Goal: Task Accomplishment & Management: Manage account settings

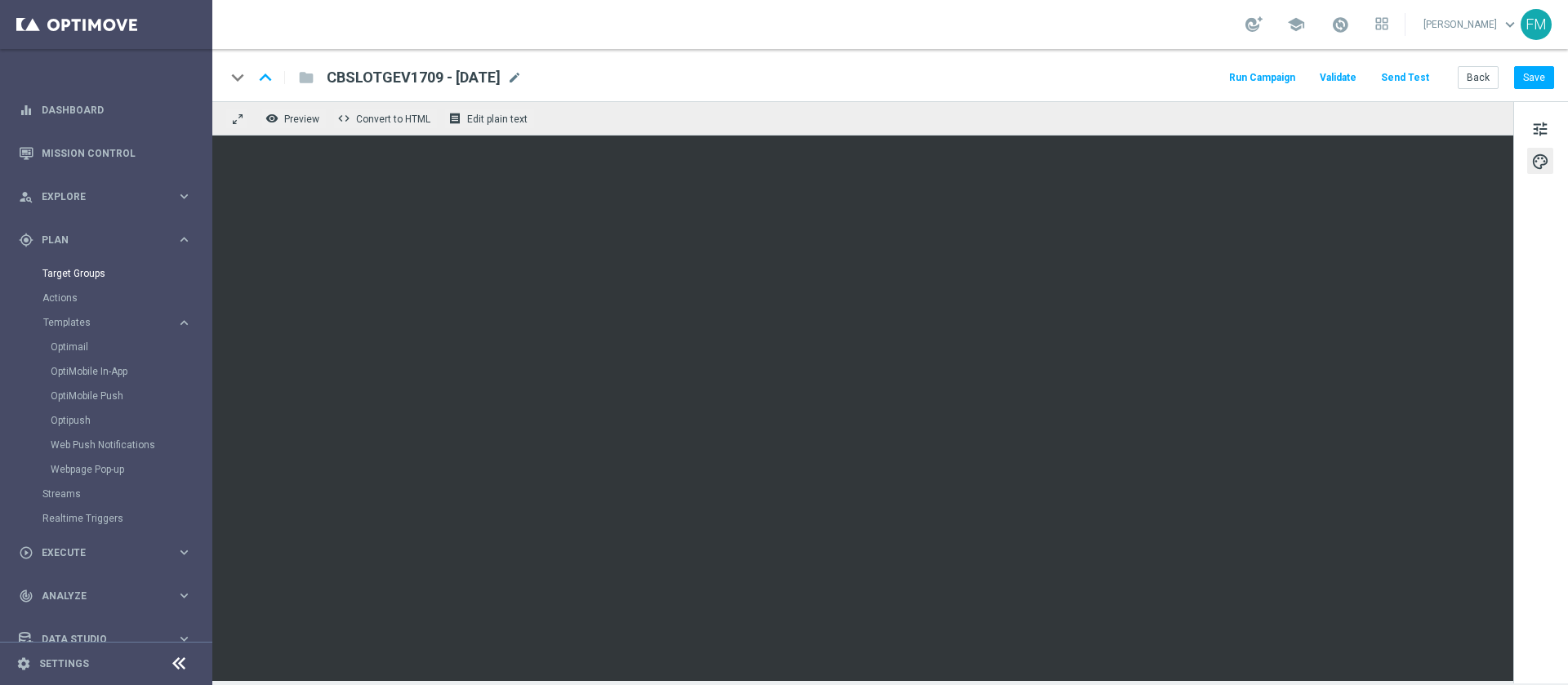
drag, startPoint x: 0, startPoint y: 0, endPoint x: 77, endPoint y: 279, distance: 289.4
click at [77, 279] on div "Target Groups" at bounding box center [126, 274] width 168 height 25
click at [1546, 75] on button "Save" at bounding box center [1534, 78] width 40 height 23
click at [1485, 70] on button "Back" at bounding box center [1478, 78] width 41 height 23
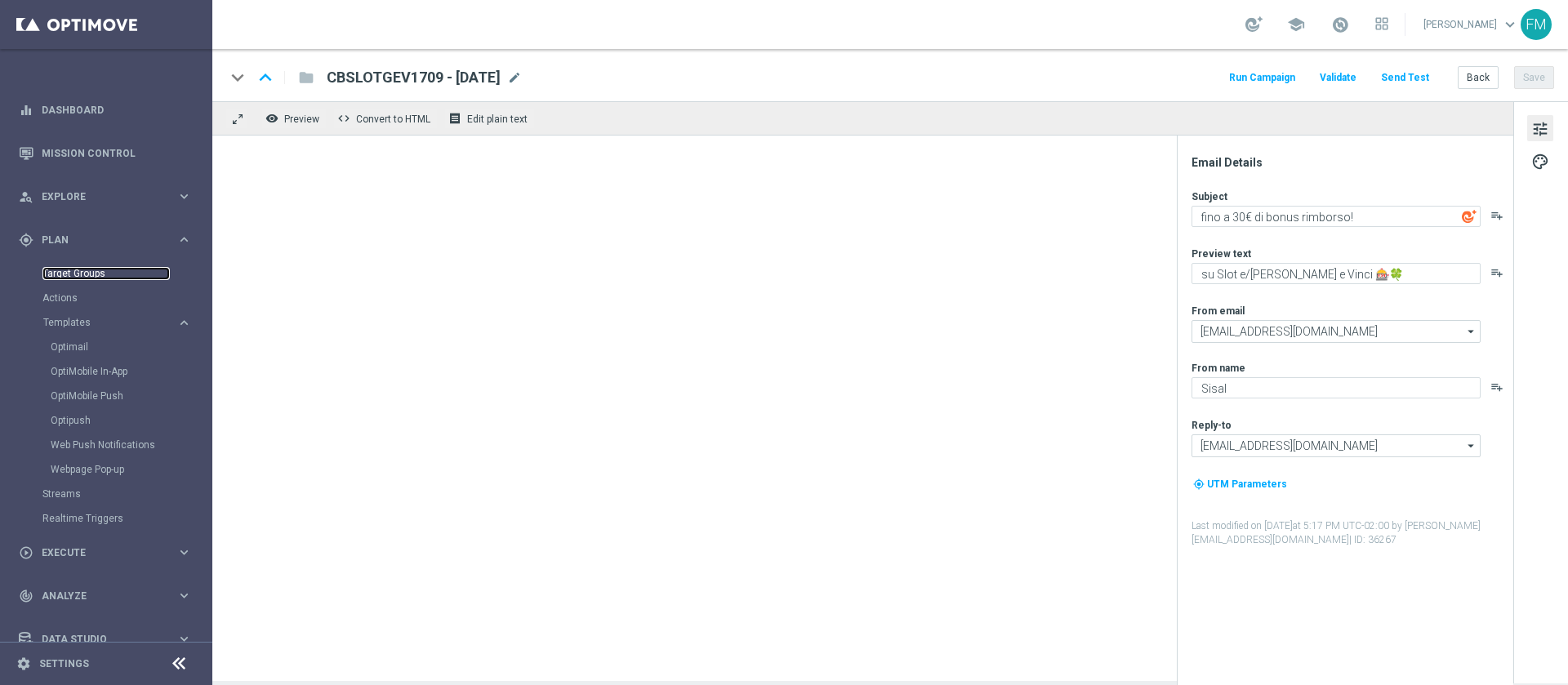
click at [87, 270] on link "Target Groups" at bounding box center [106, 274] width 128 height 13
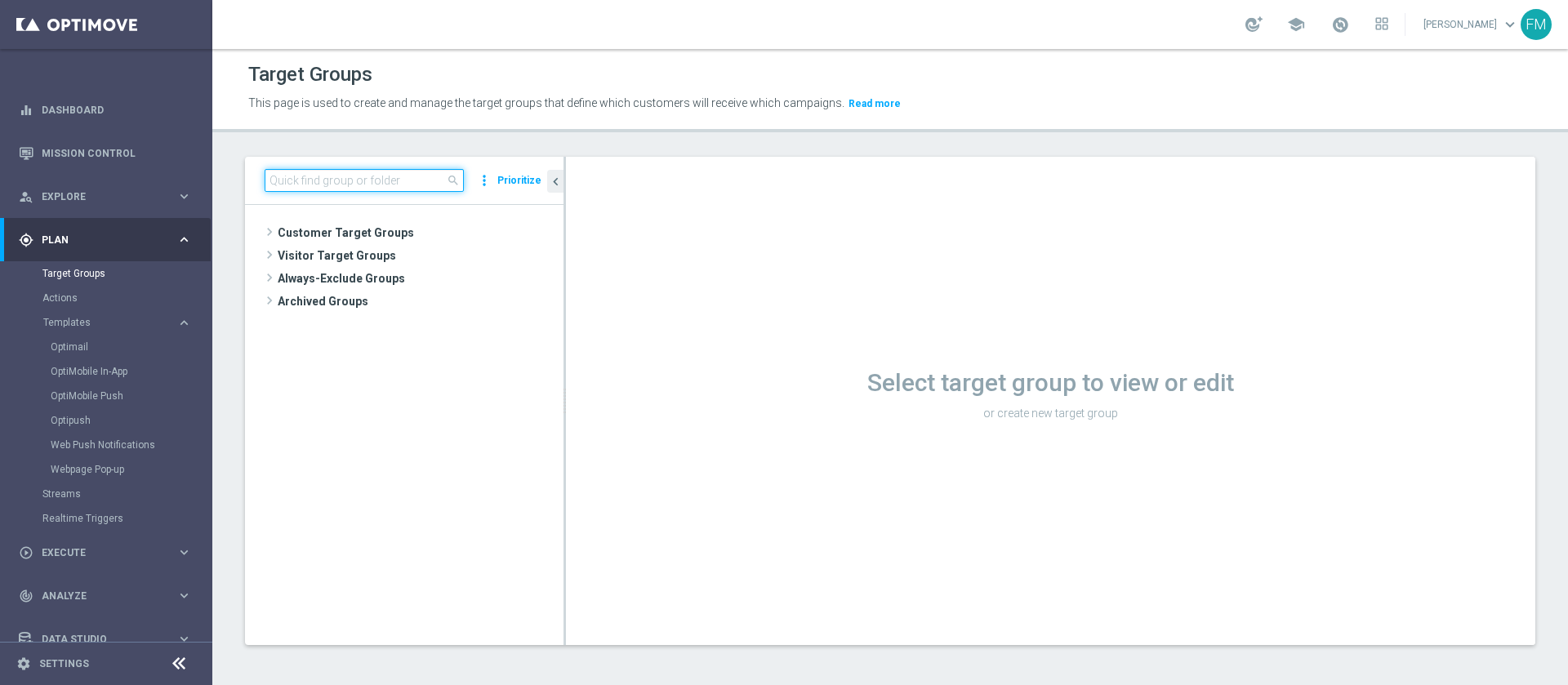
click at [409, 173] on input at bounding box center [364, 181] width 199 height 23
paste input "Multi Talent ggr nb lm > 0 1st NO Sport [PERSON_NAME]"
click at [278, 184] on input "Multi Talent ggr nb lm > 0 1st NO Sport [PERSON_NAME]" at bounding box center [364, 181] width 199 height 23
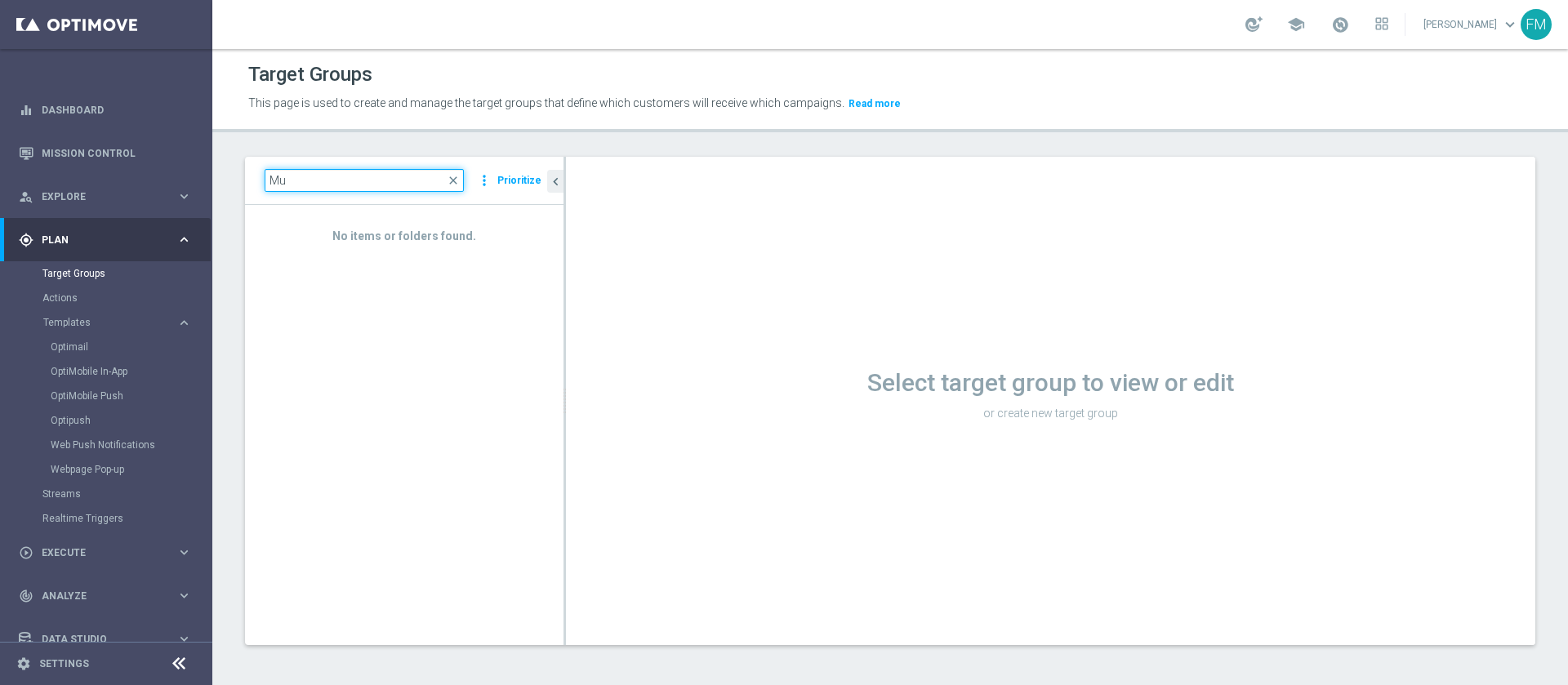
type input "M"
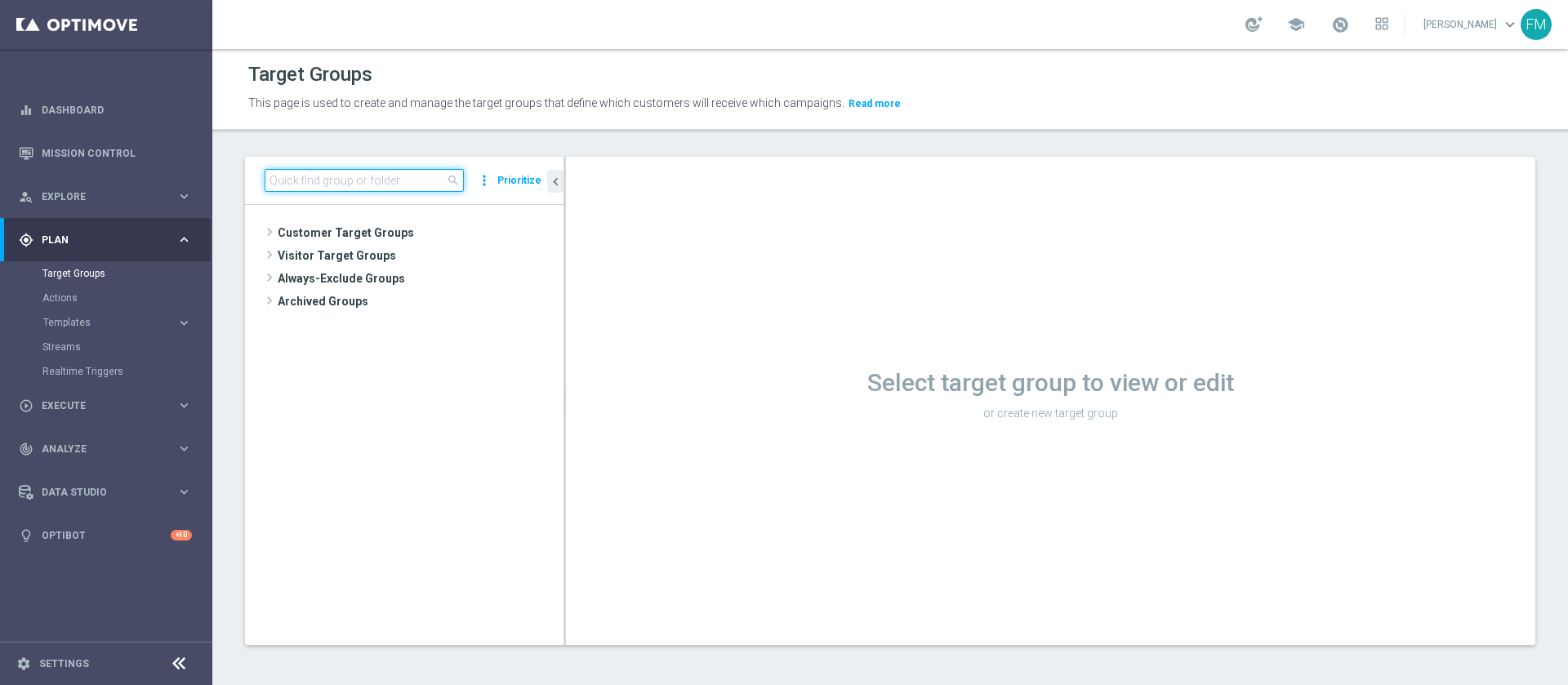
click at [353, 181] on input at bounding box center [364, 181] width 199 height 23
paste input "Multi Talent ggr nb lm > 0 1st NO Sport [PERSON_NAME]"
click at [436, 172] on input "Multi Talent ggr nb lm > 0 1st NO Sport lm saldo" at bounding box center [364, 181] width 199 height 23
type input "Multi Talent ggr nb lm > 0 1st NO Sport"
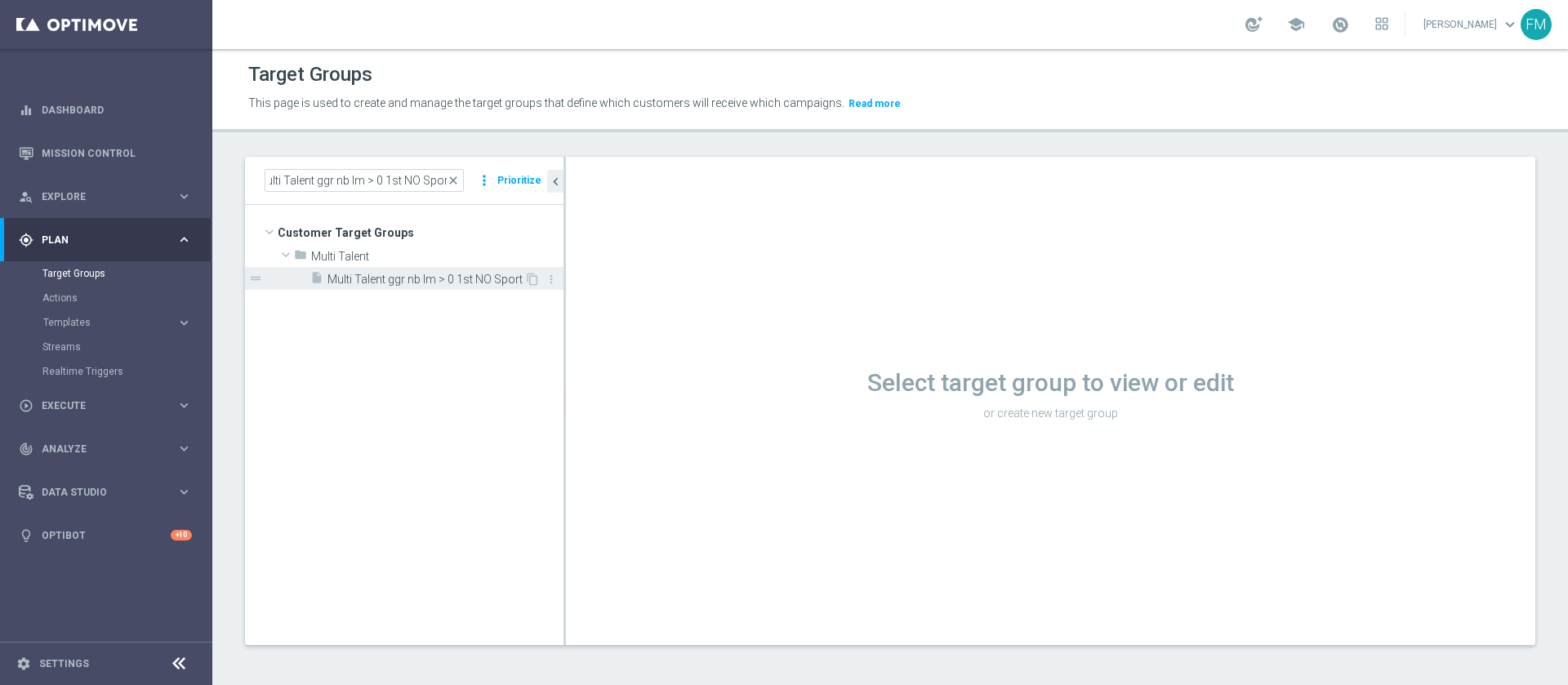
scroll to position [0, 0]
click at [435, 287] on div "insert_drive_file Multi Talent ggr nb lm > 0 1st NO Sport" at bounding box center [417, 279] width 214 height 23
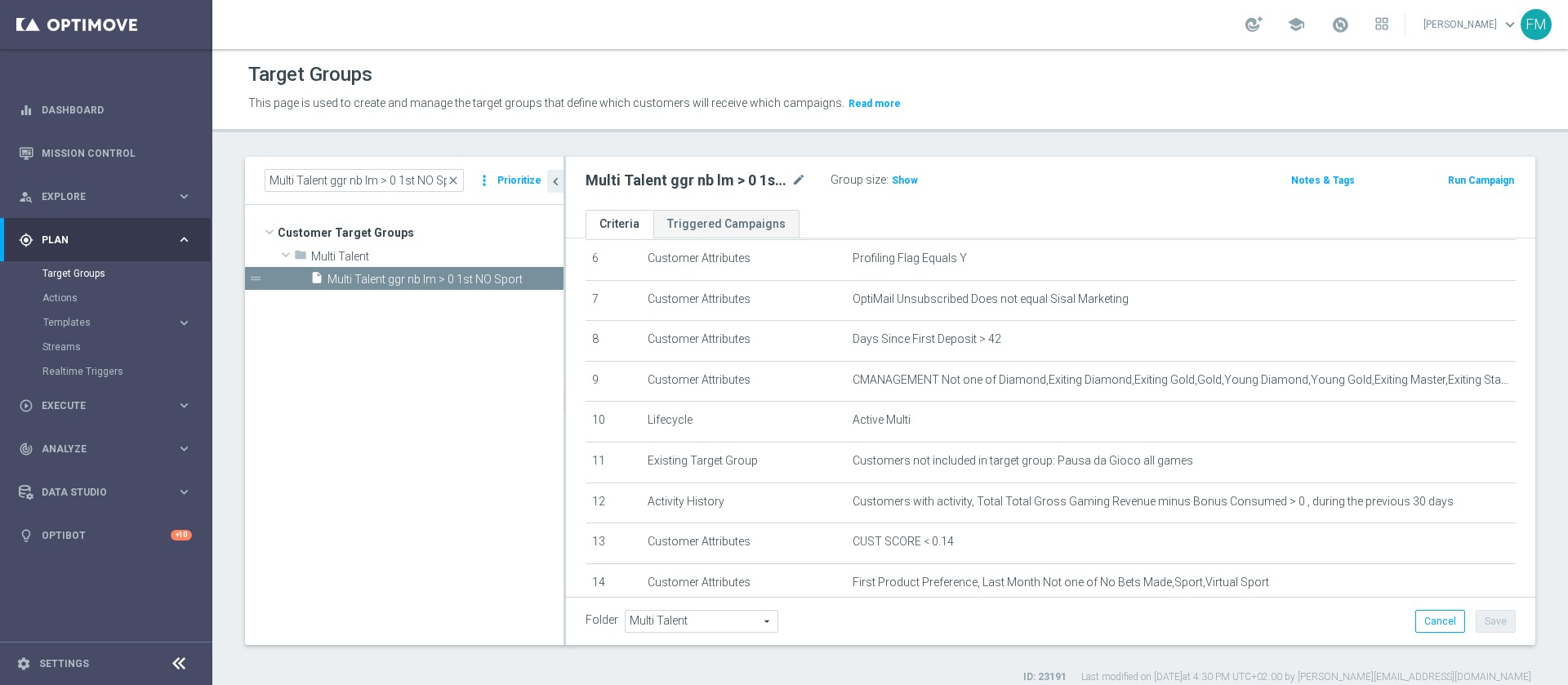
scroll to position [369, 0]
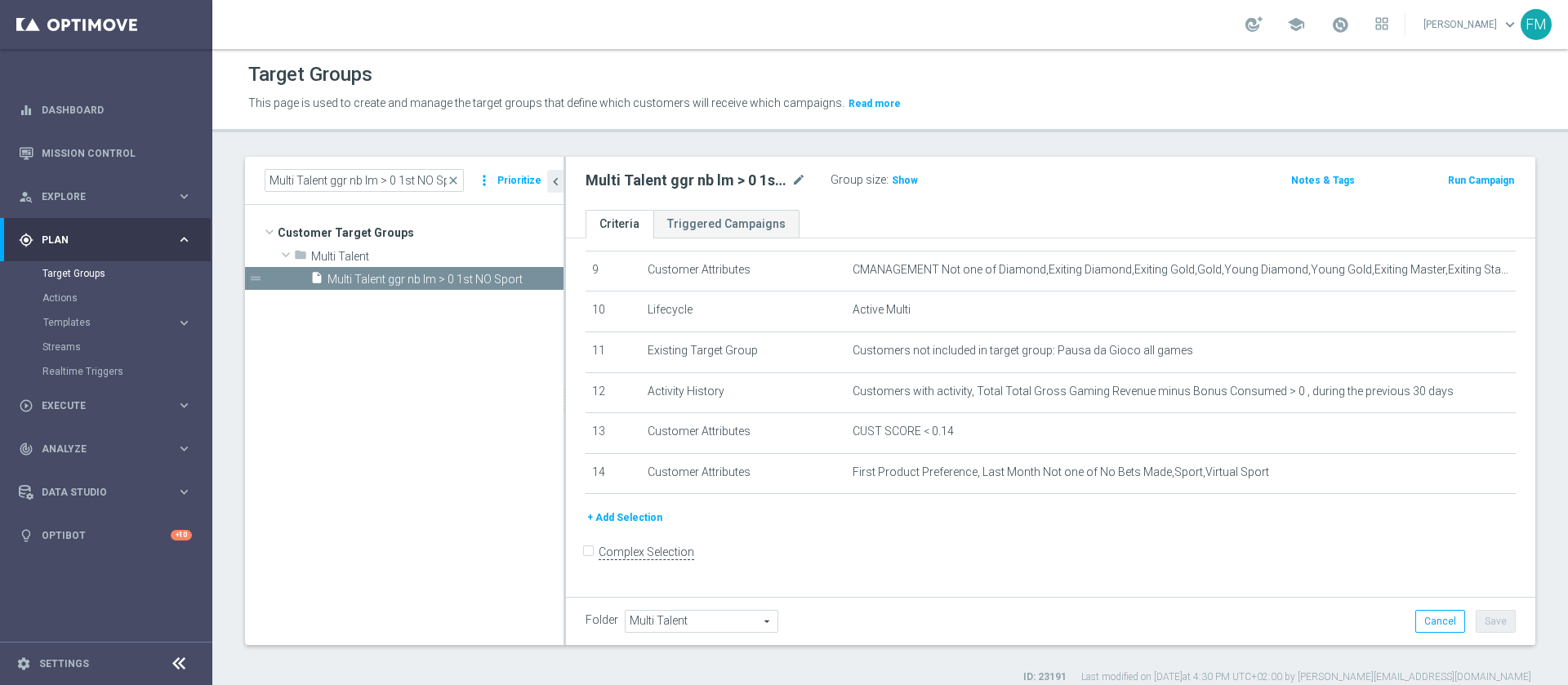
click at [635, 527] on button "+ Add Selection" at bounding box center [625, 517] width 79 height 18
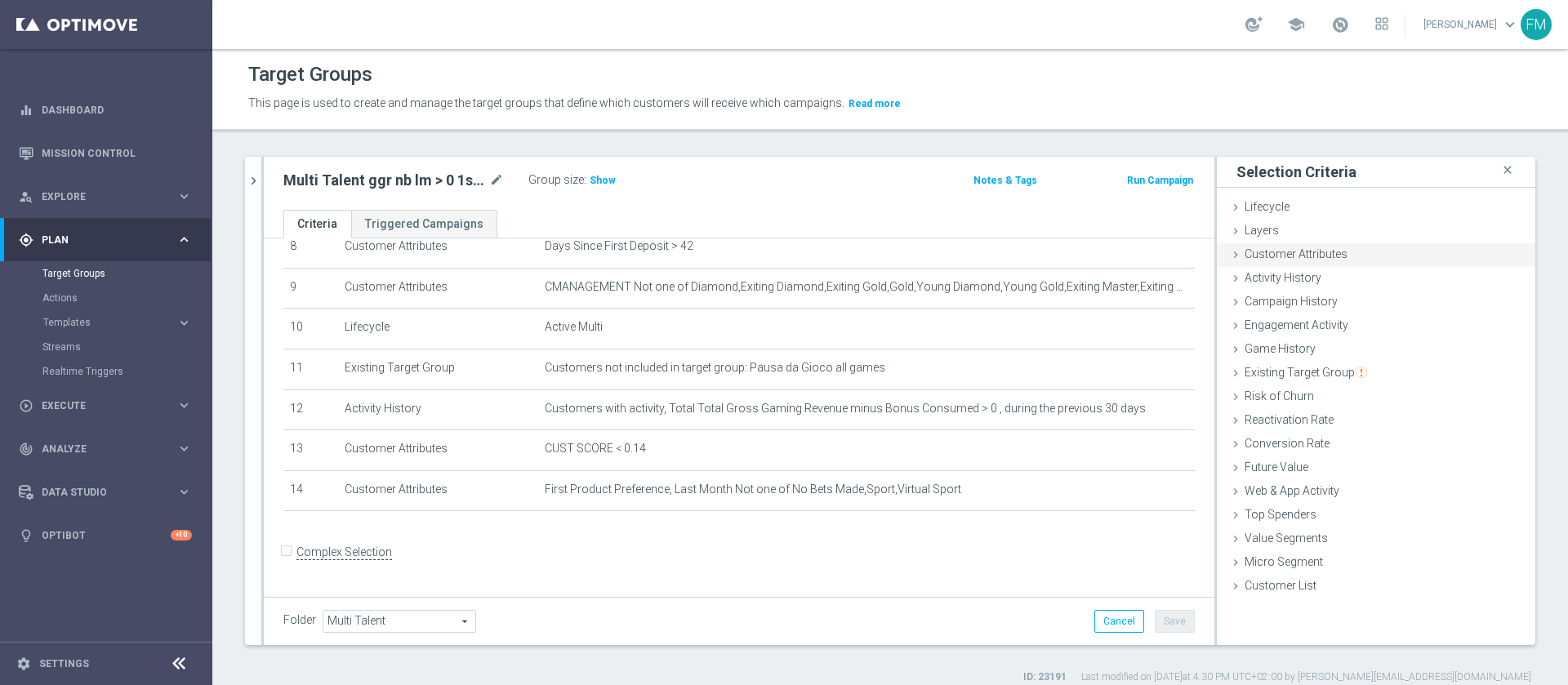
click at [1328, 257] on div "Customer Attributes done" at bounding box center [1376, 255] width 319 height 25
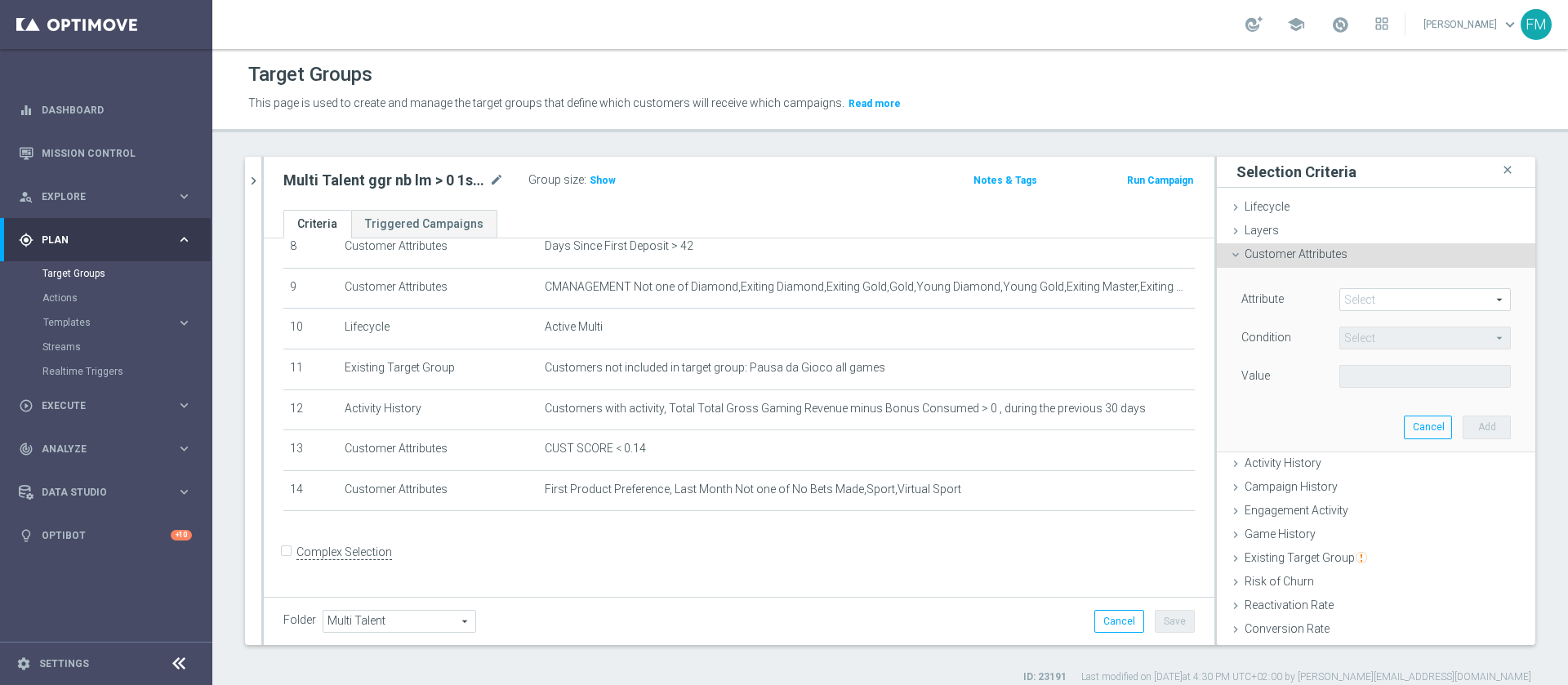
click at [1341, 294] on span at bounding box center [1425, 300] width 170 height 22
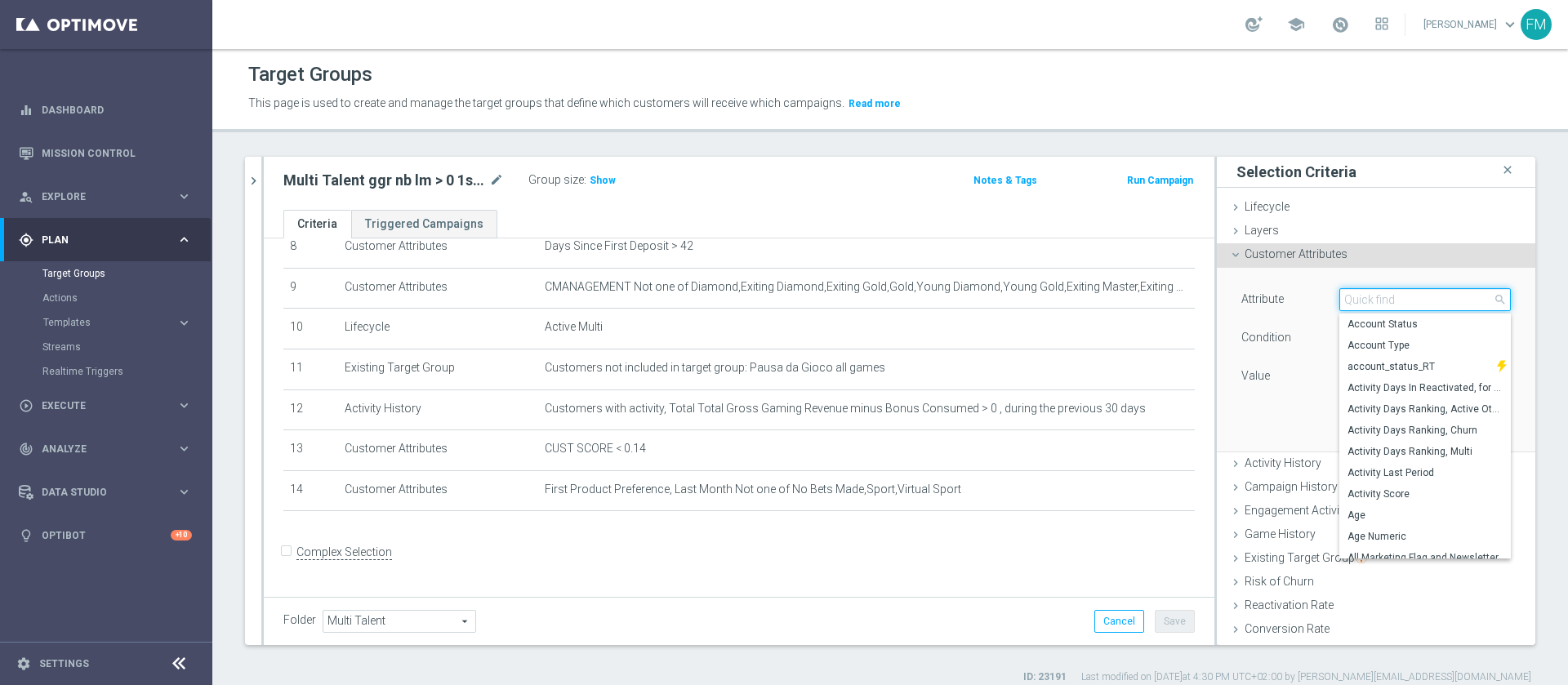
click at [1340, 294] on input "search" at bounding box center [1425, 300] width 172 height 23
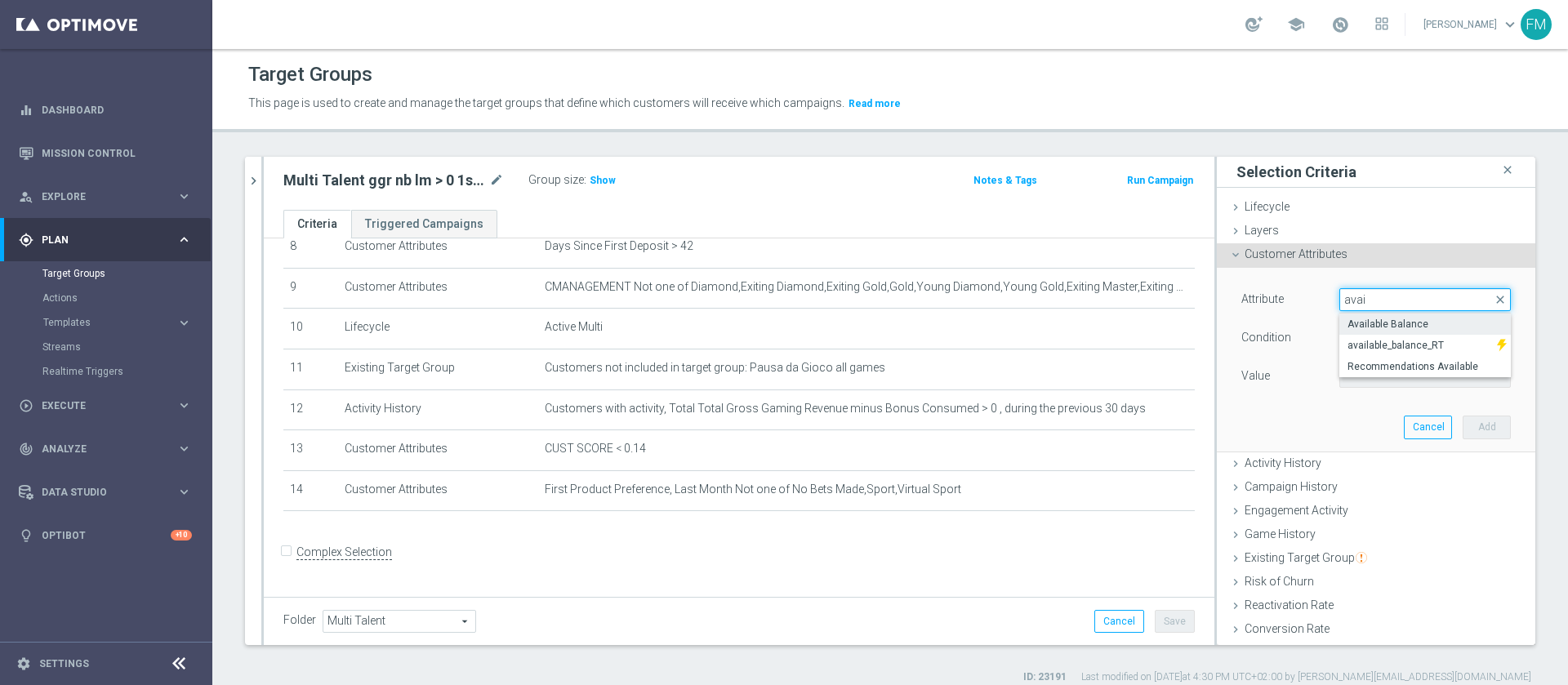
type input "avai"
click at [1374, 322] on span "Available Balance" at bounding box center [1425, 324] width 155 height 13
type input "Available Balance"
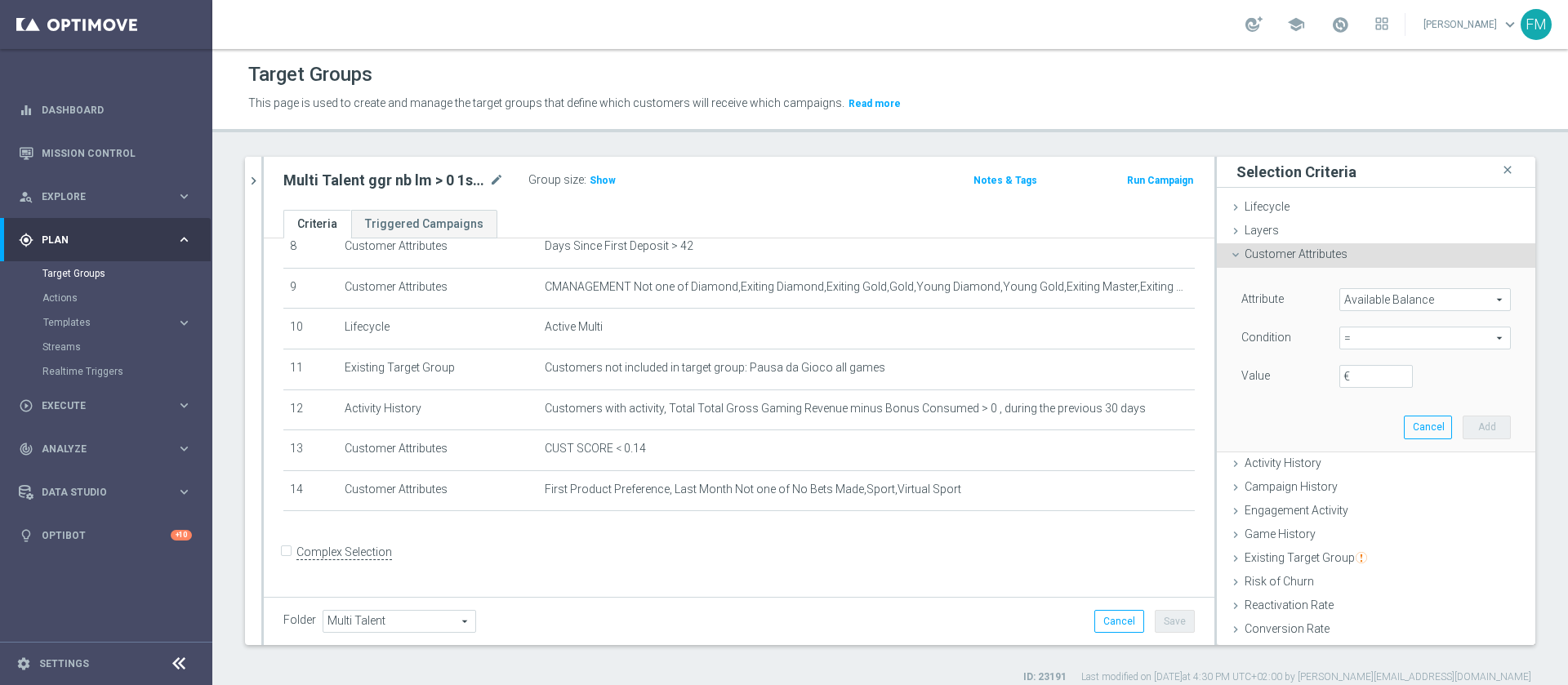
click at [1371, 332] on span "=" at bounding box center [1425, 338] width 170 height 22
click at [1365, 449] on span ">" at bounding box center [1425, 448] width 155 height 13
type input ">"
click at [1346, 363] on div "Attribute Available Balance Available Balance arrow_drop_down search Condition …" at bounding box center [1376, 340] width 270 height 103
click at [1348, 372] on input "€" at bounding box center [1376, 377] width 74 height 23
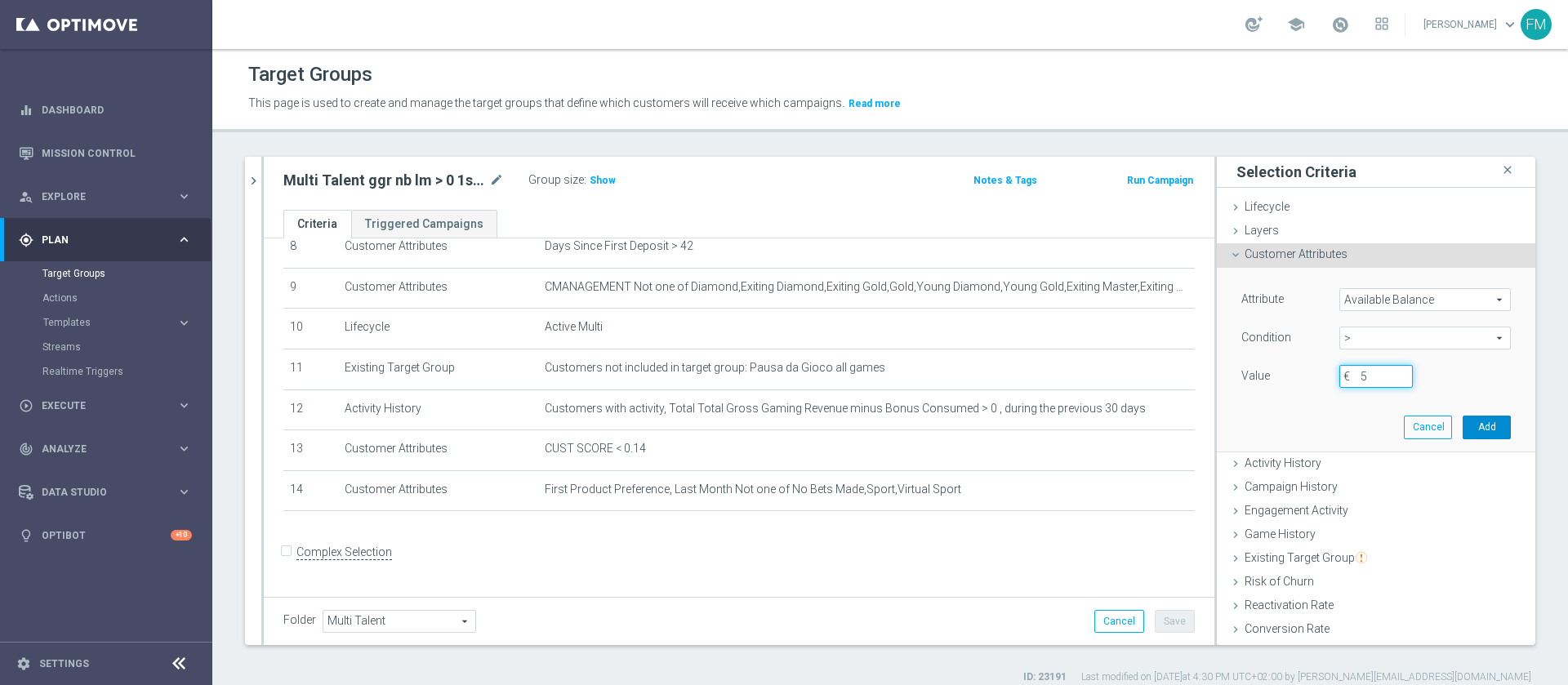
type input "5"
click at [1463, 424] on button "Add" at bounding box center [1487, 427] width 48 height 23
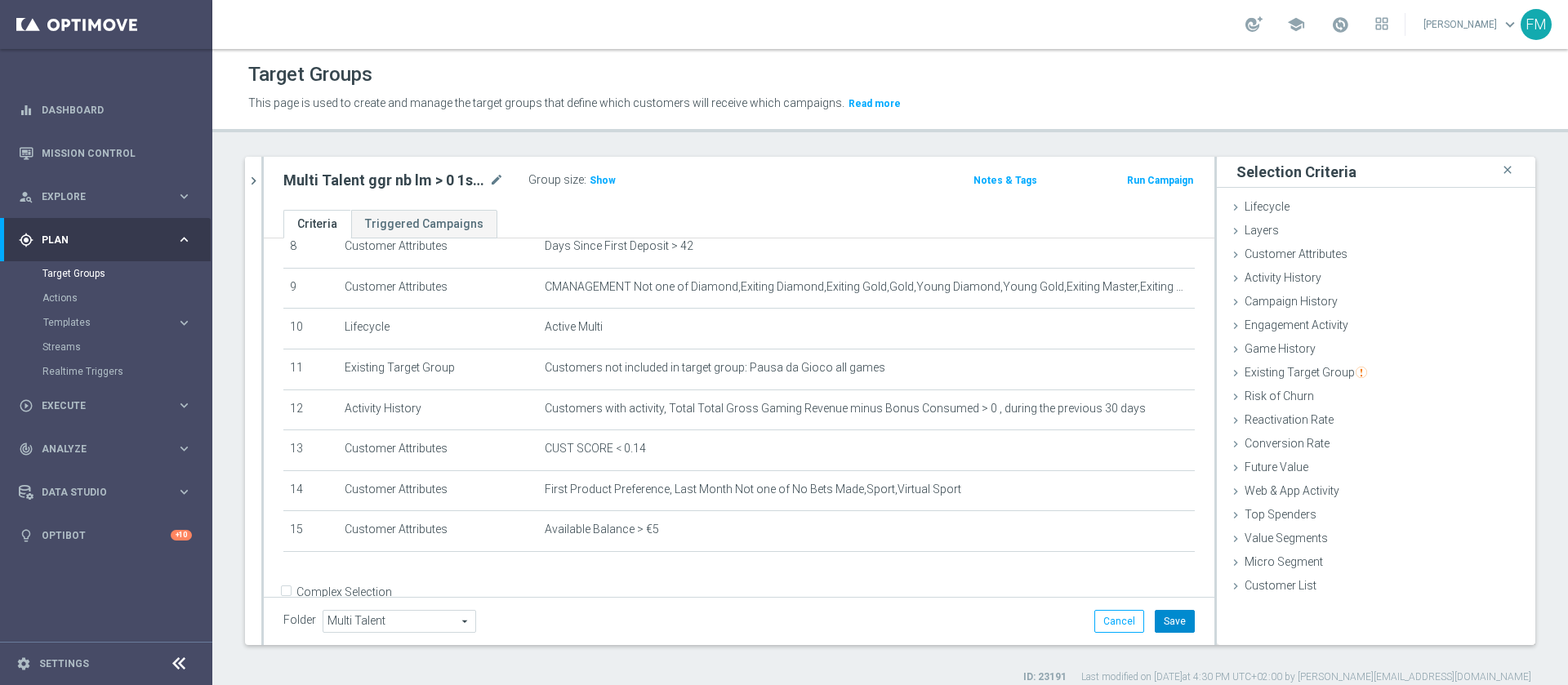
click at [1155, 623] on button "Save" at bounding box center [1175, 621] width 40 height 23
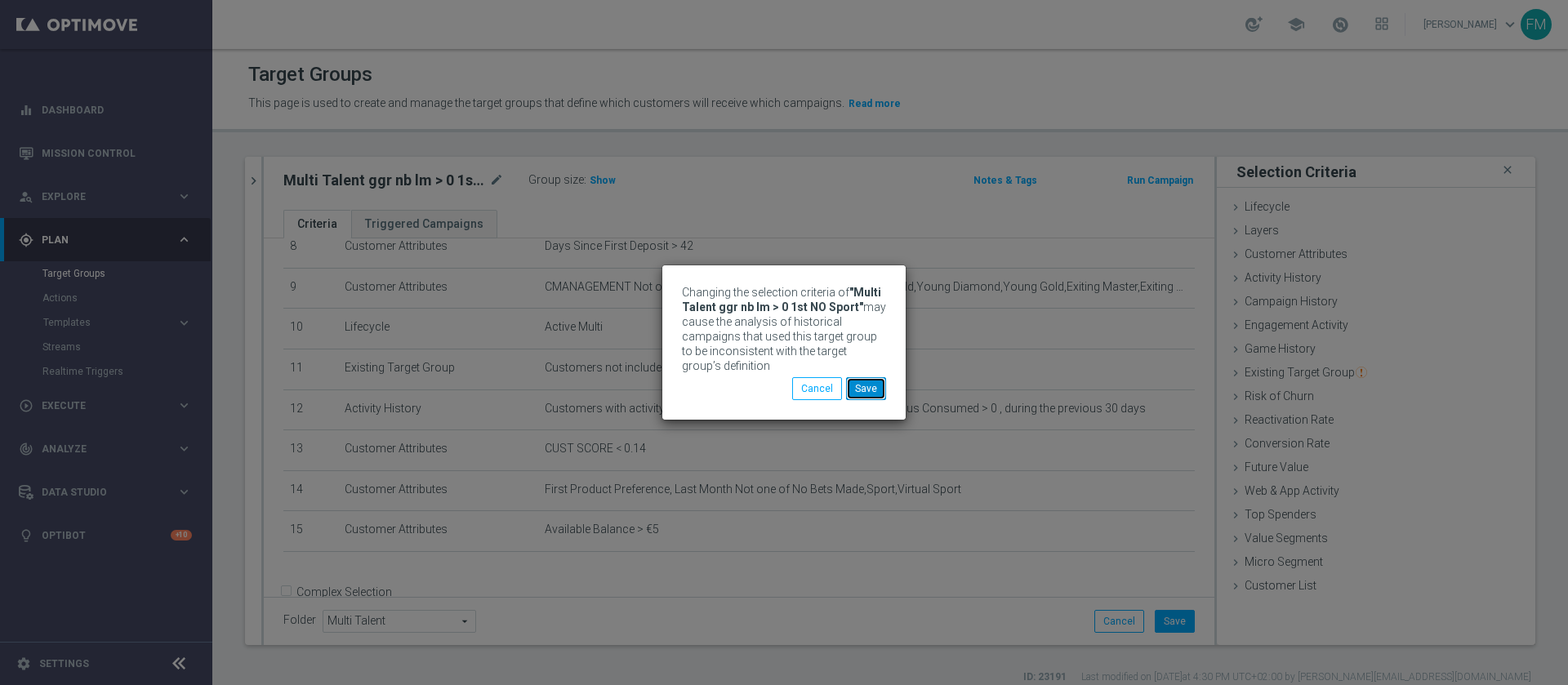
click at [877, 384] on button "Save" at bounding box center [866, 389] width 40 height 23
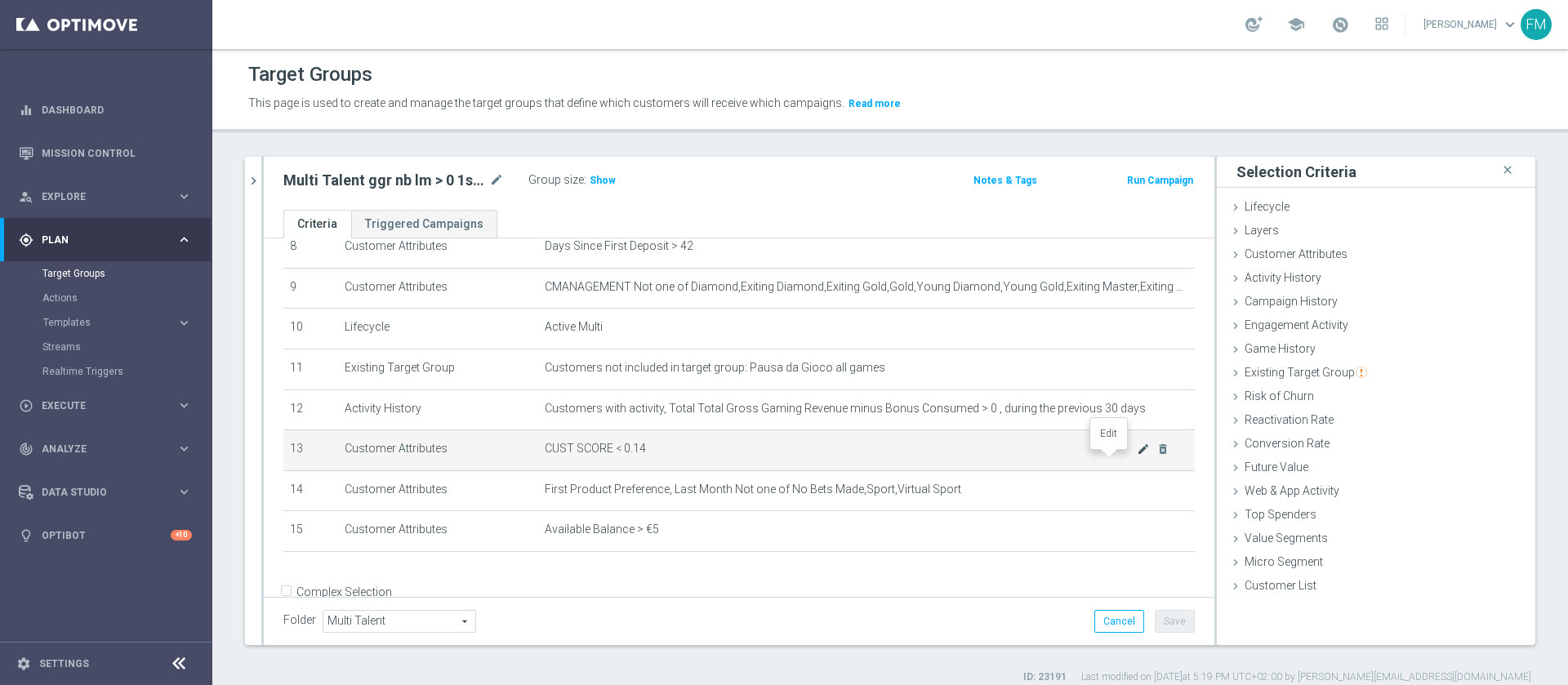
click at [1137, 455] on icon "mode_edit" at bounding box center [1143, 449] width 13 height 13
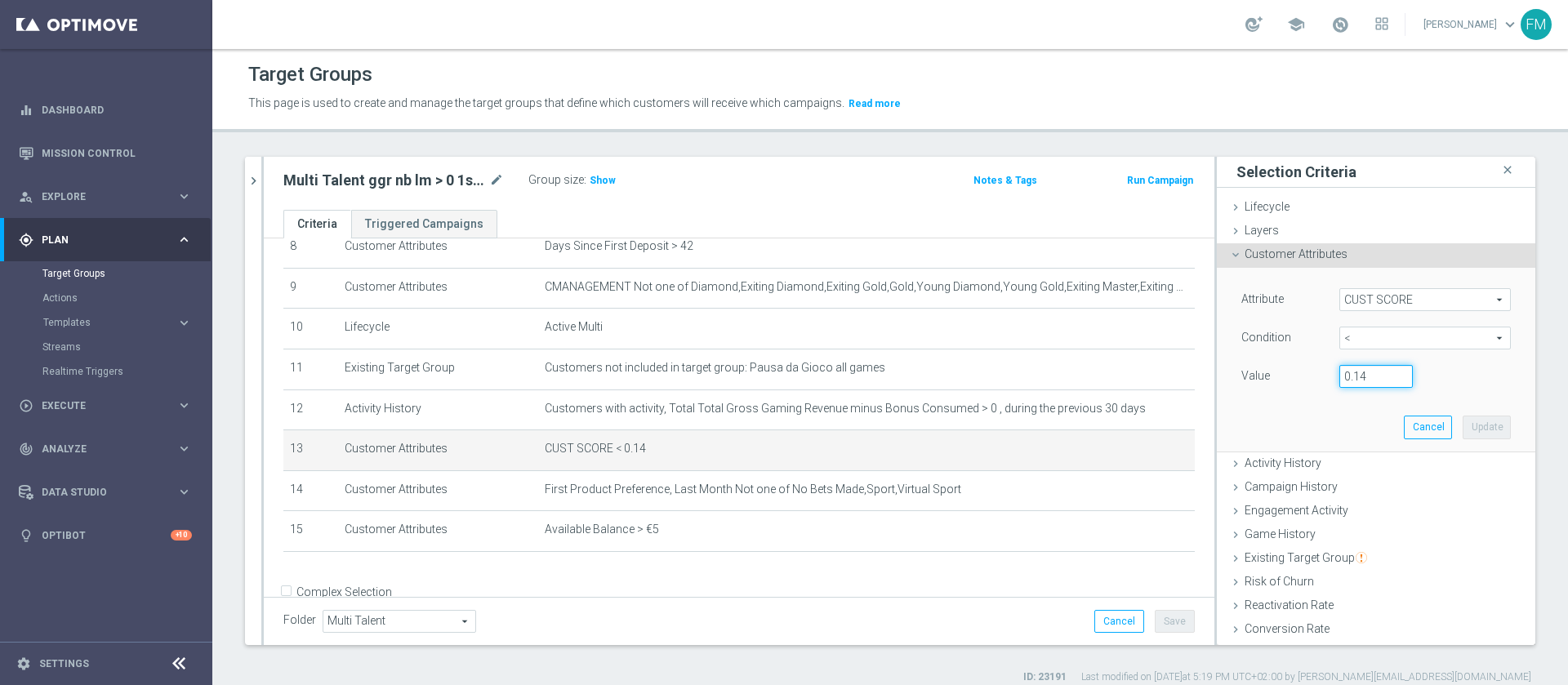
click at [1351, 376] on input "0.14" at bounding box center [1376, 377] width 74 height 23
type input "0.15"
click at [1463, 426] on button "Update" at bounding box center [1487, 427] width 48 height 23
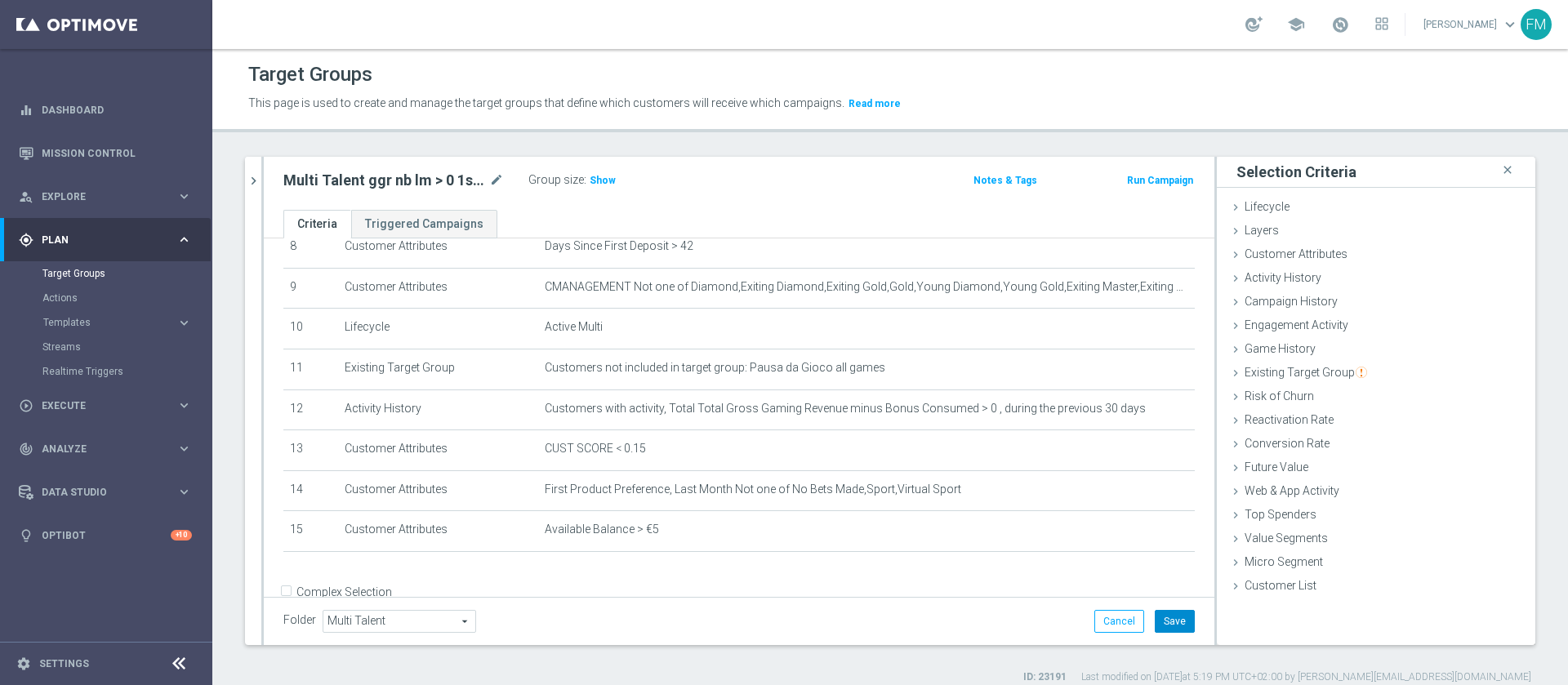
click at [1155, 629] on button "Save" at bounding box center [1175, 621] width 40 height 23
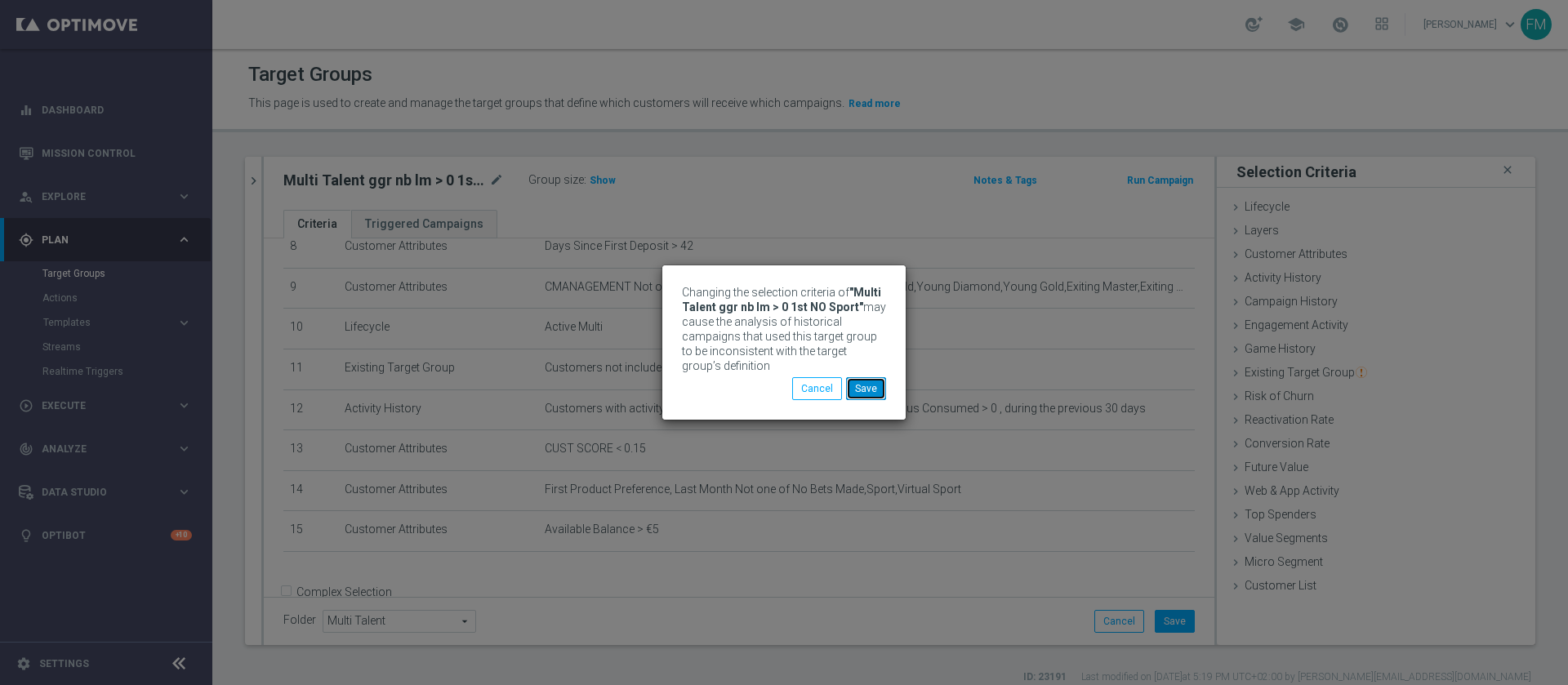
click at [863, 380] on button "Save" at bounding box center [866, 389] width 40 height 23
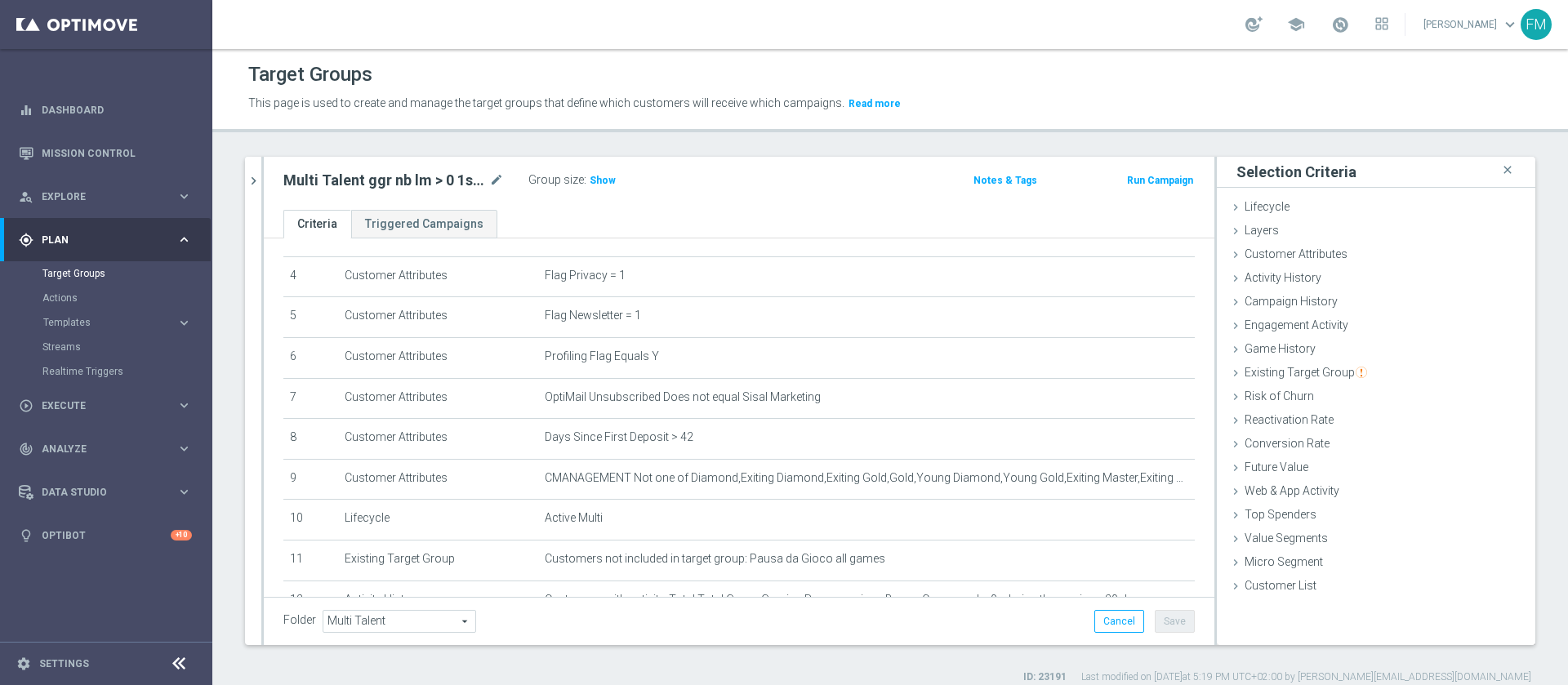
scroll to position [342, 0]
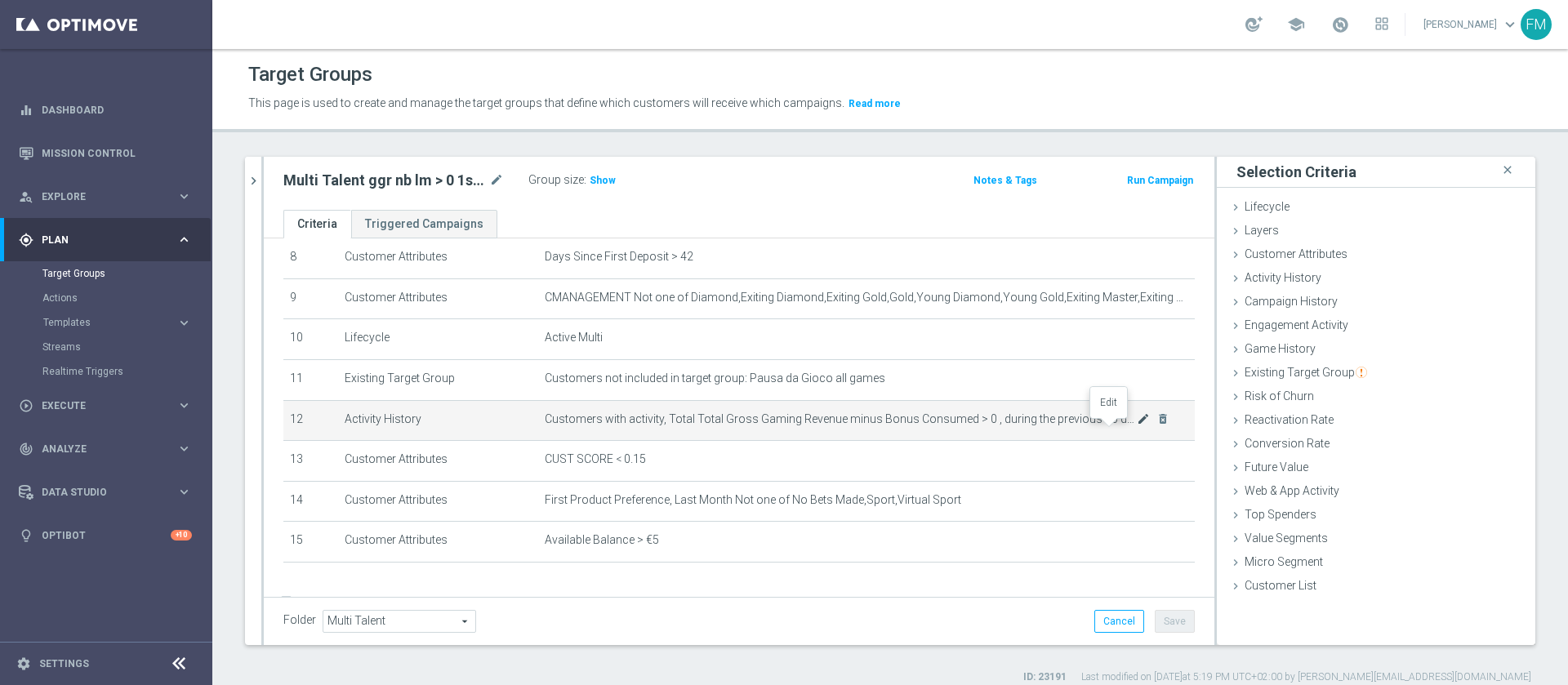
click at [1137, 425] on icon "mode_edit" at bounding box center [1143, 419] width 13 height 13
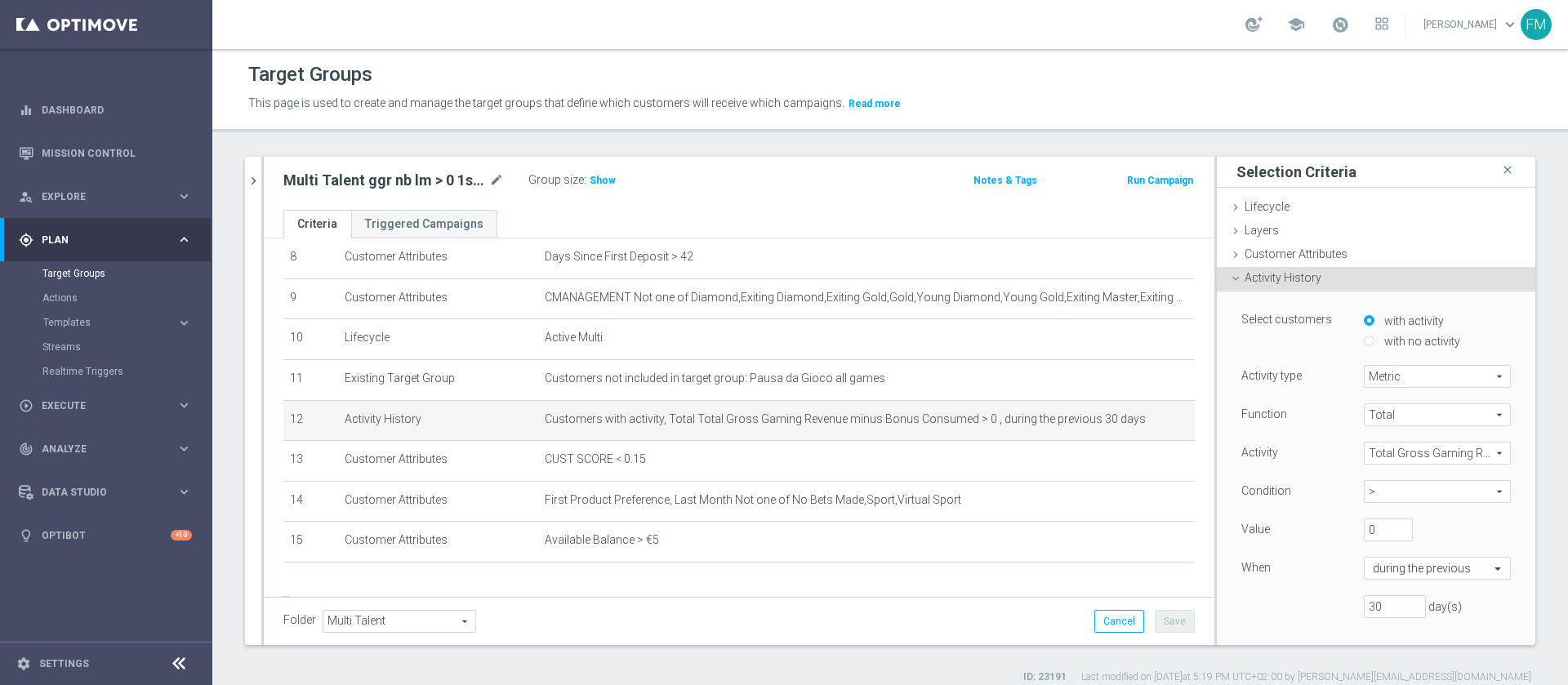
click at [1401, 454] on span "Total Gross Gaming Revenue minus Bonus Consumed" at bounding box center [1437, 454] width 145 height 22
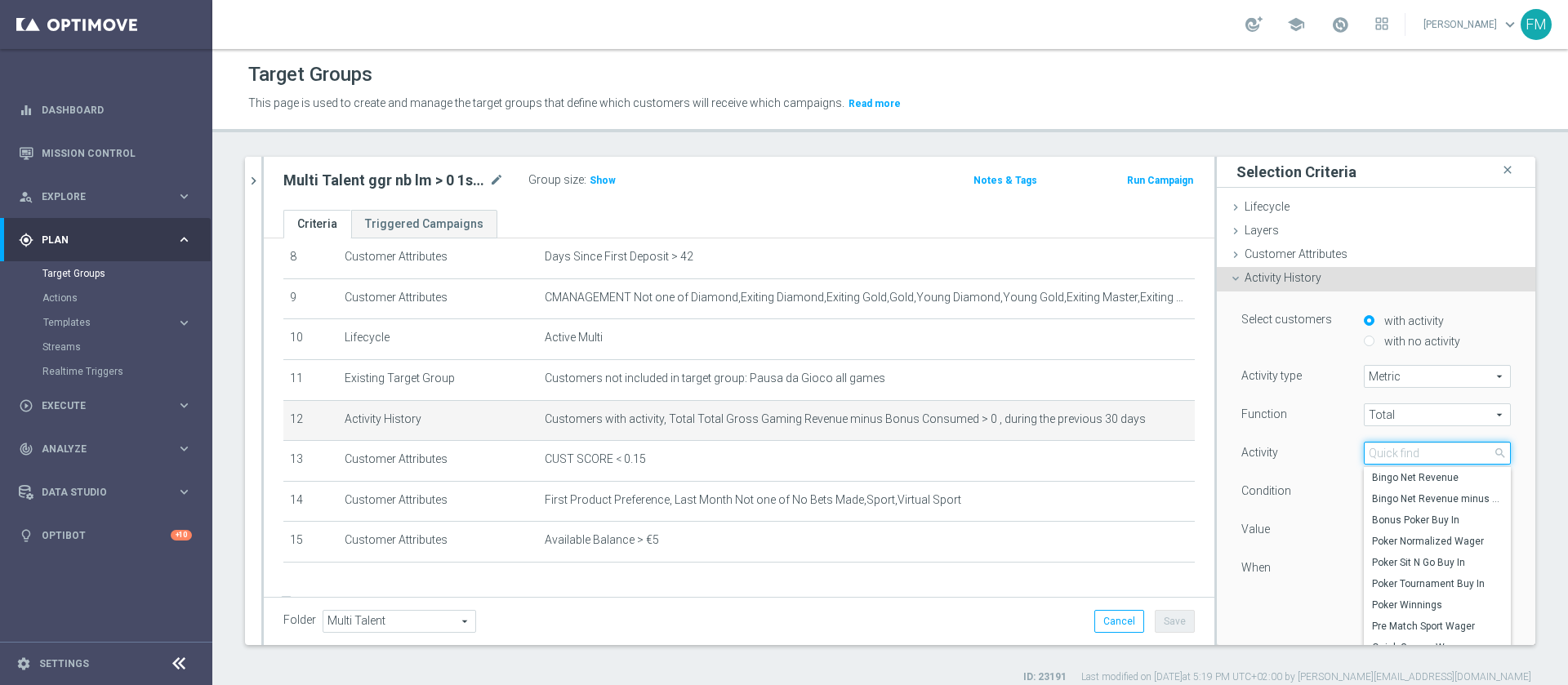
click at [1401, 454] on input "search" at bounding box center [1437, 454] width 147 height 23
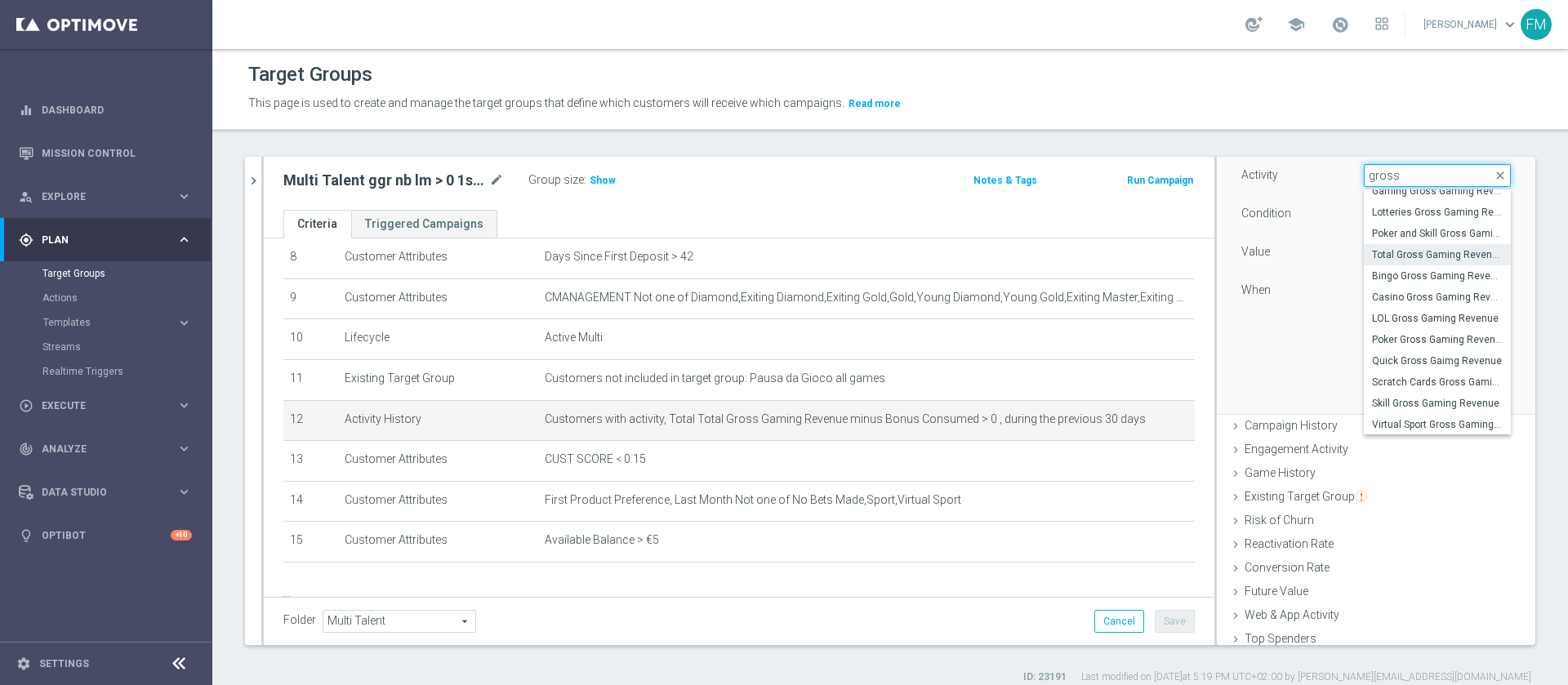
scroll to position [112, 0]
type input "gross"
click at [1425, 377] on span "TotalGrossGamingRevenueMinusBonusWagared" at bounding box center [1438, 381] width 131 height 13
type input "TotalGrossGamingRevenueMinusBonusWagared"
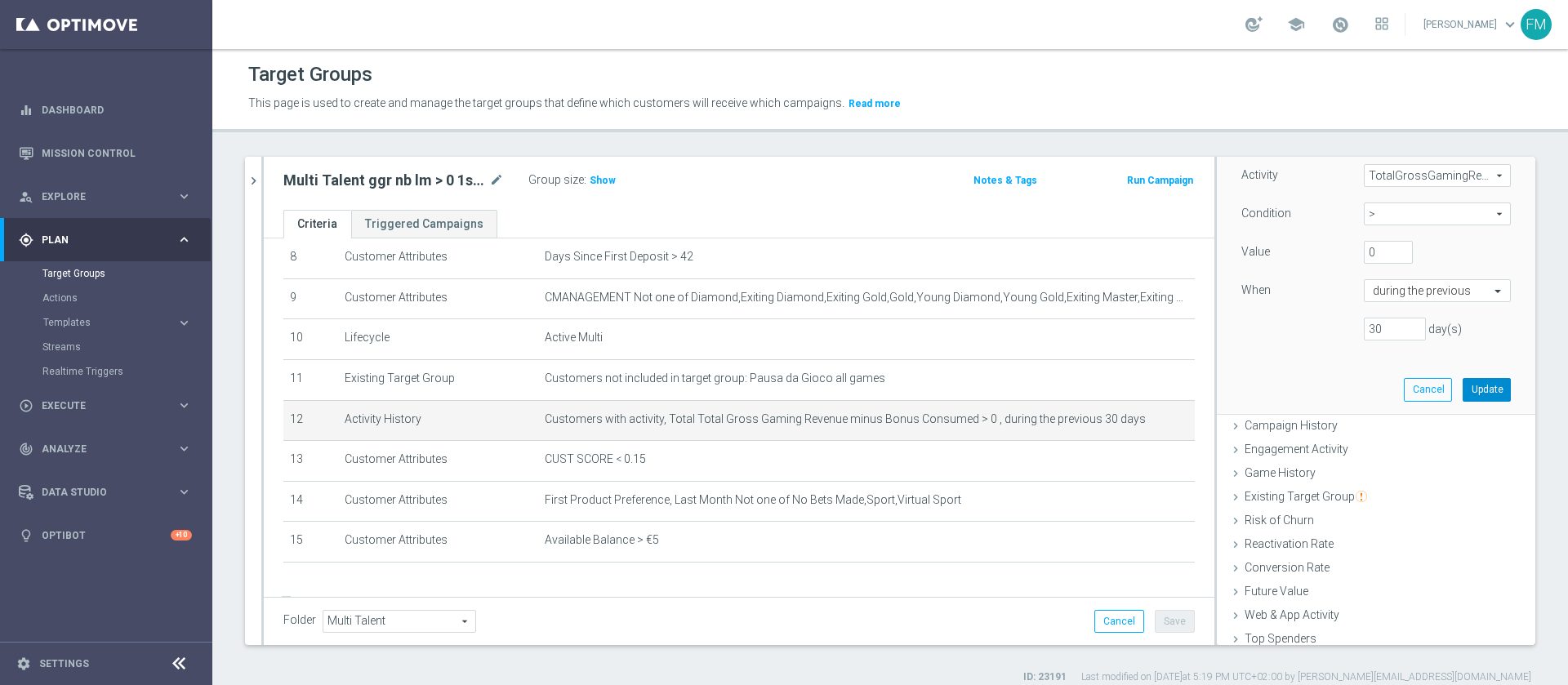
click at [1463, 390] on button "Update" at bounding box center [1487, 390] width 48 height 23
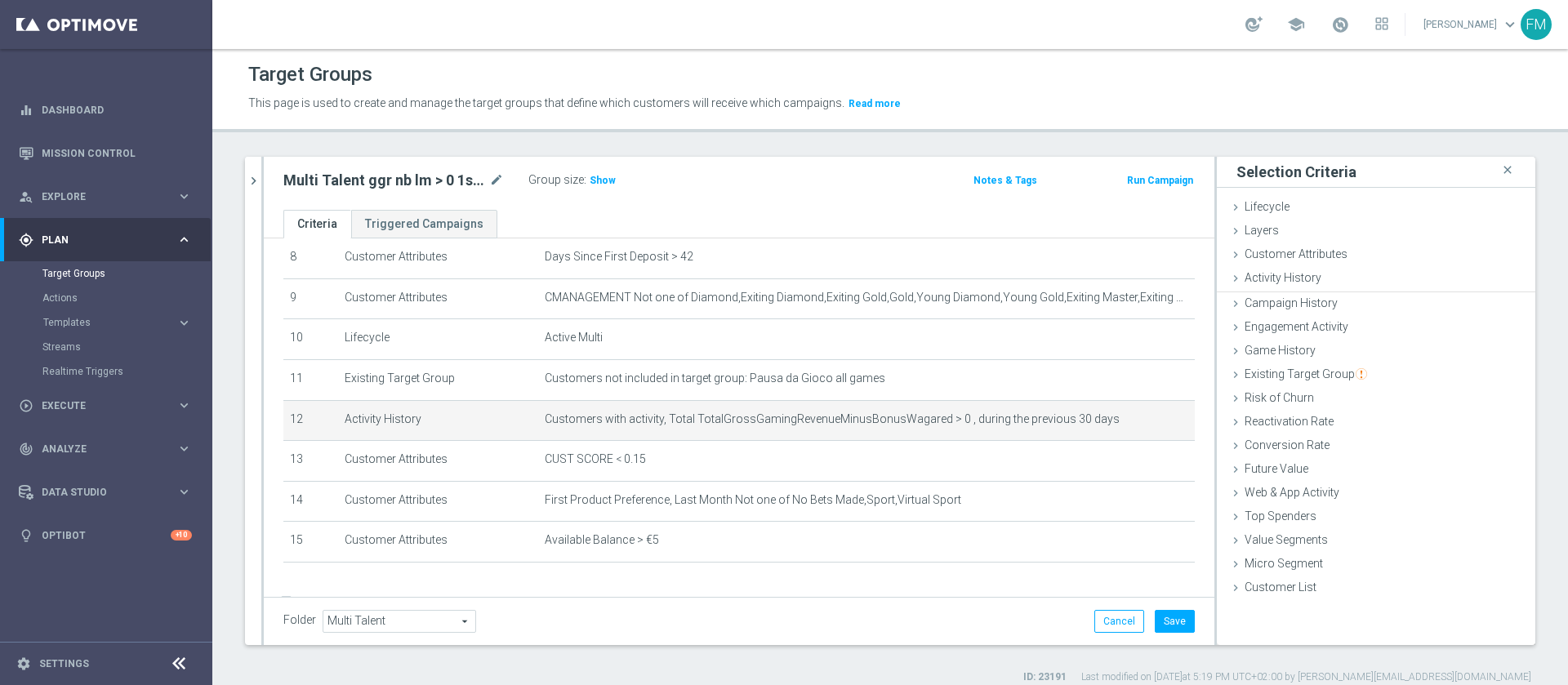
scroll to position [0, 0]
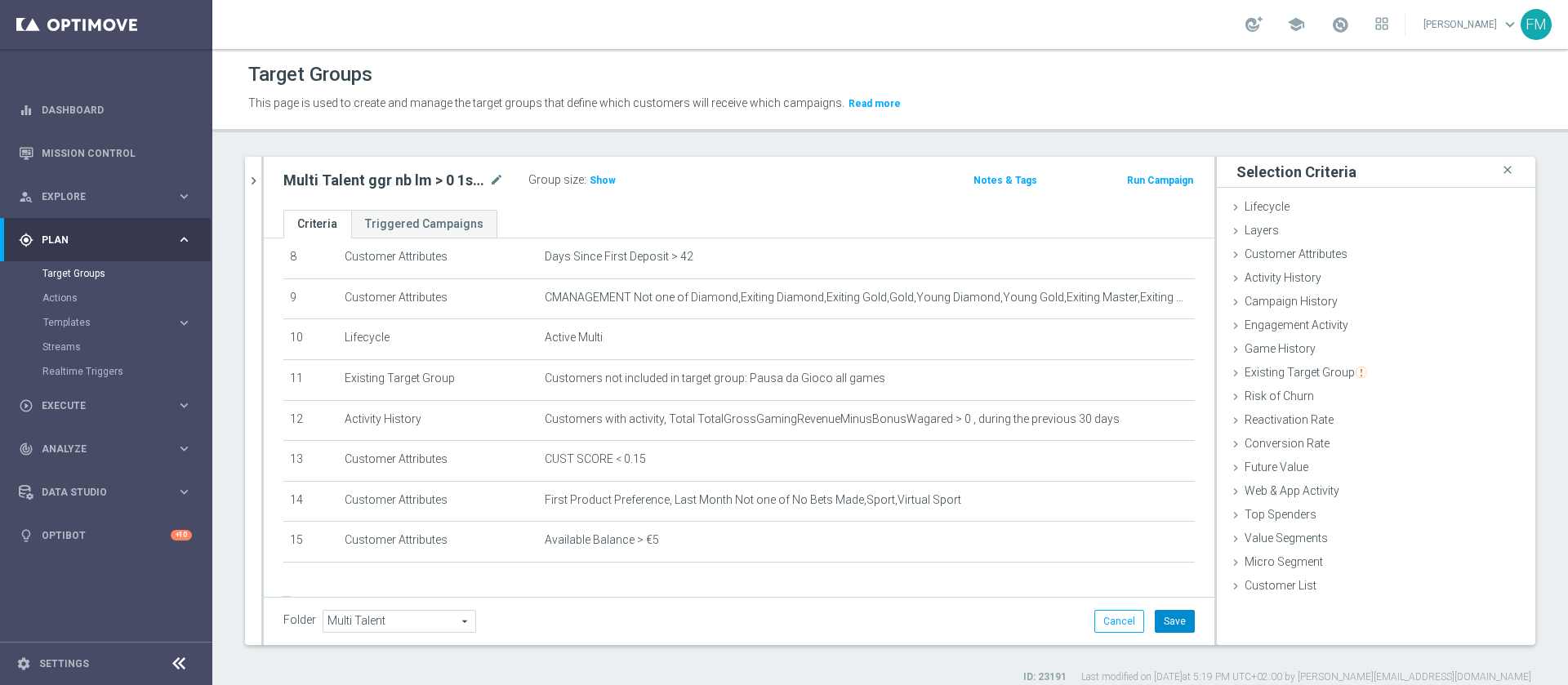
click at [1166, 617] on button "Save" at bounding box center [1175, 621] width 40 height 23
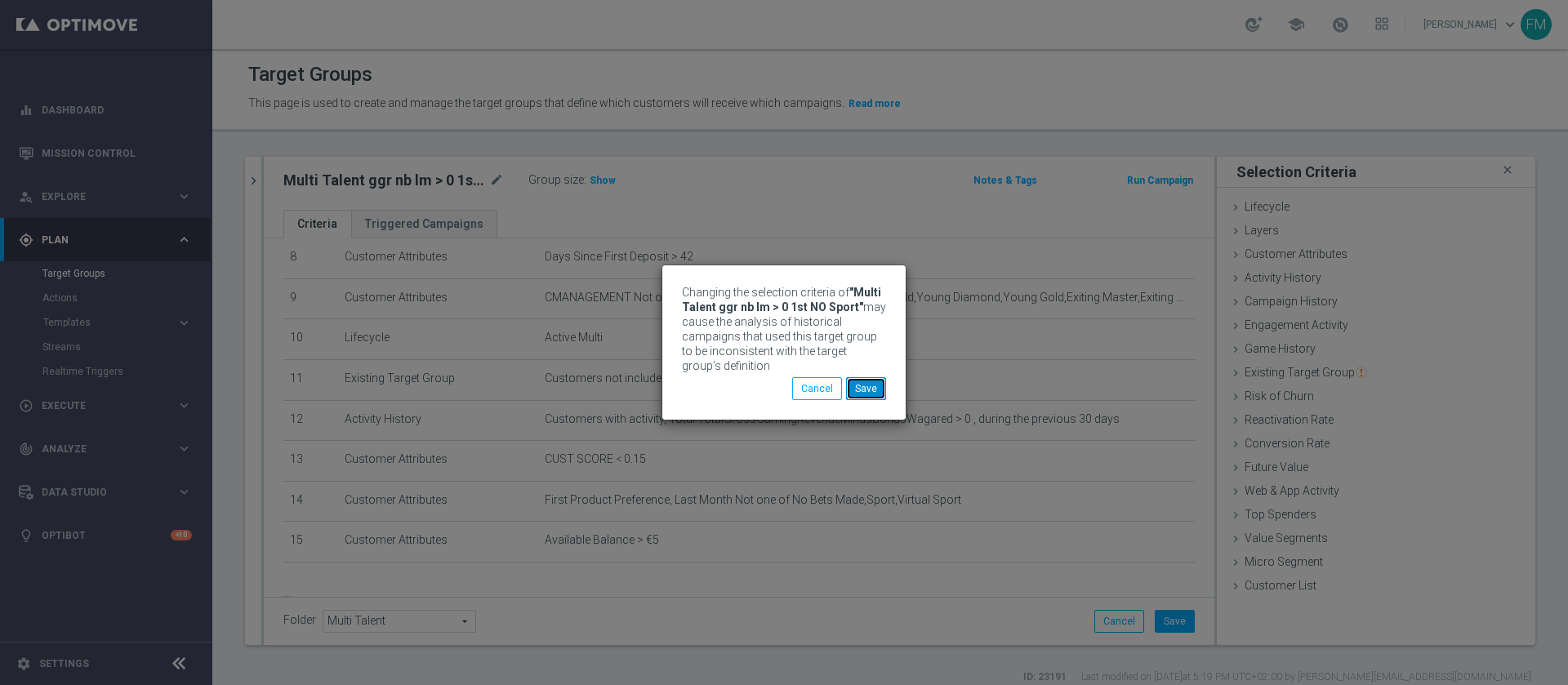
click at [869, 392] on button "Save" at bounding box center [866, 389] width 40 height 23
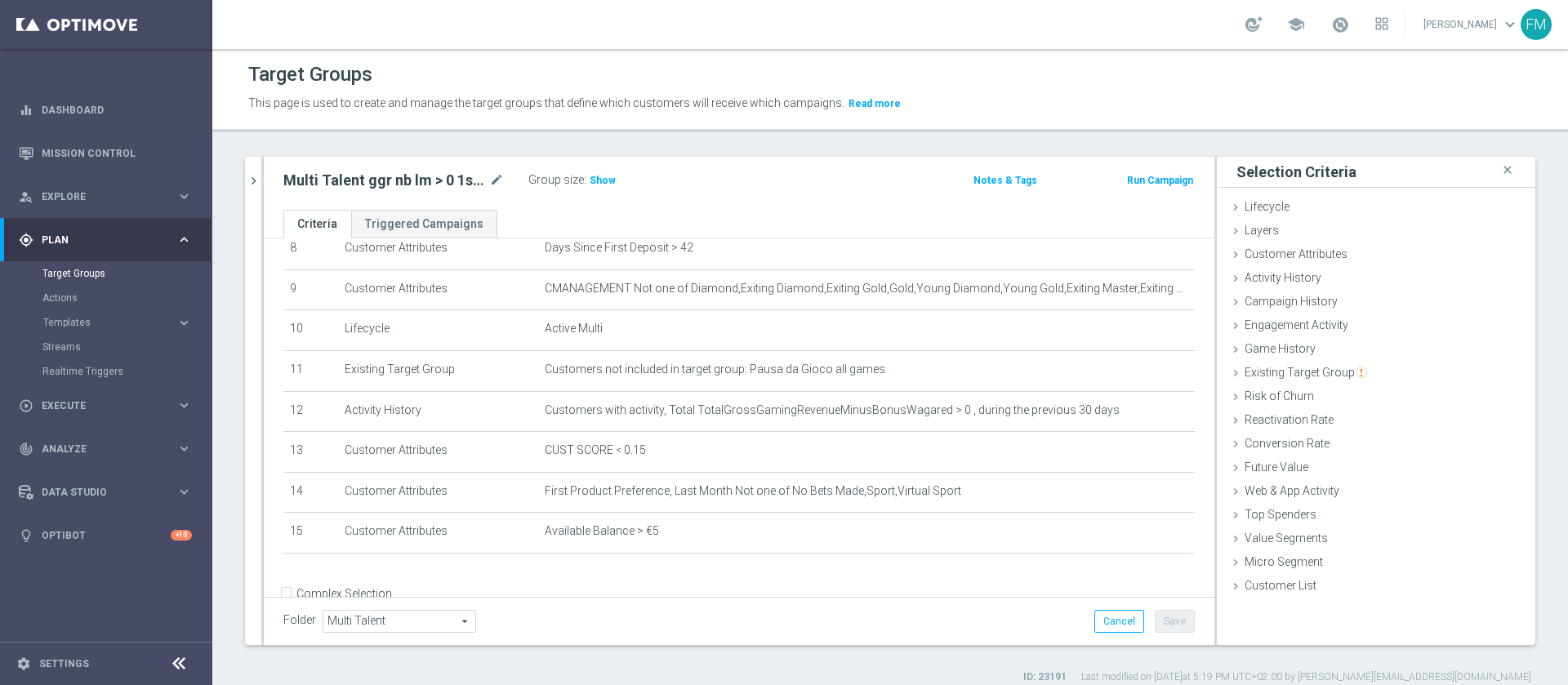
scroll to position [362, 0]
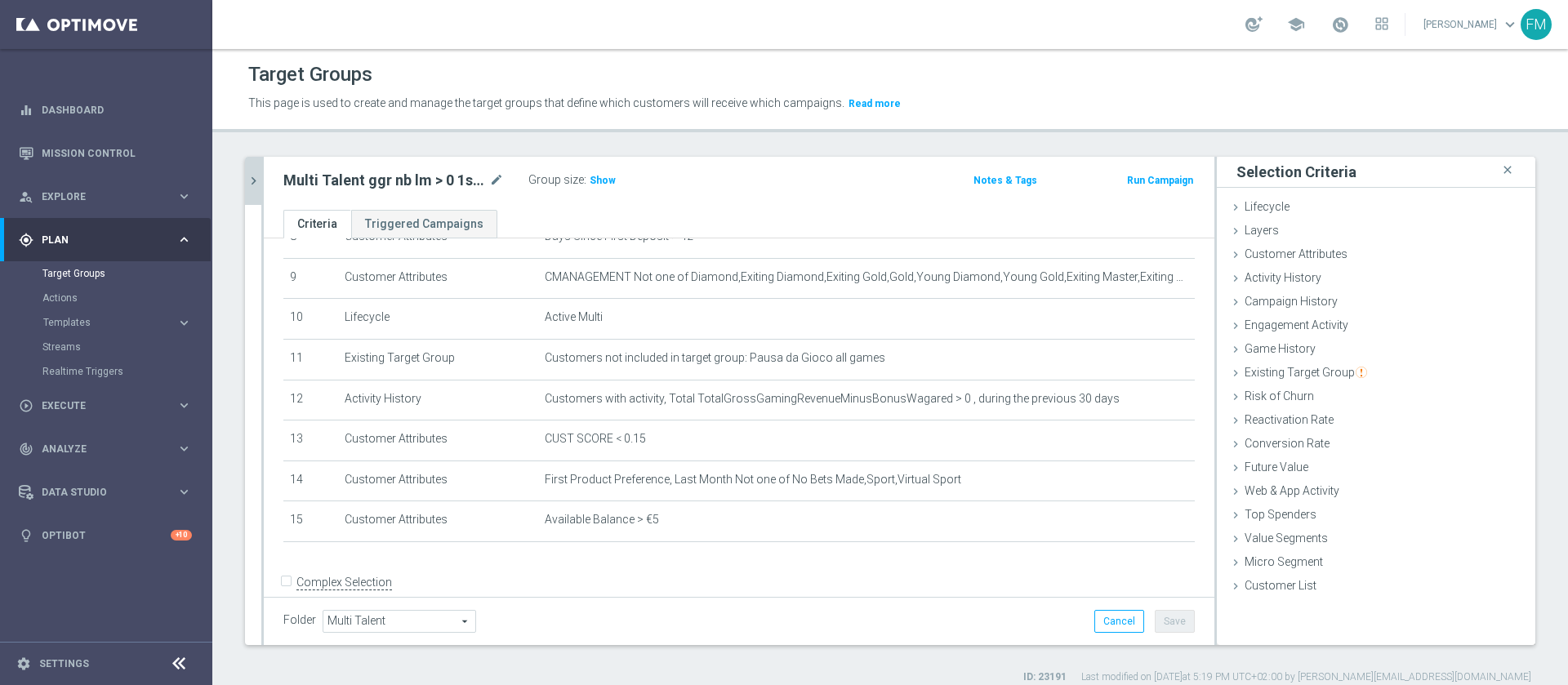
click at [255, 172] on button "chevron_right" at bounding box center [253, 181] width 17 height 48
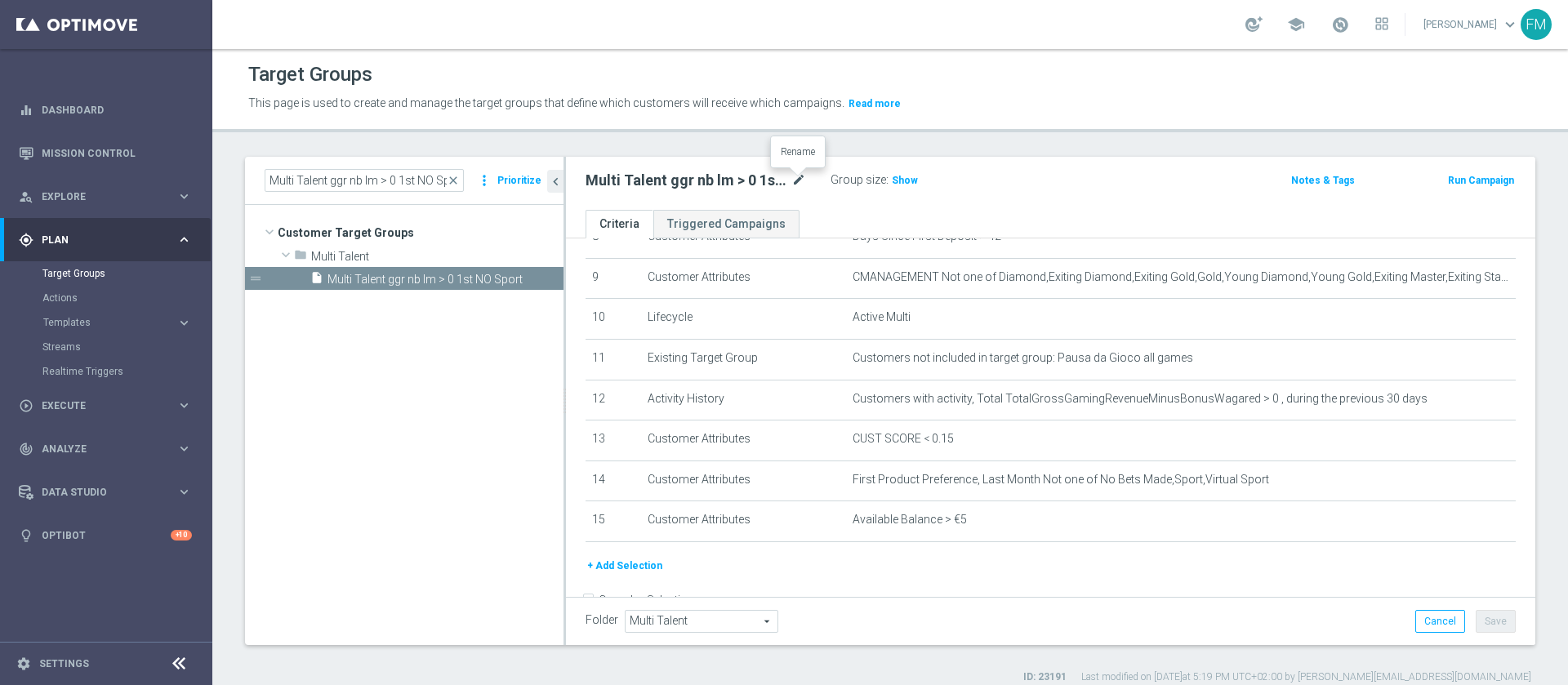
click at [794, 177] on icon "mode_edit" at bounding box center [799, 181] width 15 height 20
click at [788, 181] on input "Multi Talent ggr nb lm > 0 1st NO Sport" at bounding box center [696, 182] width 221 height 23
click at [767, 179] on input "Multi Talent ggr nb lm > 0 1st NO Sport no saldo" at bounding box center [696, 182] width 221 height 23
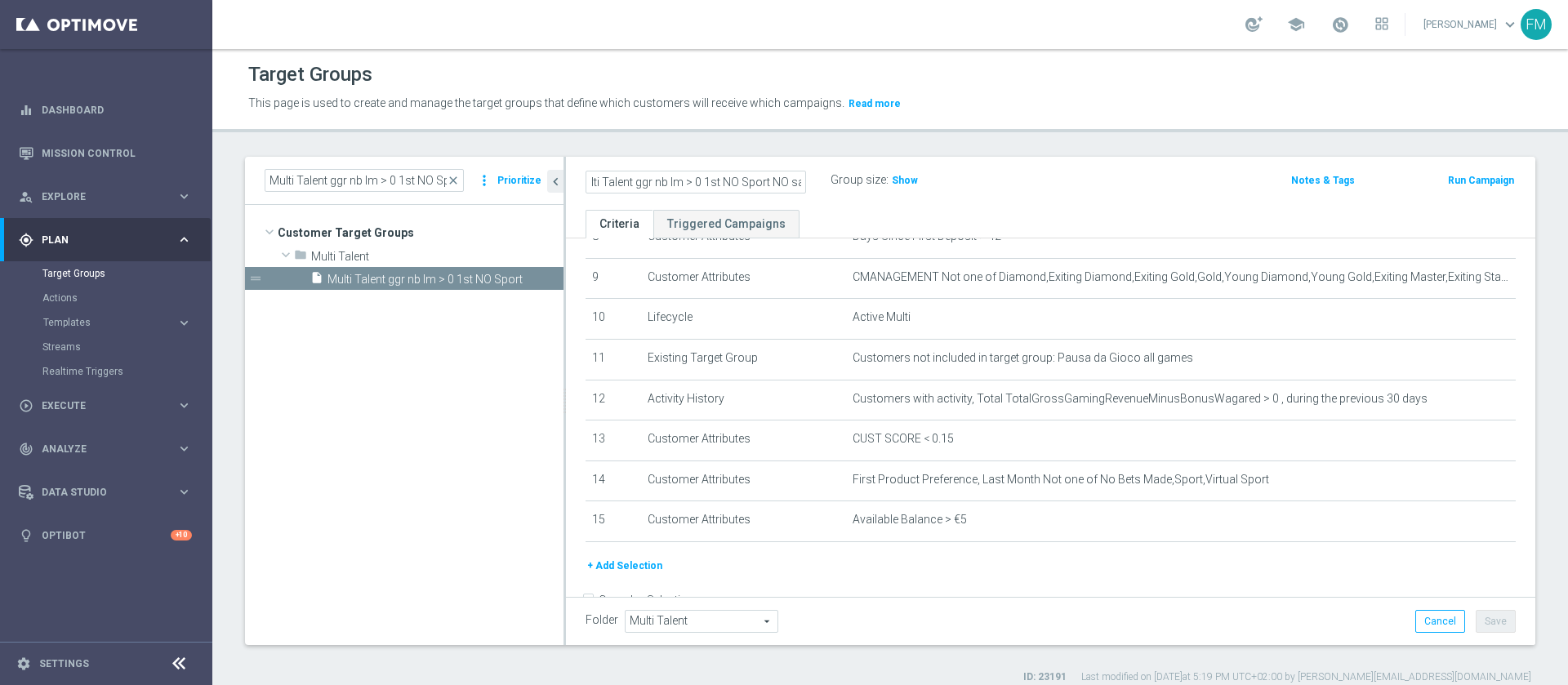
type input "Multi Talent ggr nb lm > 0 1st NO Sport NO saldo"
click at [1046, 185] on div "Multi Talent ggr nb lm > 0 1st NO Sport NO saldo Group size : Show" at bounding box center [891, 182] width 636 height 25
click at [1489, 626] on button "Save" at bounding box center [1496, 621] width 40 height 23
drag, startPoint x: 466, startPoint y: 185, endPoint x: 457, endPoint y: 183, distance: 9.2
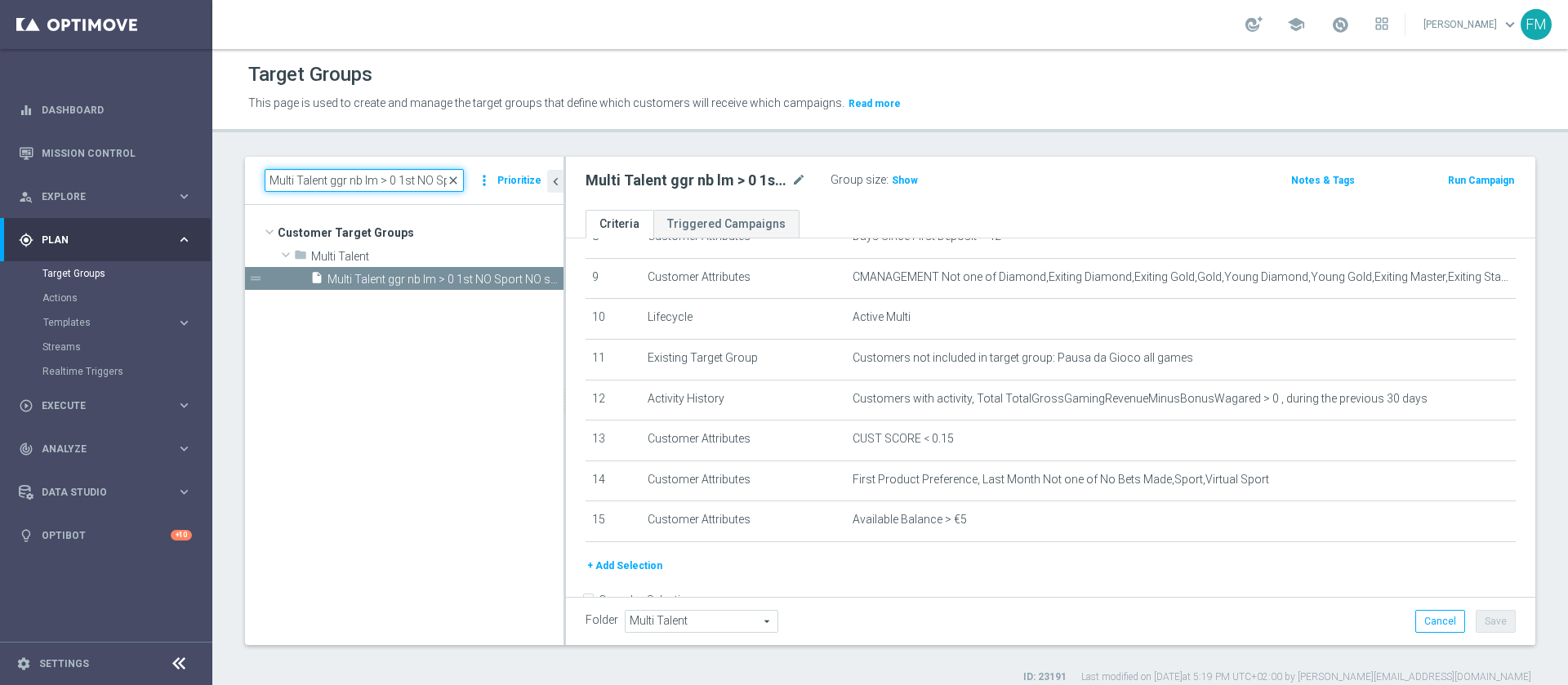
click at [457, 183] on div "Multi Talent ggr nb lm > 0 1st NO Sport close" at bounding box center [364, 181] width 199 height 23
click at [457, 183] on span "close" at bounding box center [454, 181] width 13 height 13
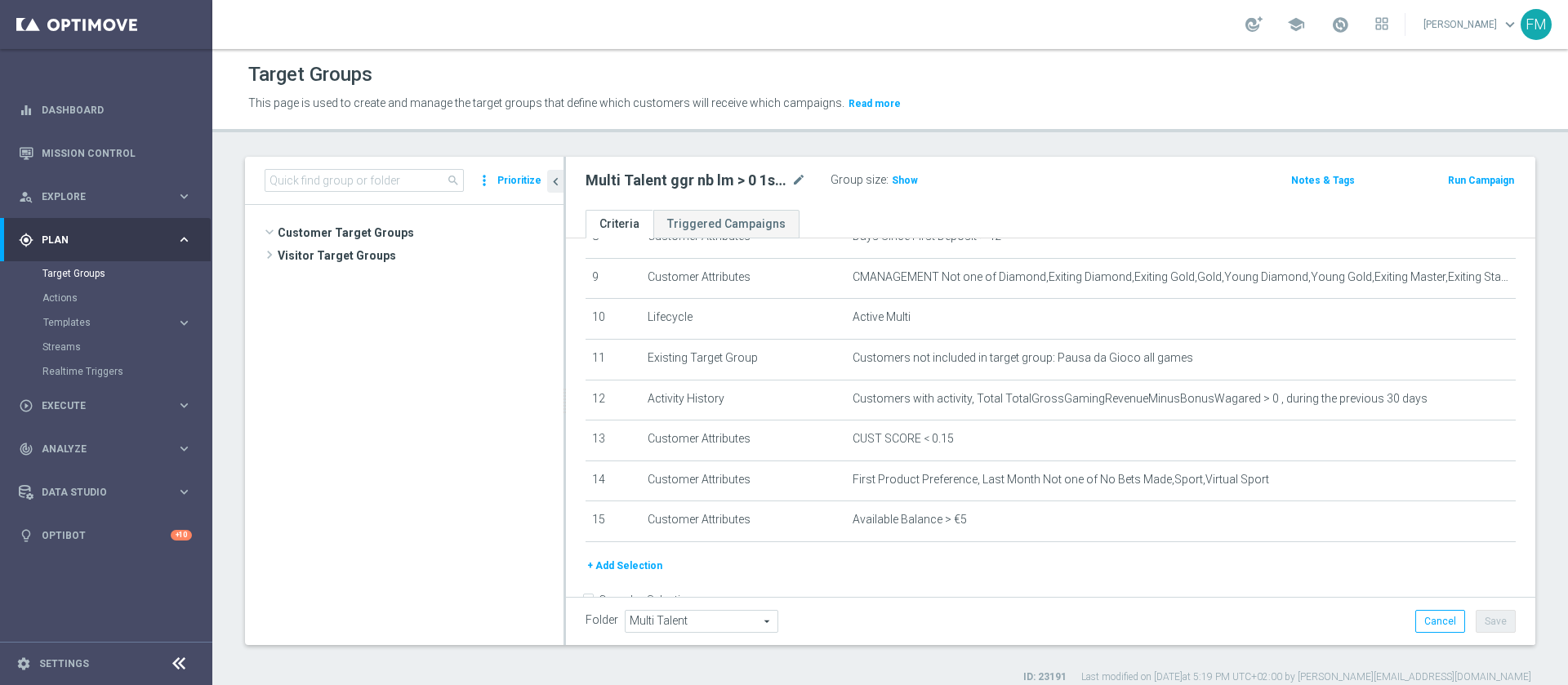
scroll to position [481, 0]
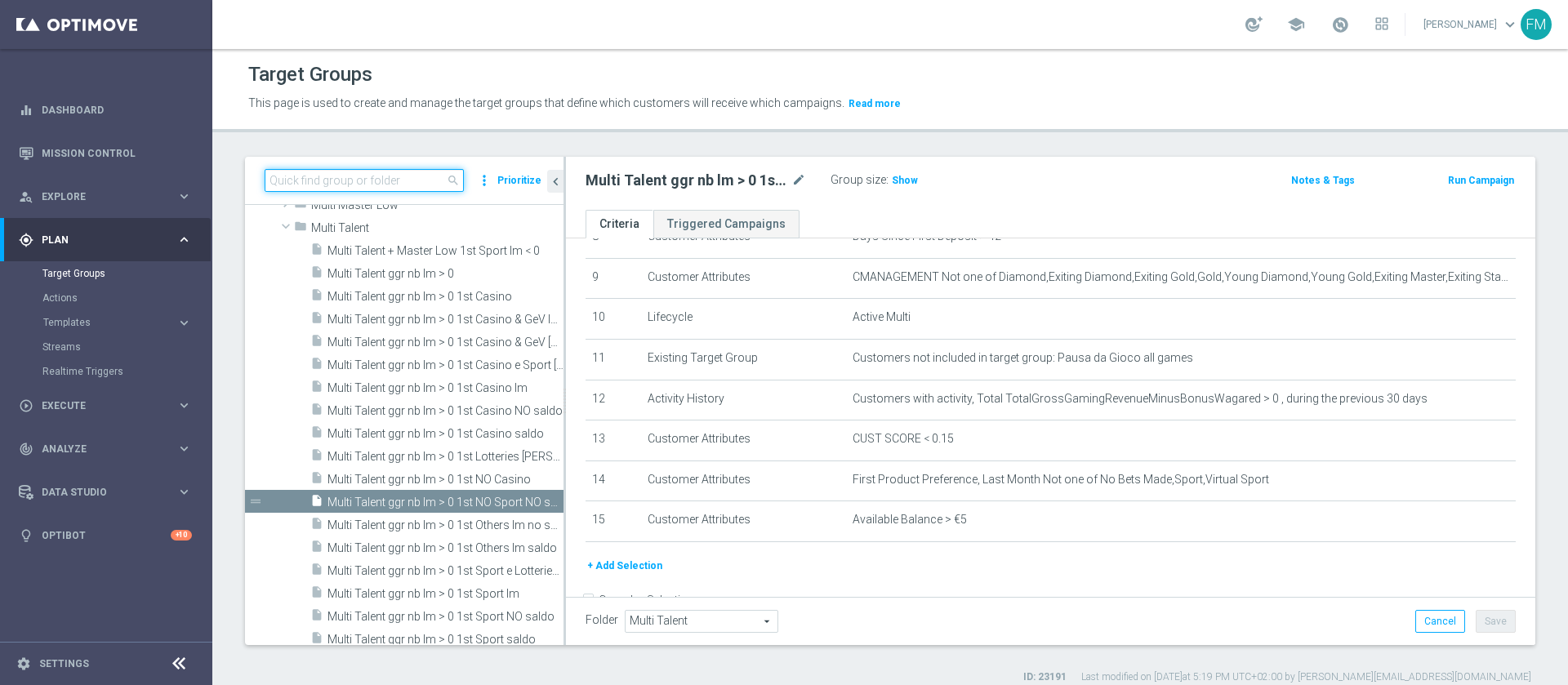
click at [418, 187] on input at bounding box center [364, 181] width 199 height 23
paste input "Multi Talent ggr nb lm > 0 1st Sport saldo"
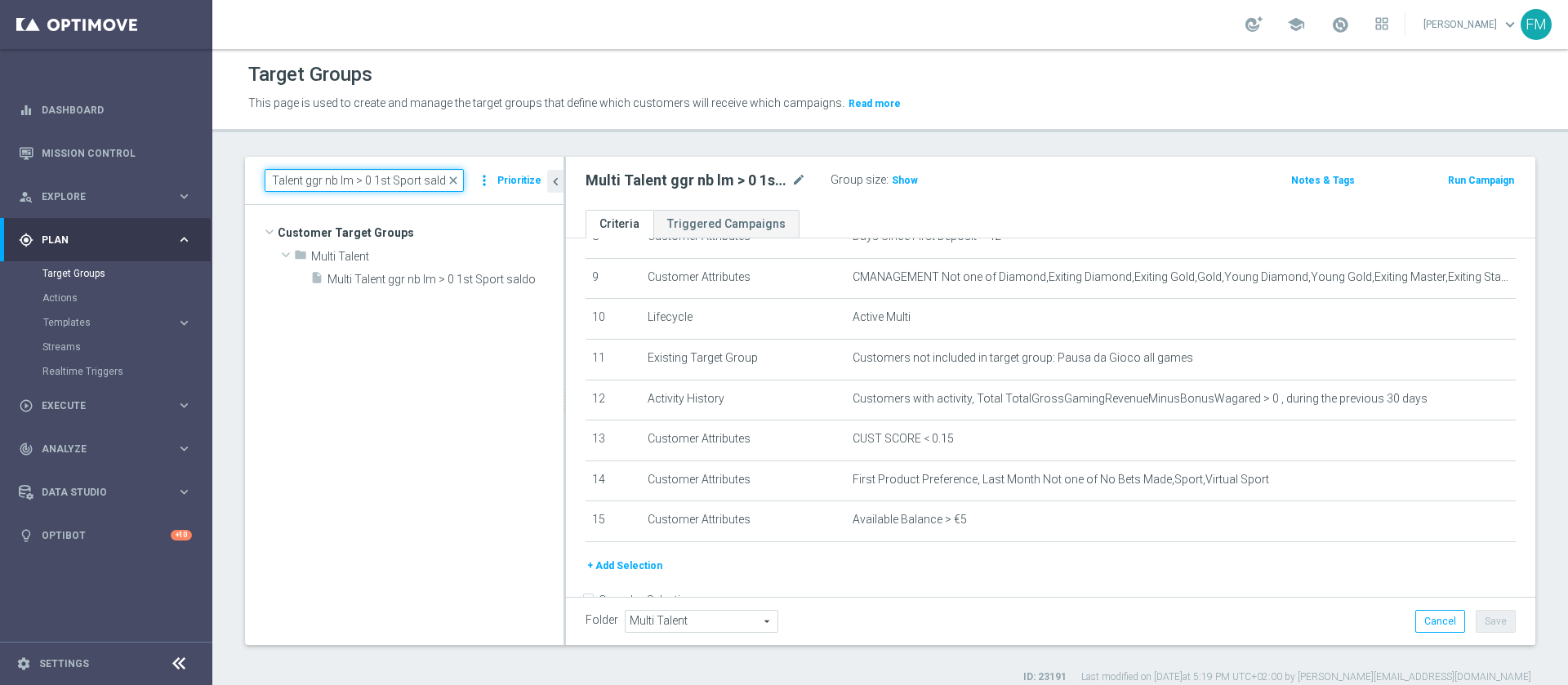
scroll to position [0, 0]
type input "Multi Talent ggr nb lm > 0 1st Sport saldo"
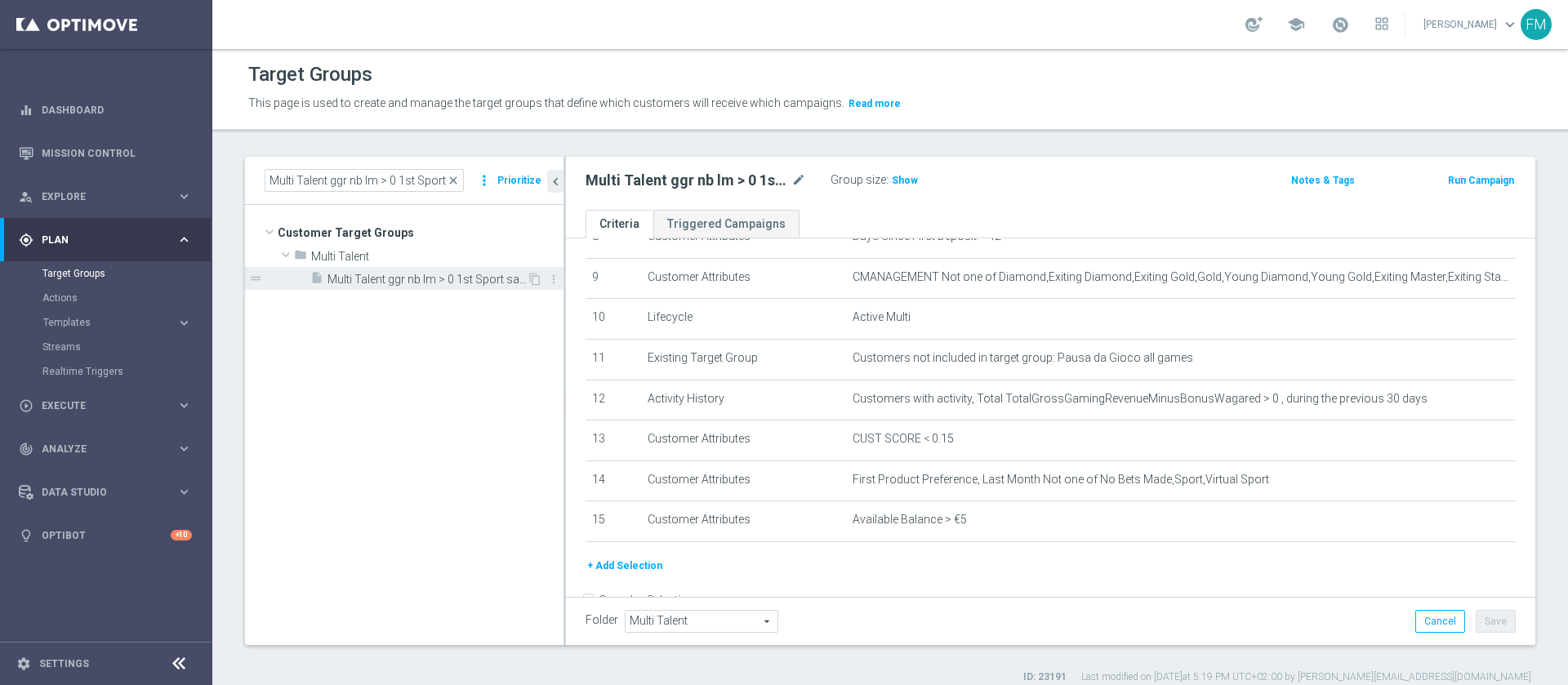
click at [436, 285] on span "Multi Talent ggr nb lm > 0 1st Sport saldo" at bounding box center [427, 279] width 199 height 14
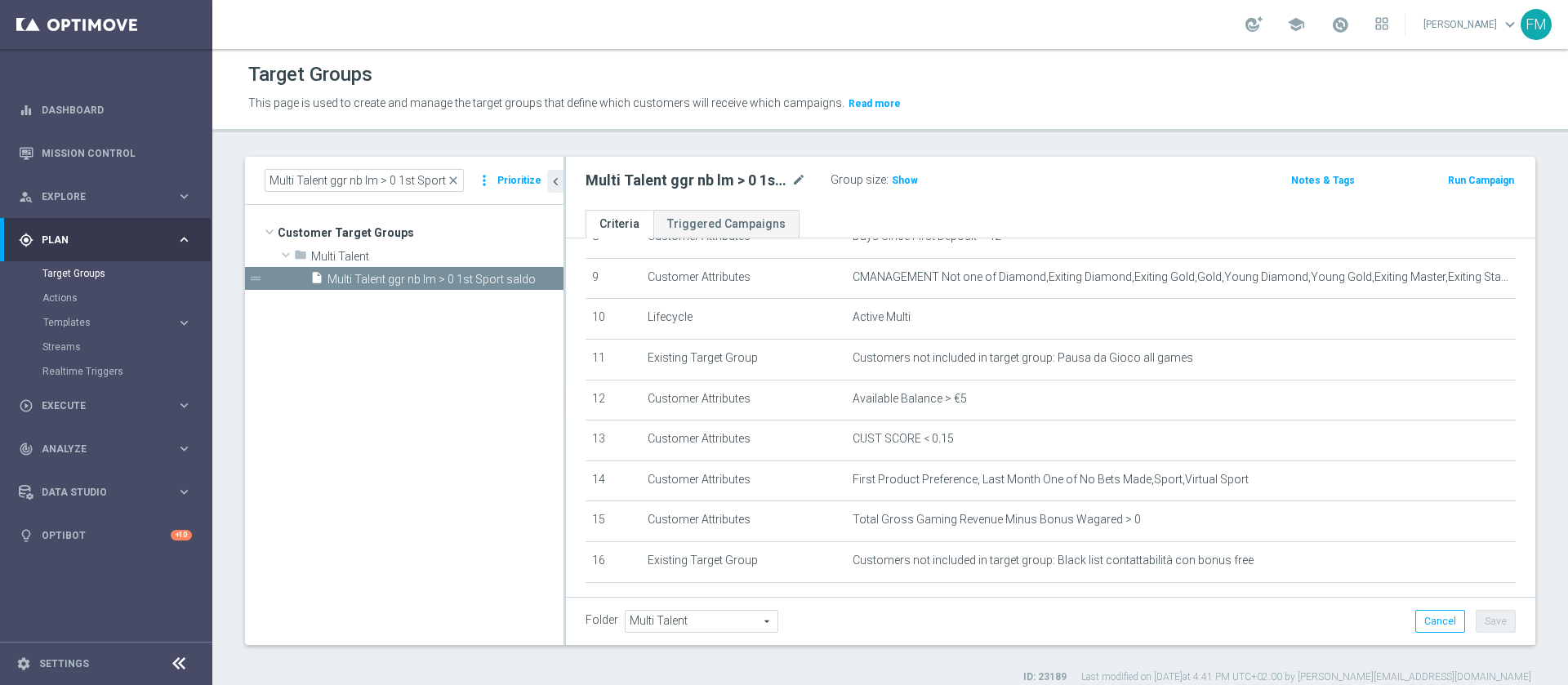
scroll to position [165, 0]
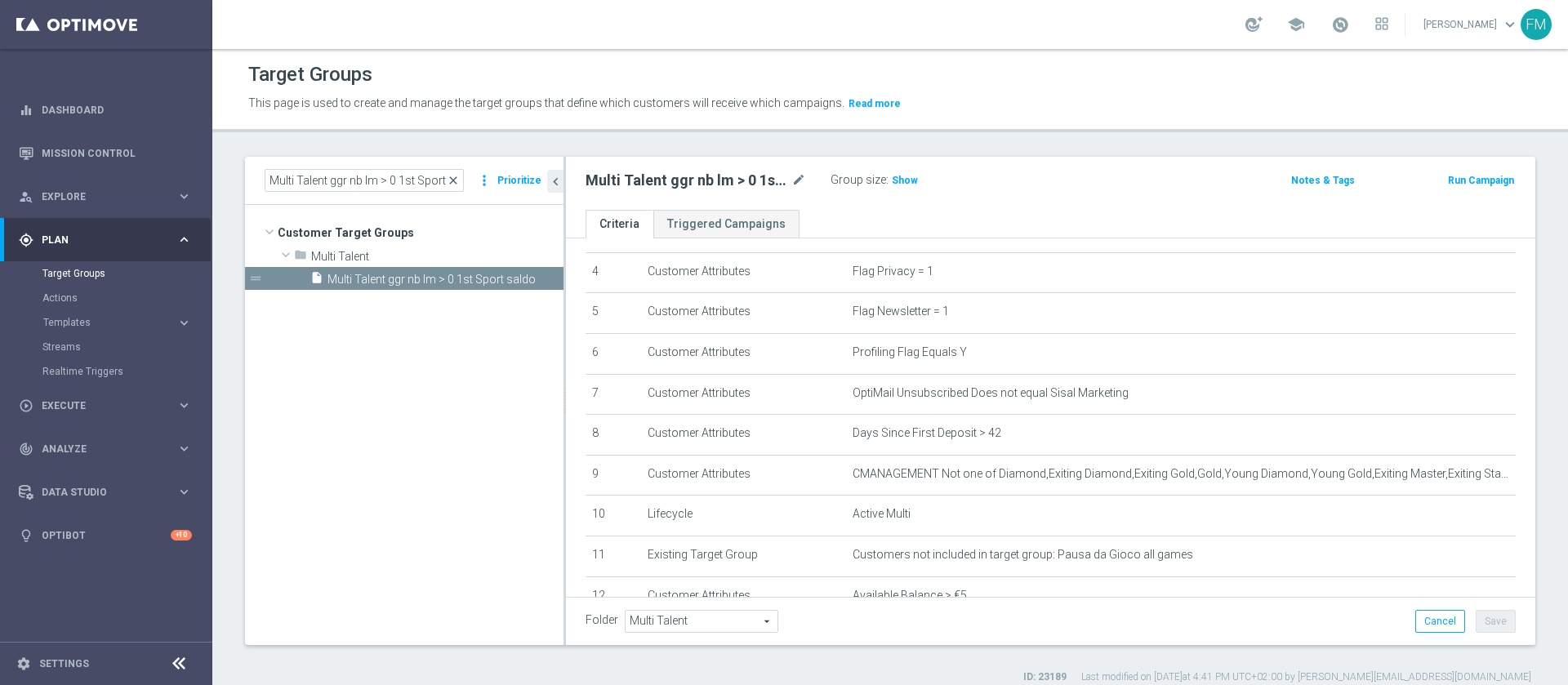
click at [460, 178] on span "close" at bounding box center [454, 181] width 13 height 13
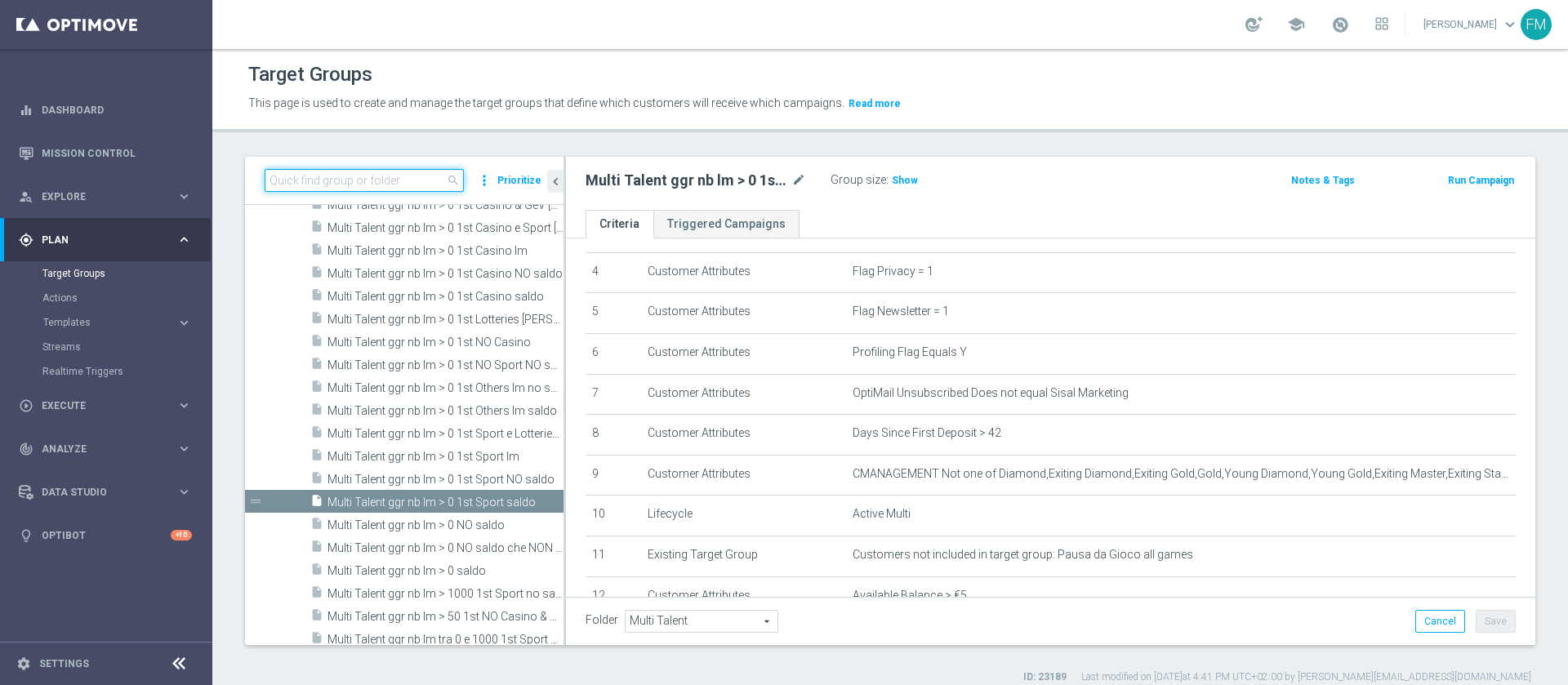
click at [338, 183] on input at bounding box center [364, 181] width 199 height 23
paste input "Multi Talent ggr nb lm > 0 1st NO Sport lm saldo"
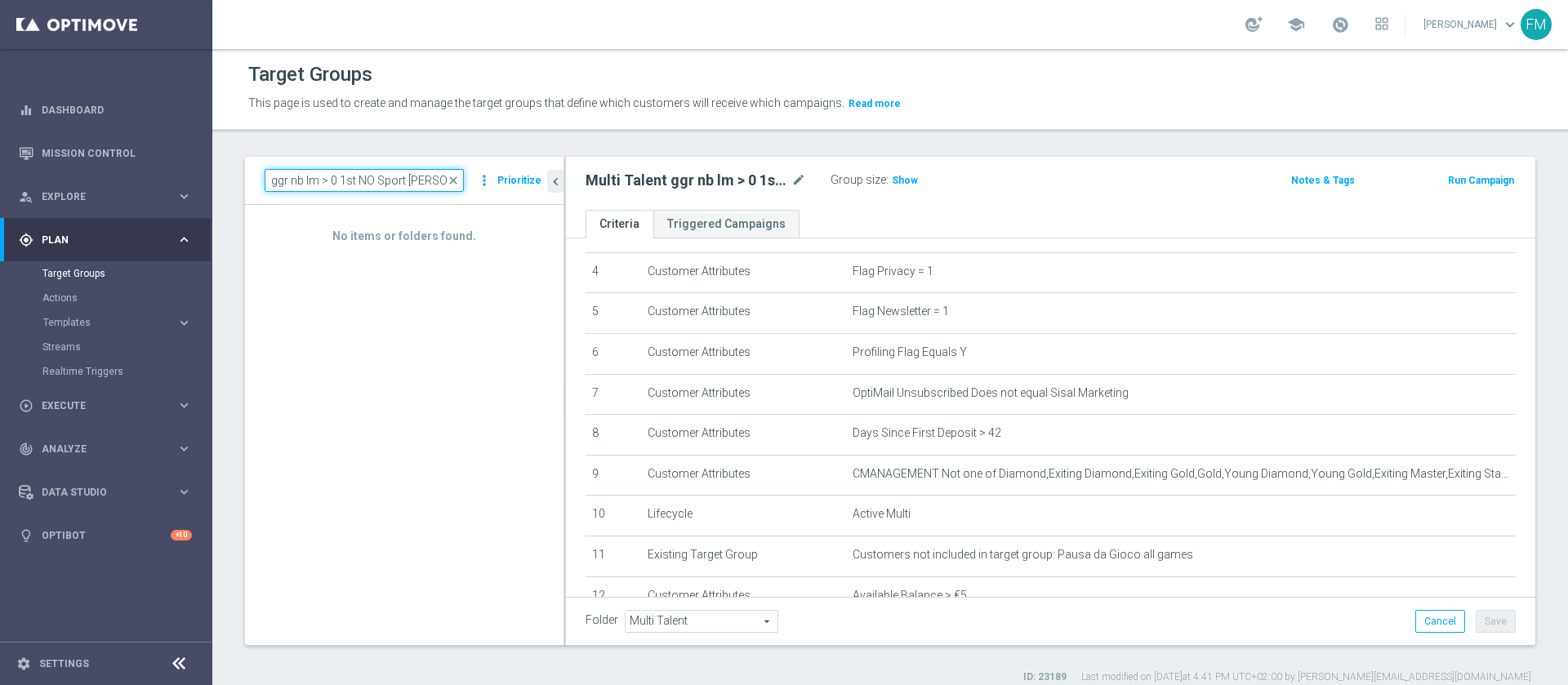
click at [464, 190] on input "Multi Talent ggr nb lm > 0 1st NO Sport lm saldo" at bounding box center [364, 181] width 199 height 23
click at [407, 177] on input "Multi Talent ggr nb lm > 0 1st NO Sport lm NO saldo" at bounding box center [364, 181] width 199 height 23
type input "Multi Talent ggr nb lm > 0 1st NO Sport"
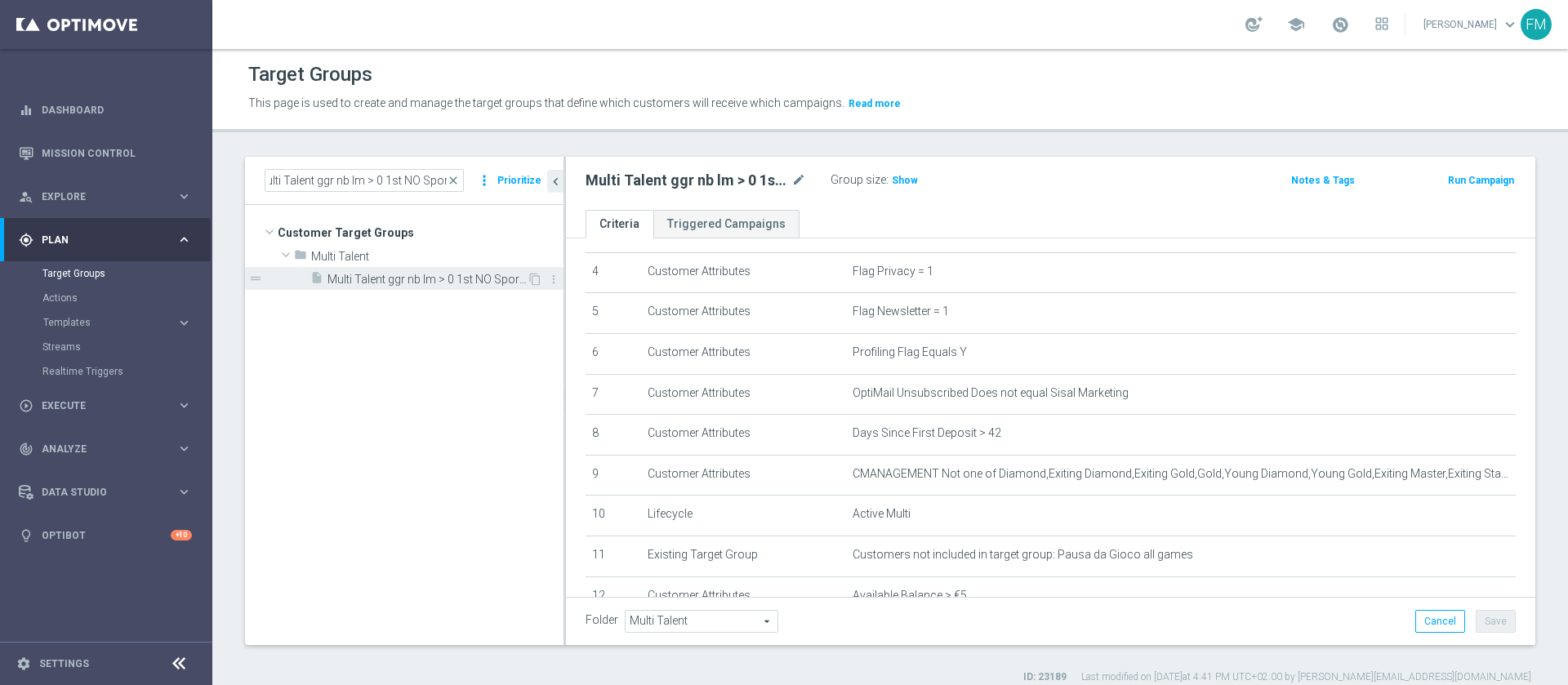
scroll to position [0, 0]
click at [502, 273] on span "Multi Talent ggr nb lm > 0 1st NO Sport NO saldo" at bounding box center [427, 279] width 199 height 14
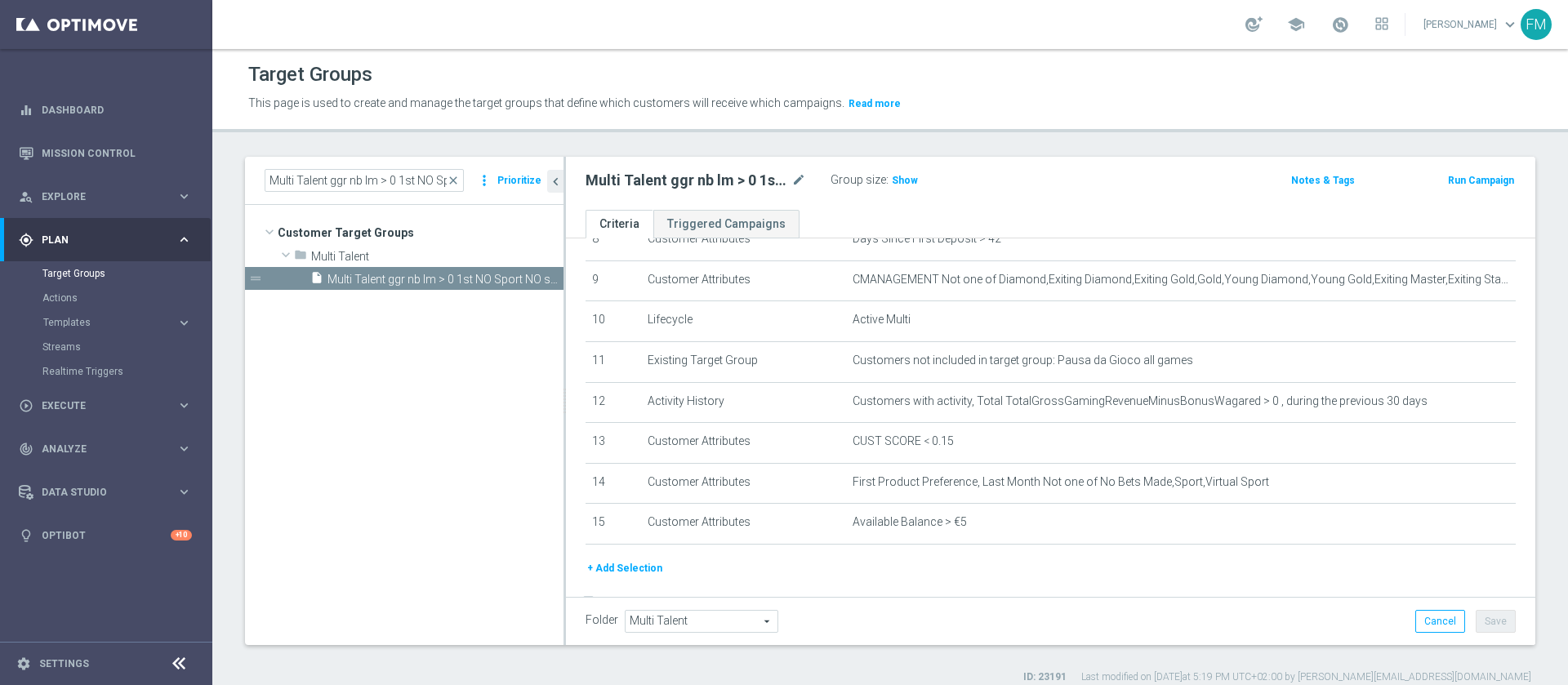
scroll to position [411, 0]
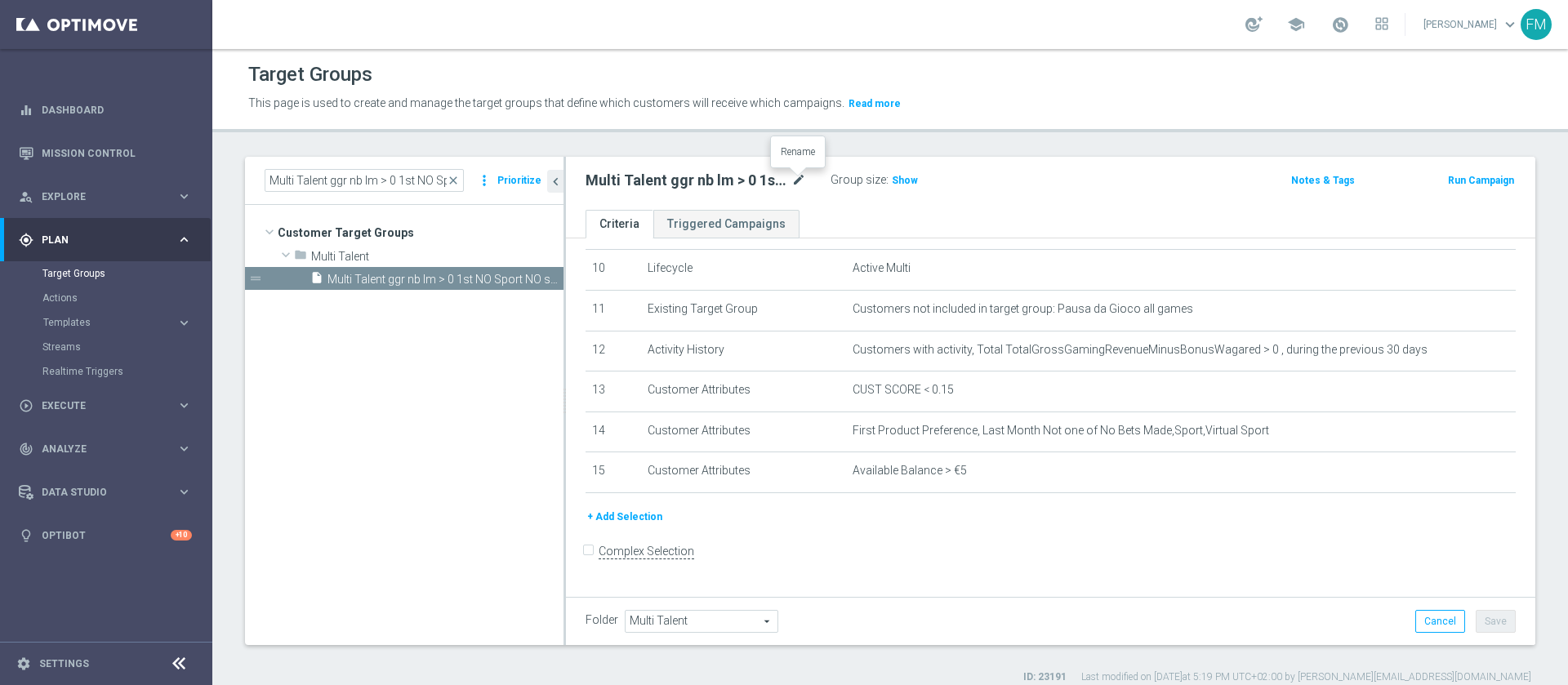
click at [799, 184] on icon "mode_edit" at bounding box center [799, 181] width 15 height 20
click at [791, 179] on icon "mode_edit" at bounding box center [799, 181] width 15 height 20
type input "Multi Talent ggr nb lm > 0 1st NO Sport lm saldo"
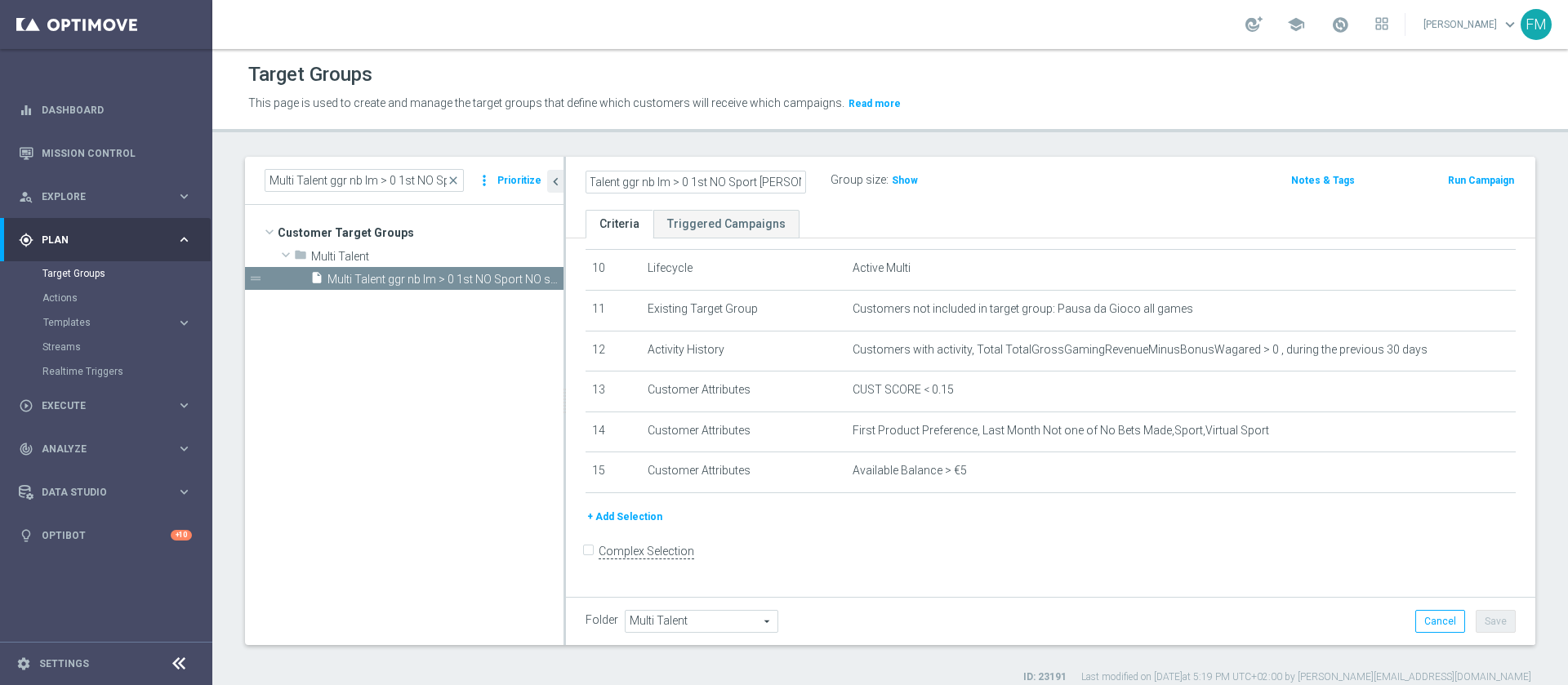
scroll to position [0, 0]
click at [1001, 176] on div "Multi Talent ggr nb lm > 0 1st NO Sport lm saldo Group size : Show" at bounding box center [891, 182] width 636 height 25
click at [1476, 622] on button "Save" at bounding box center [1496, 621] width 40 height 23
click at [1469, 184] on button "Run Campaign" at bounding box center [1482, 181] width 70 height 18
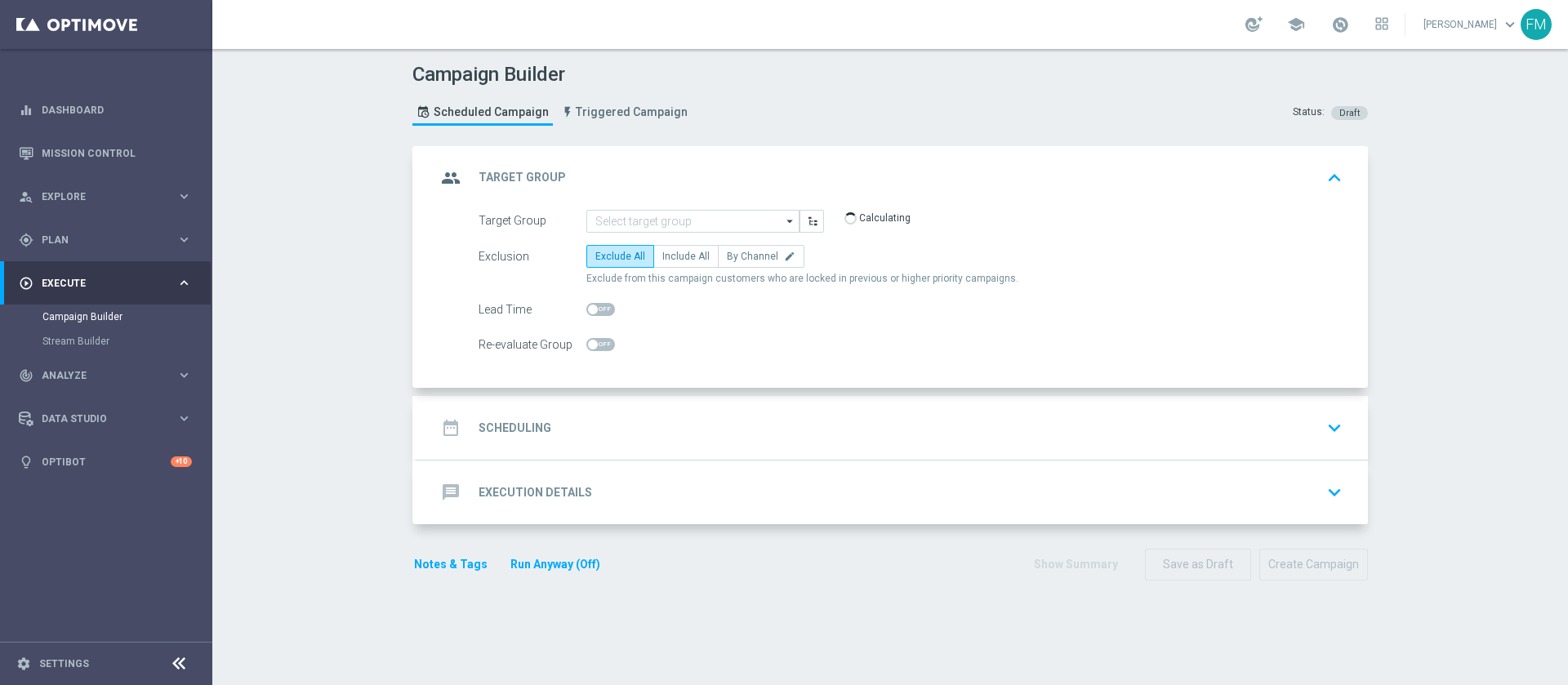
type input "Multi Talent ggr nb lm > 0 1st NO Sport lm saldo"
click at [1047, 415] on div "date_range Scheduling keyboard_arrow_down" at bounding box center [893, 427] width 913 height 31
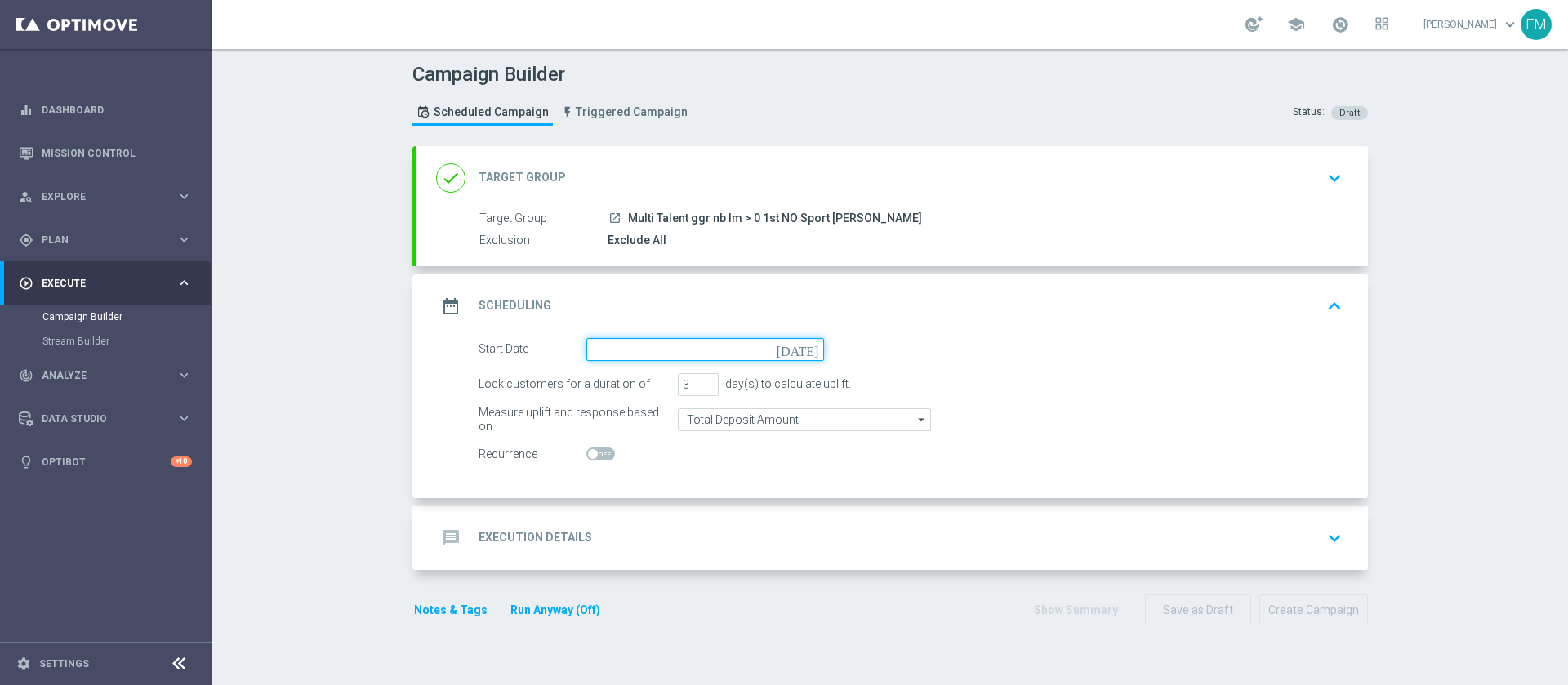
click at [802, 356] on input at bounding box center [705, 350] width 238 height 23
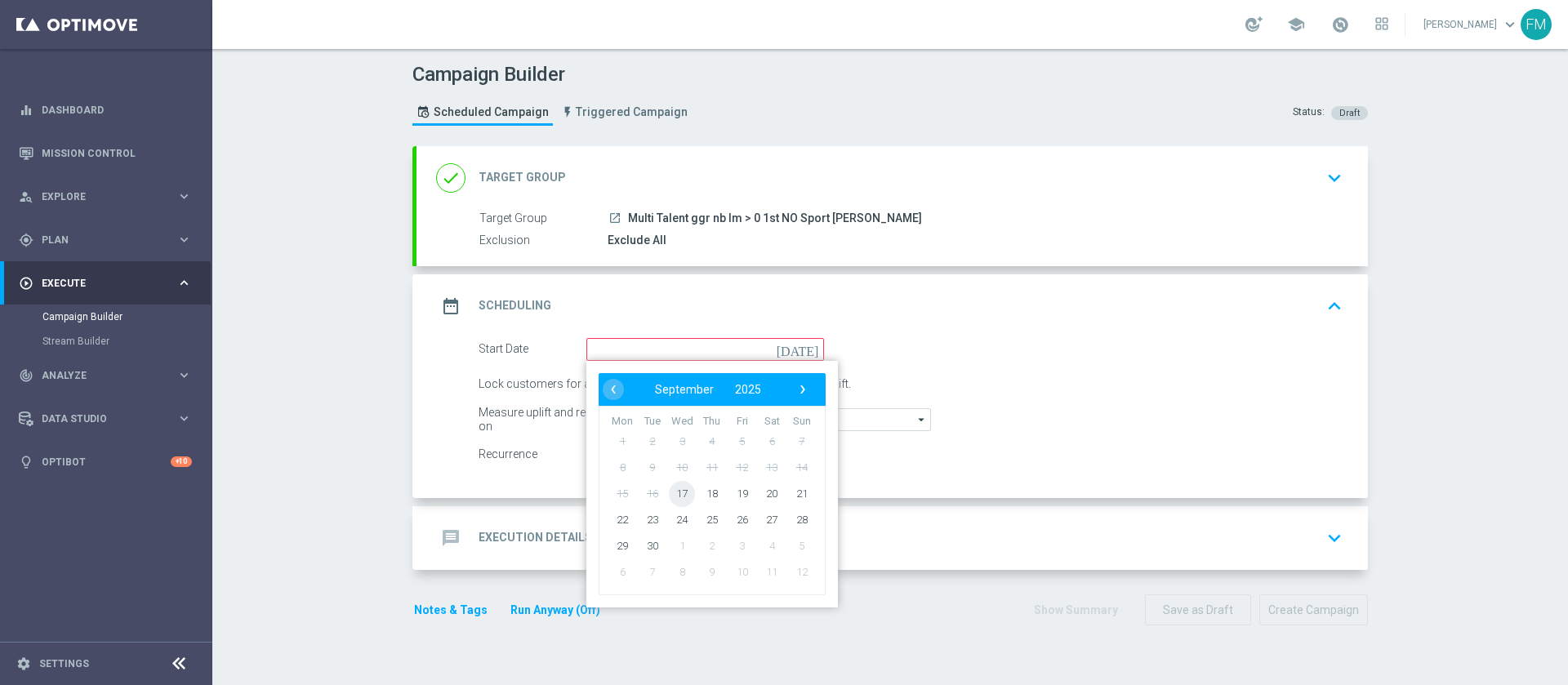
click at [674, 492] on span "17" at bounding box center [682, 493] width 27 height 27
type input "17 Sep 2025"
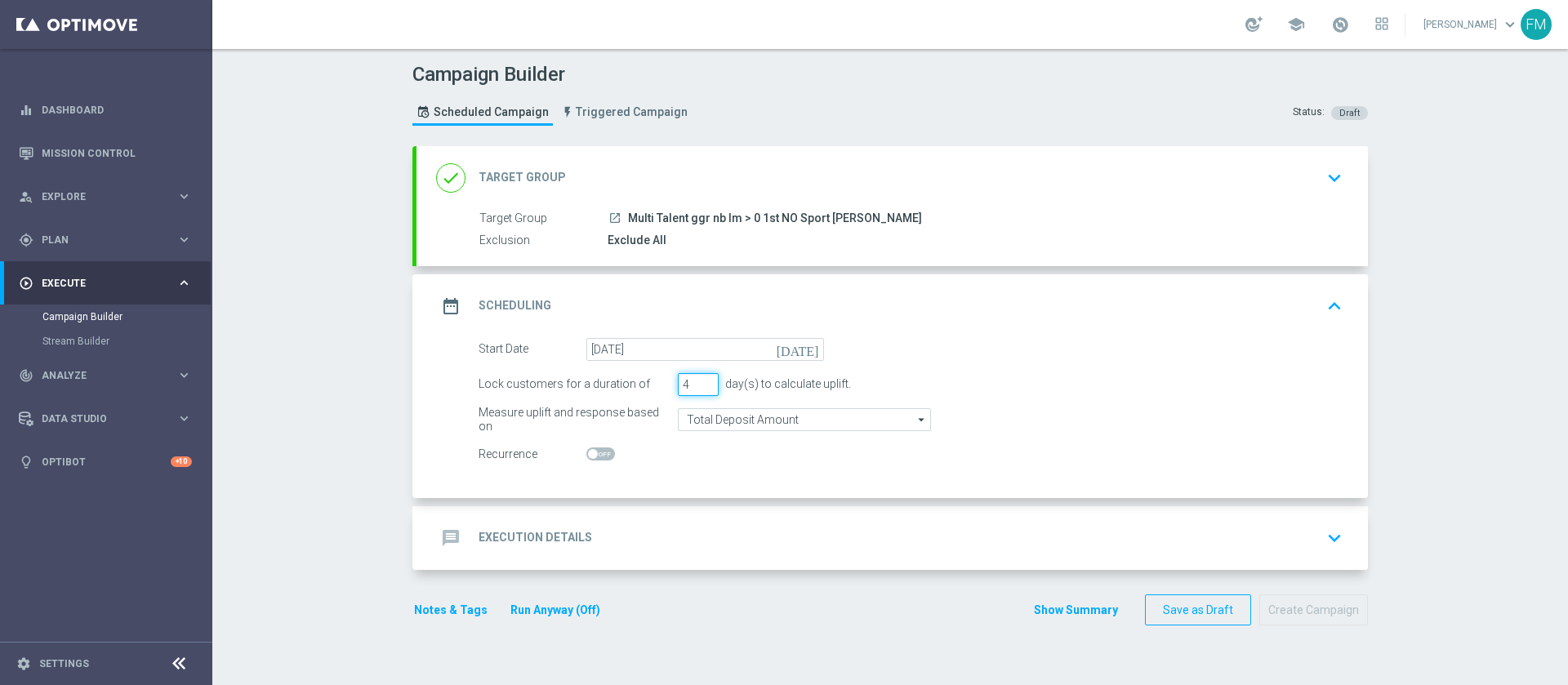
click at [699, 381] on input "4" at bounding box center [698, 385] width 41 height 23
click at [699, 381] on input "5" at bounding box center [698, 385] width 41 height 23
type input "6"
click at [699, 381] on input "6" at bounding box center [698, 385] width 41 height 23
click at [792, 434] on form "Start Date 17 Sep 2025 today Lock customers for a duration of 6 day(s) to calcu…" at bounding box center [911, 402] width 864 height 129
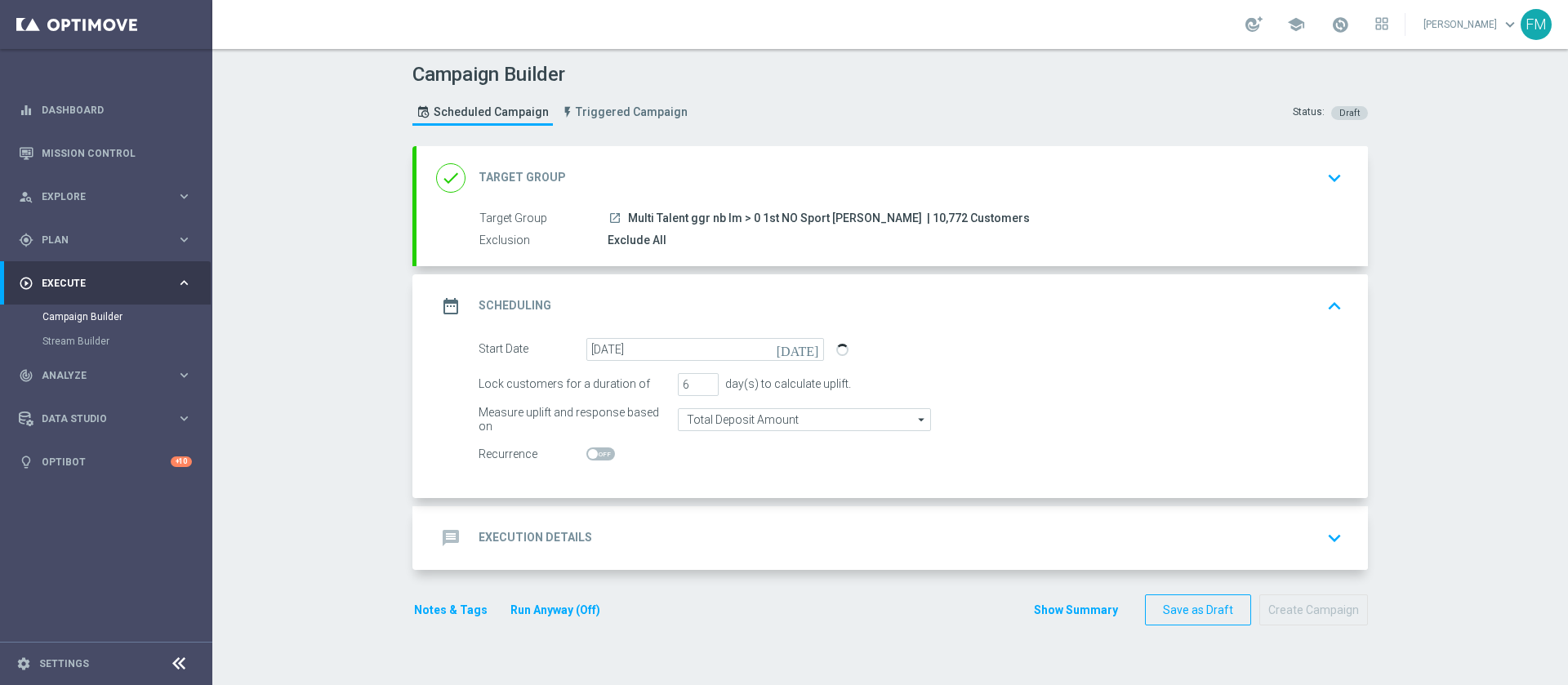
click at [788, 431] on form "Start Date 17 Sep 2025 today Lock customers for a duration of 6 day(s) to calcu…" at bounding box center [911, 402] width 864 height 129
click at [782, 424] on input "Total Deposit Amount" at bounding box center [804, 420] width 253 height 23
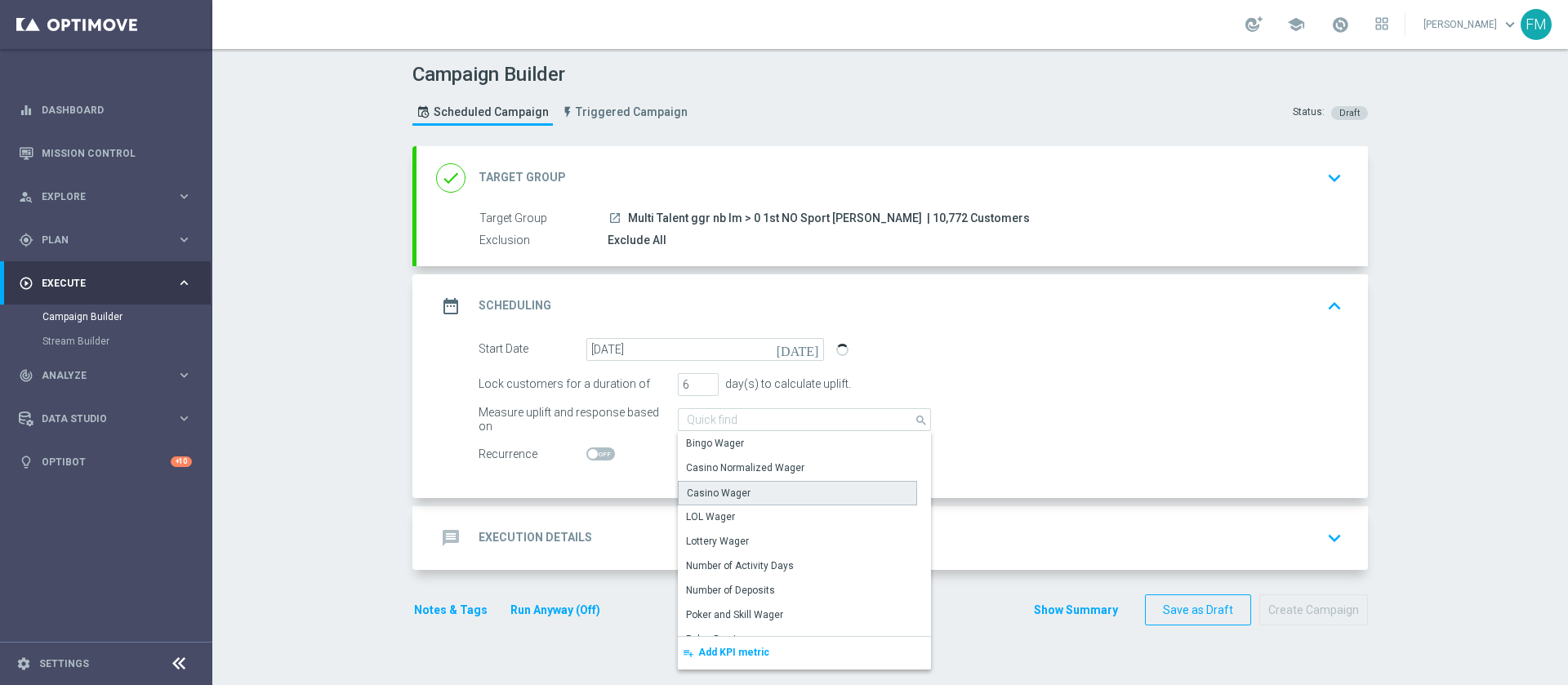
click at [846, 499] on div "Casino Wager" at bounding box center [797, 493] width 239 height 25
type input "Casino Wager"
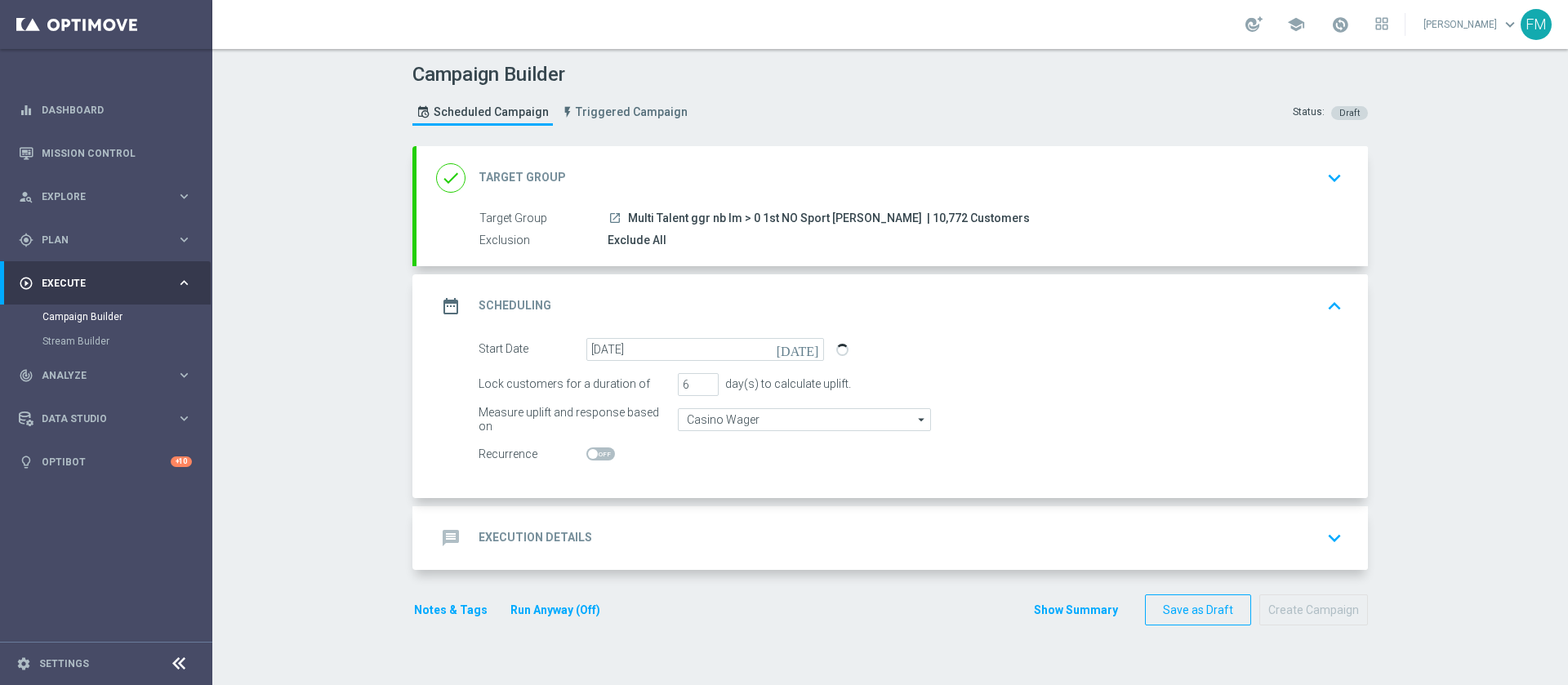
click at [1321, 538] on button "keyboard_arrow_down" at bounding box center [1334, 537] width 27 height 31
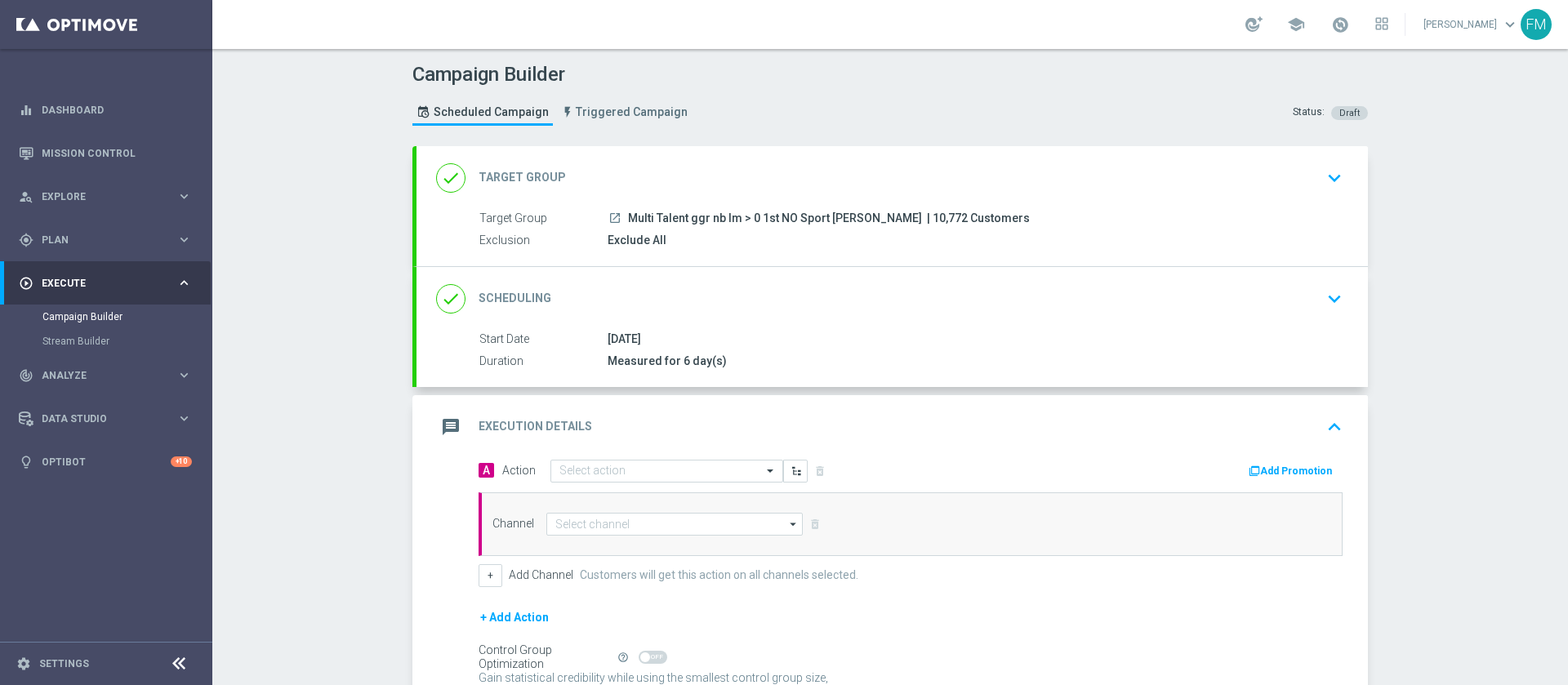
scroll to position [158, 0]
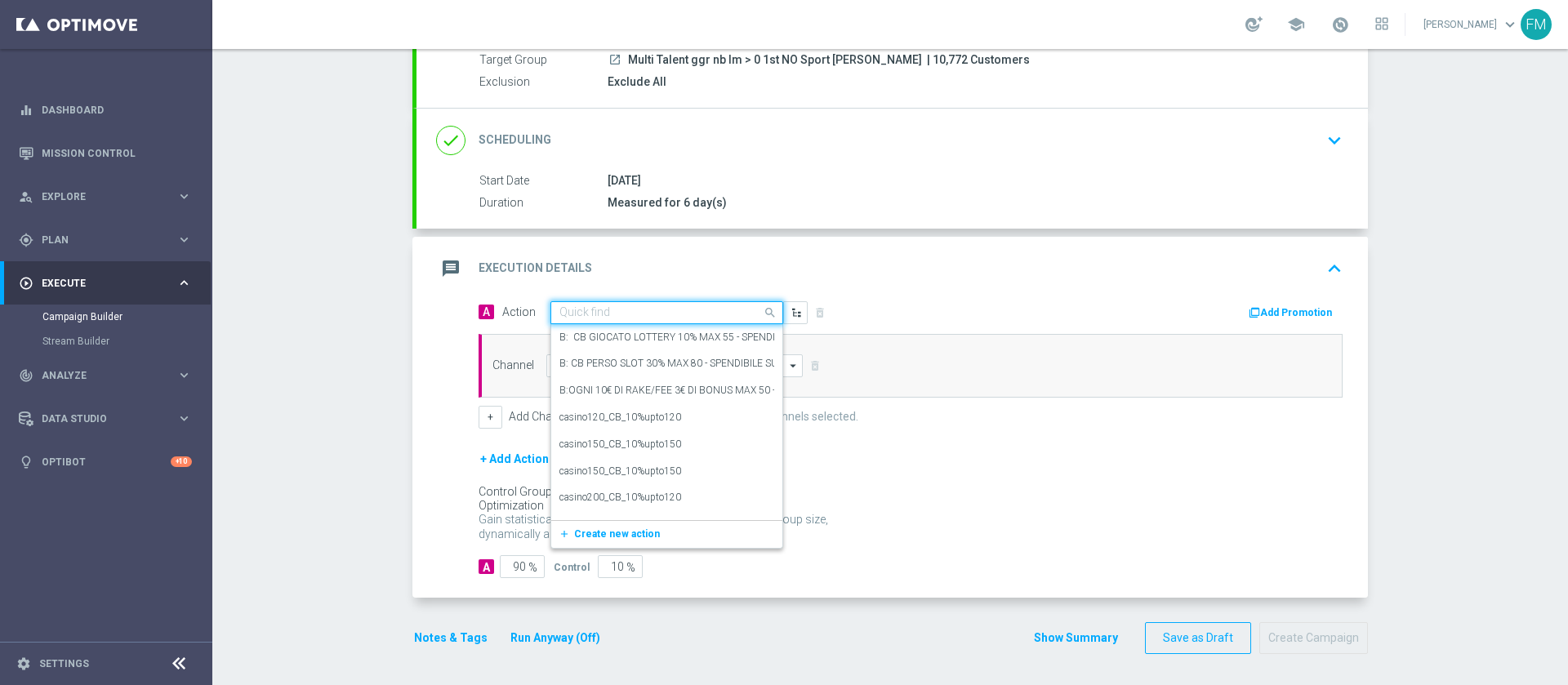
click at [655, 313] on input "text" at bounding box center [650, 313] width 183 height 14
paste input "cashback Slot e GeV 30% fino a 30€ giocato minimo 20€"
type input "cashback Slot e GeV 30% fino a 30€ giocato minimo 20€"
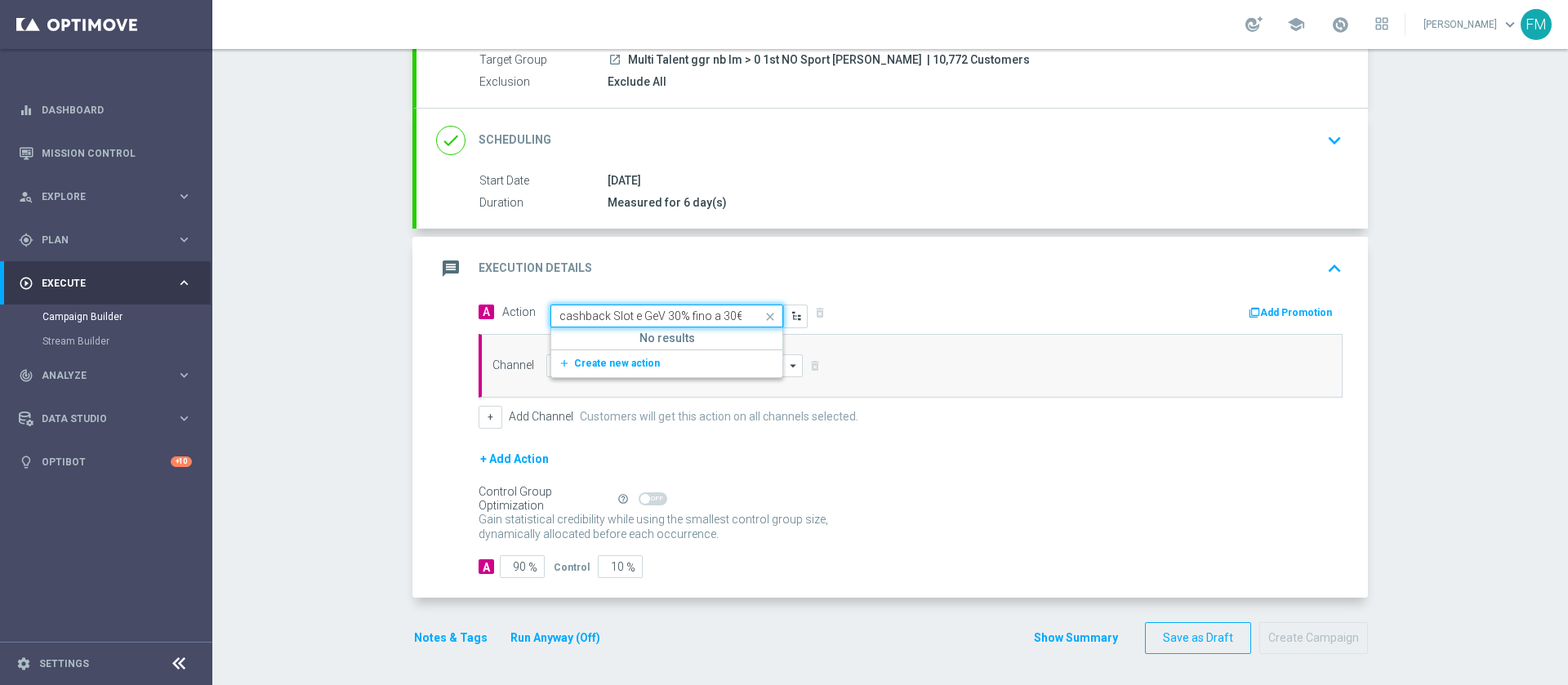
scroll to position [0, 100]
click at [654, 358] on button "add_new Create new action" at bounding box center [665, 363] width 226 height 19
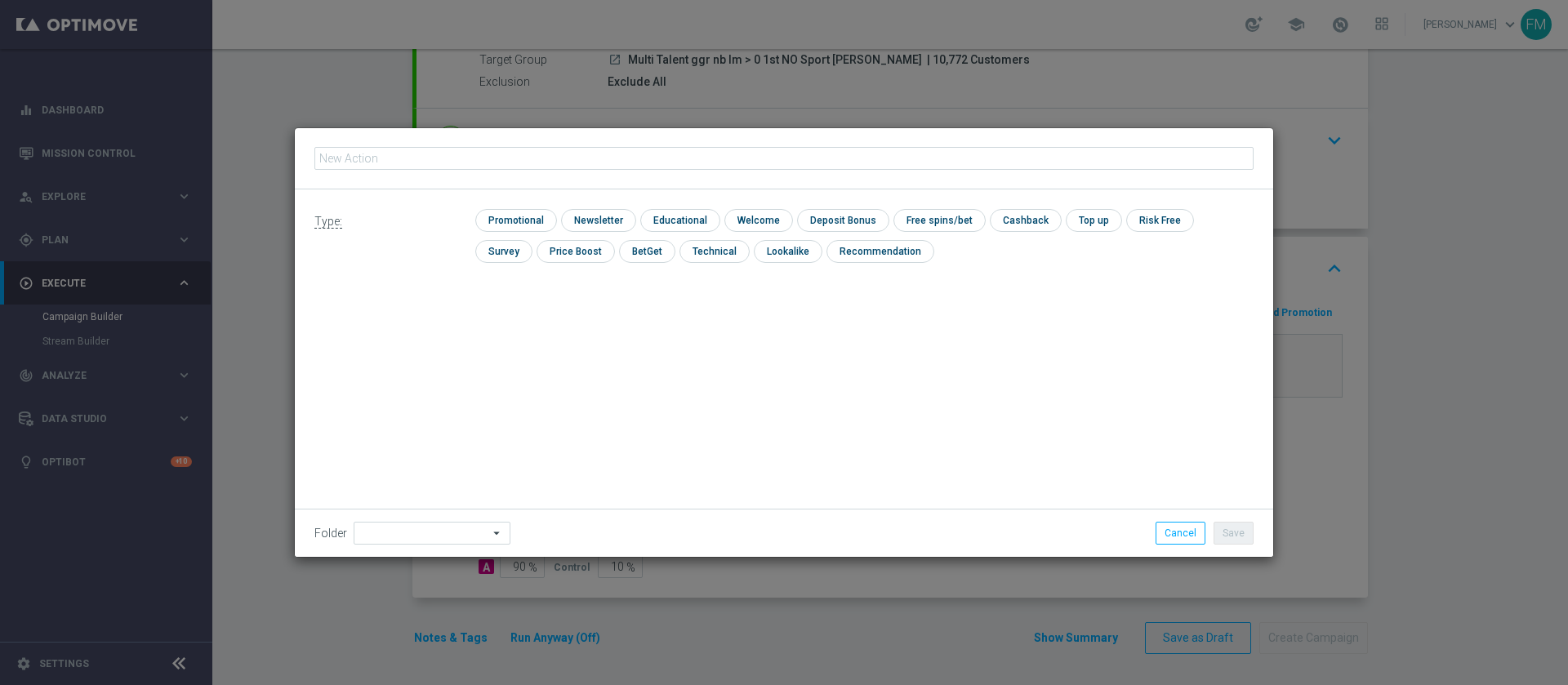
type input "cashback Slot e GeV 30% fino a 30€ giocato minimo 20€"
click at [518, 215] on input "checkbox" at bounding box center [514, 220] width 78 height 22
checkbox input "true"
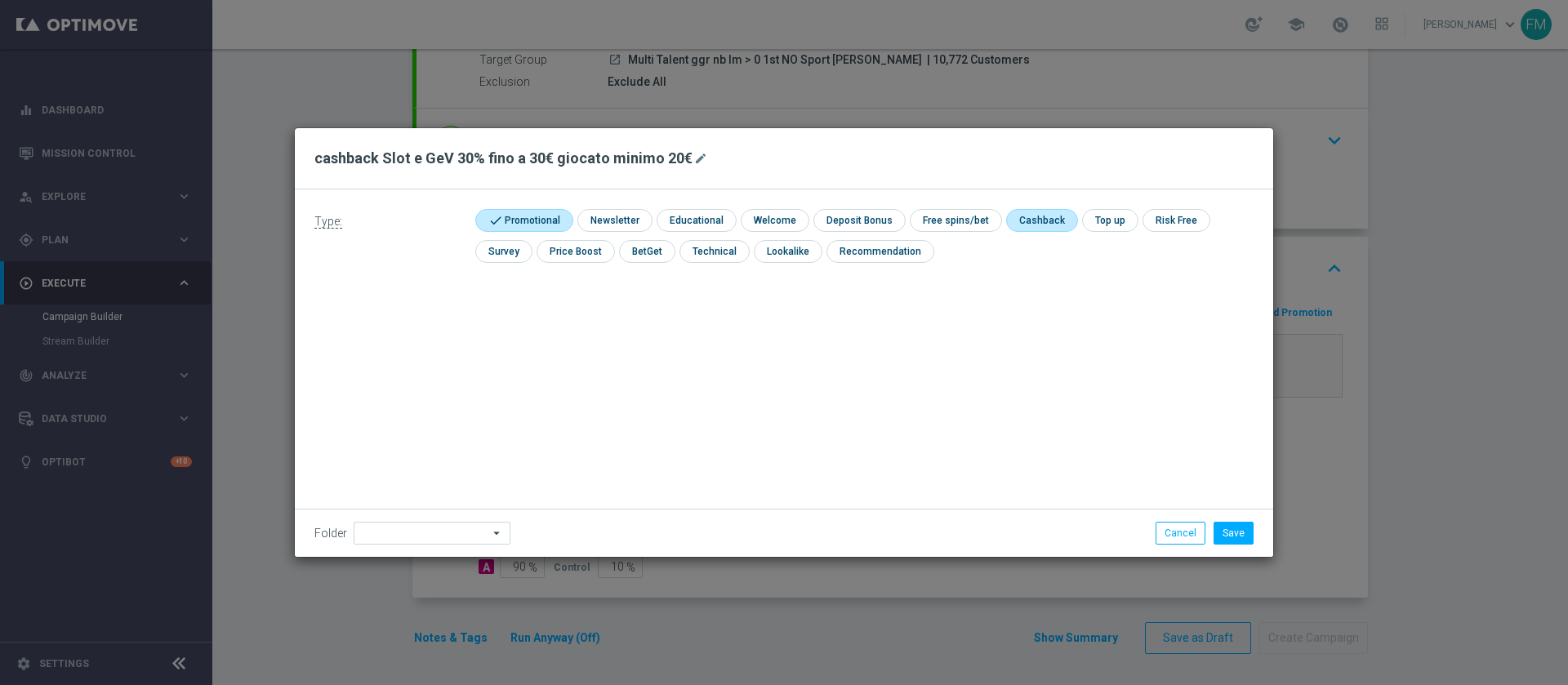
click at [1010, 224] on input "checkbox" at bounding box center [1040, 220] width 69 height 22
checkbox input "true"
click at [1247, 532] on button "Save" at bounding box center [1234, 533] width 40 height 23
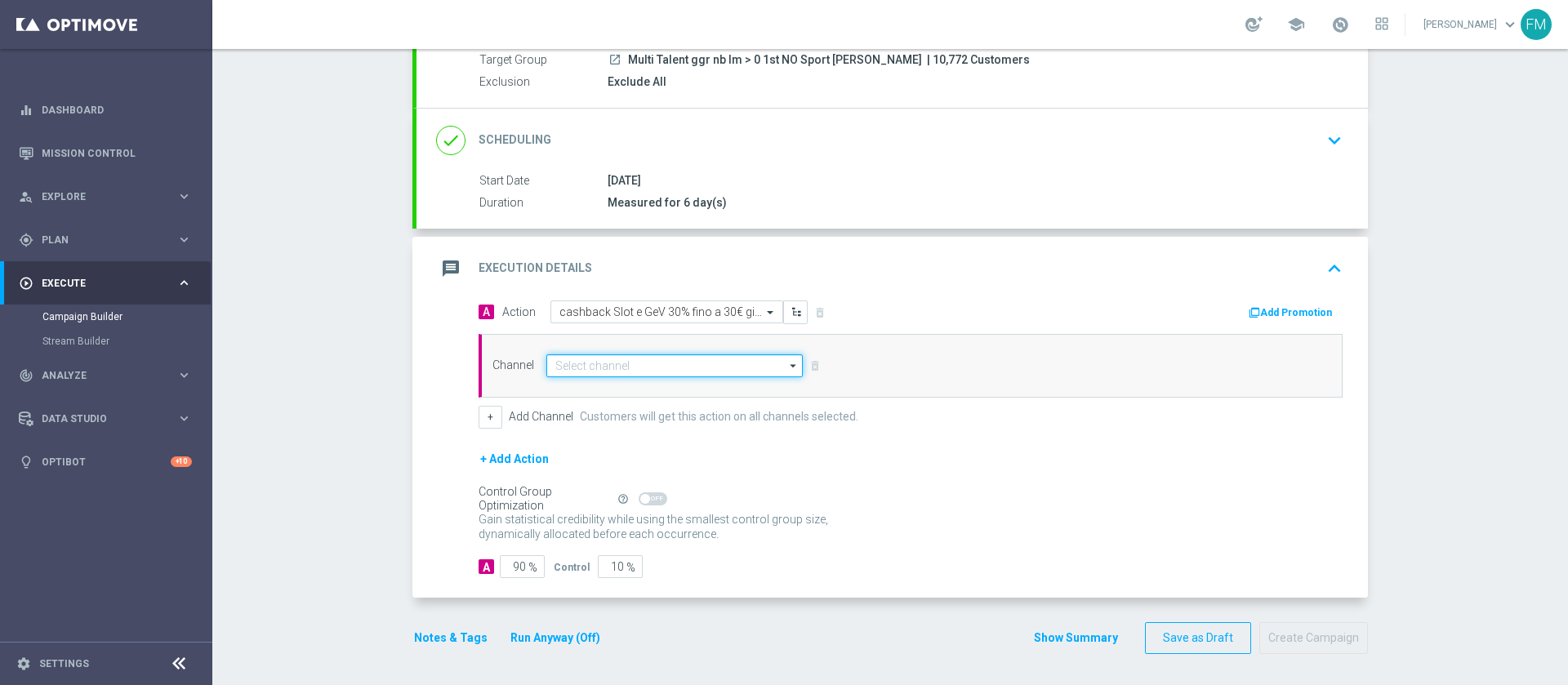
click at [689, 366] on input at bounding box center [674, 366] width 256 height 23
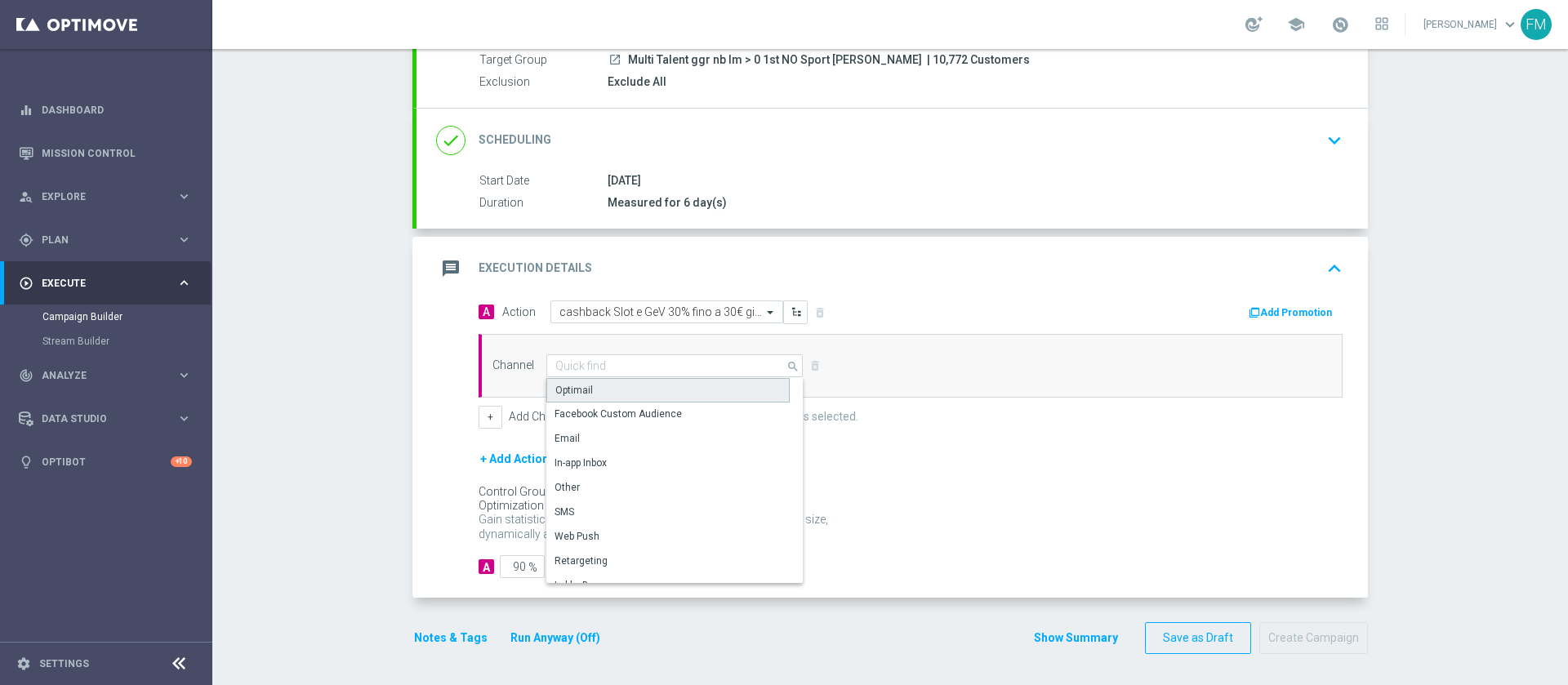
click at [689, 387] on div "Optimail" at bounding box center [668, 391] width 243 height 25
type input "Optimail"
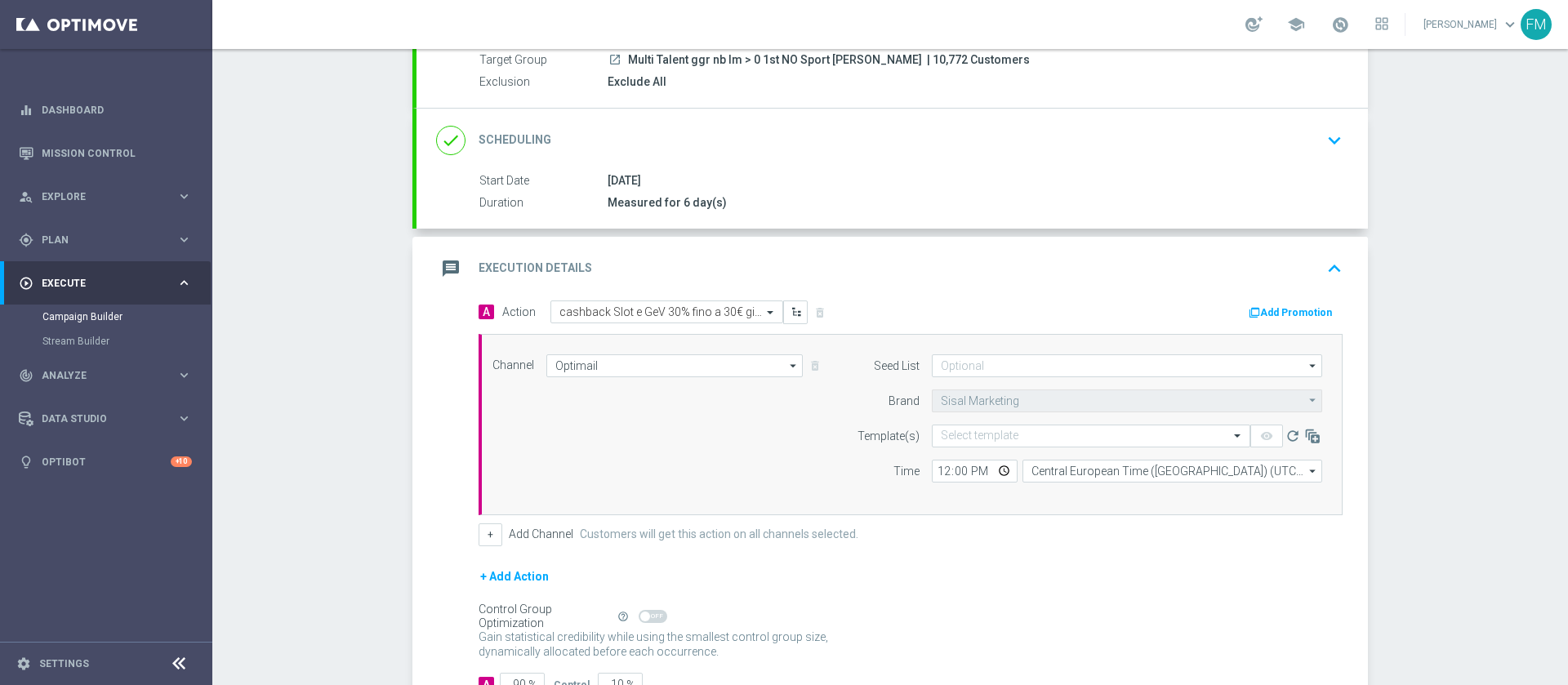
click at [1284, 308] on button "Add Promotion" at bounding box center [1292, 313] width 90 height 18
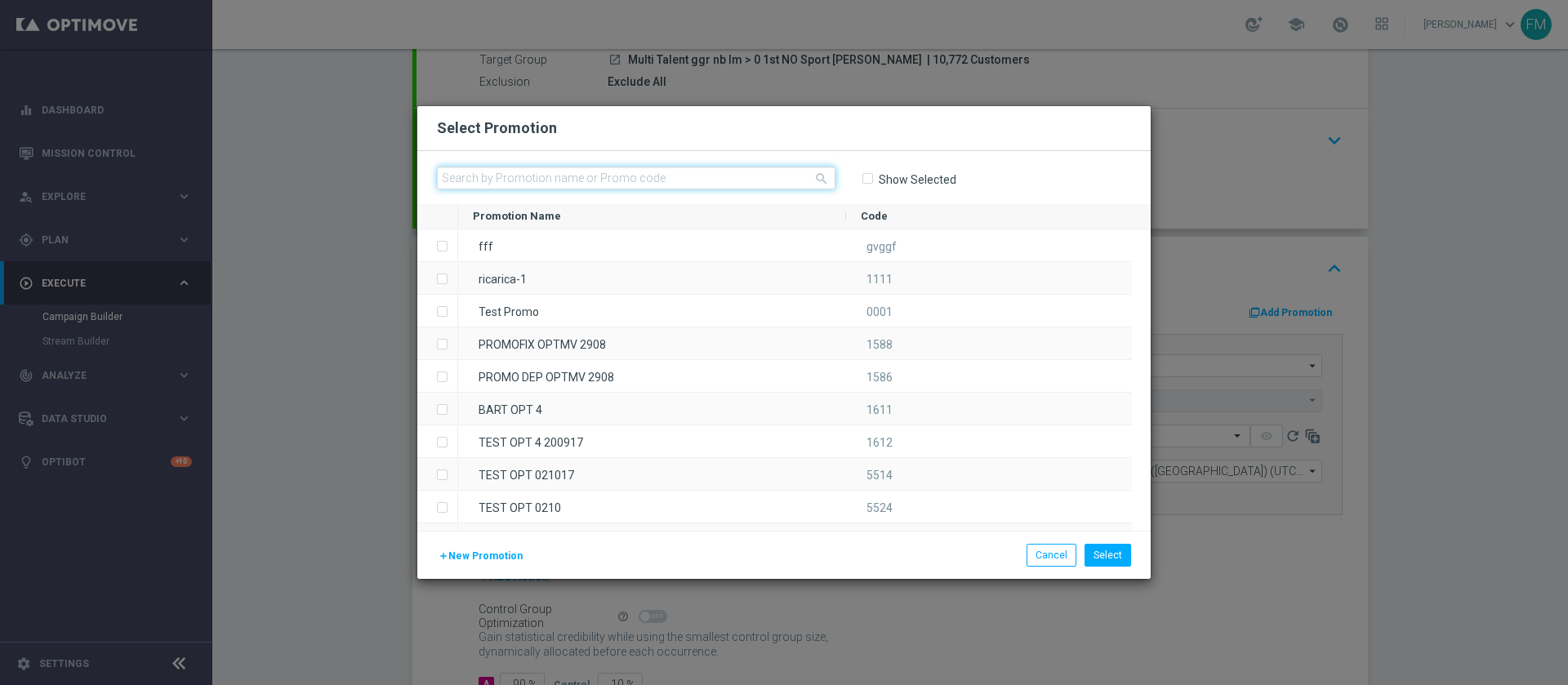
click at [752, 177] on input "text" at bounding box center [636, 178] width 398 height 23
paste input "CBSLOTGEV1709"
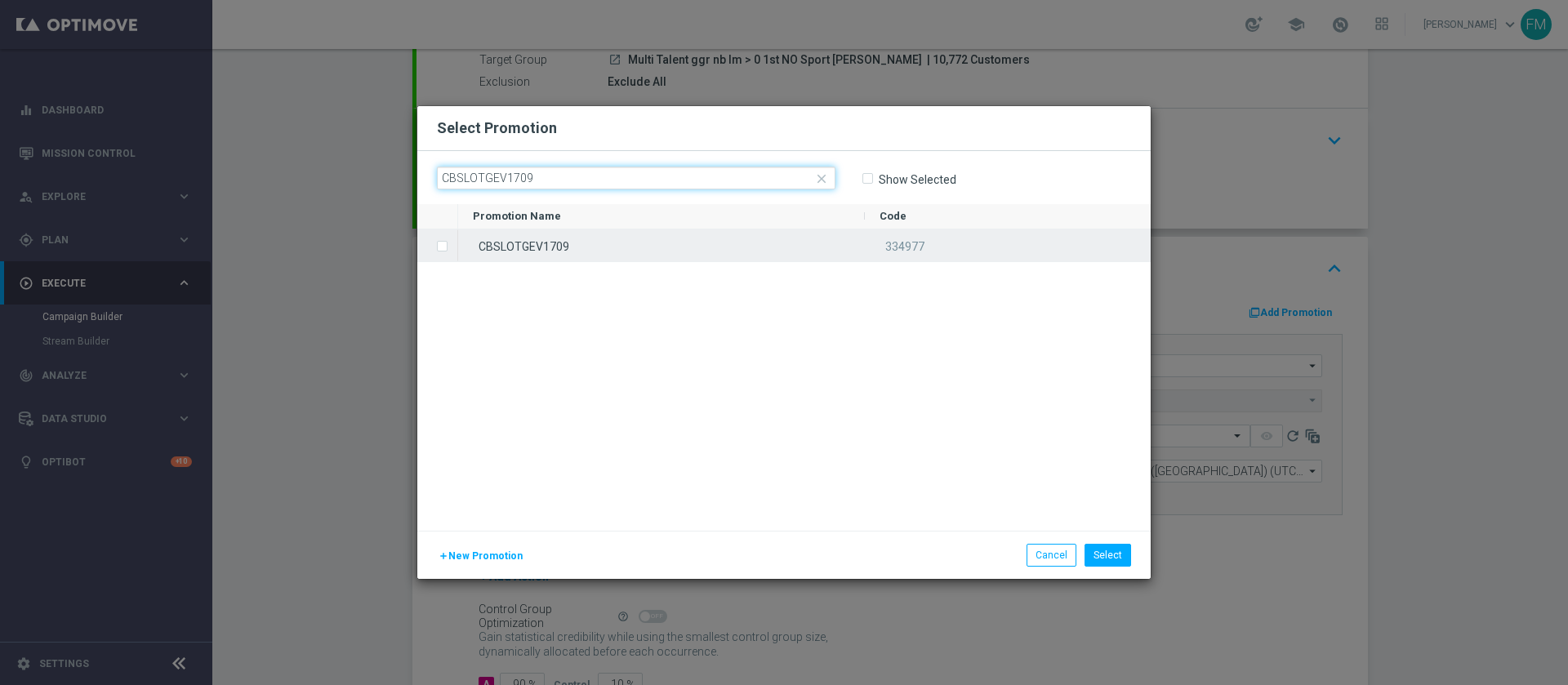
type input "CBSLOTGEV1709"
click at [755, 246] on div "CBSLOTGEV1709" at bounding box center [661, 245] width 407 height 32
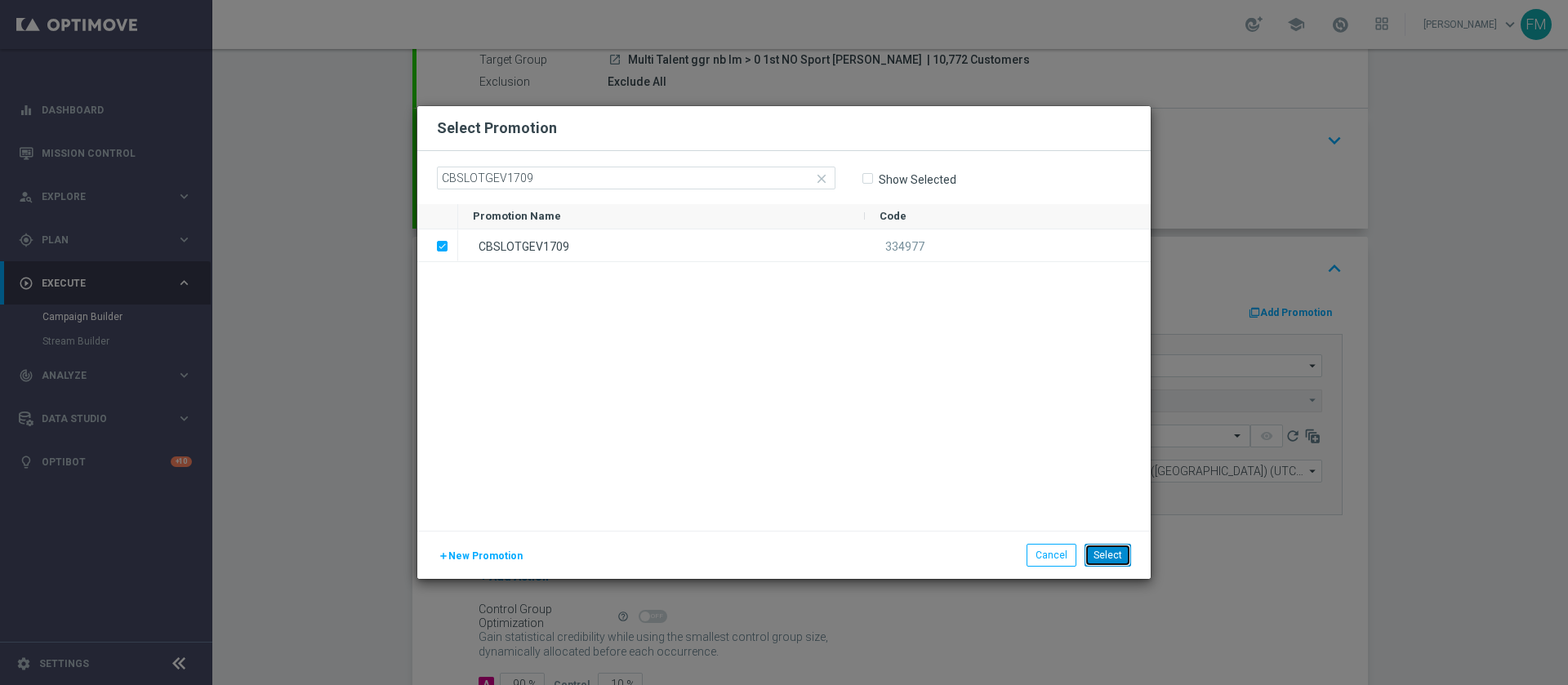
click at [1101, 551] on button "Select" at bounding box center [1108, 556] width 46 height 23
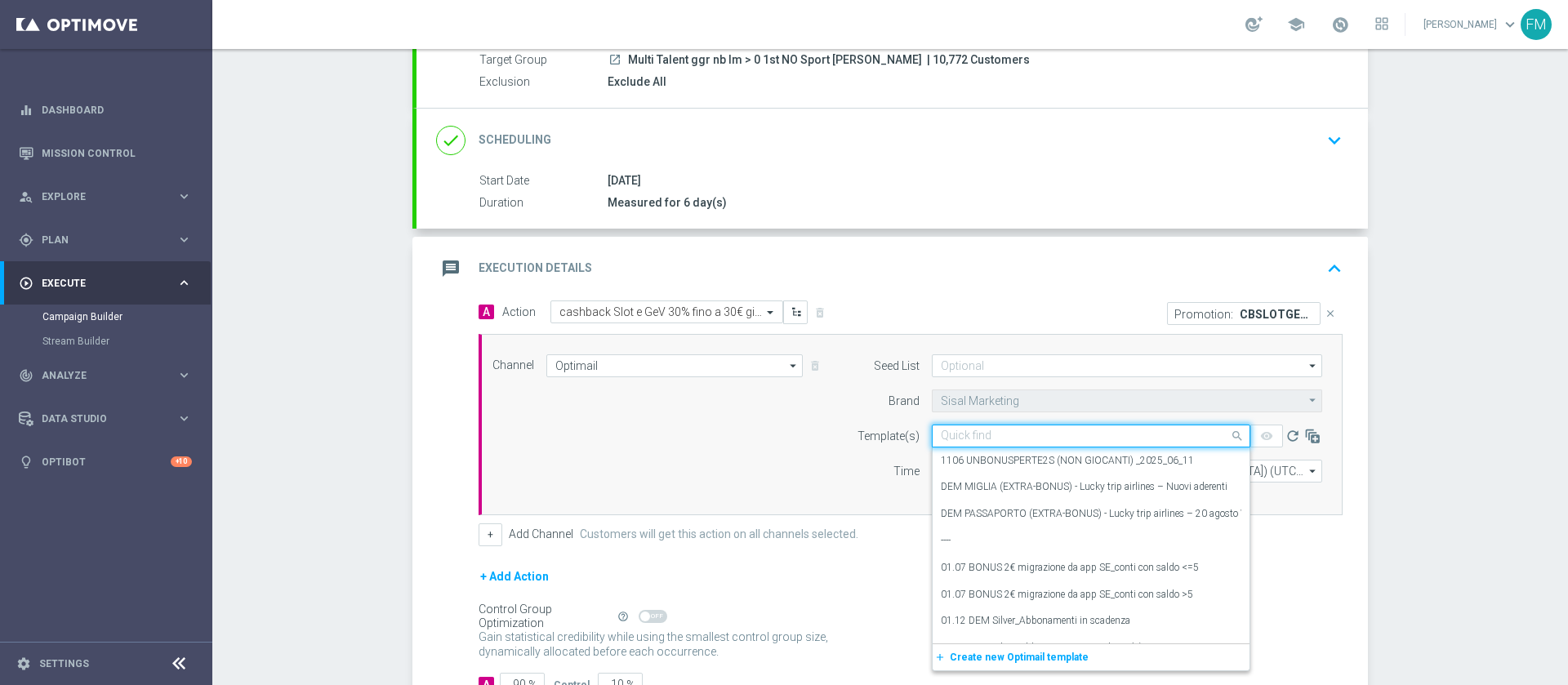
click at [1028, 434] on input "text" at bounding box center [1074, 436] width 268 height 14
paste input "CBSLOTGEV1709 - 2025-09-17"
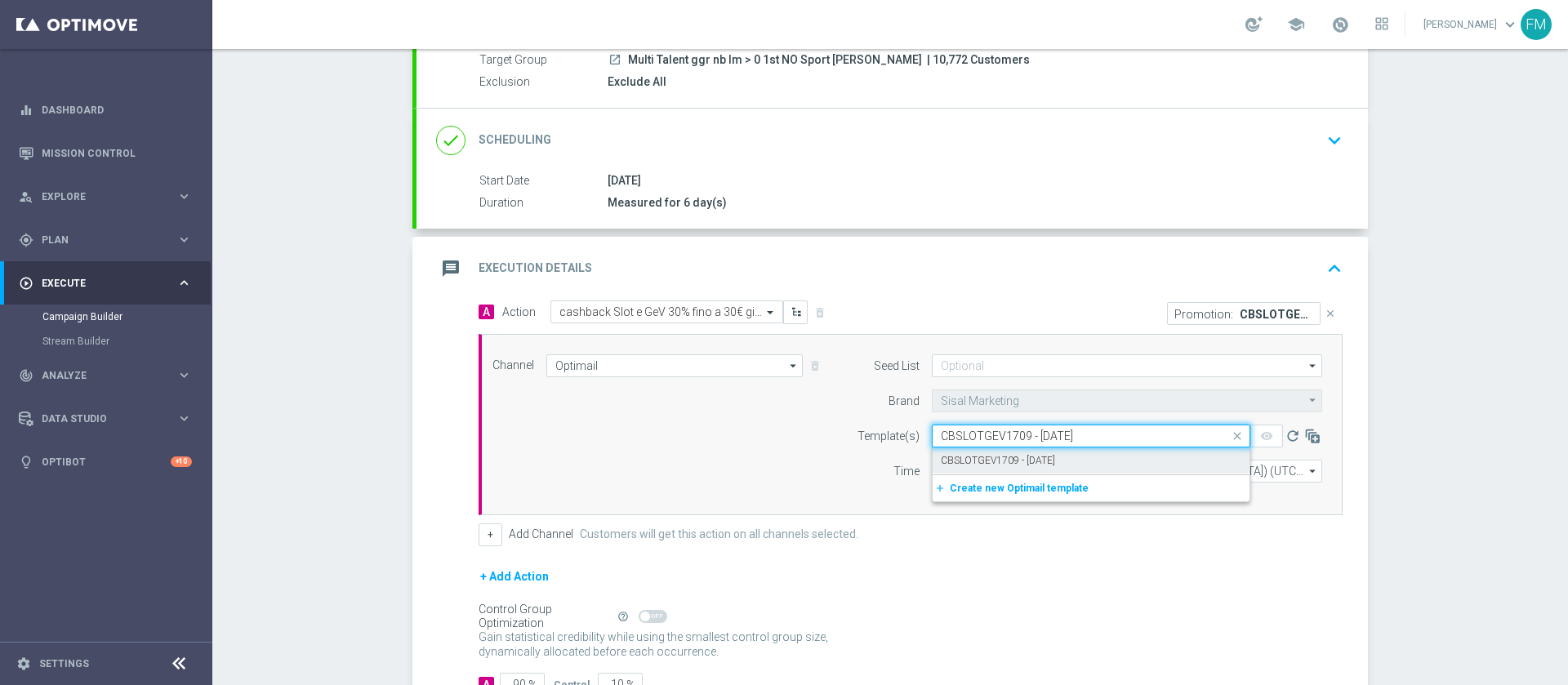
click at [1041, 469] on div "CBSLOTGEV1709 - 2025-09-17" at bounding box center [1091, 461] width 300 height 27
type input "CBSLOTGEV1709 - 2025-09-17"
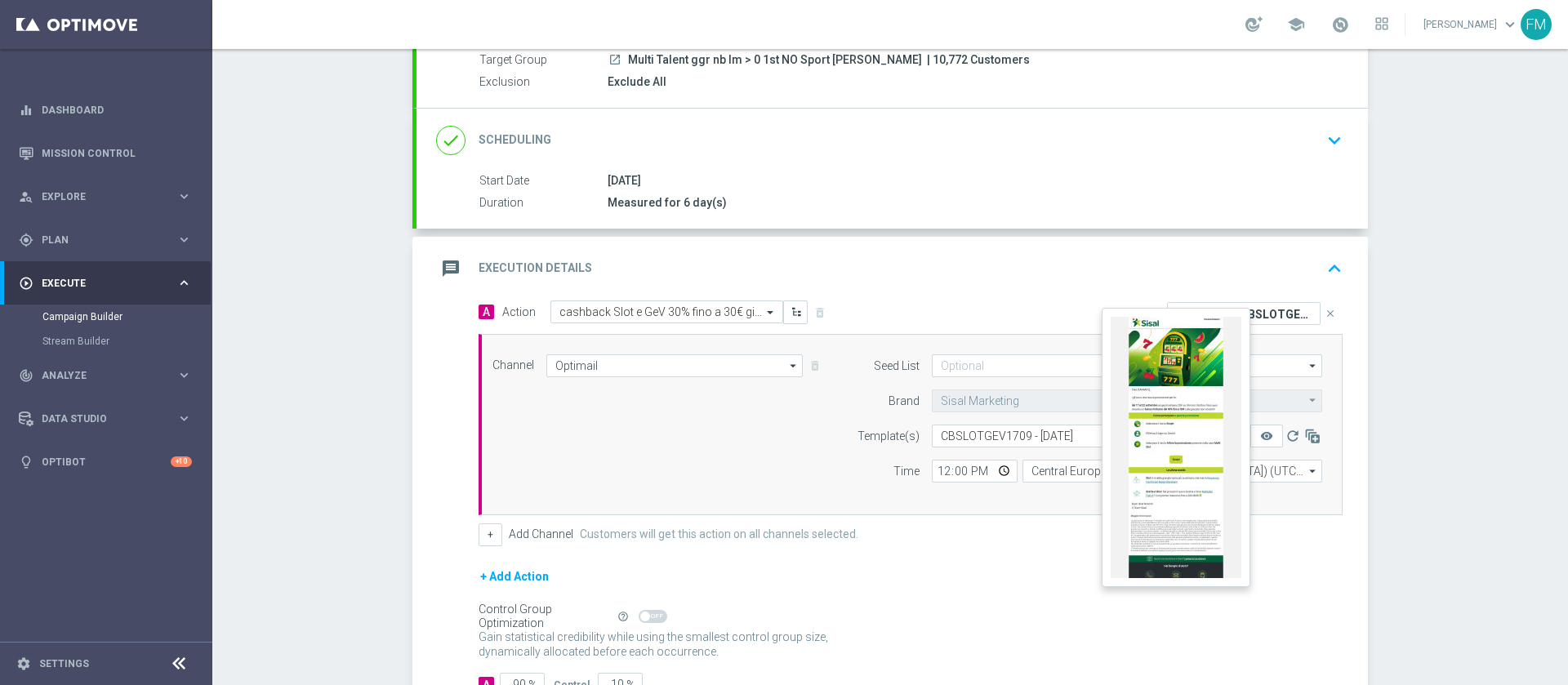
click at [1260, 440] on icon "remove_red_eye" at bounding box center [1267, 436] width 13 height 13
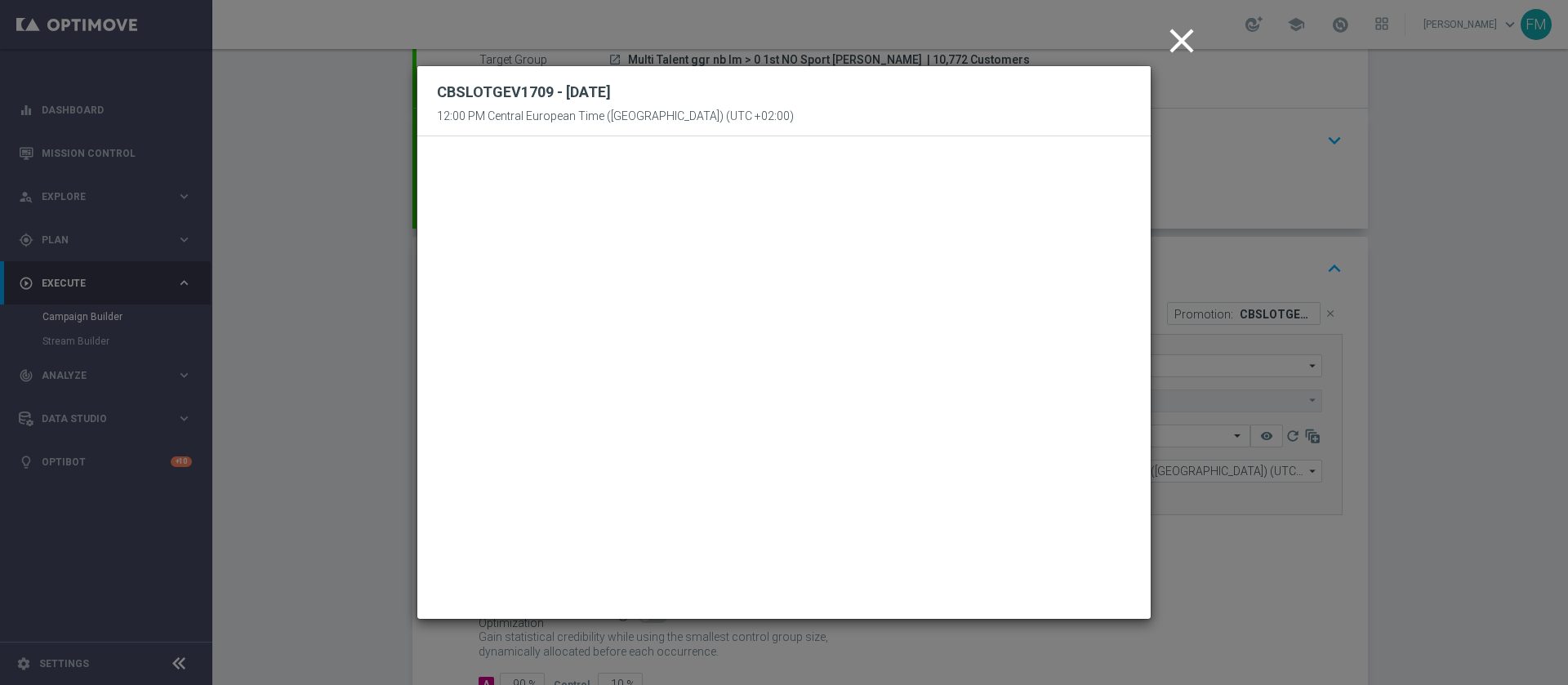
click at [1177, 39] on icon "close" at bounding box center [1181, 41] width 41 height 41
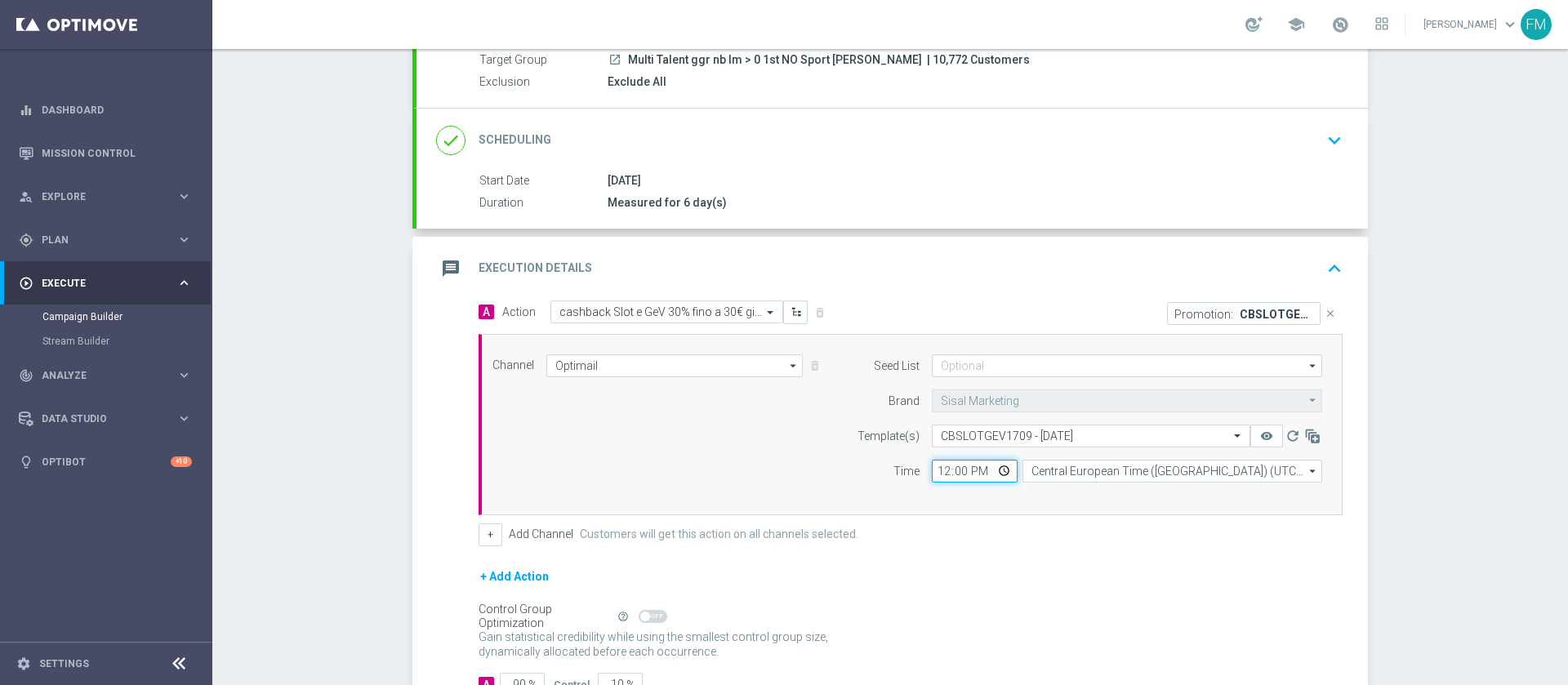
click at [942, 472] on input "12:00" at bounding box center [974, 471] width 85 height 23
type input "18:30"
click at [1017, 610] on div "Control Group Optimization Self Optimizing Campaign help_outline" at bounding box center [911, 617] width 864 height 18
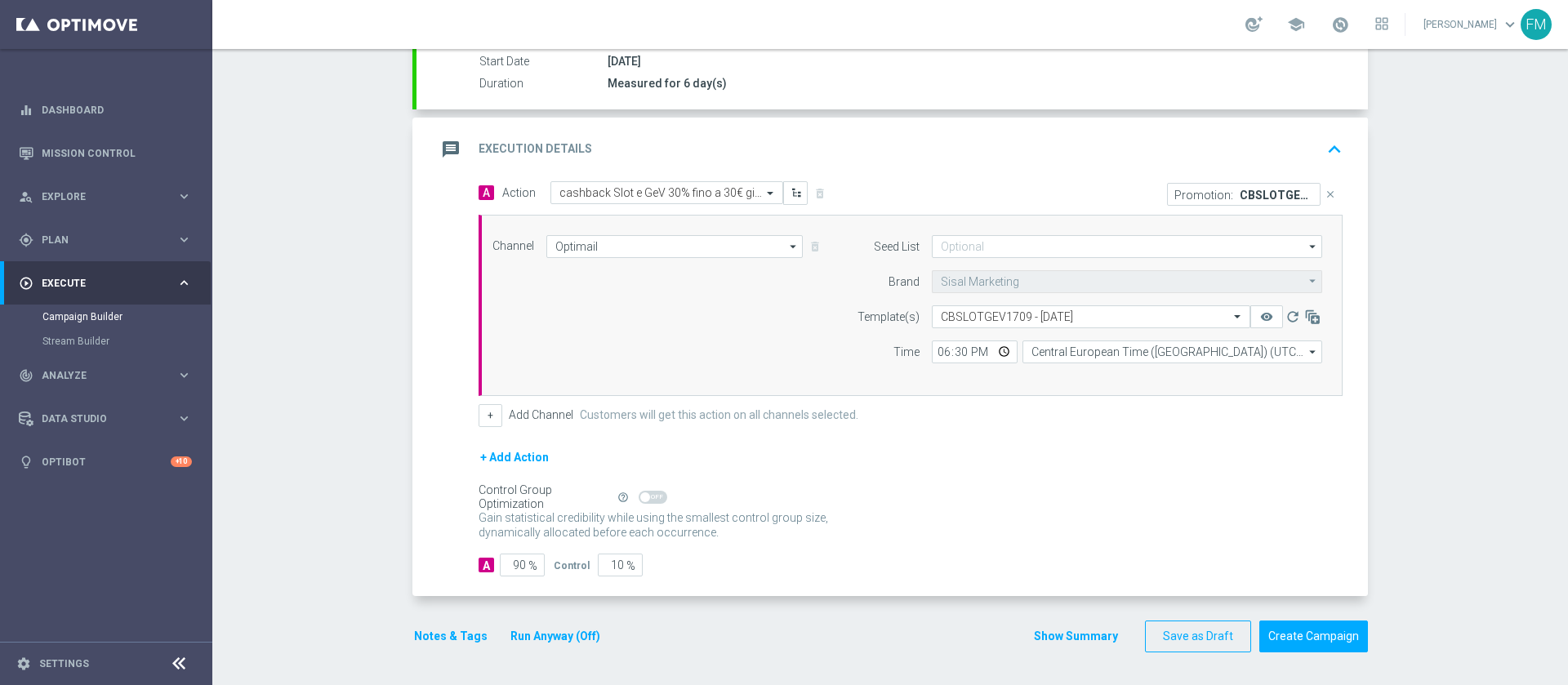
click at [419, 636] on button "Notes & Tags" at bounding box center [450, 636] width 77 height 21
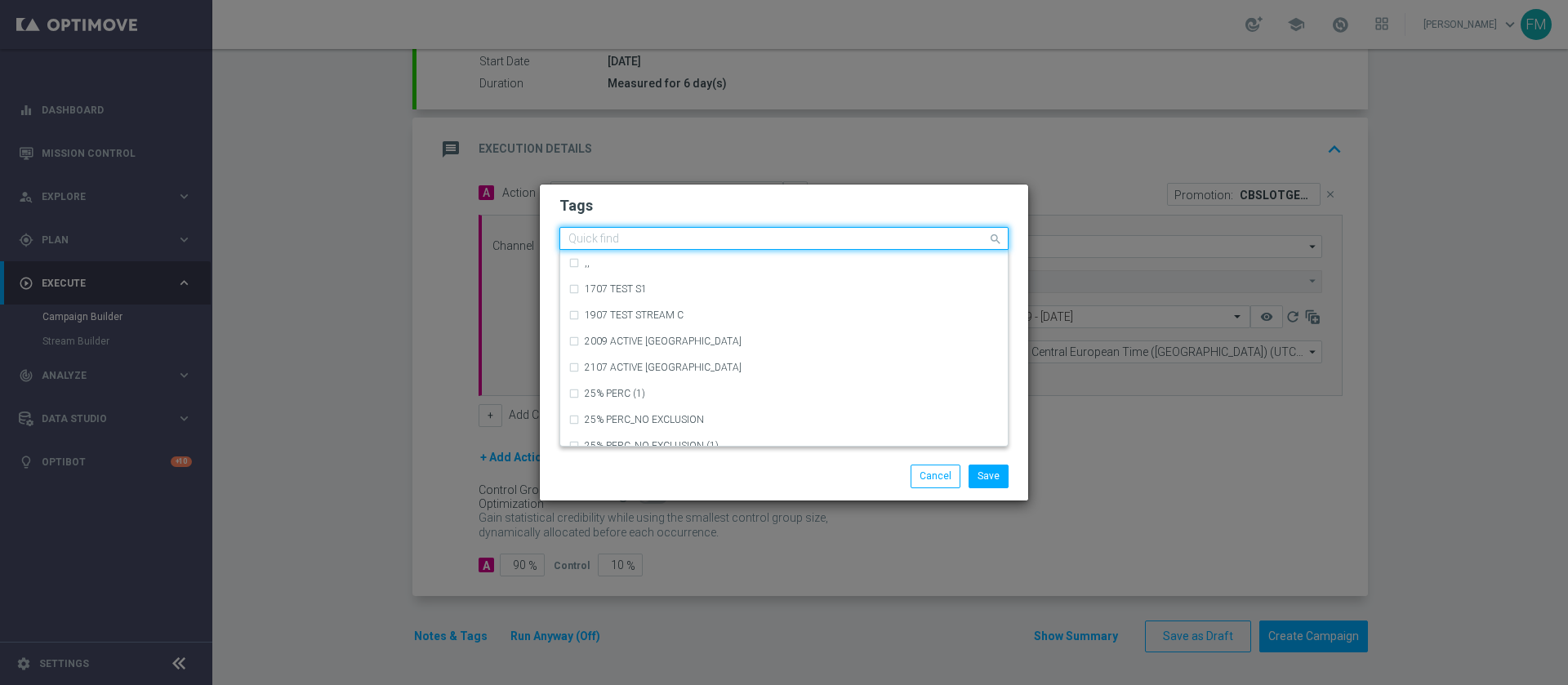
click at [626, 230] on div "Quick find" at bounding box center [773, 239] width 427 height 21
type input "T"
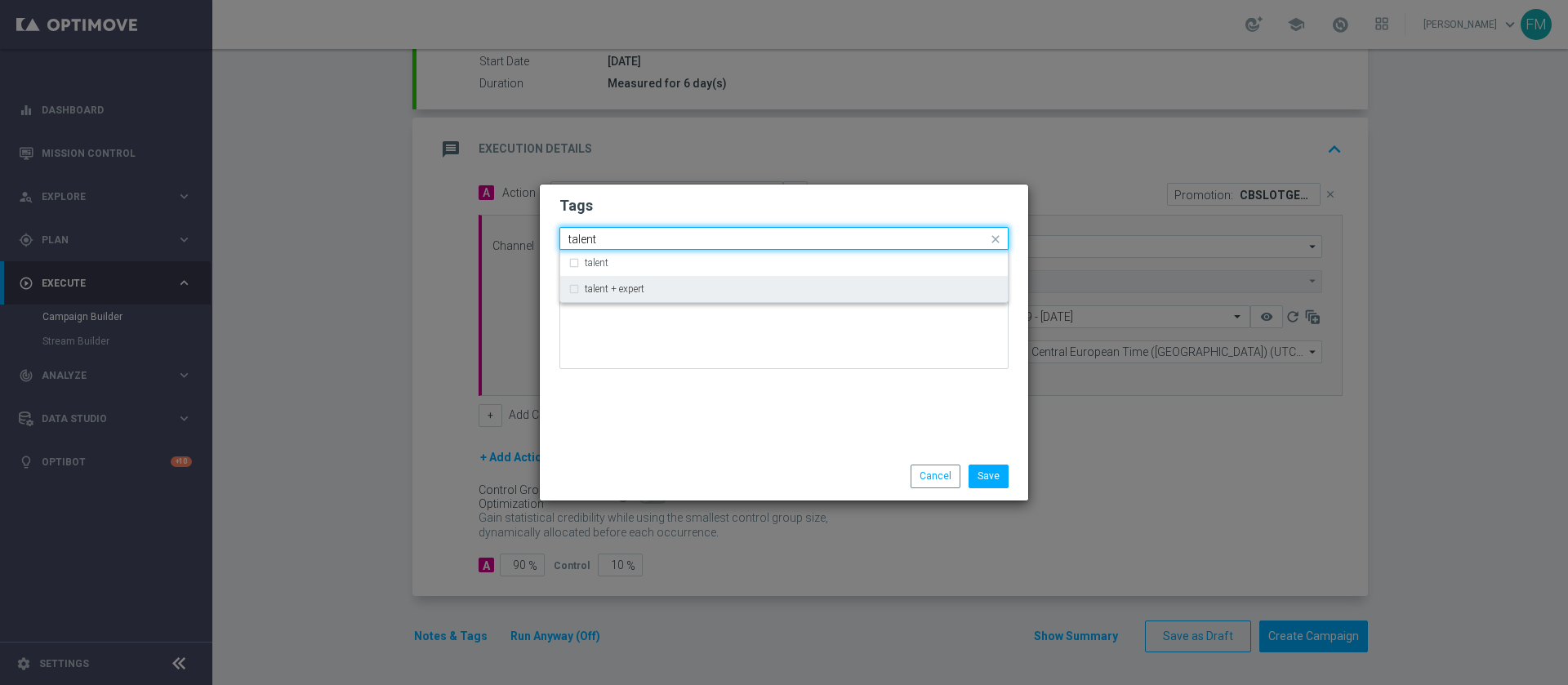
click at [657, 289] on div "talent + expert" at bounding box center [792, 289] width 415 height 10
type input "talent"
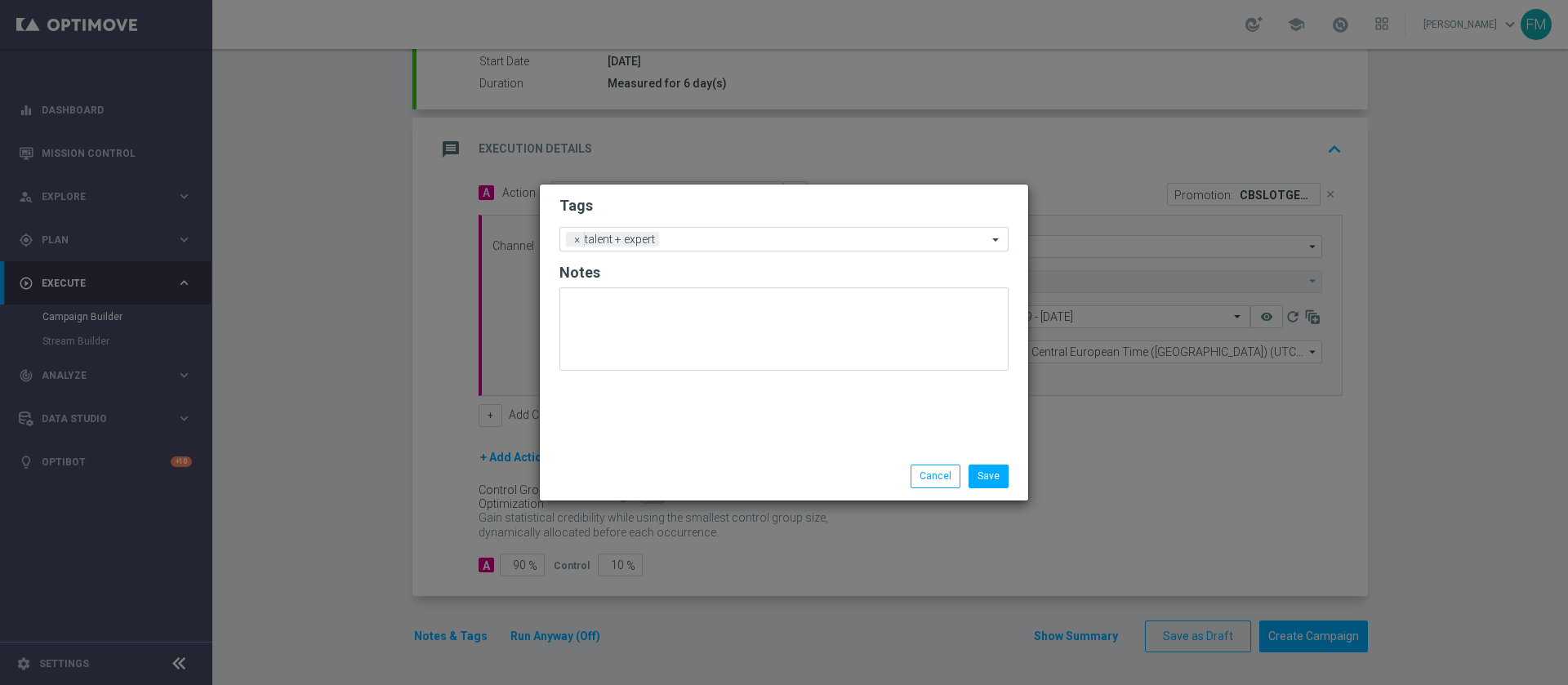
click at [732, 201] on h2 "Tags" at bounding box center [784, 206] width 450 height 20
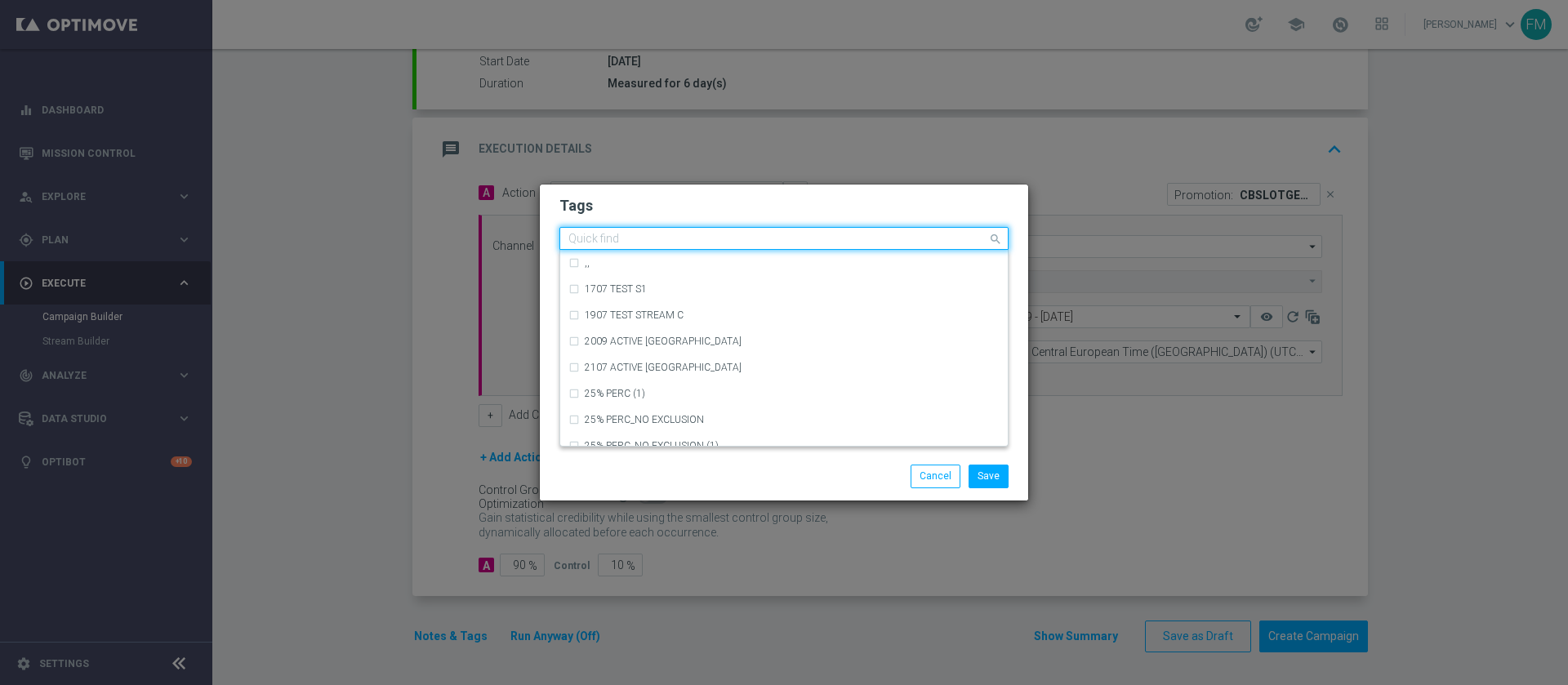
click at [726, 240] on input "text" at bounding box center [777, 240] width 419 height 14
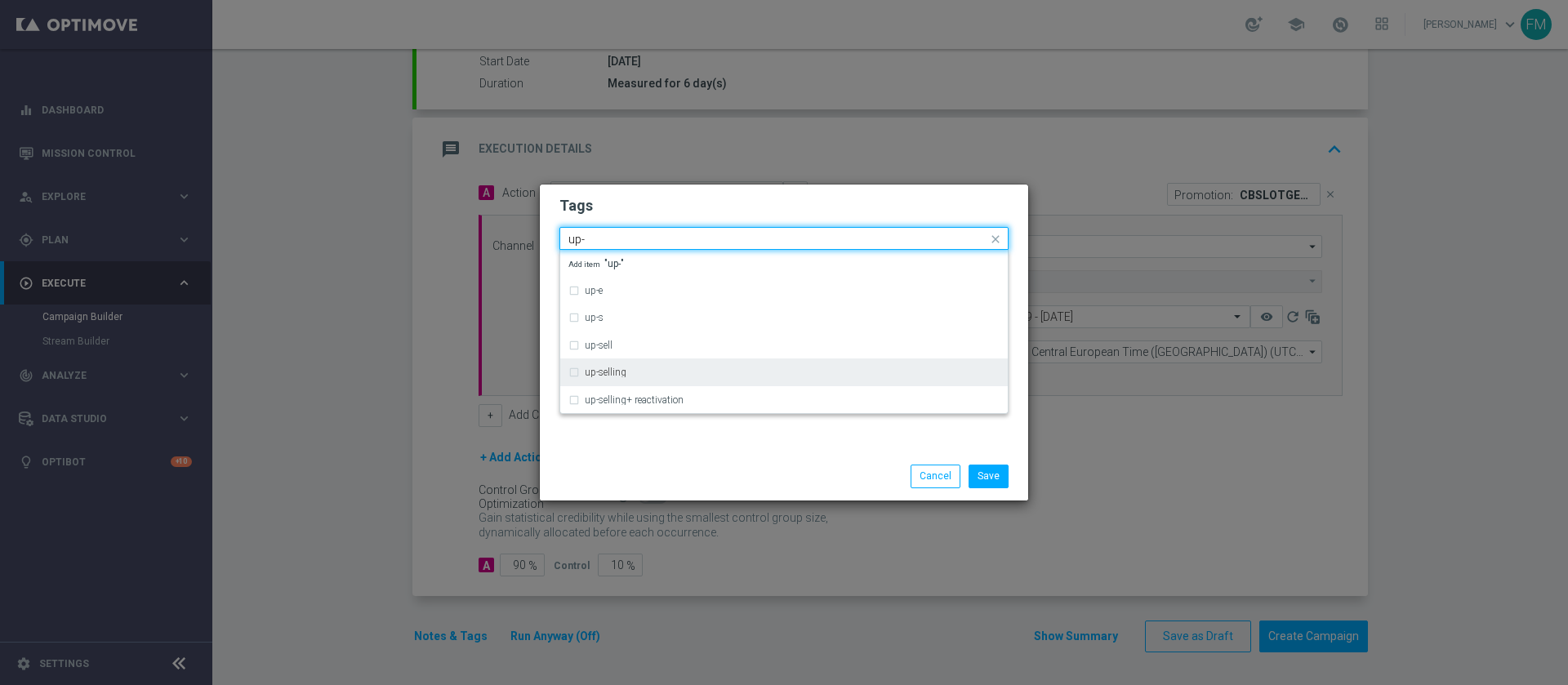
click at [670, 377] on div "up-selling" at bounding box center [792, 372] width 415 height 10
type input "up-"
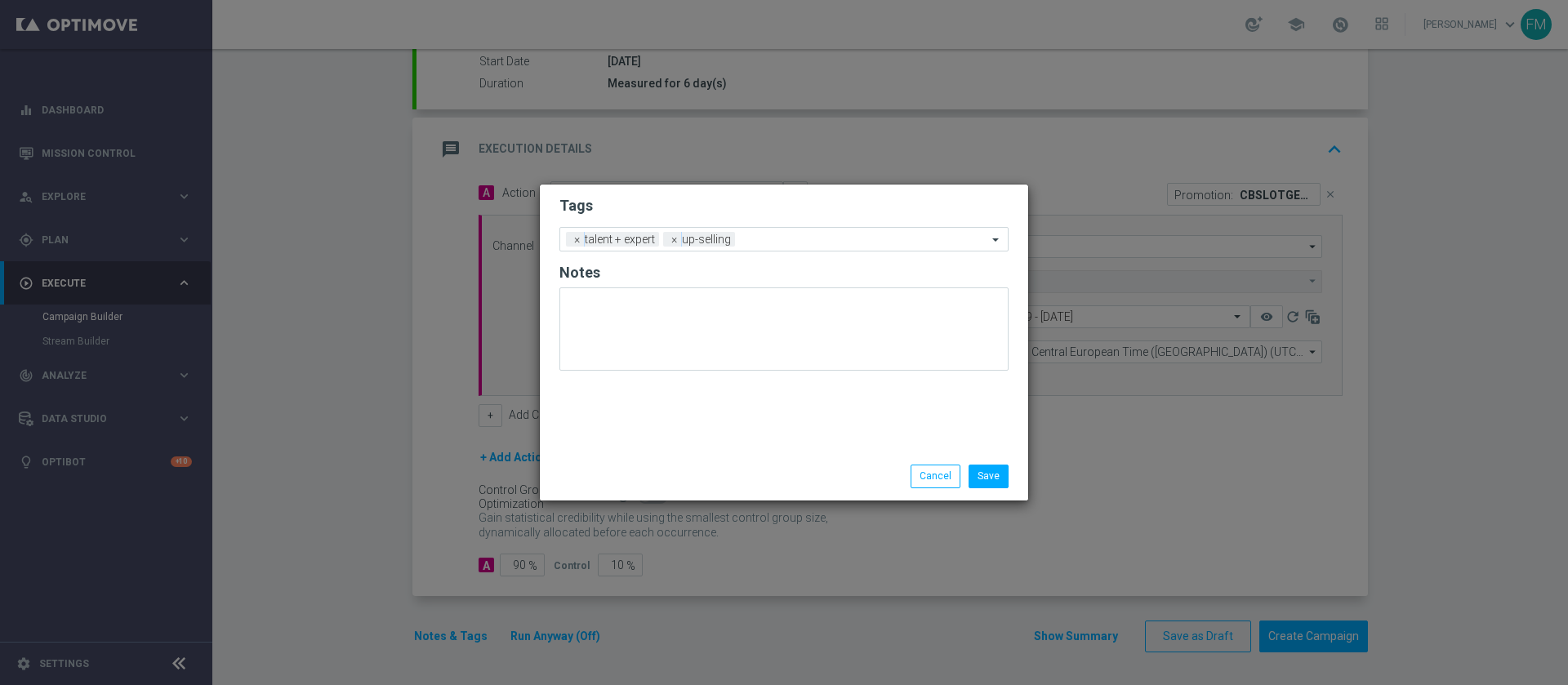
click at [818, 192] on form "Tags Add a new tag × talent + expert × up-selling Notes" at bounding box center [784, 287] width 450 height 191
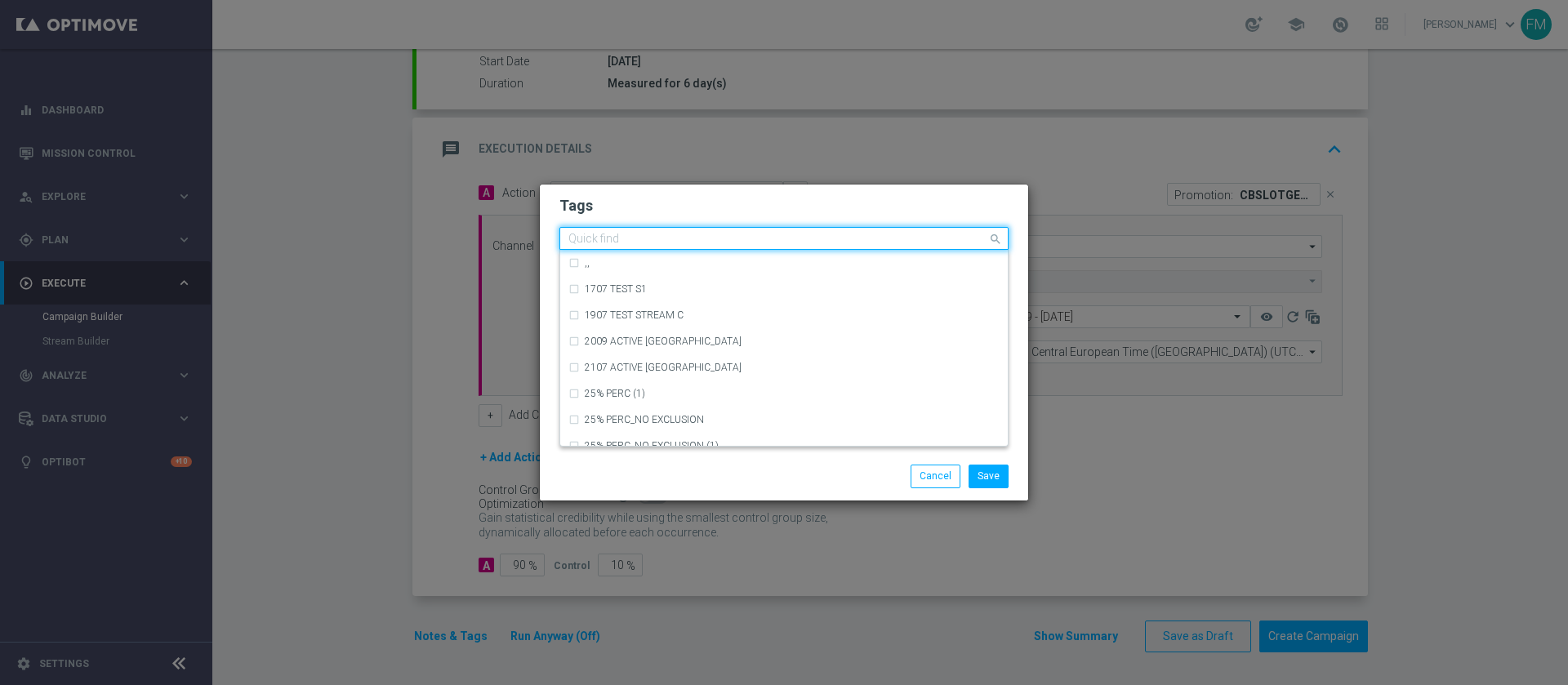
click at [762, 244] on input "text" at bounding box center [777, 240] width 419 height 14
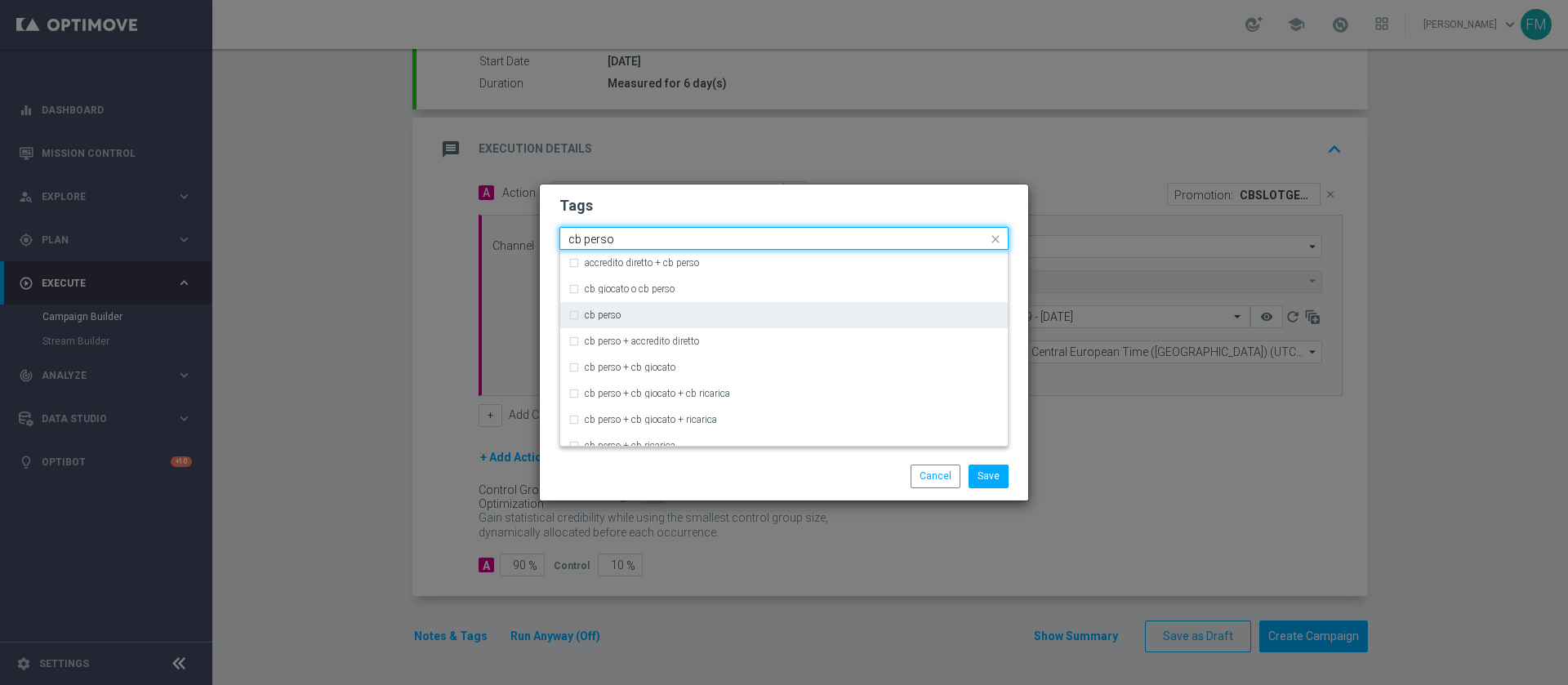
click at [743, 306] on div "cb perso" at bounding box center [784, 315] width 431 height 27
type input "cb perso"
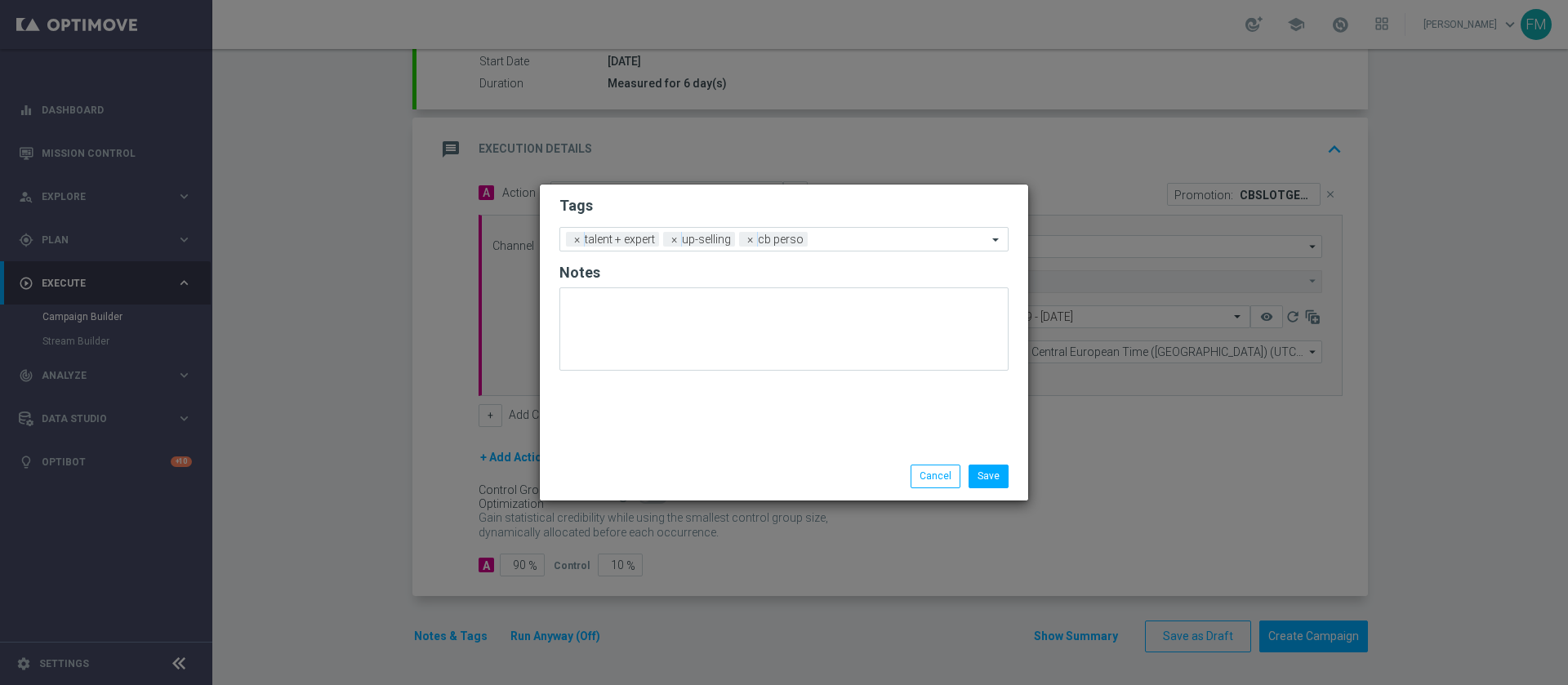
click at [828, 205] on h2 "Tags" at bounding box center [784, 206] width 450 height 20
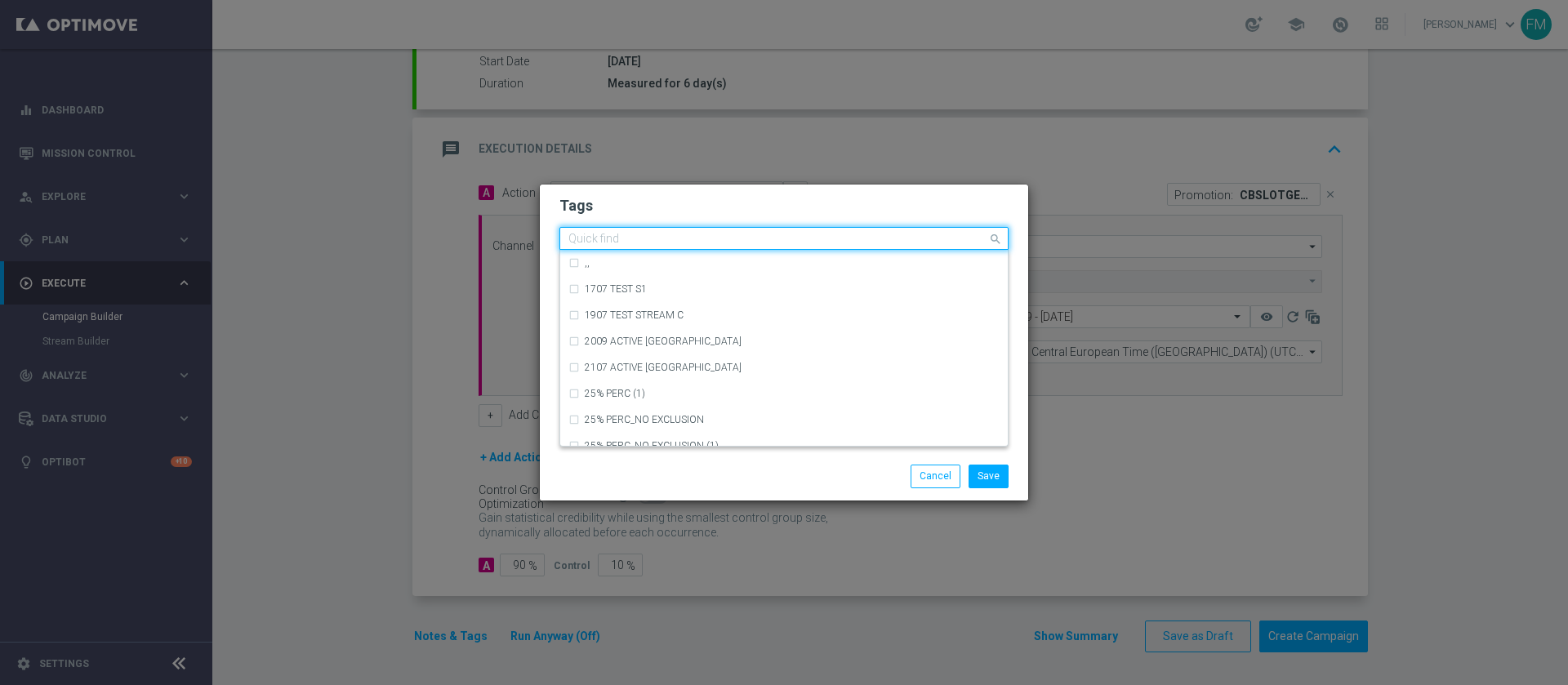
click at [830, 248] on div at bounding box center [777, 241] width 421 height 17
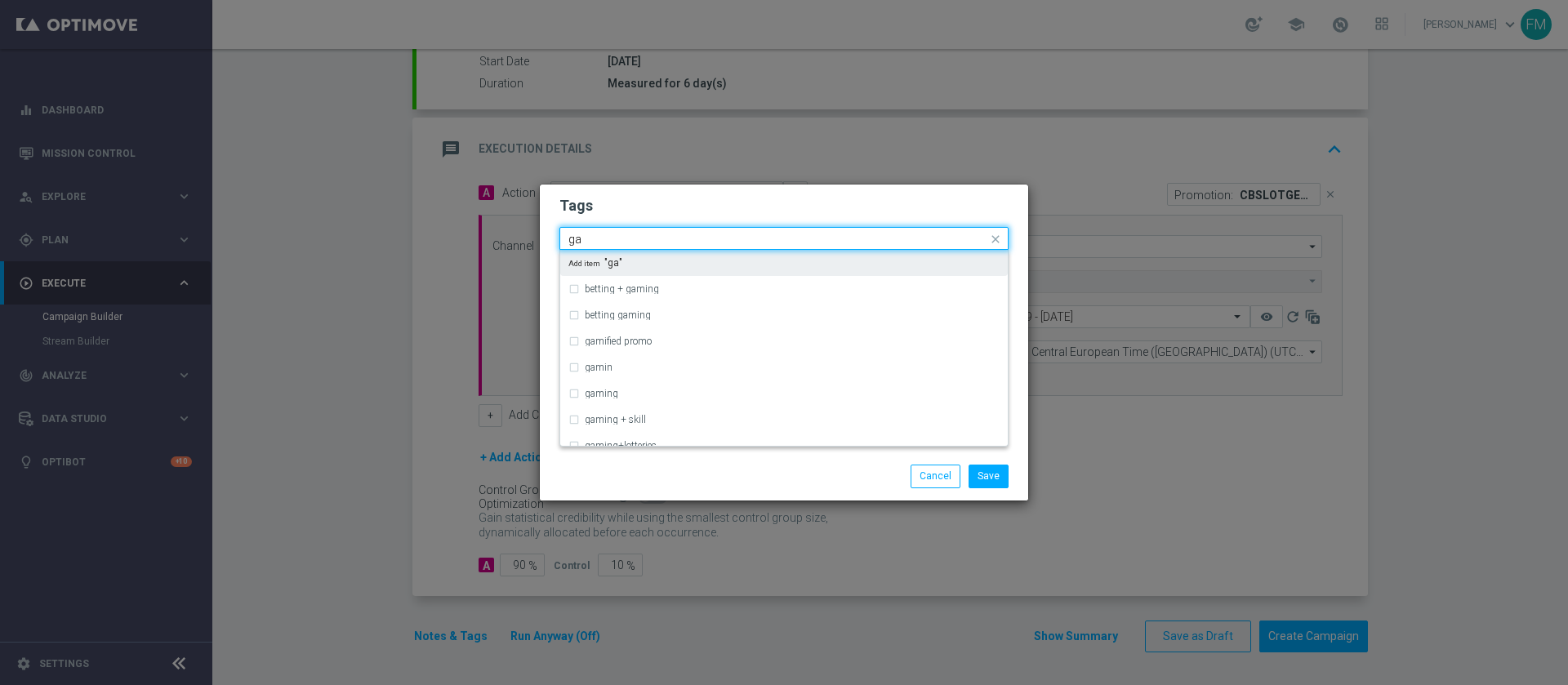
type input "g"
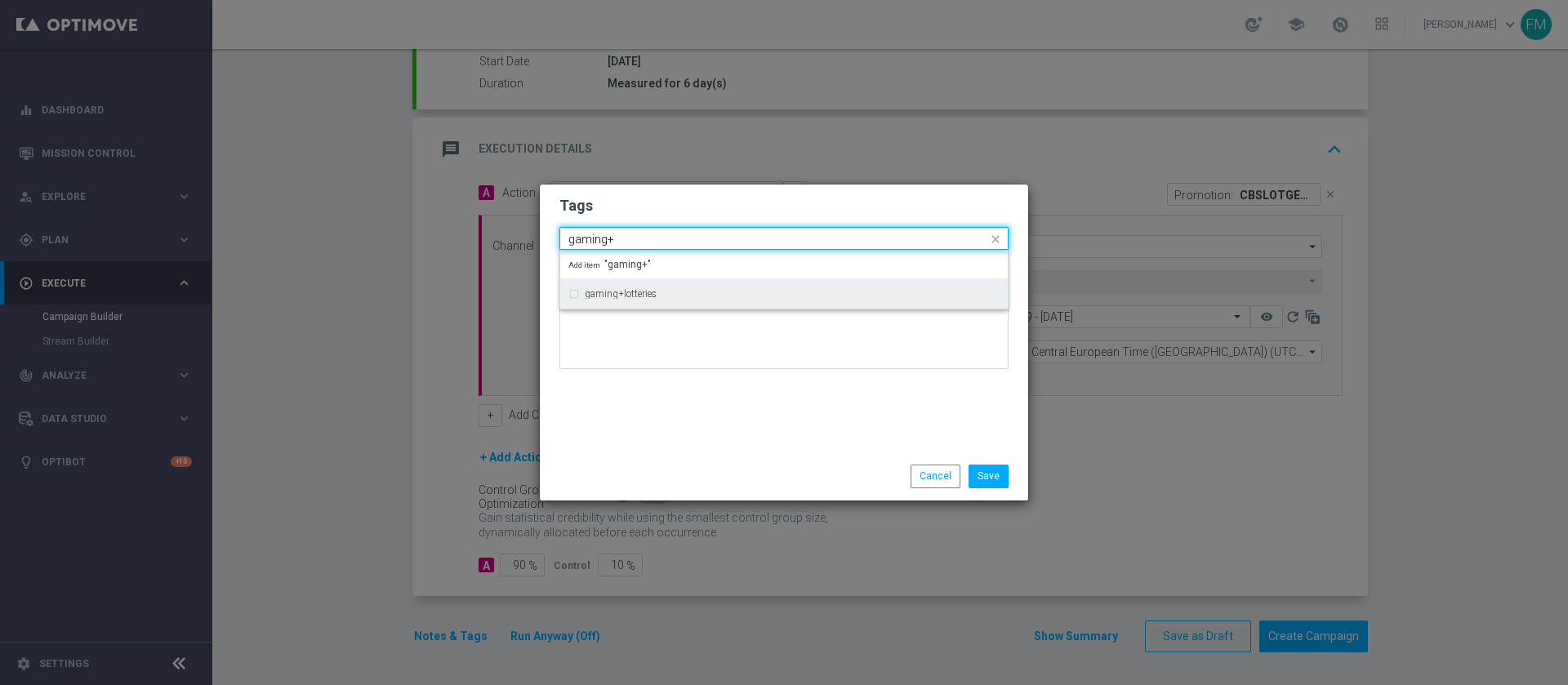
click at [786, 284] on div "gaming+lotteries" at bounding box center [784, 294] width 431 height 27
type input "gaming+"
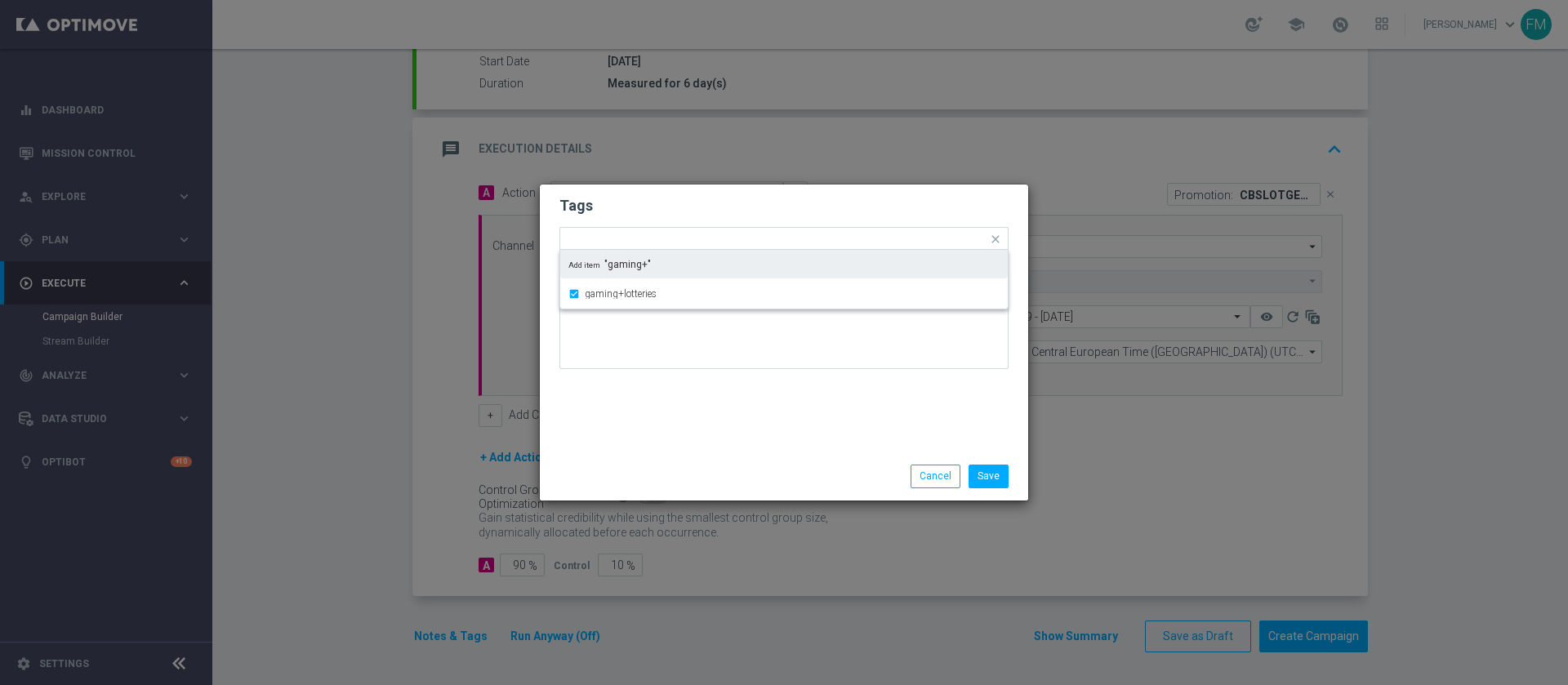
click at [847, 221] on form "Tags Quick find × talent + expert × up-selling × cb perso × gaming+lotteries ga…" at bounding box center [784, 286] width 450 height 189
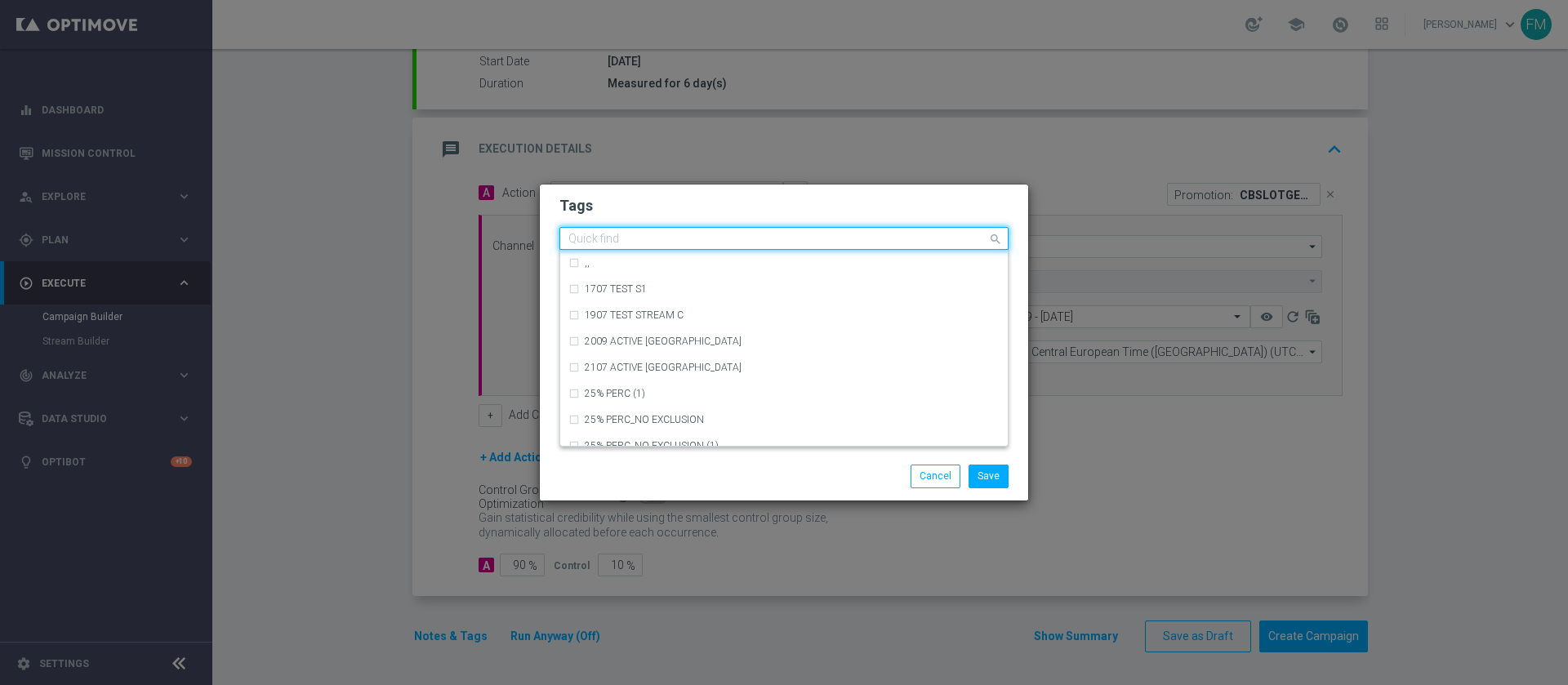
click at [924, 236] on div at bounding box center [777, 241] width 421 height 17
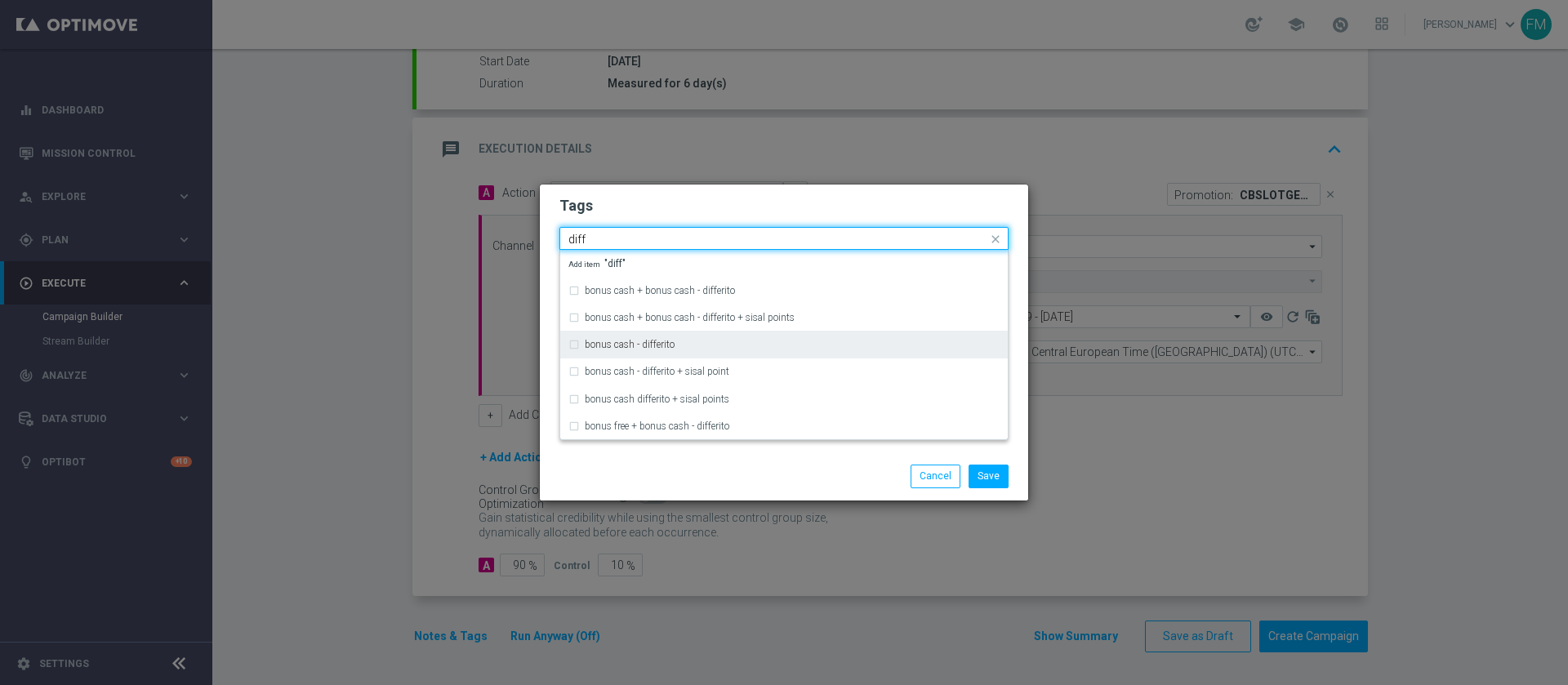
click at [791, 336] on div "bonus cash - differito" at bounding box center [784, 345] width 431 height 27
type input "diff"
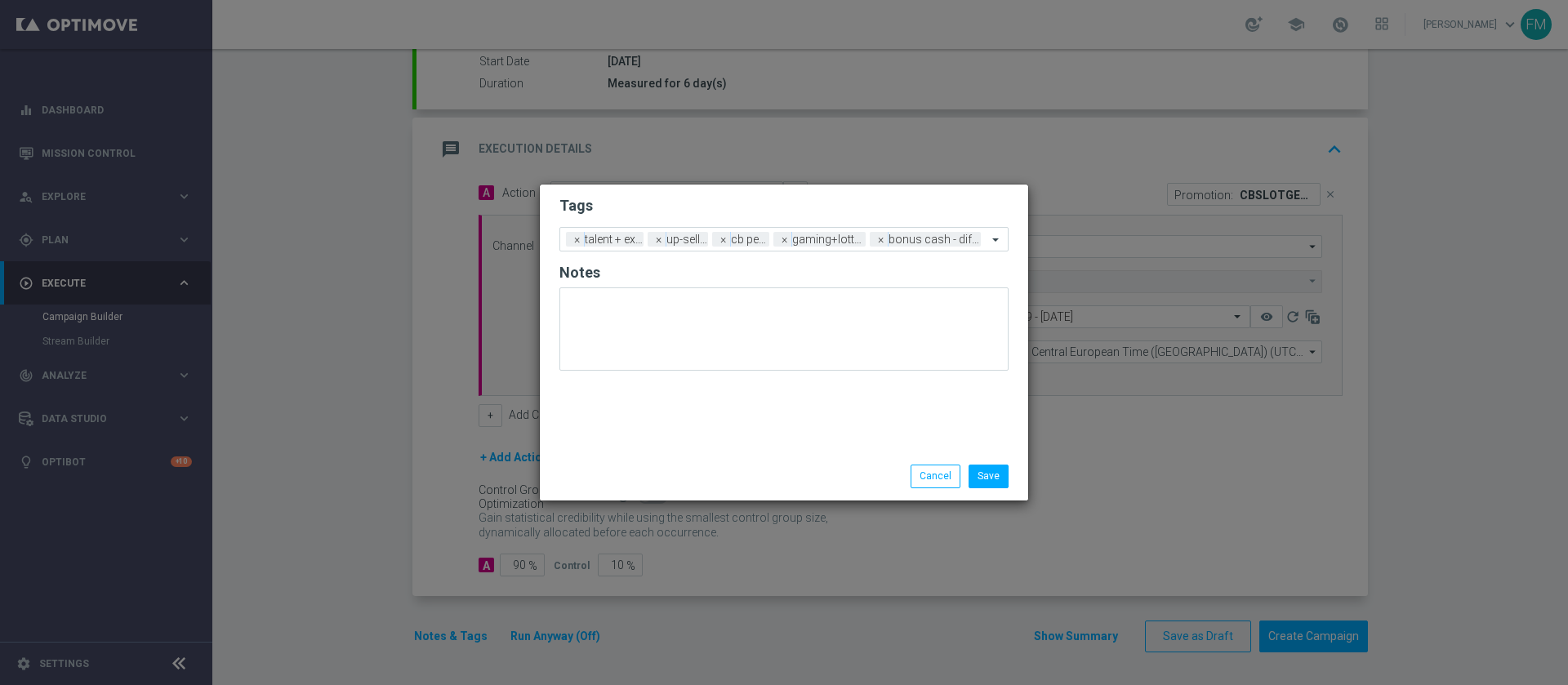
click at [910, 188] on div "Tags Add a new tag × talent + expert × up-selling × cb perso × gaming+lotteries…" at bounding box center [784, 318] width 489 height 268
click at [988, 481] on button "Save" at bounding box center [989, 476] width 40 height 23
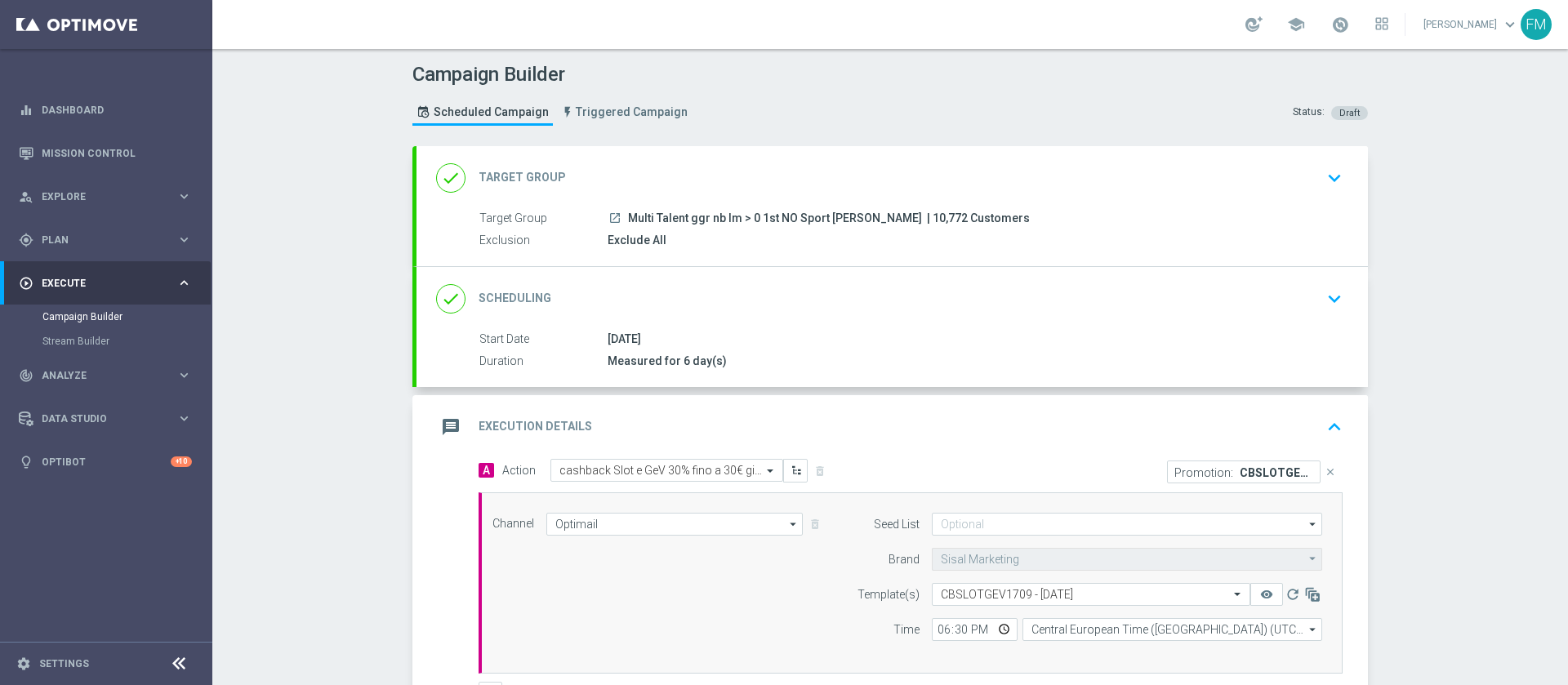
scroll to position [75, 0]
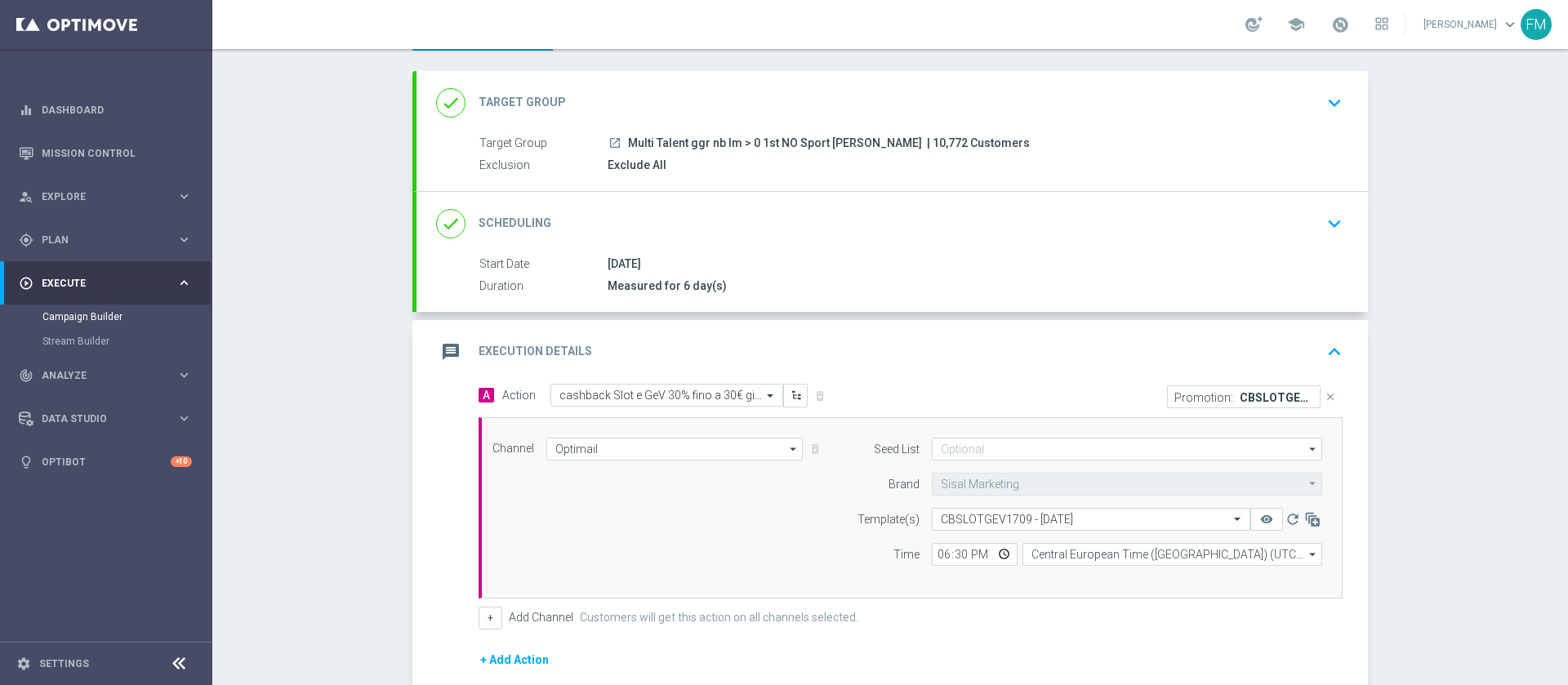
click at [1287, 221] on div "done Scheduling keyboard_arrow_down" at bounding box center [893, 223] width 913 height 31
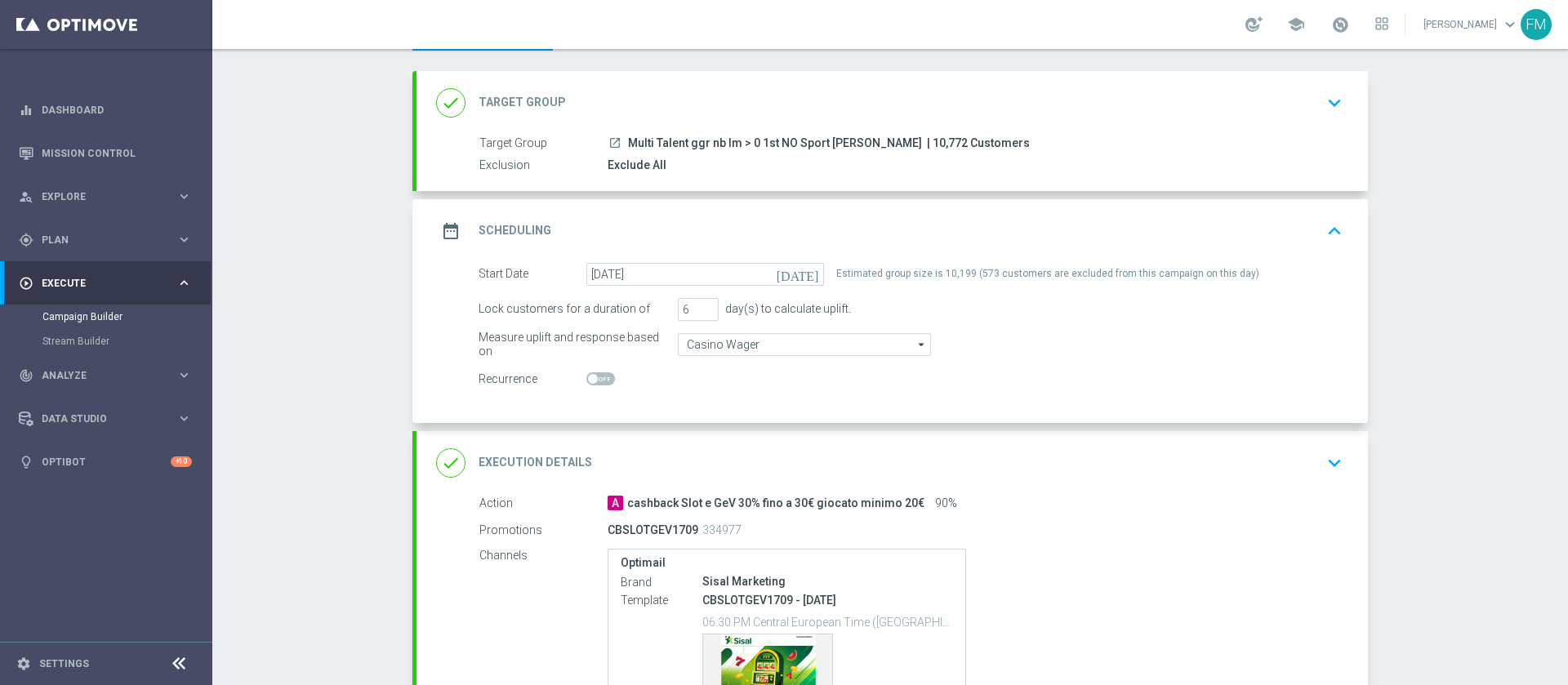
click at [1257, 109] on div "done Target Group keyboard_arrow_down" at bounding box center [893, 102] width 913 height 31
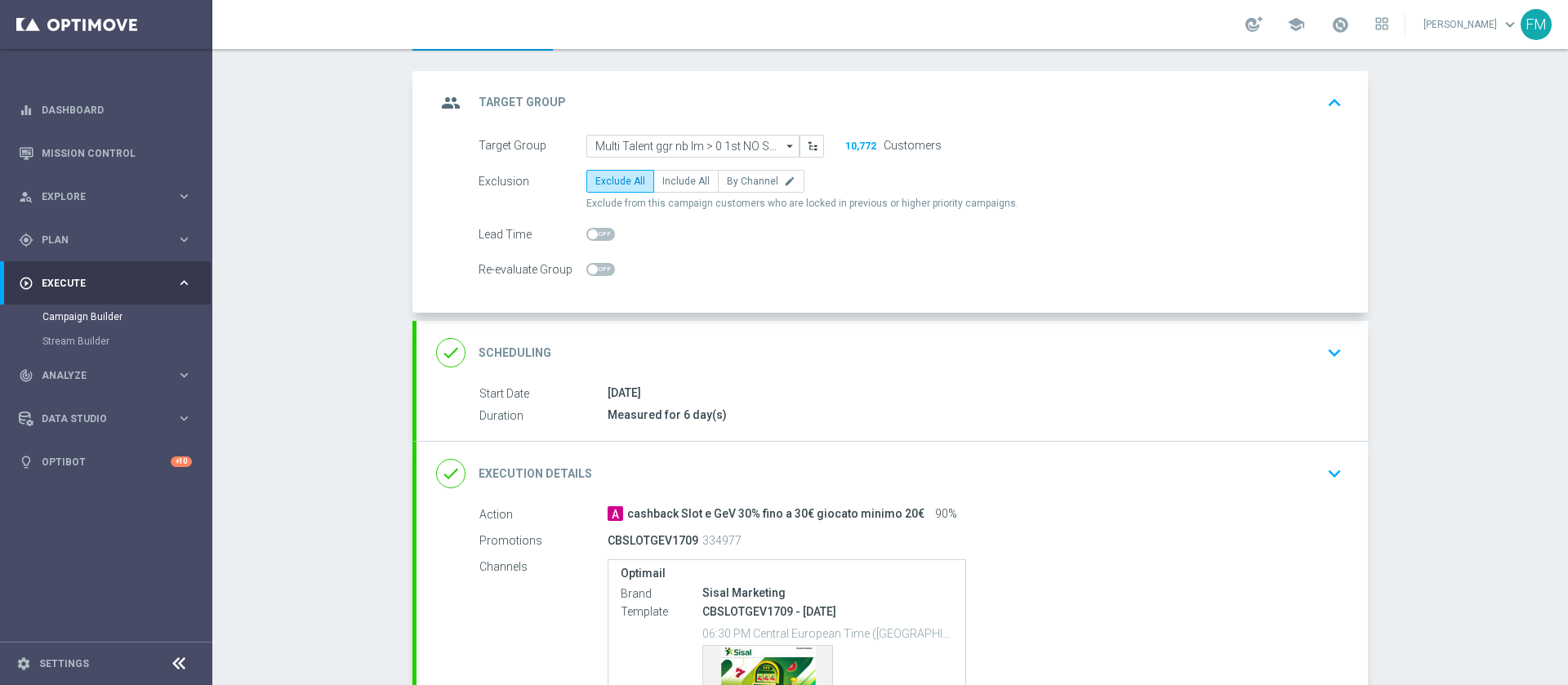
click at [1290, 394] on div "17 Sep 2025" at bounding box center [972, 393] width 728 height 17
click at [1266, 349] on div "done Scheduling keyboard_arrow_down" at bounding box center [893, 352] width 913 height 31
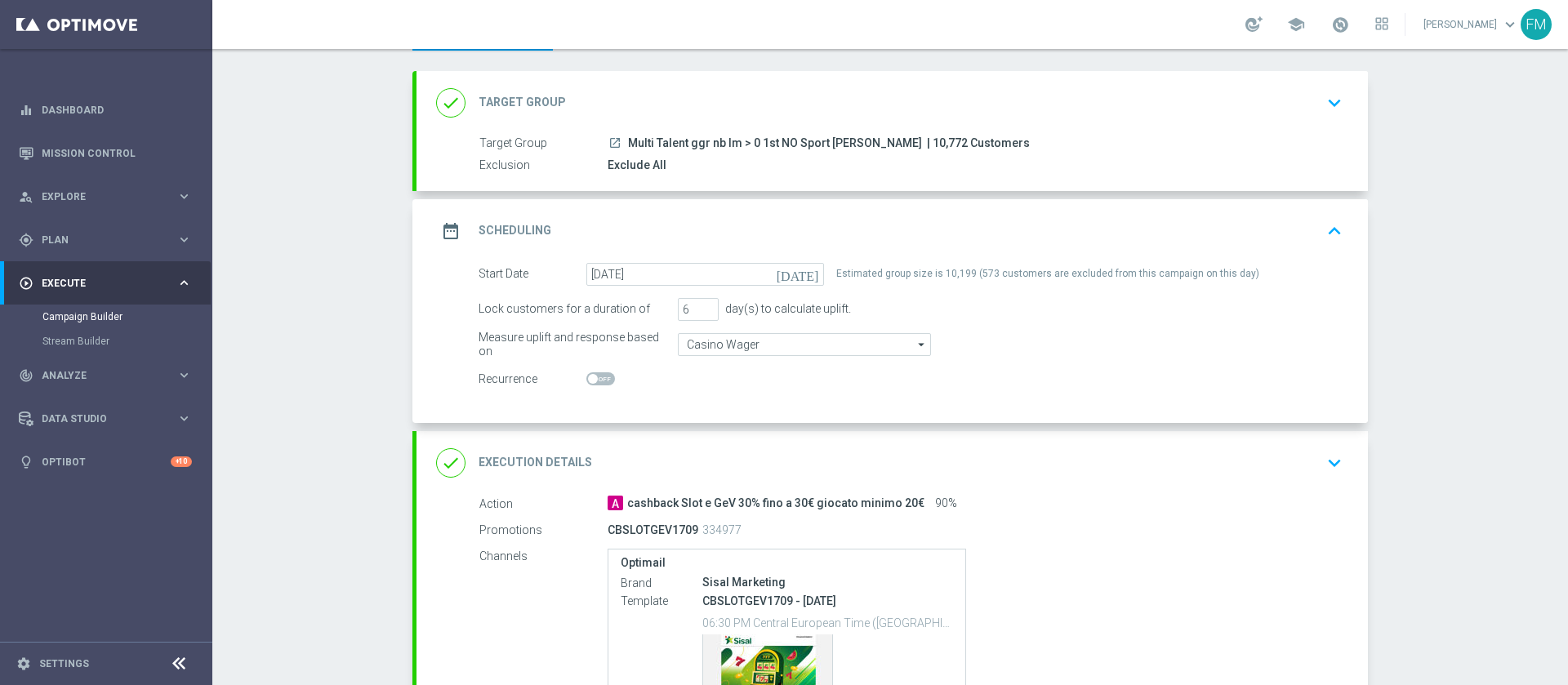
click at [1322, 454] on icon "keyboard_arrow_down" at bounding box center [1335, 463] width 25 height 25
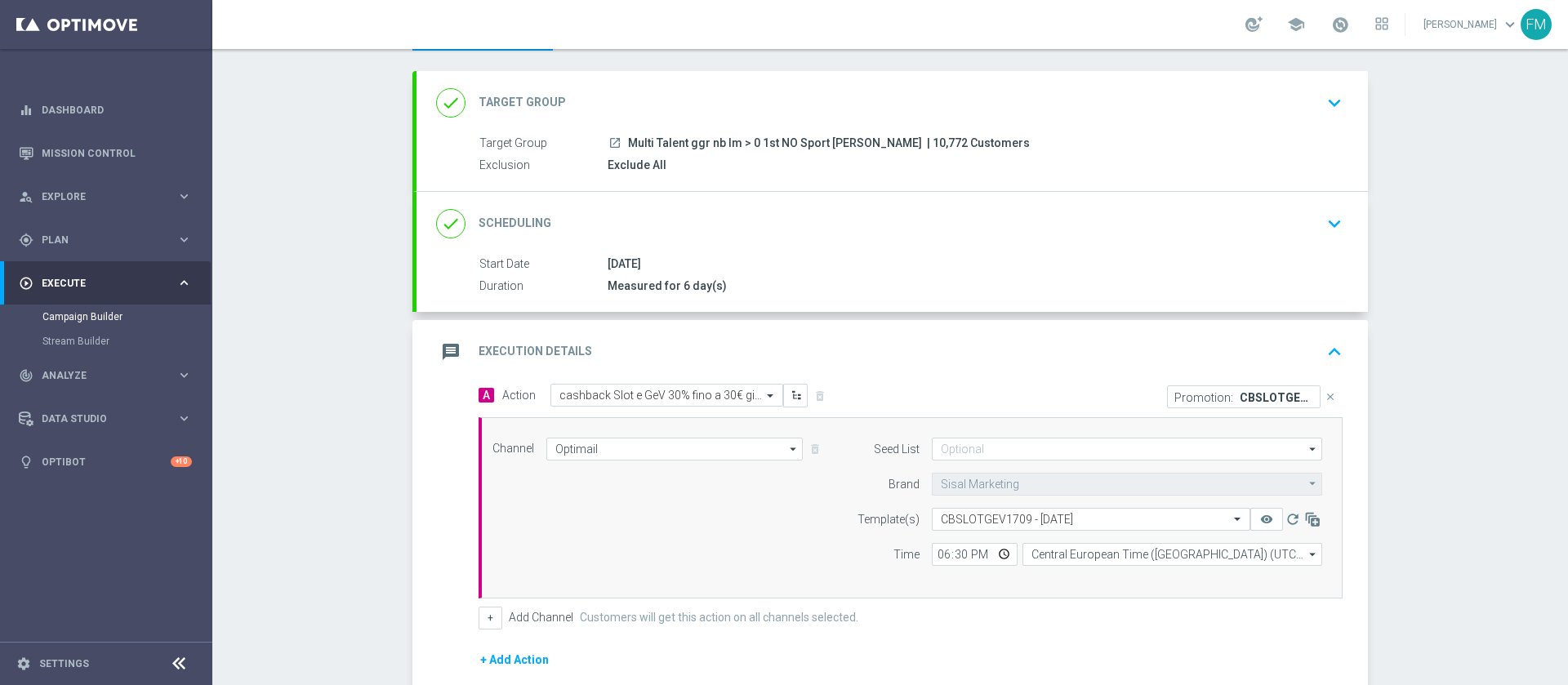
drag, startPoint x: 1567, startPoint y: 27, endPoint x: 1567, endPoint y: 169, distance: 142.0
click at [1567, 169] on section "school Francesca Mascarucci keyboard_arrow_down FM Campaign Builder Scheduled C…" at bounding box center [890, 342] width 1356 height 685
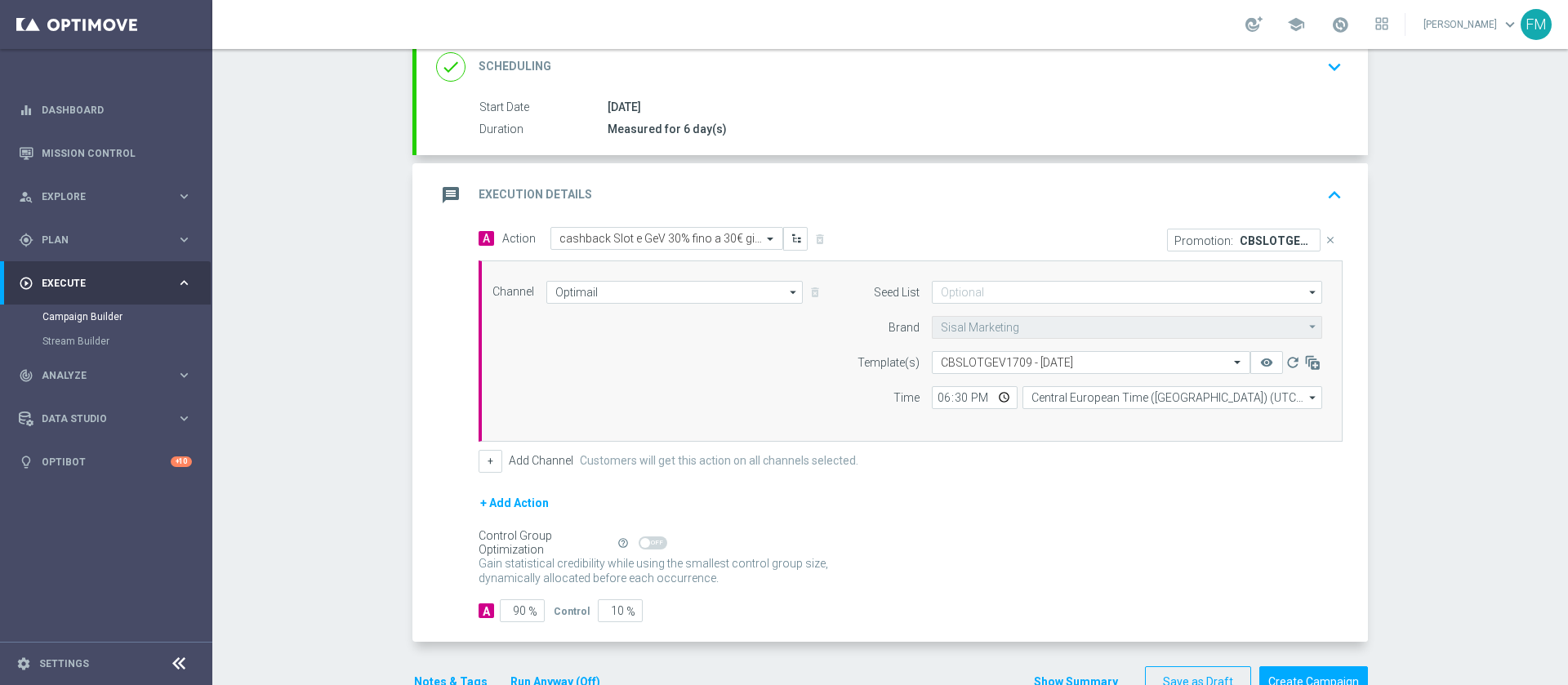
scroll to position [260, 0]
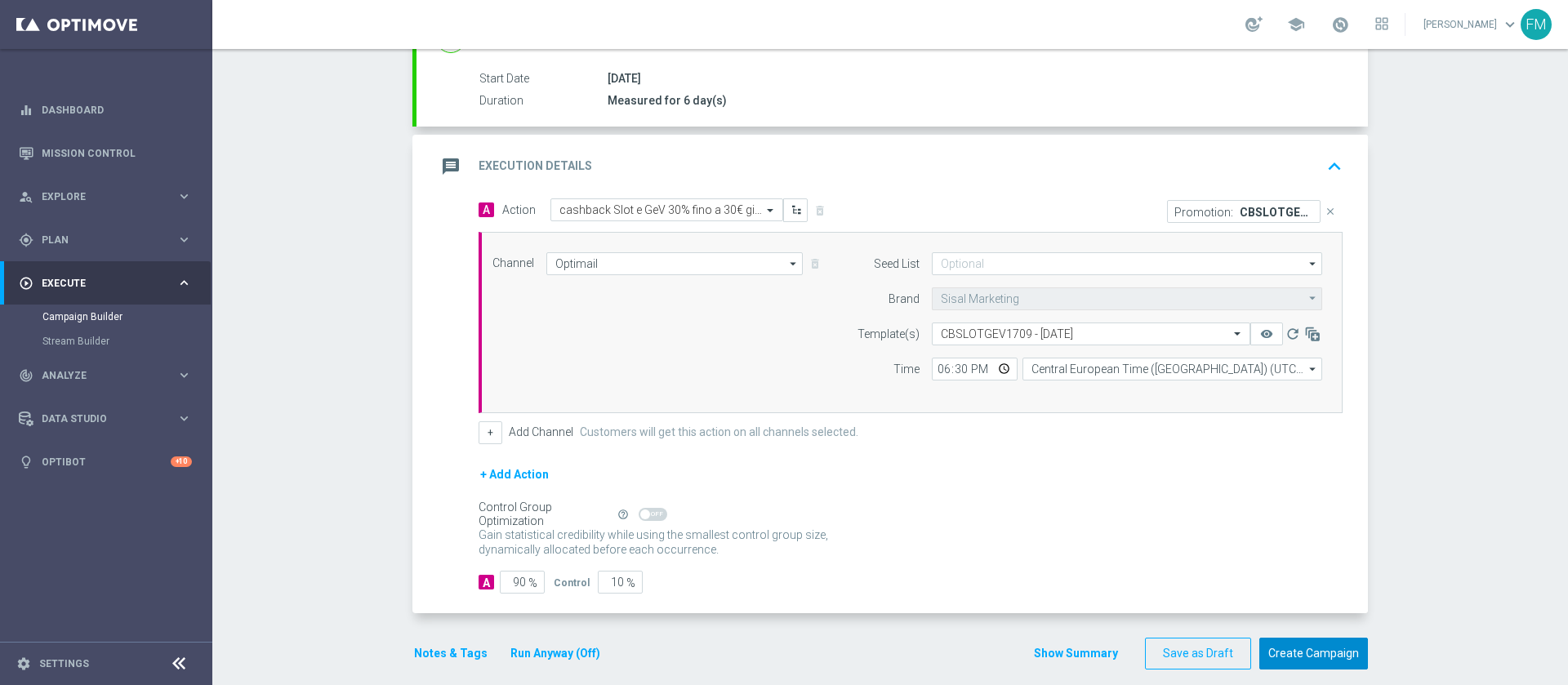
click at [1296, 651] on button "Create Campaign" at bounding box center [1313, 653] width 109 height 32
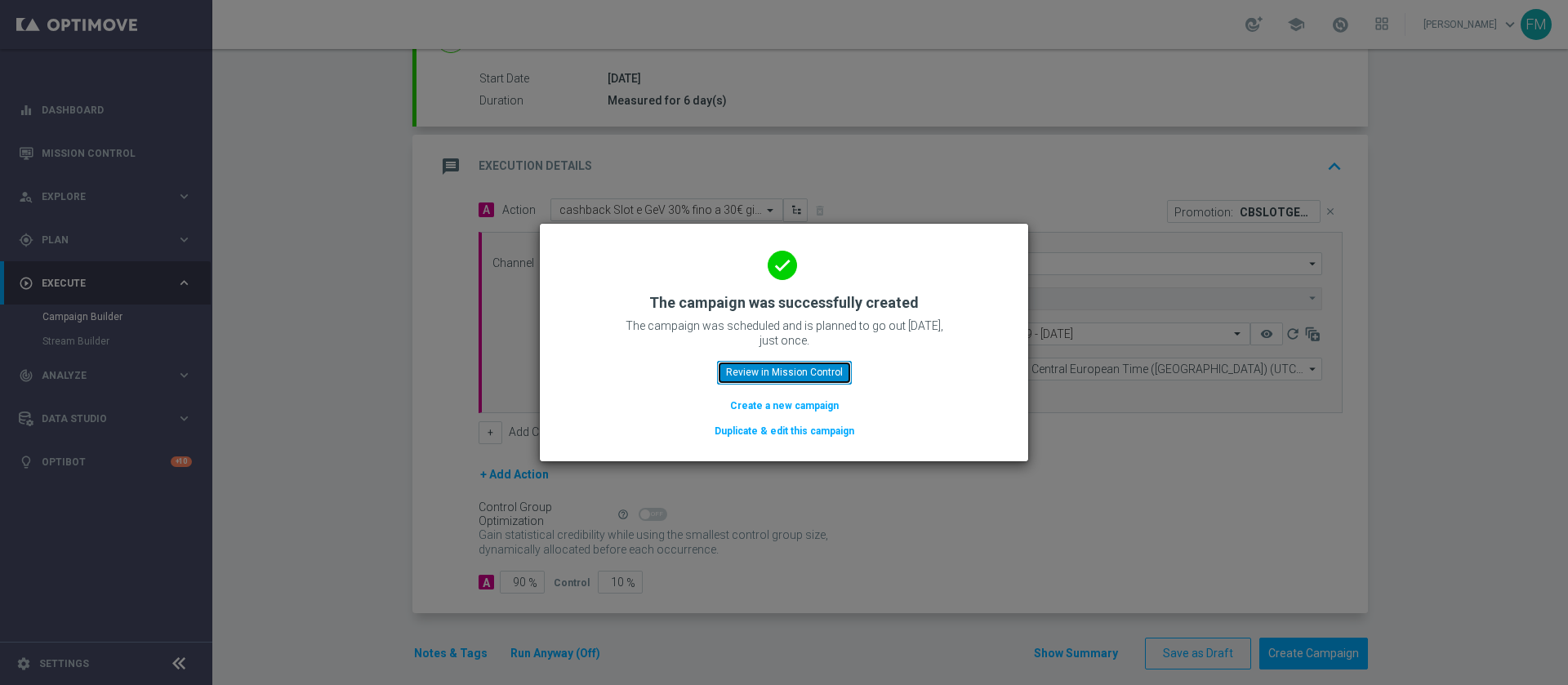
click at [784, 372] on button "Review in Mission Control" at bounding box center [784, 372] width 134 height 23
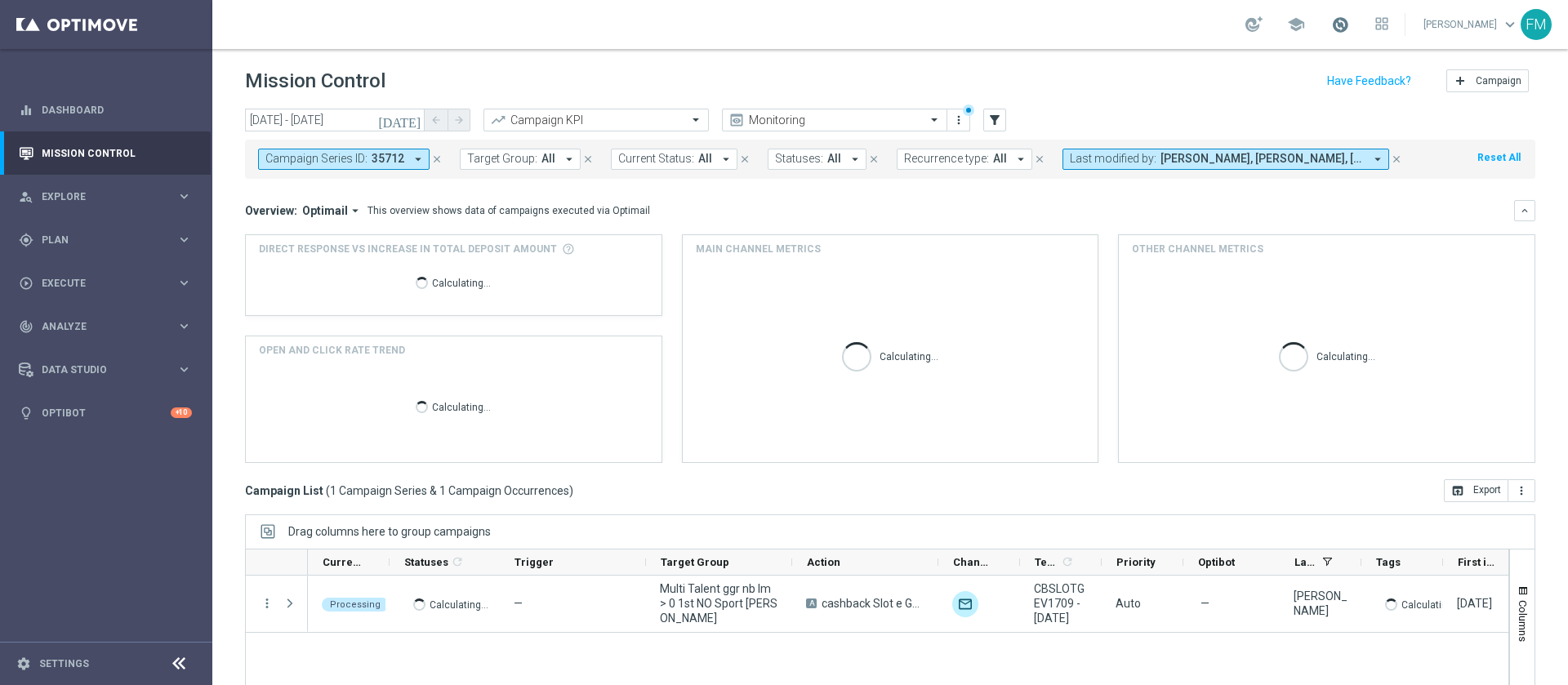
click at [1332, 27] on span at bounding box center [1341, 25] width 18 height 18
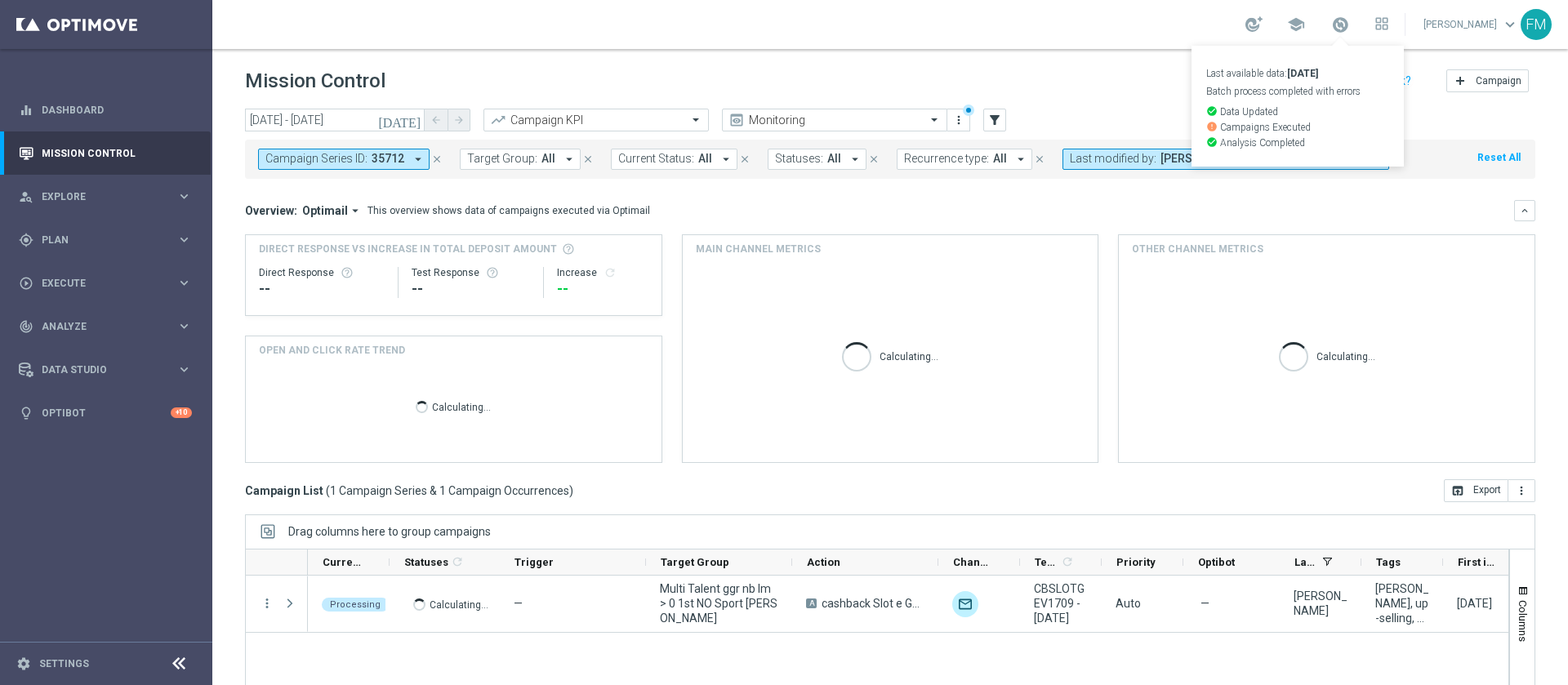
click at [1109, 80] on div "Mission Control add Campaign" at bounding box center [890, 81] width 1291 height 32
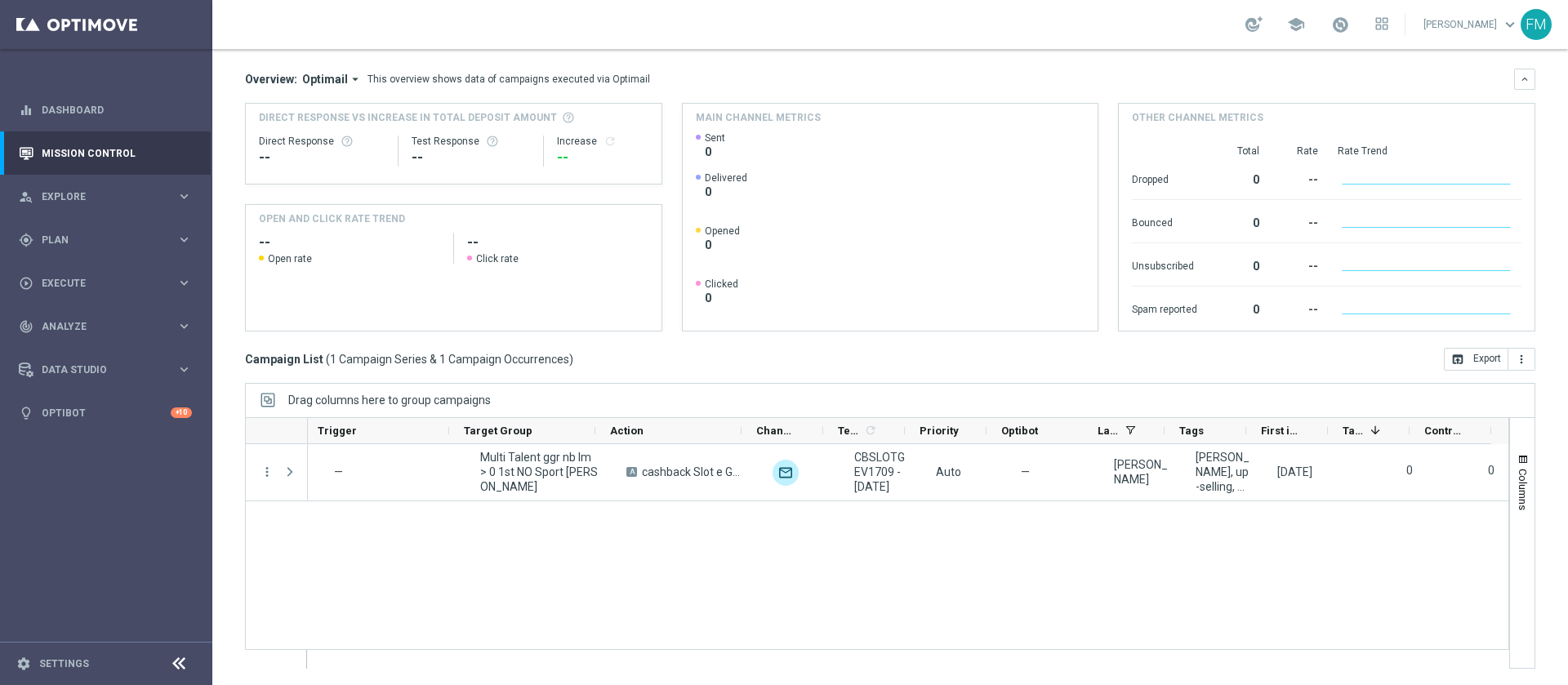
scroll to position [0, 21]
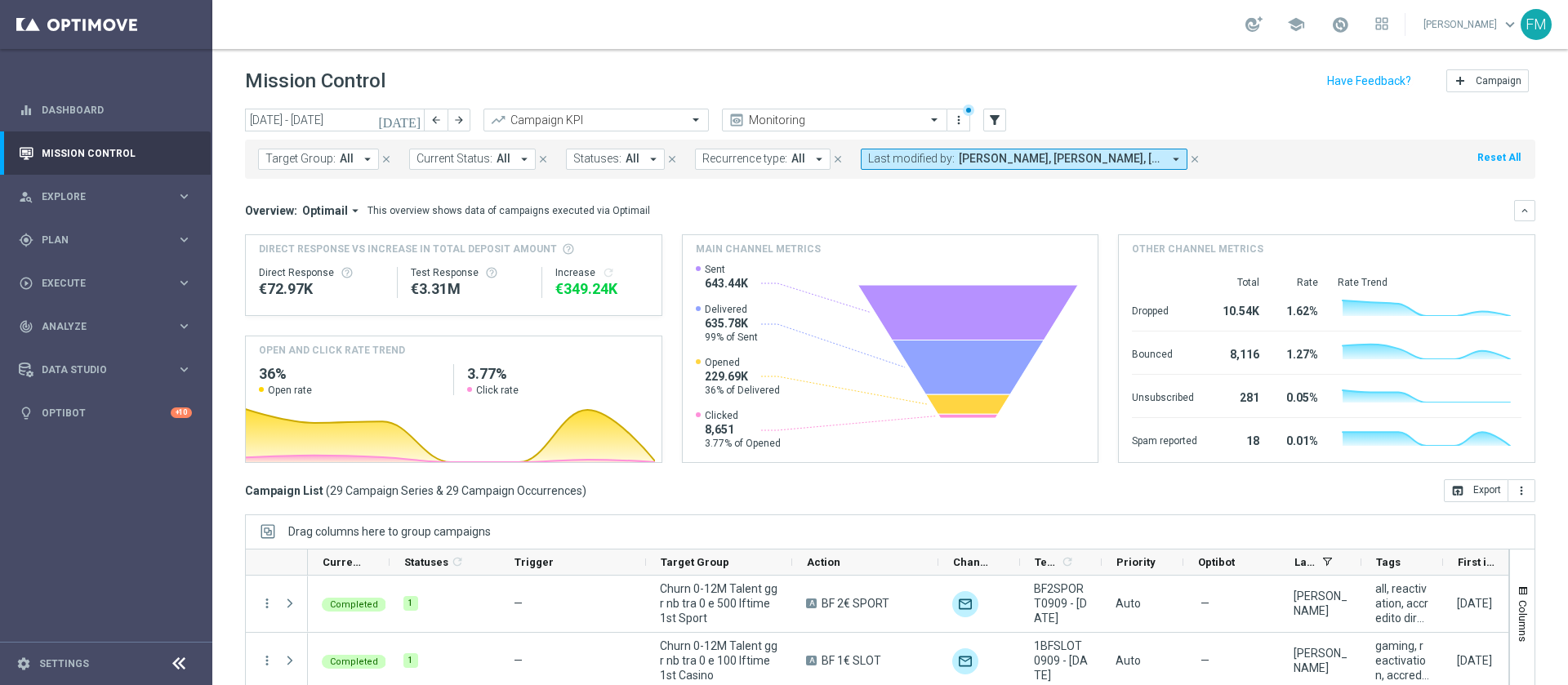
click at [1072, 148] on button "Last modified by: Carlos Eduardo Raffosalazar, Francesca Mascarucci, Martina Tr…" at bounding box center [1025, 159] width 327 height 22
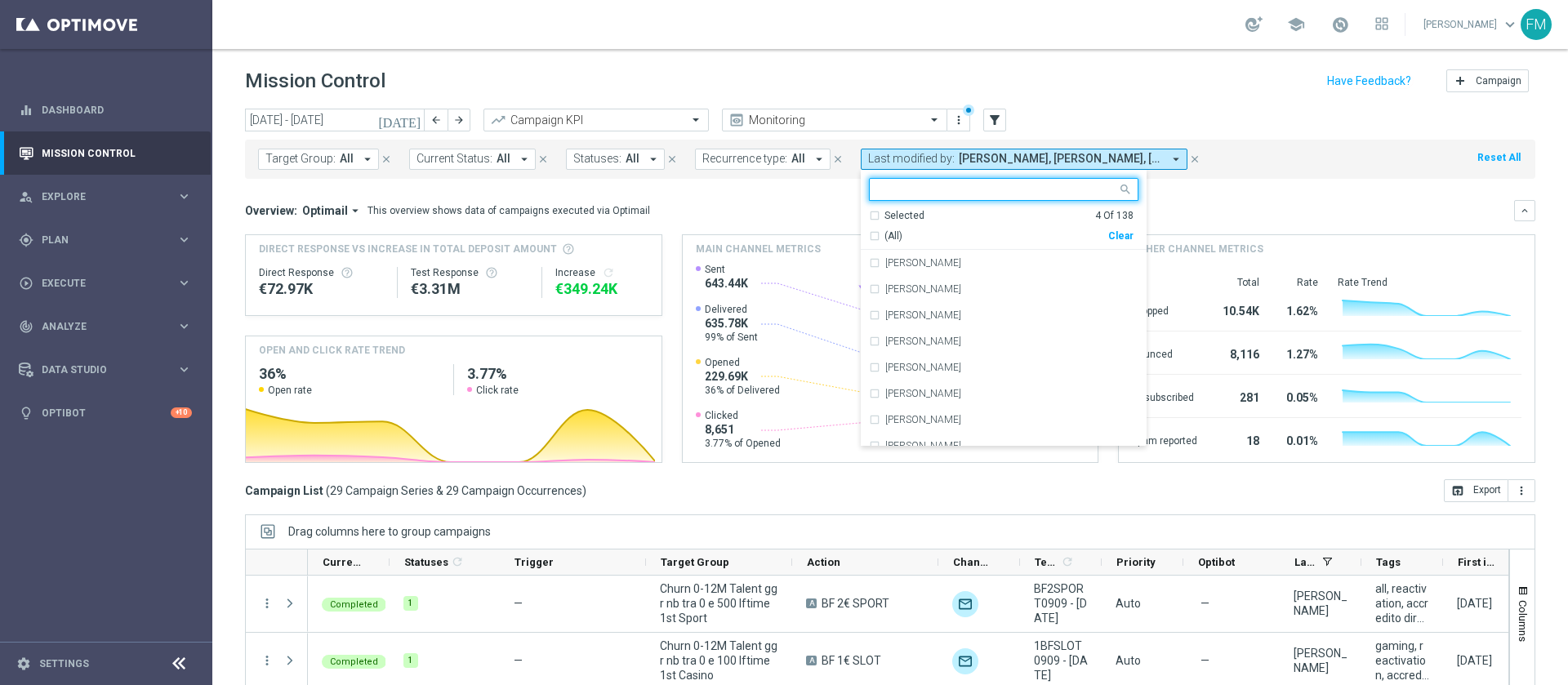
click at [0, 0] on div "Clear" at bounding box center [0, 0] width 0 height 0
click at [1191, 158] on icon "close" at bounding box center [1195, 159] width 12 height 12
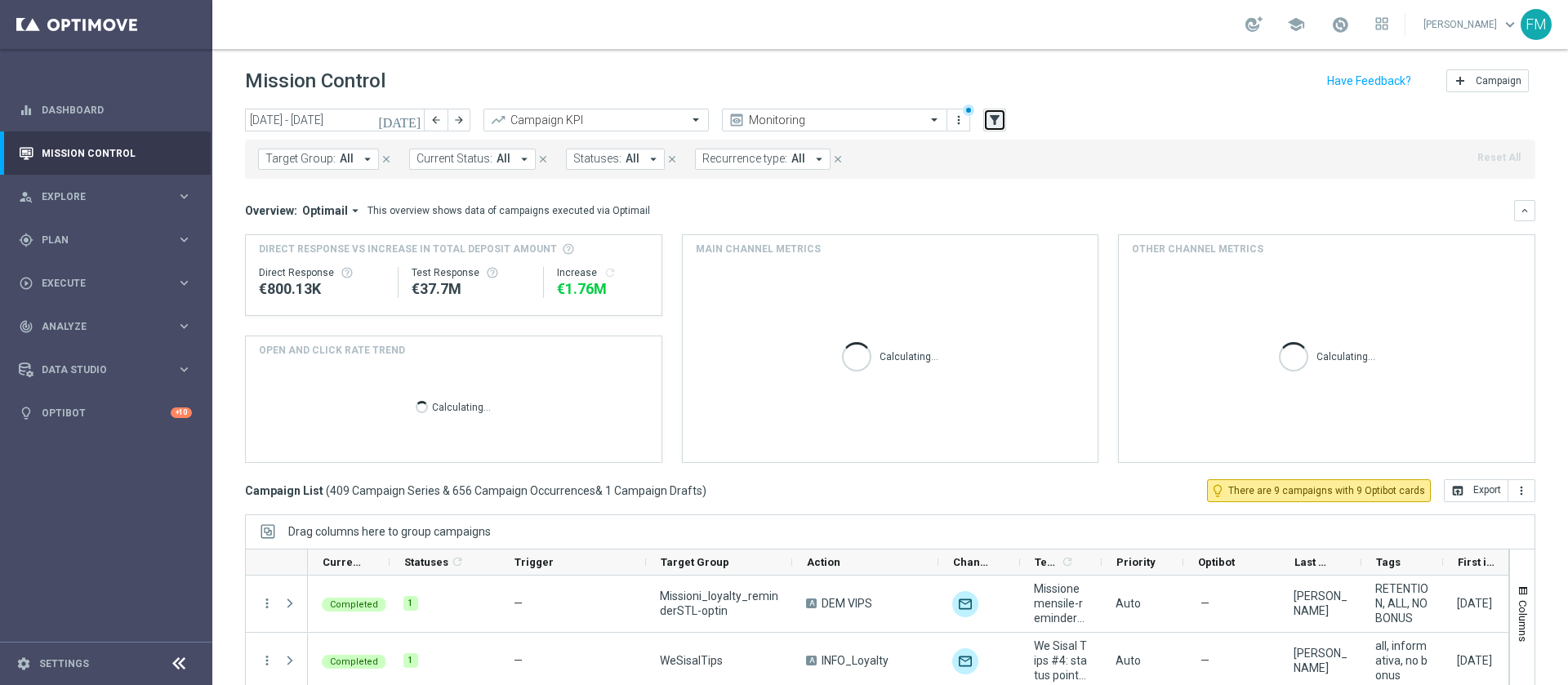
click at [1001, 117] on icon "filter_alt" at bounding box center [995, 120] width 15 height 15
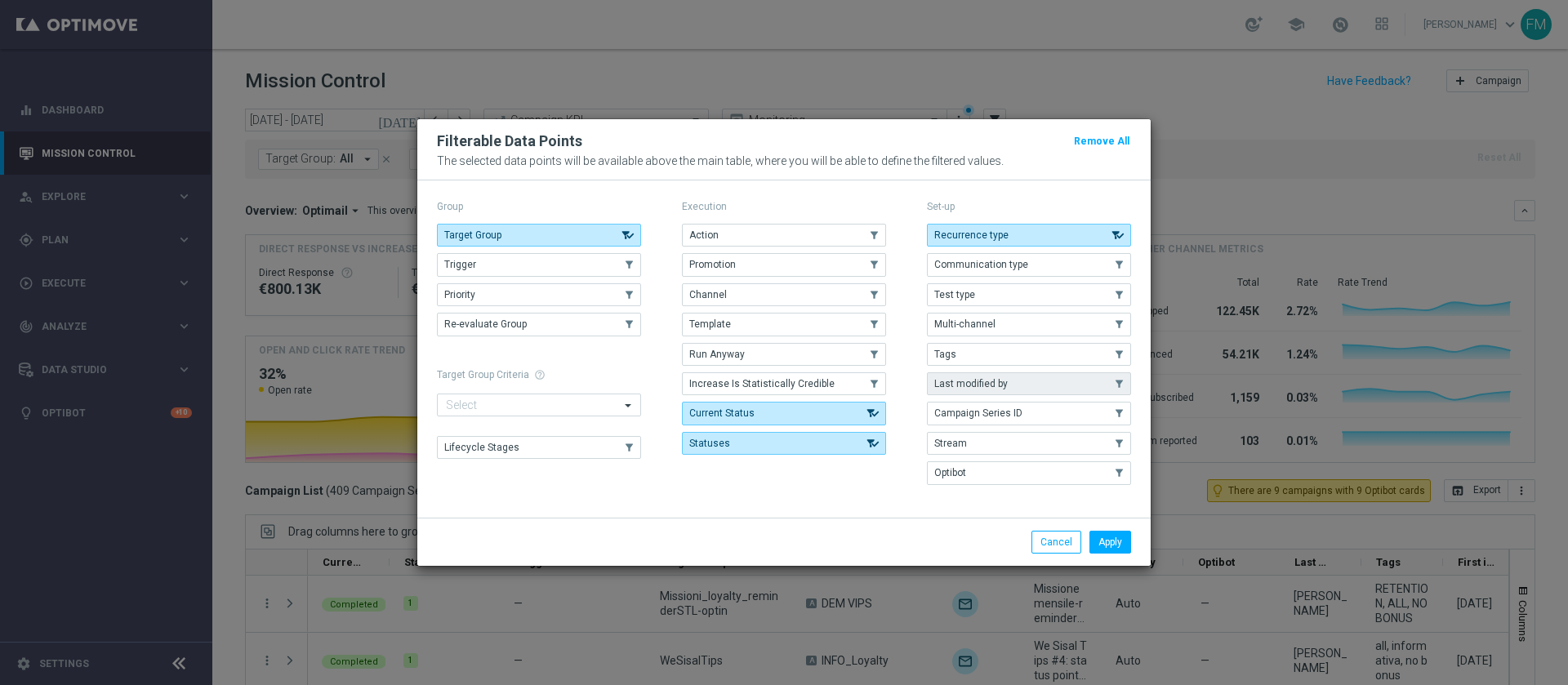
click at [1027, 389] on button "Last modified by" at bounding box center [1029, 384] width 204 height 23
click at [1123, 539] on button "Apply" at bounding box center [1110, 542] width 41 height 23
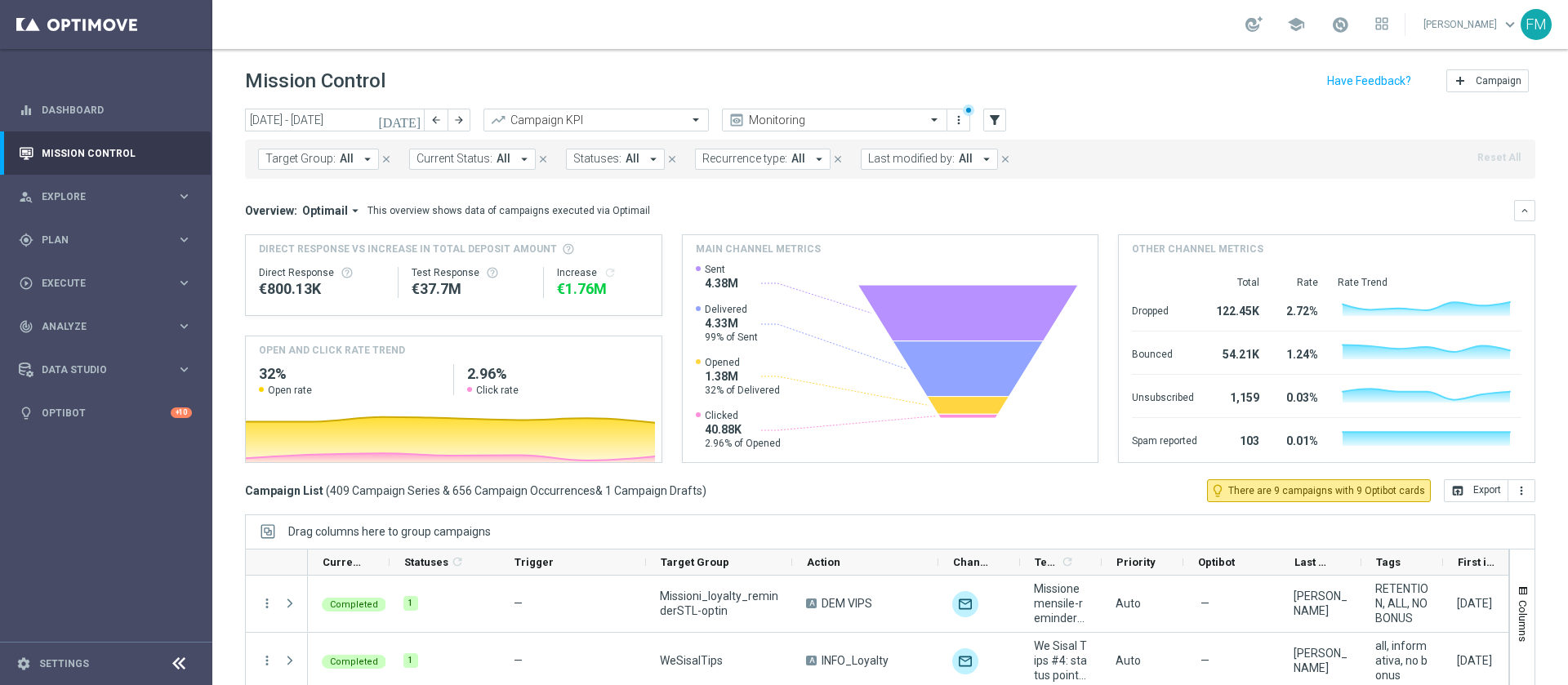
click at [916, 161] on span "Last modified by:" at bounding box center [912, 158] width 86 height 14
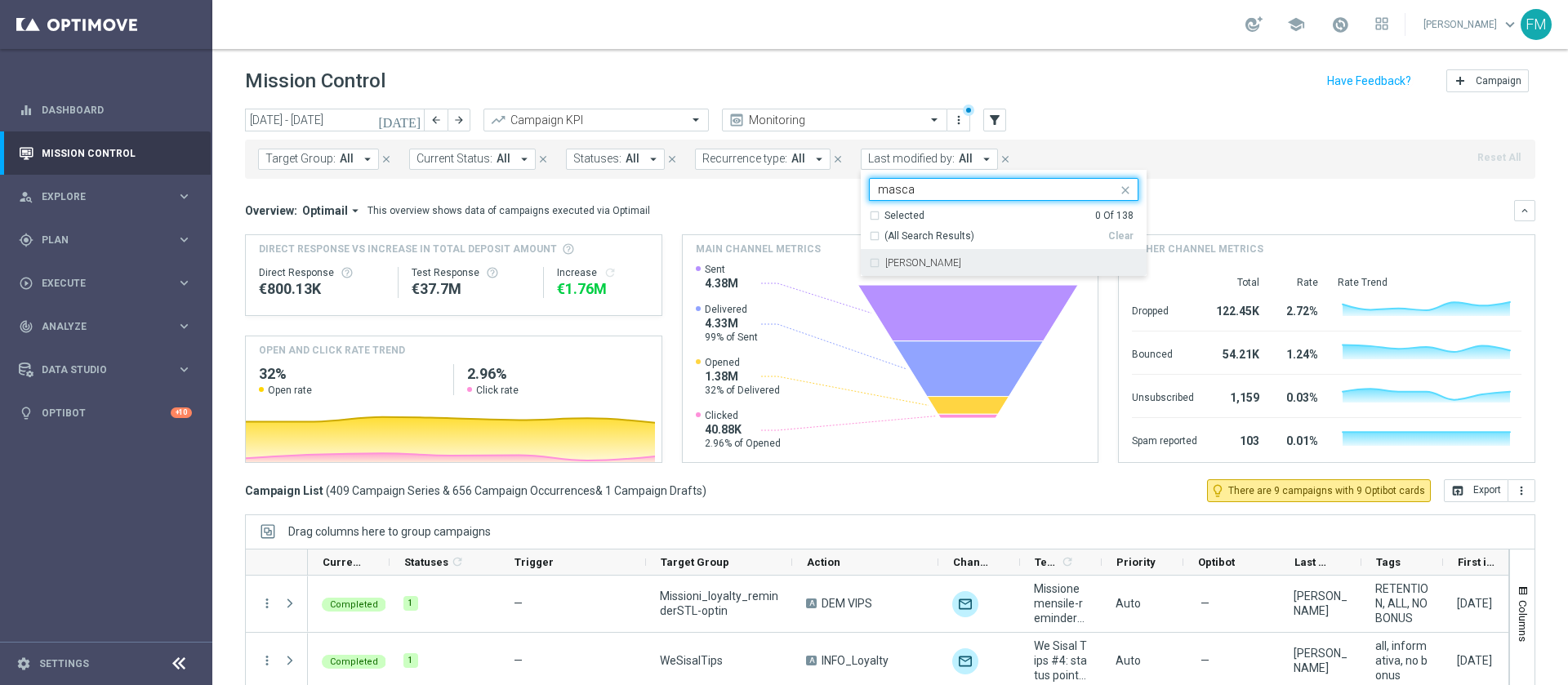
click at [931, 273] on div "[PERSON_NAME]" at bounding box center [1004, 263] width 270 height 27
type input "masca"
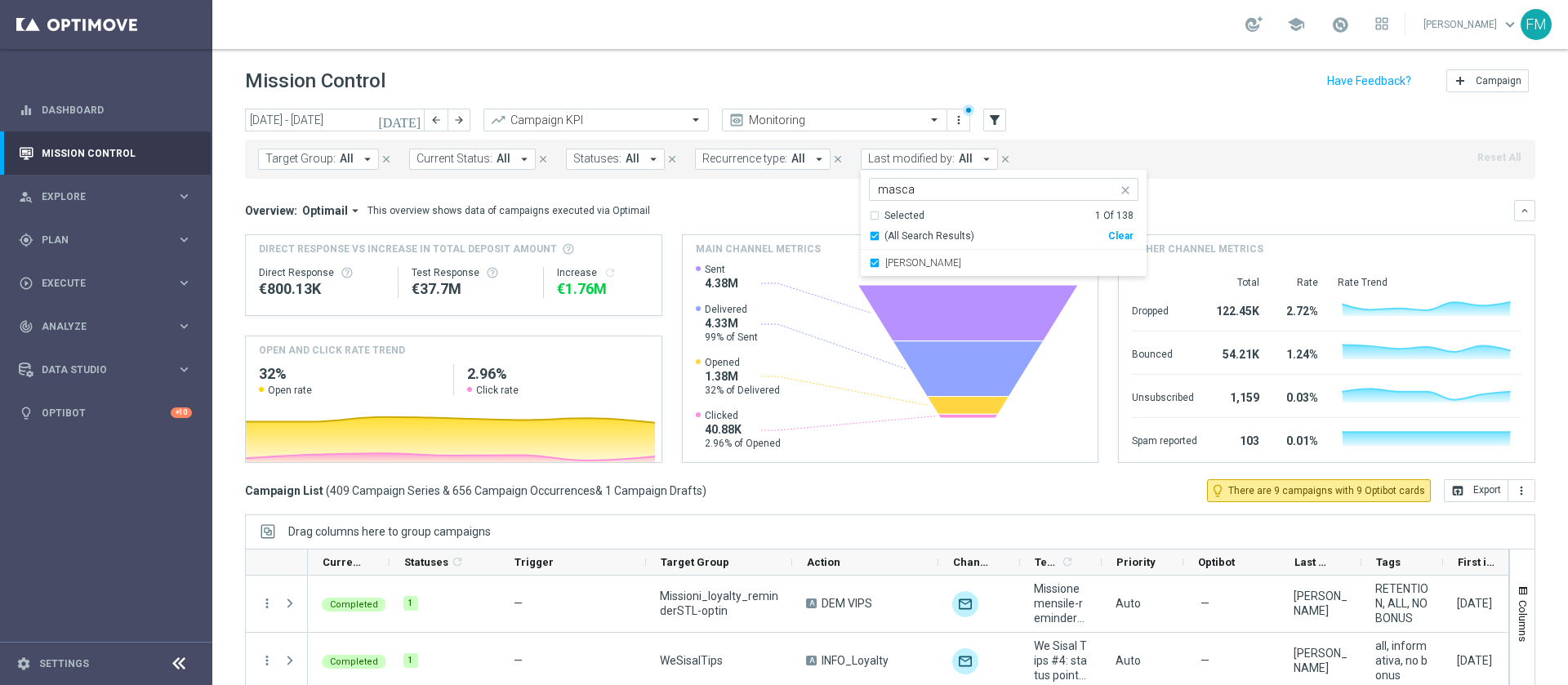
click at [1049, 92] on div "Mission Control add Campaign" at bounding box center [890, 81] width 1291 height 32
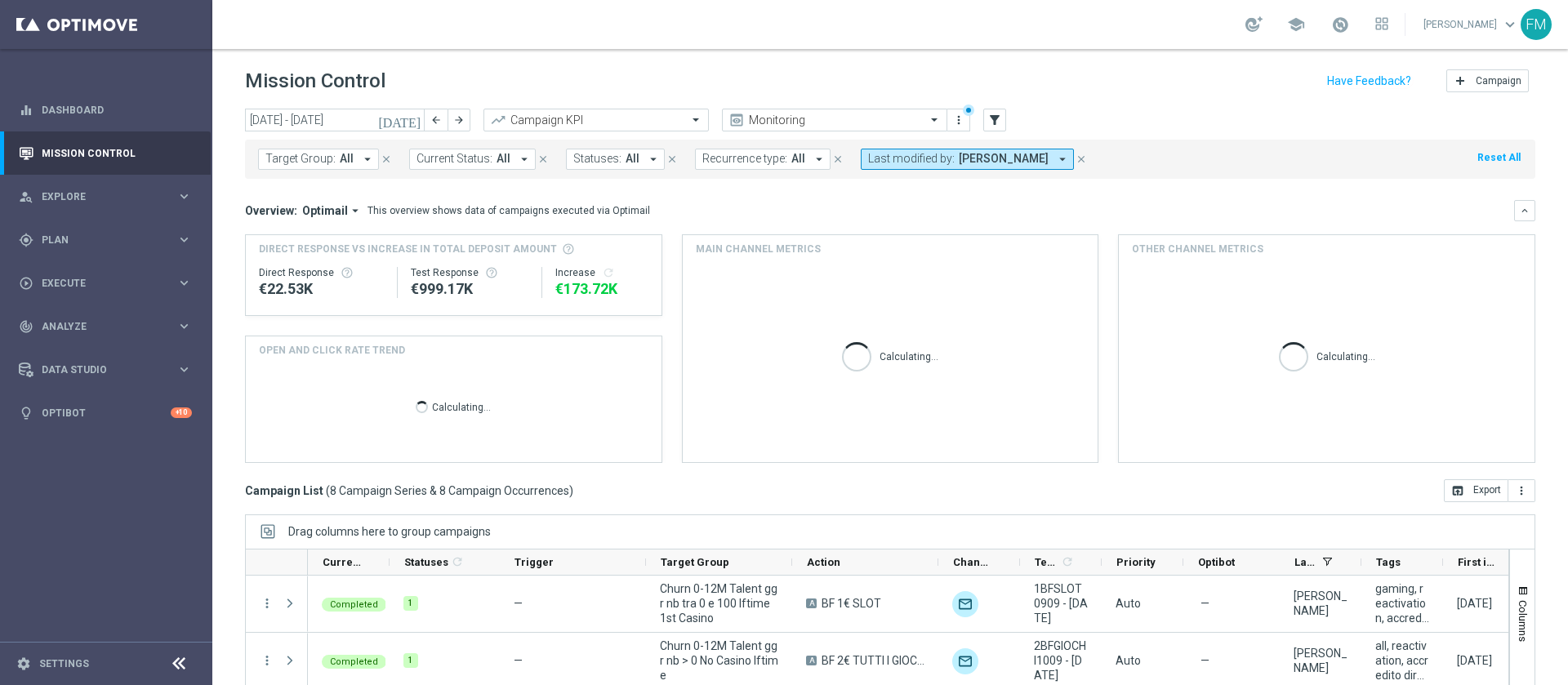
click at [414, 113] on icon "[DATE]" at bounding box center [400, 120] width 44 height 15
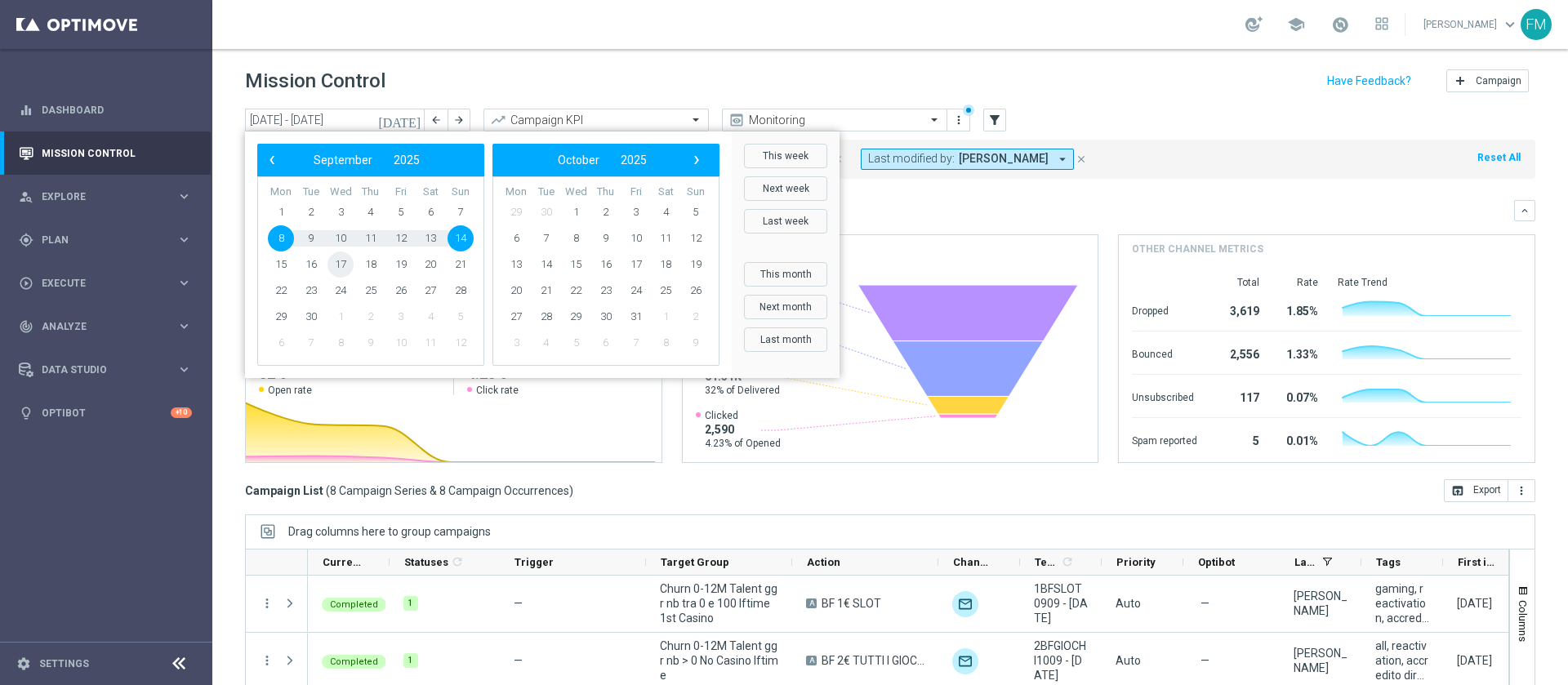
click at [338, 263] on span "17" at bounding box center [341, 265] width 27 height 27
click at [465, 256] on span "21" at bounding box center [461, 265] width 27 height 27
type input "17 Sep 2025 - 21 Sep 2025"
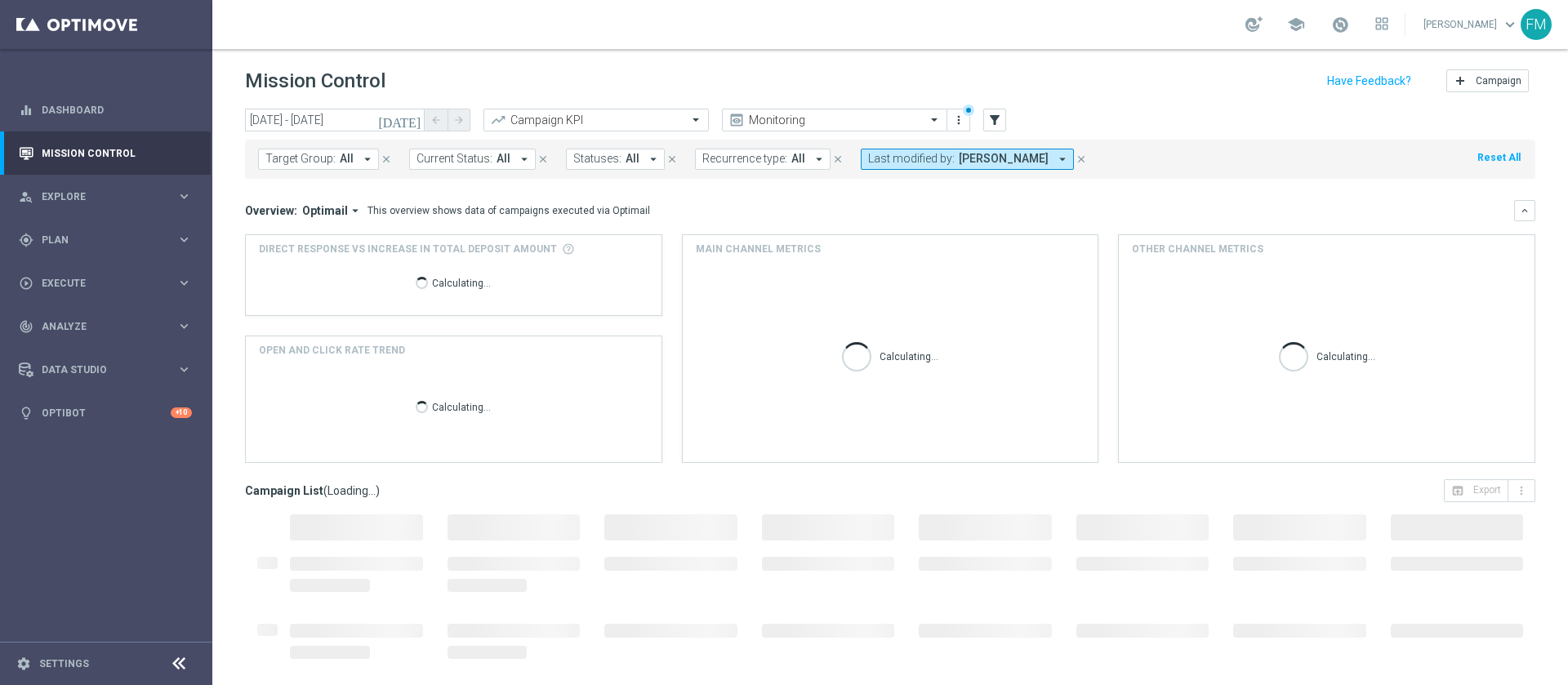
drag, startPoint x: 1567, startPoint y: 45, endPoint x: 1567, endPoint y: 249, distance: 204.0
click at [1567, 249] on section "school Francesca Mascarucci keyboard_arrow_down FM Mission Control add Campaign…" at bounding box center [890, 342] width 1356 height 685
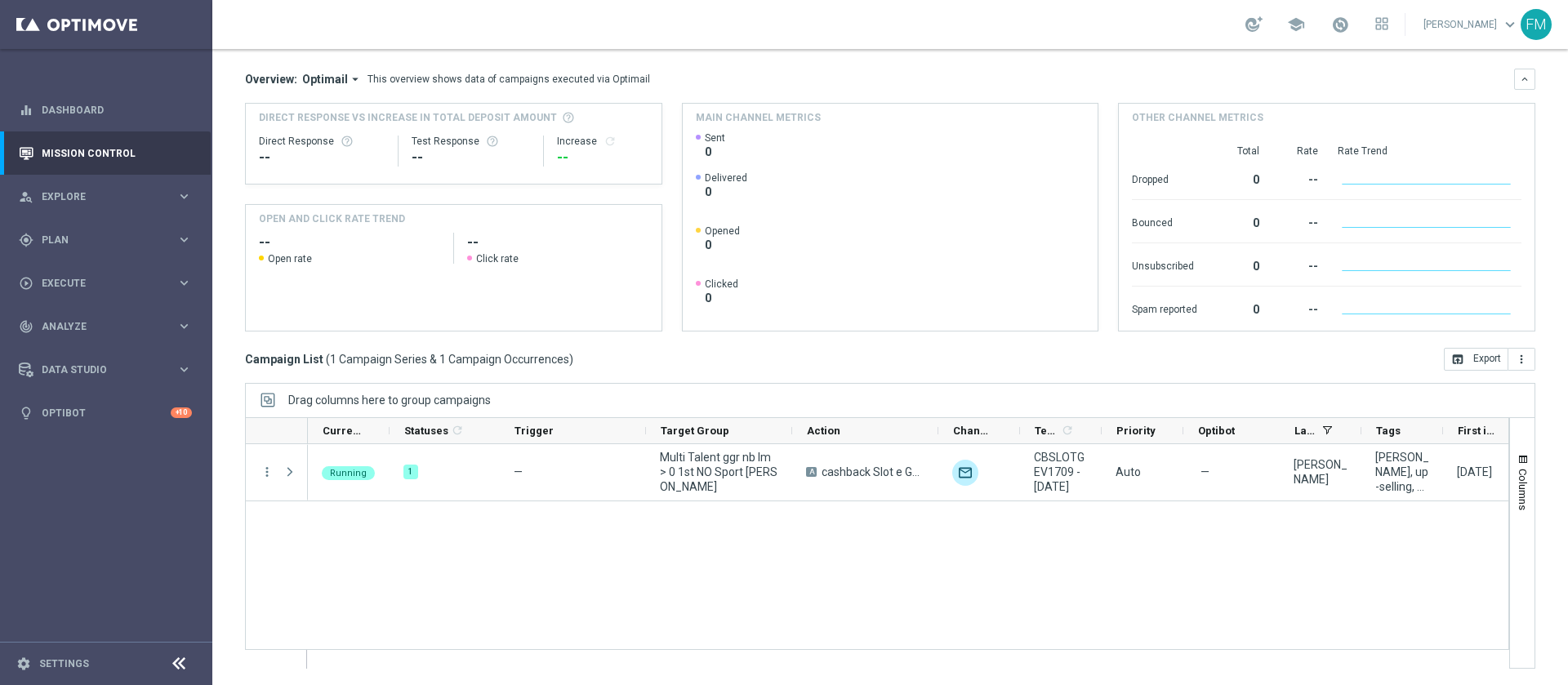
drag, startPoint x: 916, startPoint y: 680, endPoint x: 905, endPoint y: 670, distance: 14.9
click at [905, 670] on ag-grid-angular "Drag columns here to group campaigns Drag here to set column labels" at bounding box center [890, 534] width 1291 height 302
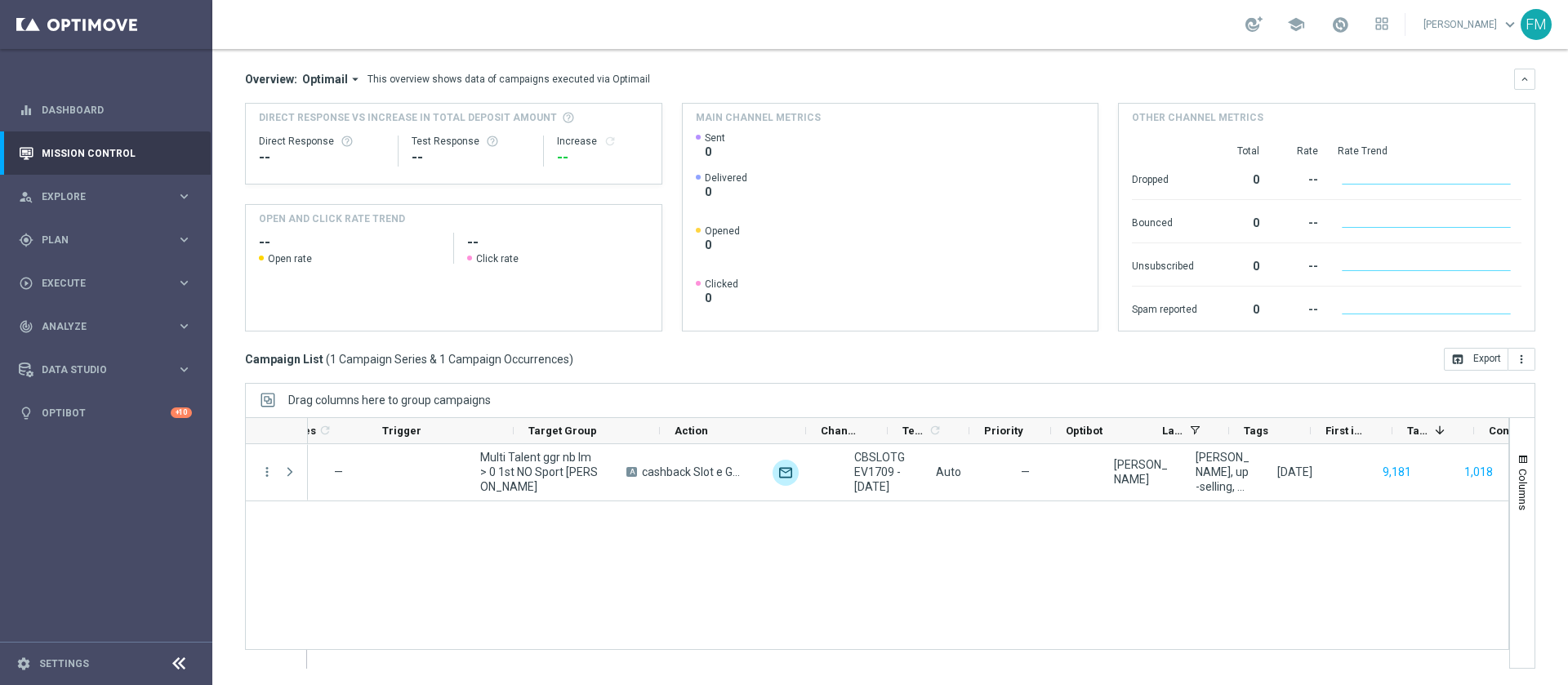
scroll to position [0, 0]
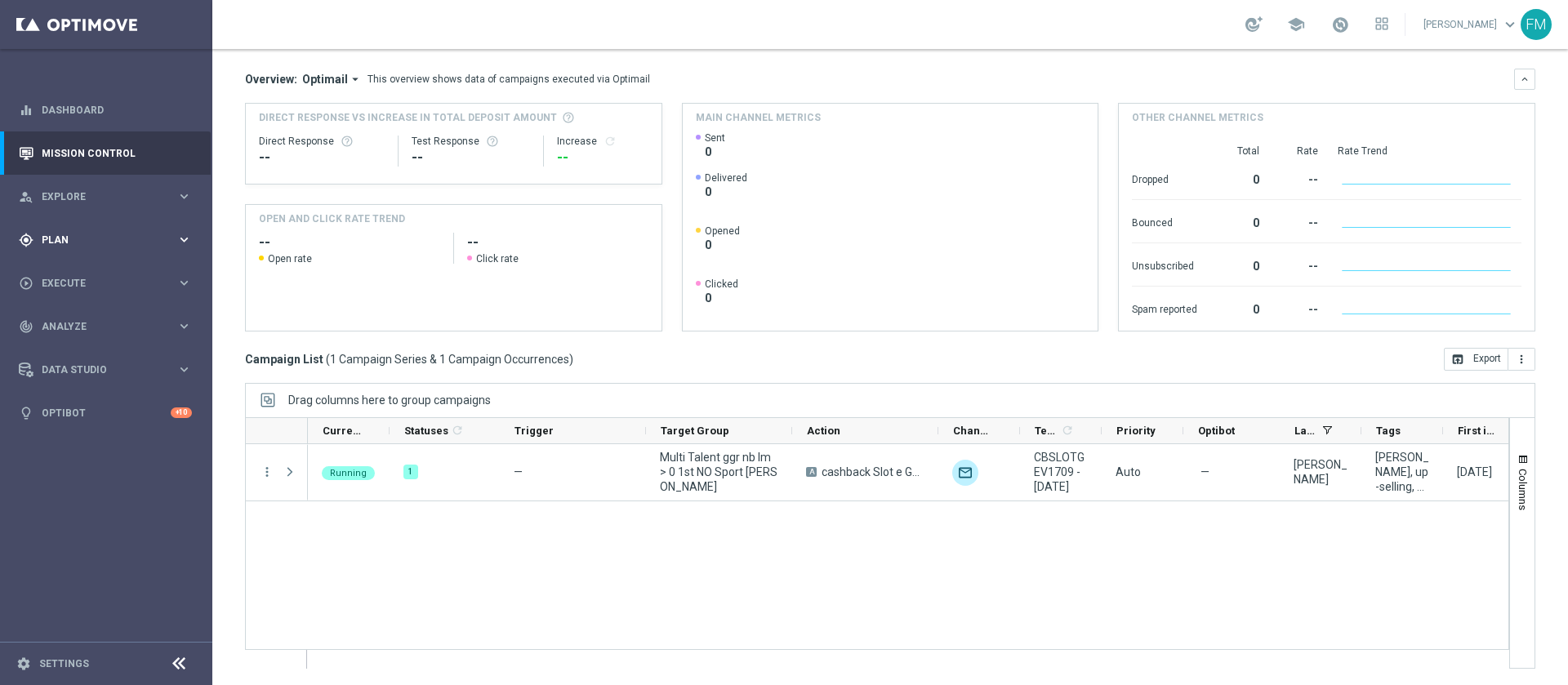
click at [156, 229] on div "gps_fixed Plan keyboard_arrow_right" at bounding box center [105, 240] width 211 height 43
click at [66, 267] on link "Target Groups" at bounding box center [106, 274] width 128 height 13
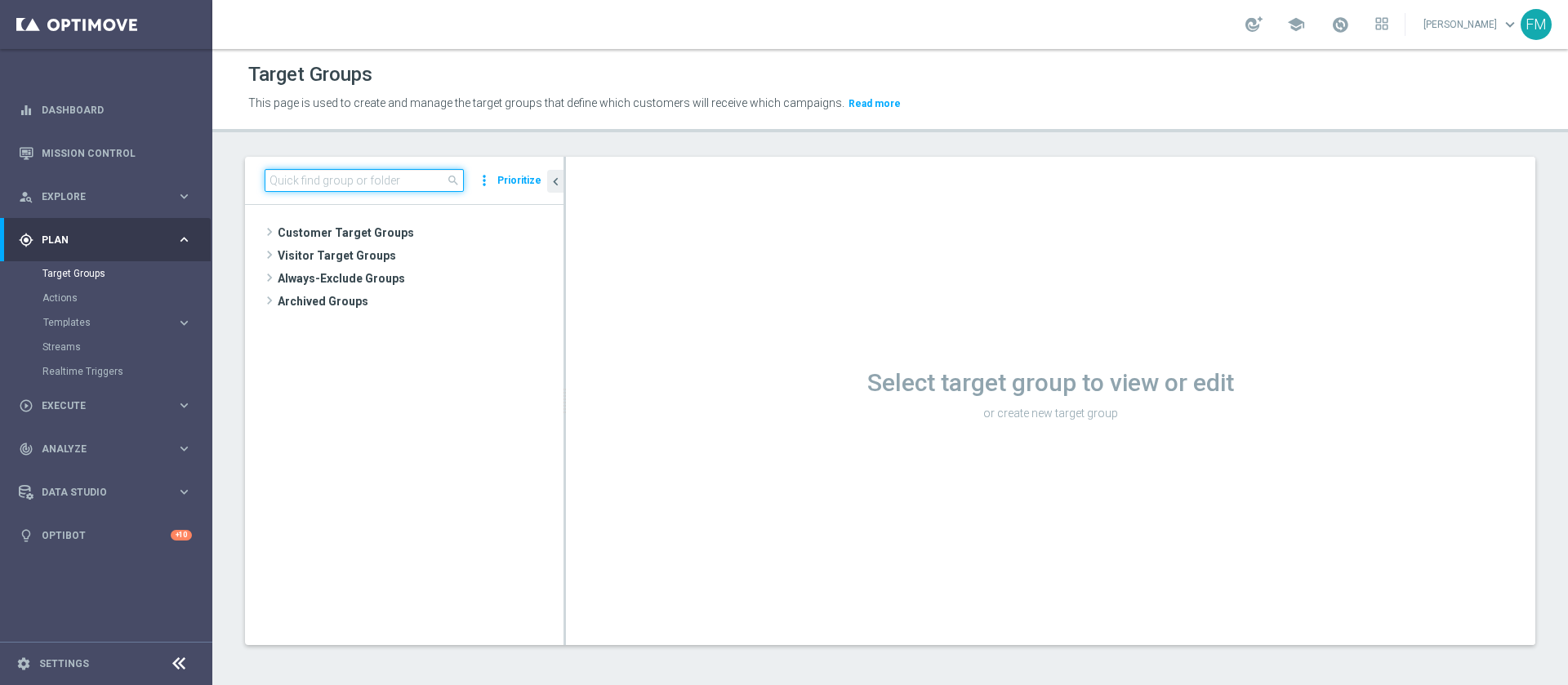
click at [347, 184] on input at bounding box center [364, 181] width 199 height 23
paste input "Multi Master Low 1st NO Sport NO saldo lm"
type input "Multi Master Low 1st NO Sport NO saldo lm"
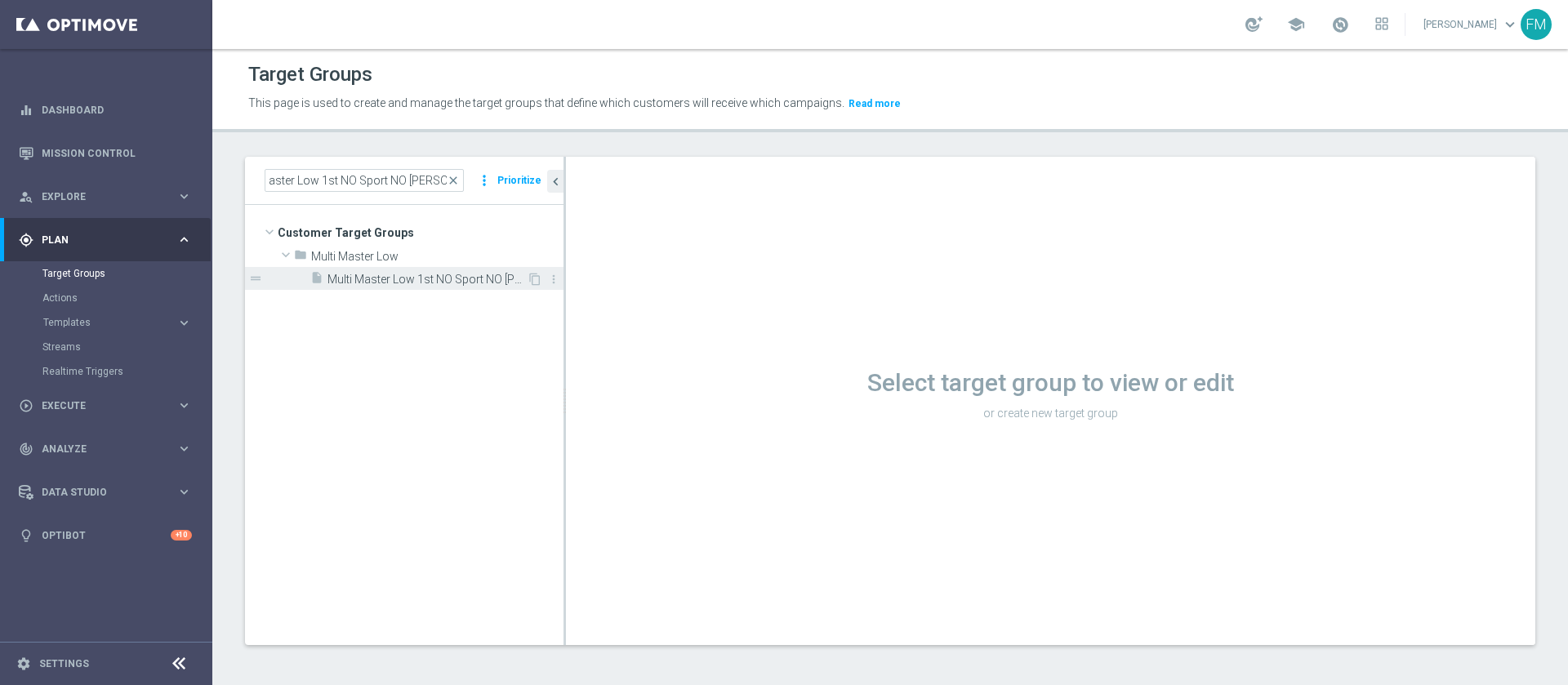
scroll to position [0, 0]
click at [478, 279] on span "Multi Master Low 1st NO Sport NO saldo lm" at bounding box center [427, 279] width 199 height 14
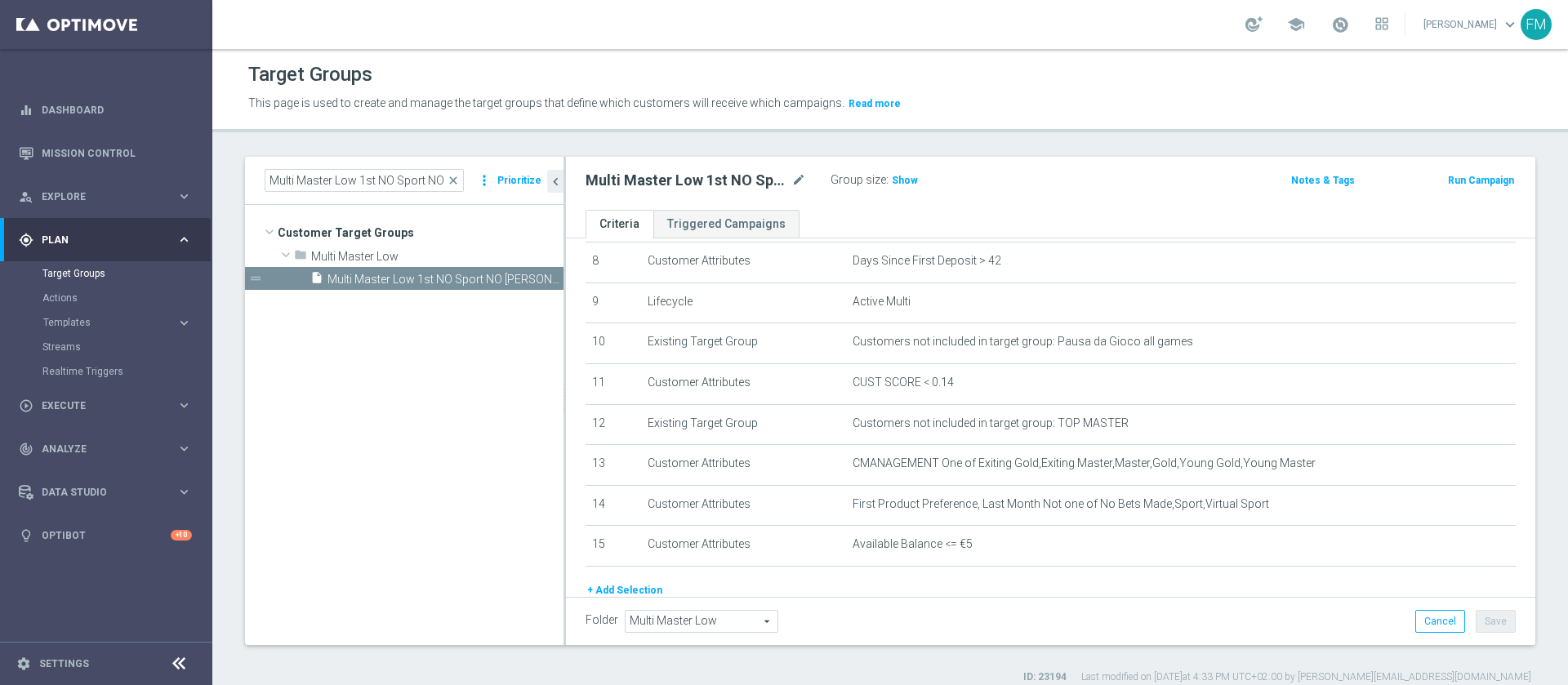
scroll to position [411, 0]
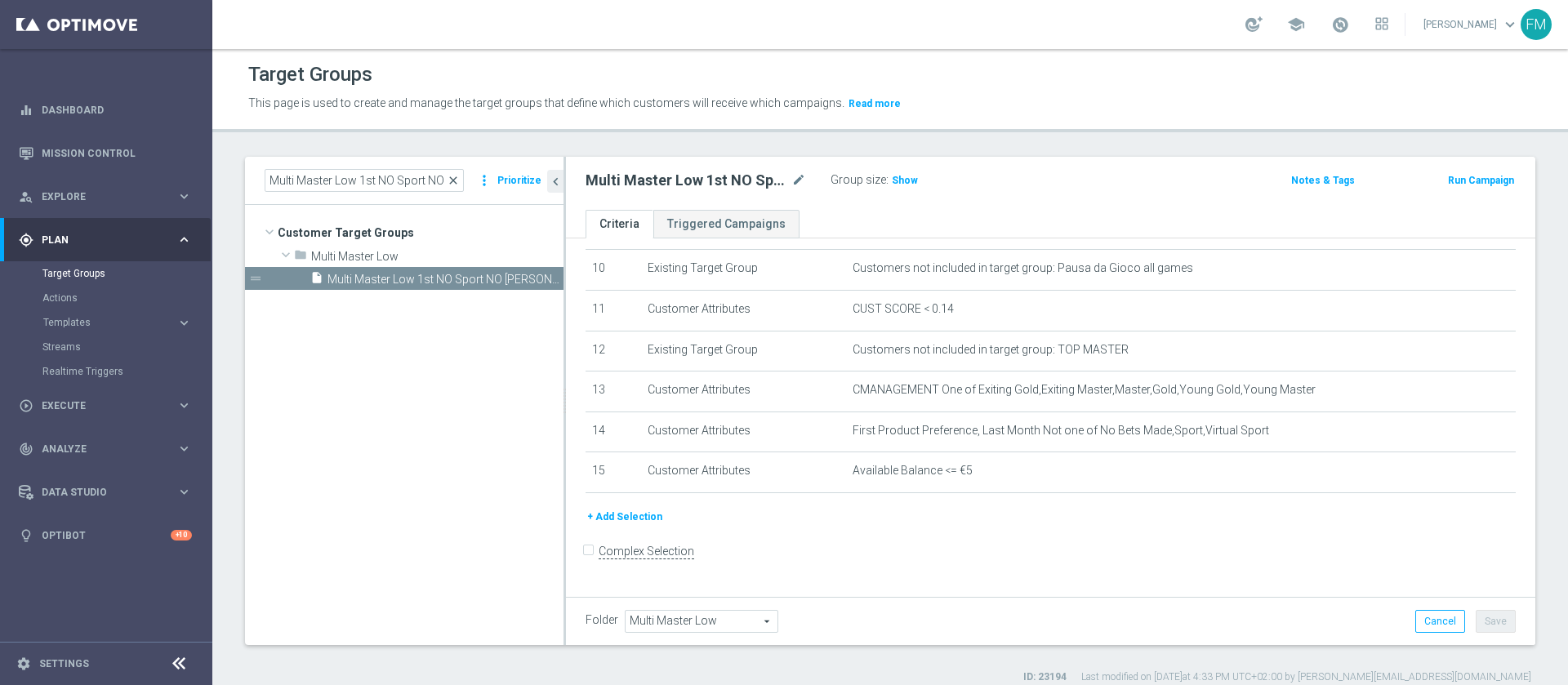
click at [460, 177] on span "close" at bounding box center [454, 181] width 13 height 13
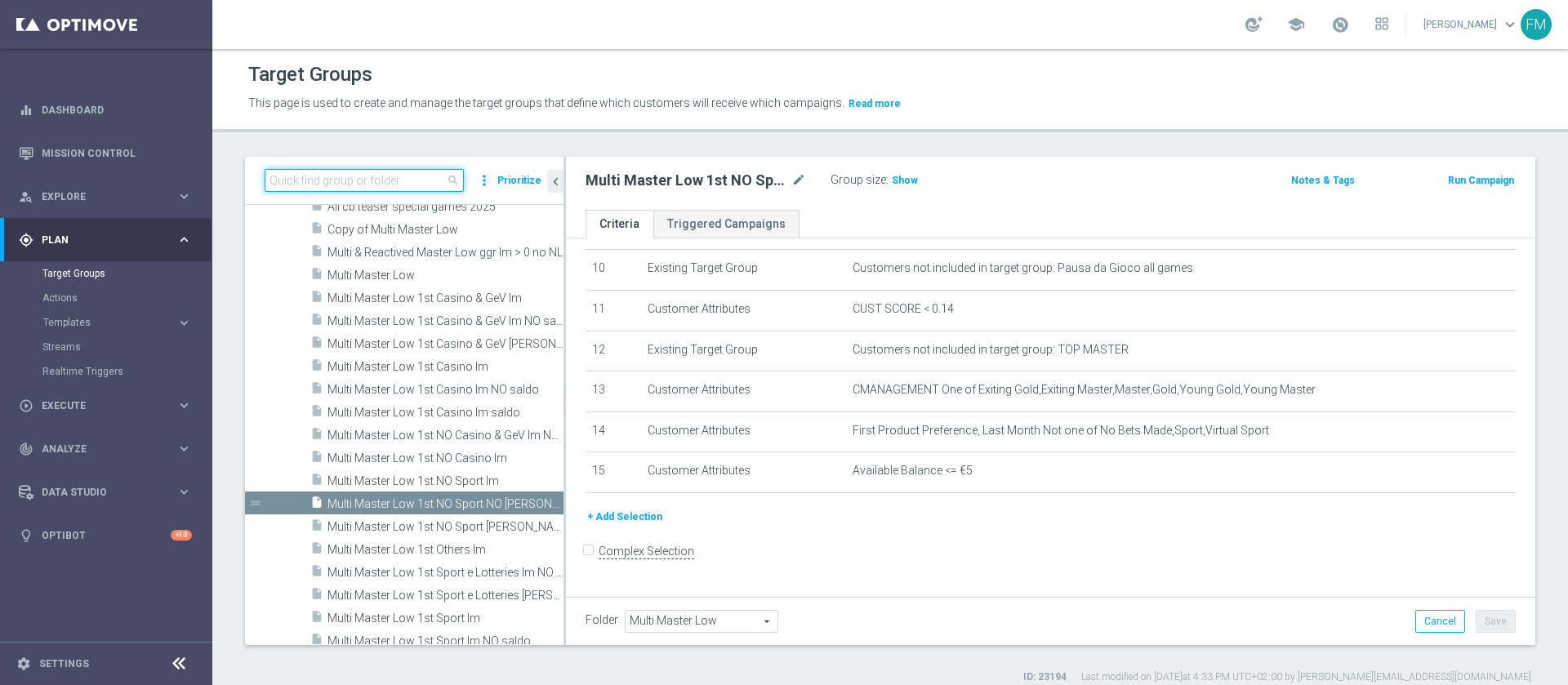
click at [411, 182] on input at bounding box center [364, 181] width 199 height 23
paste input "Multi Master Low 1st NO Sport saldo lm"
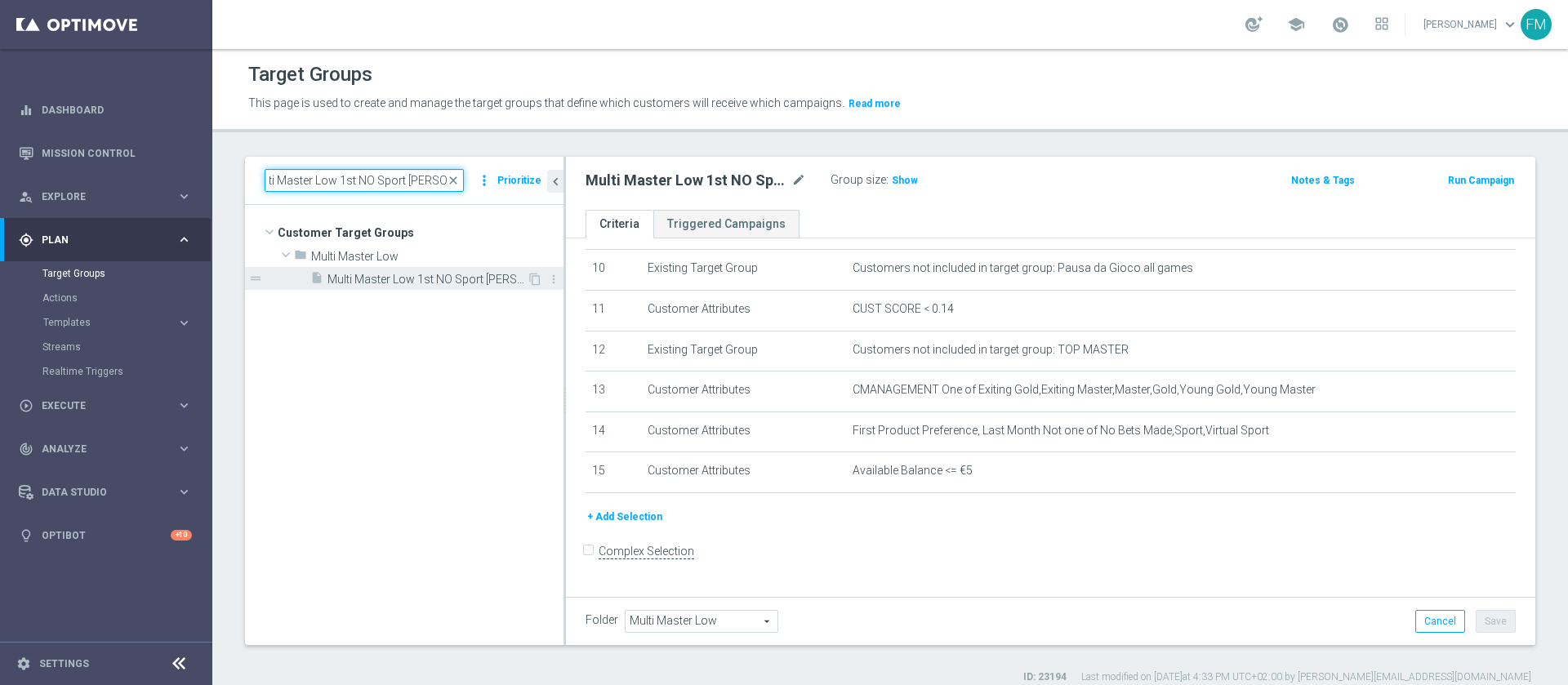
type input "Multi Master Low 1st NO Sport saldo lm"
click at [462, 283] on span "Multi Master Low 1st NO Sport saldo lm" at bounding box center [427, 279] width 199 height 14
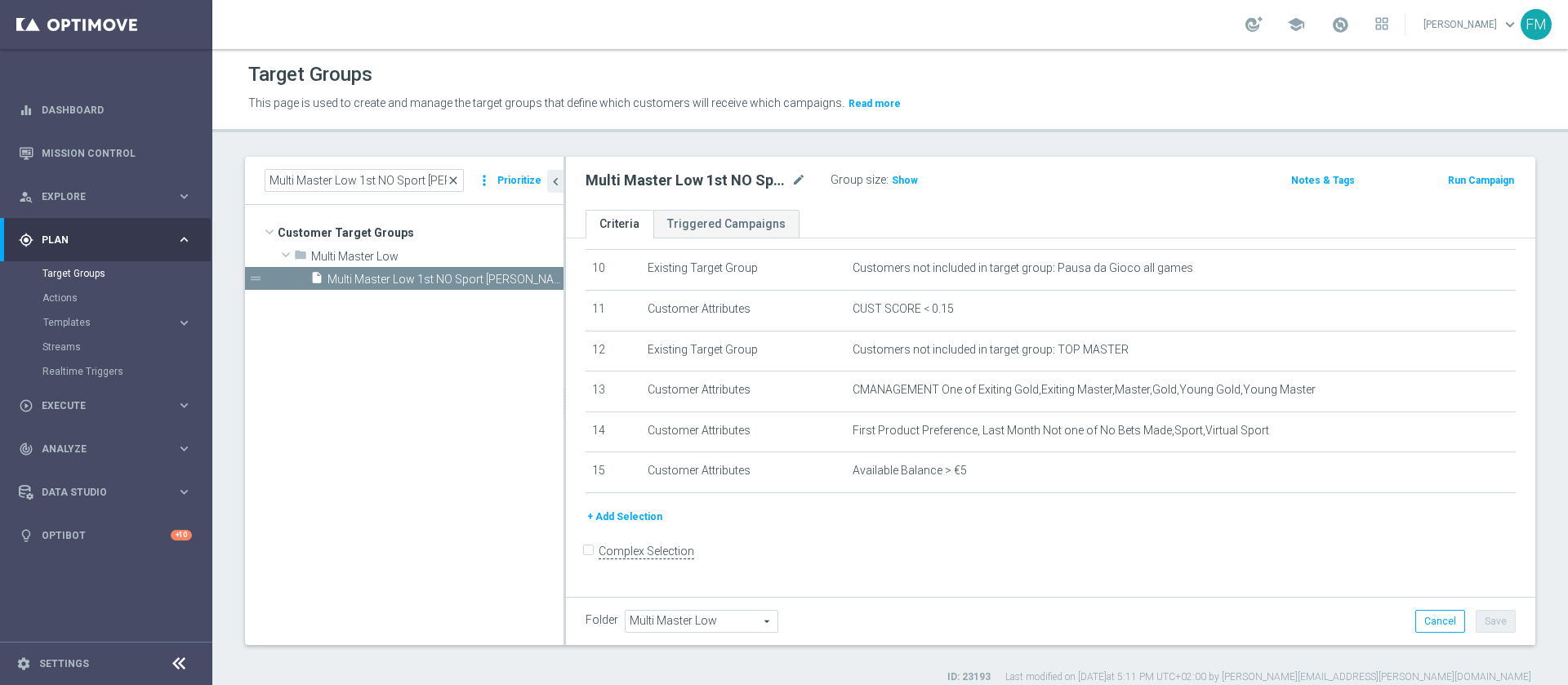
click at [460, 182] on span "close" at bounding box center [454, 181] width 13 height 13
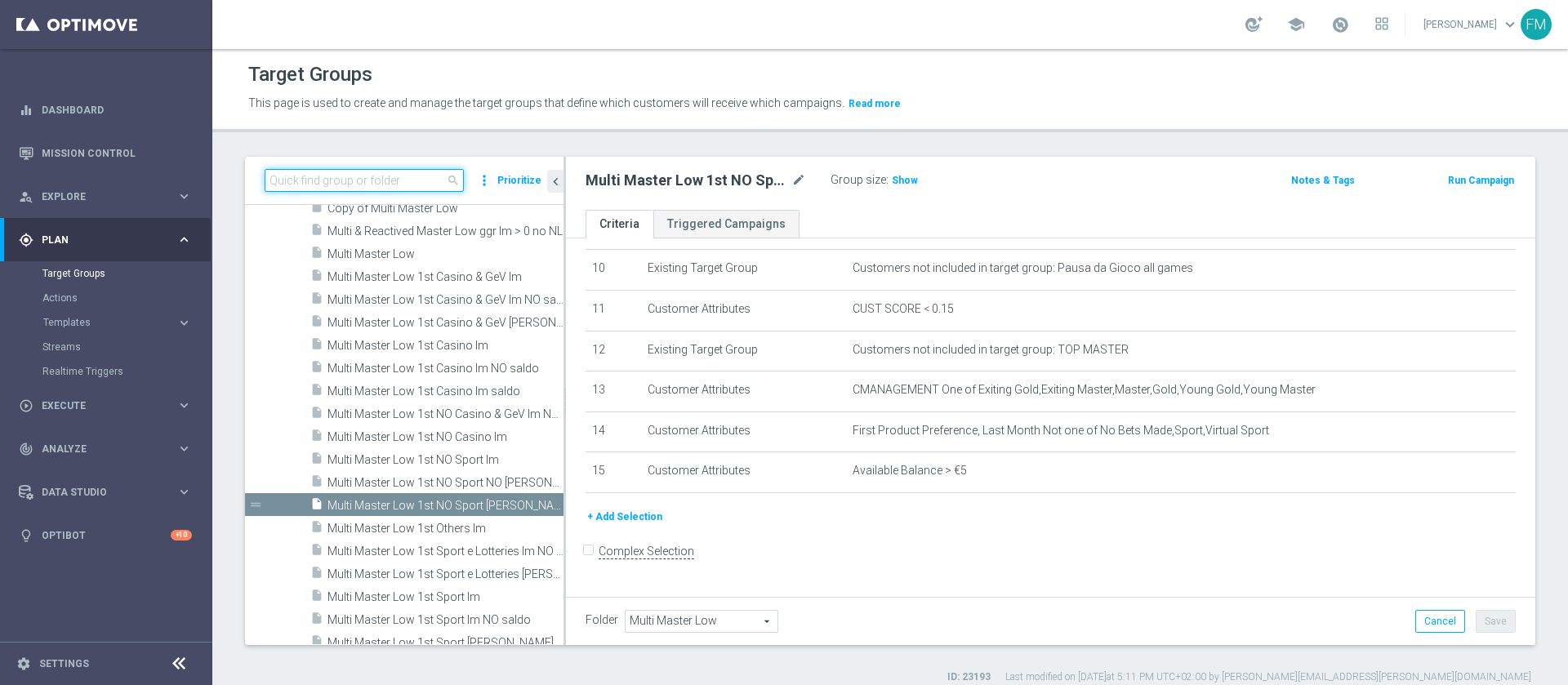
click at [416, 185] on input at bounding box center [364, 181] width 199 height 23
paste input "Multi Master Low 1st NO Sport NO saldo lm"
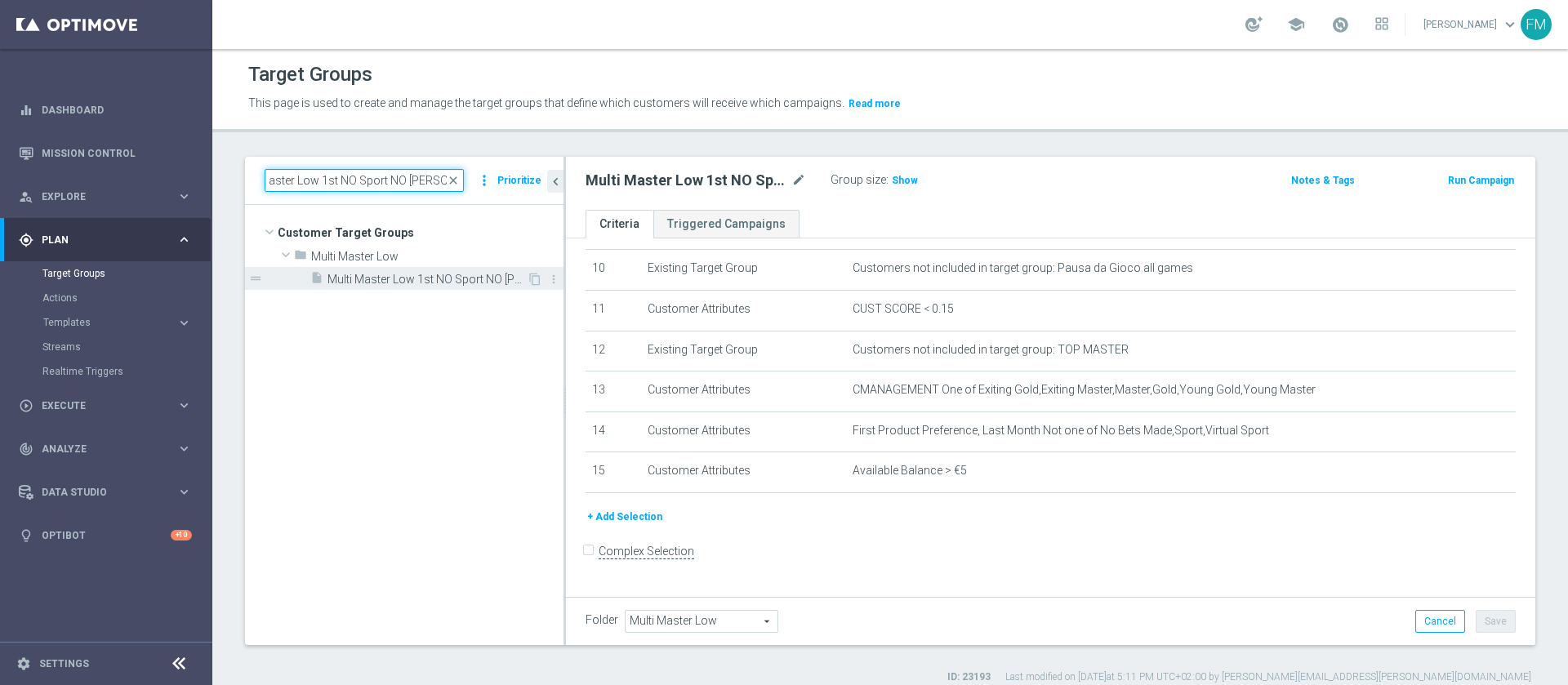
type input "Multi Master Low 1st NO Sport NO saldo lm"
click at [435, 275] on span "Multi Master Low 1st NO Sport NO saldo lm" at bounding box center [427, 279] width 199 height 14
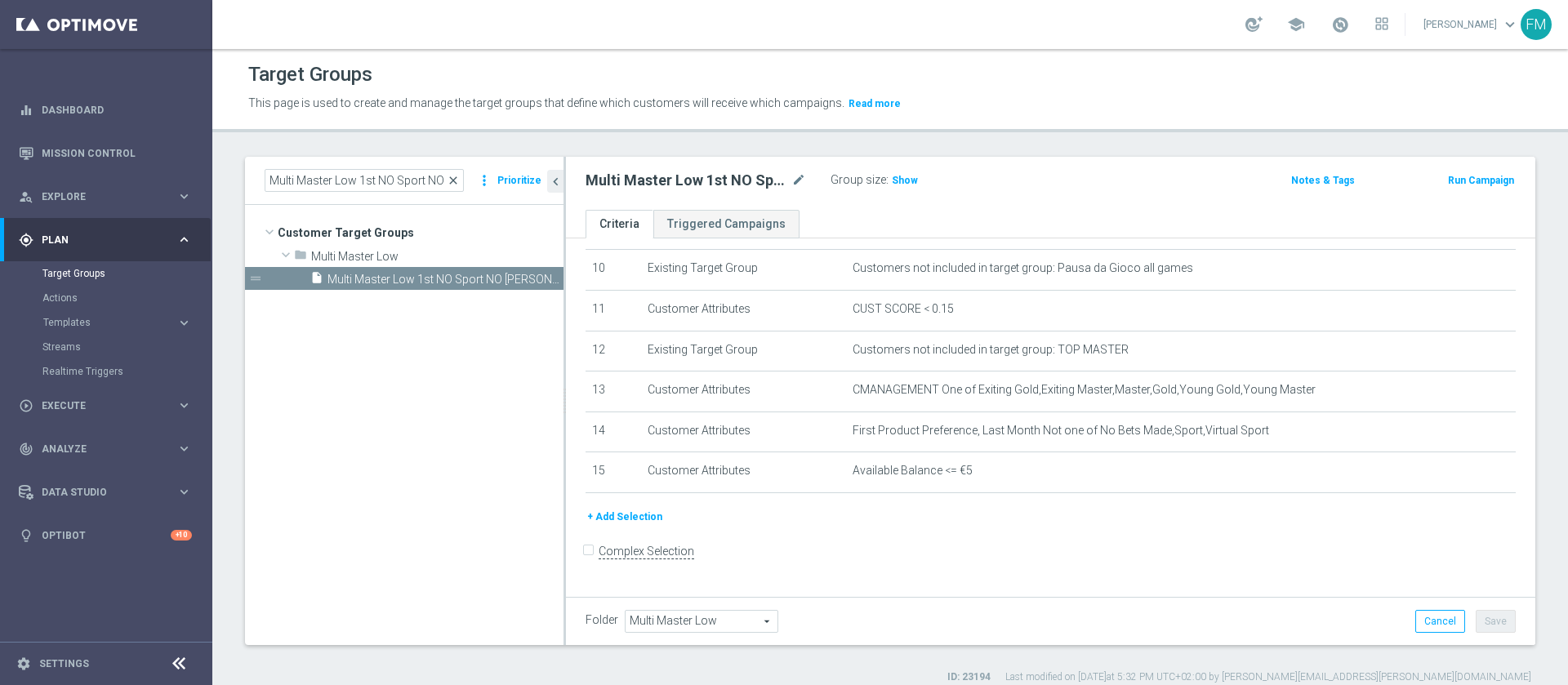
click at [455, 179] on span "close" at bounding box center [454, 181] width 13 height 13
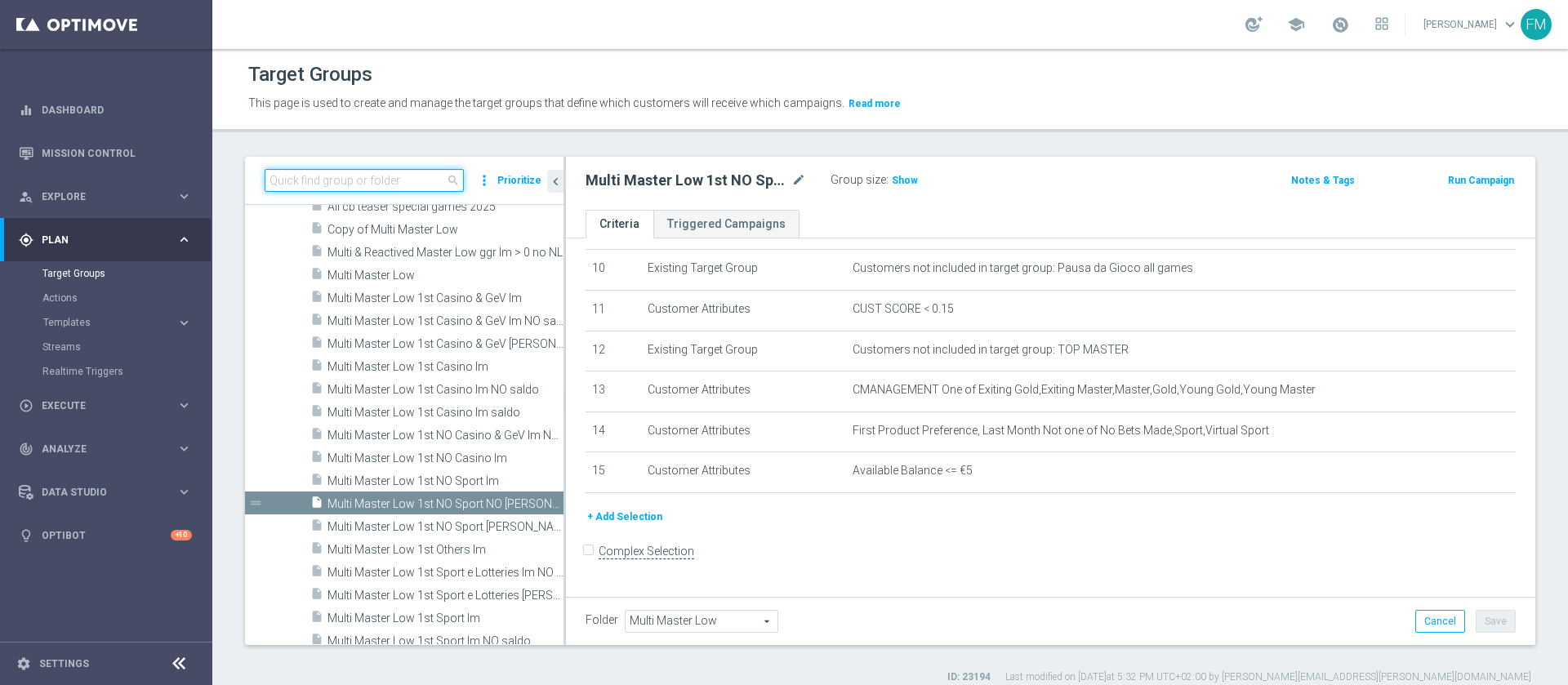
click at [398, 182] on input at bounding box center [364, 181] width 199 height 23
paste input "Multi Talent ggr nb lm > 0 1st NO Sport lm saldo"
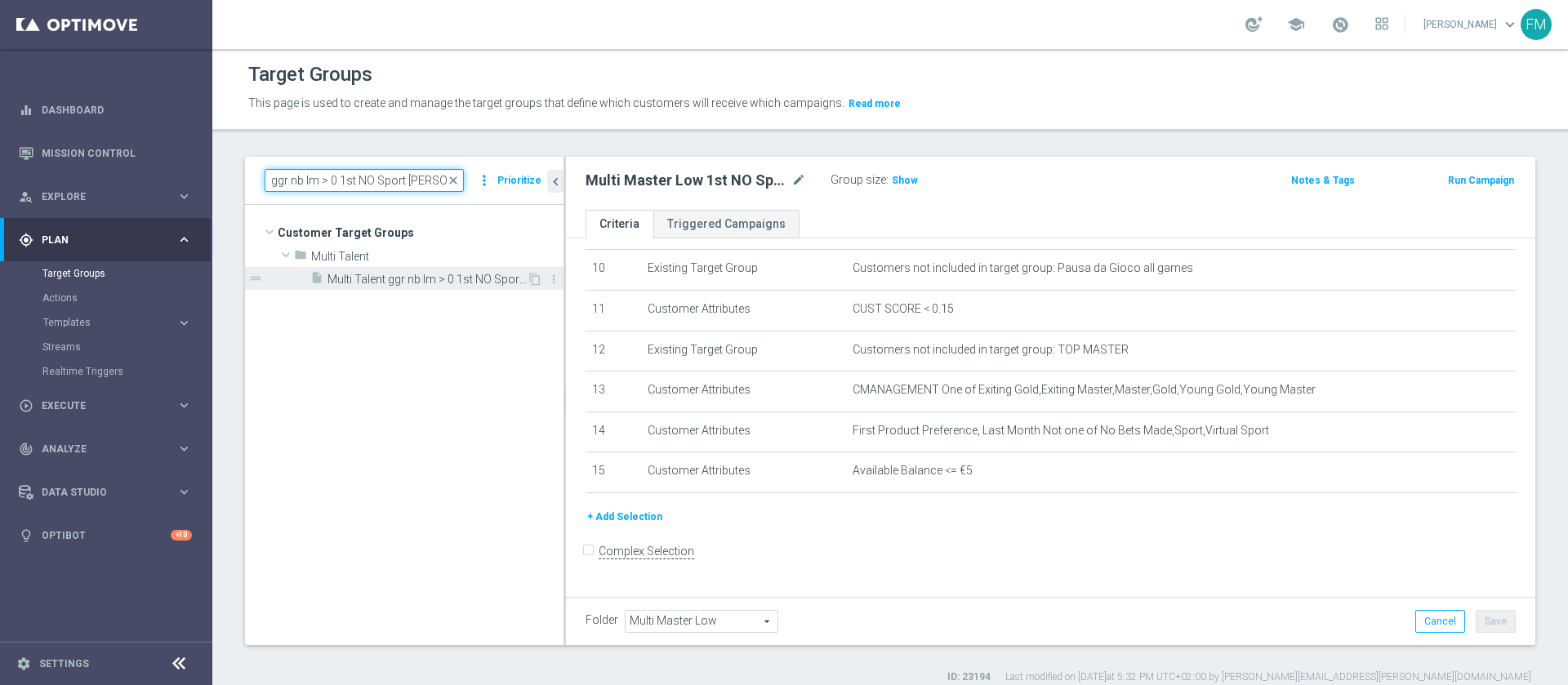
type input "Multi Talent ggr nb lm > 0 1st NO Sport lm saldo"
click at [446, 271] on div "insert_drive_file Multi Talent ggr nb lm > 0 1st NO Sport lm saldo" at bounding box center [418, 279] width 217 height 23
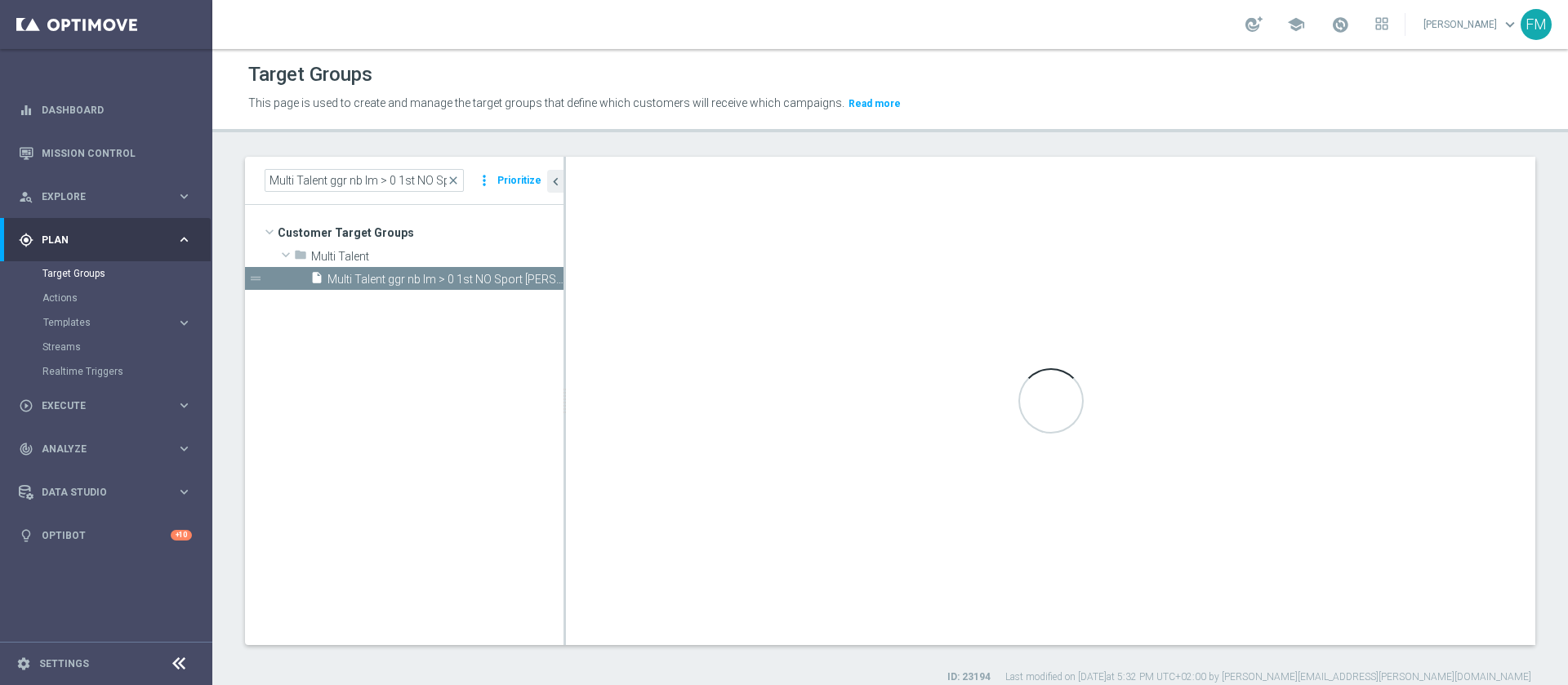
type input "Multi Talent"
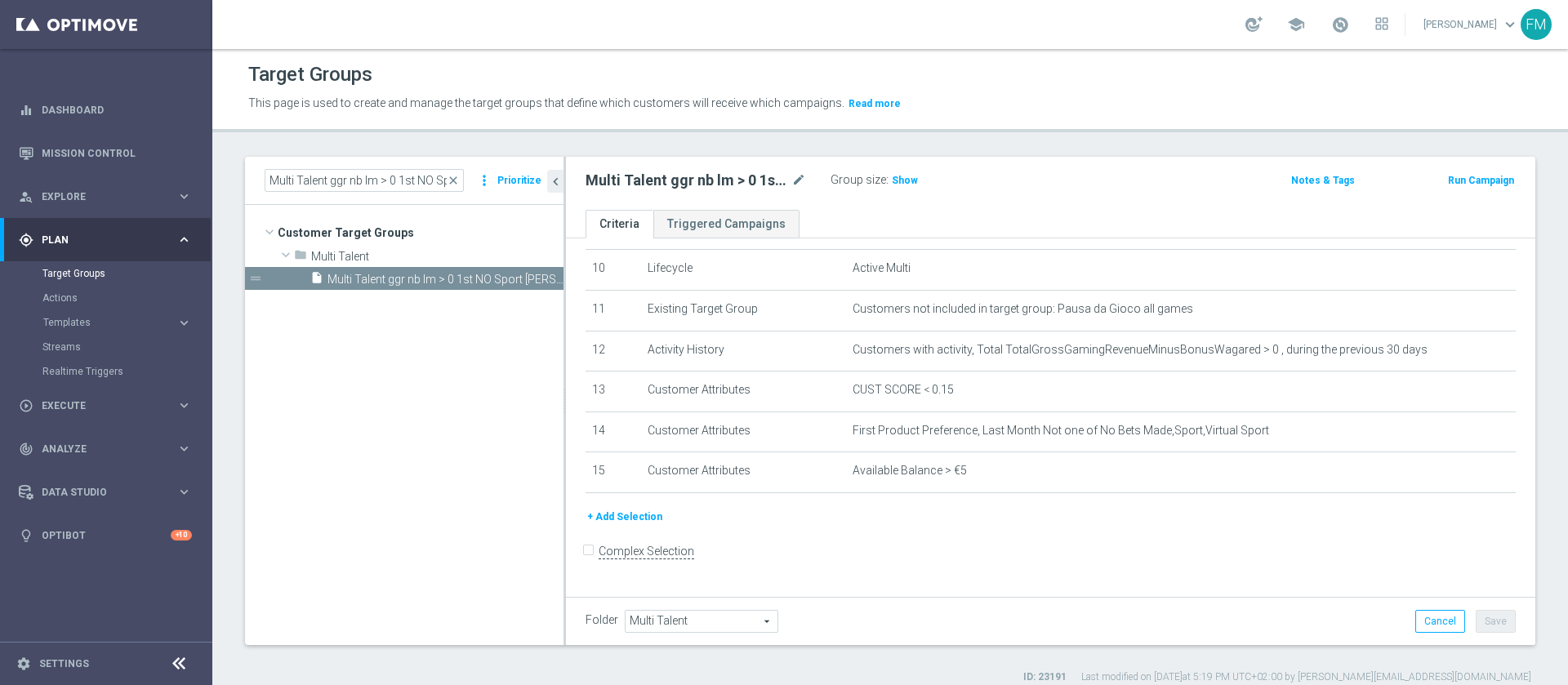
click at [628, 47] on div "school Francesca Mascarucci keyboard_arrow_down FM" at bounding box center [890, 24] width 1356 height 49
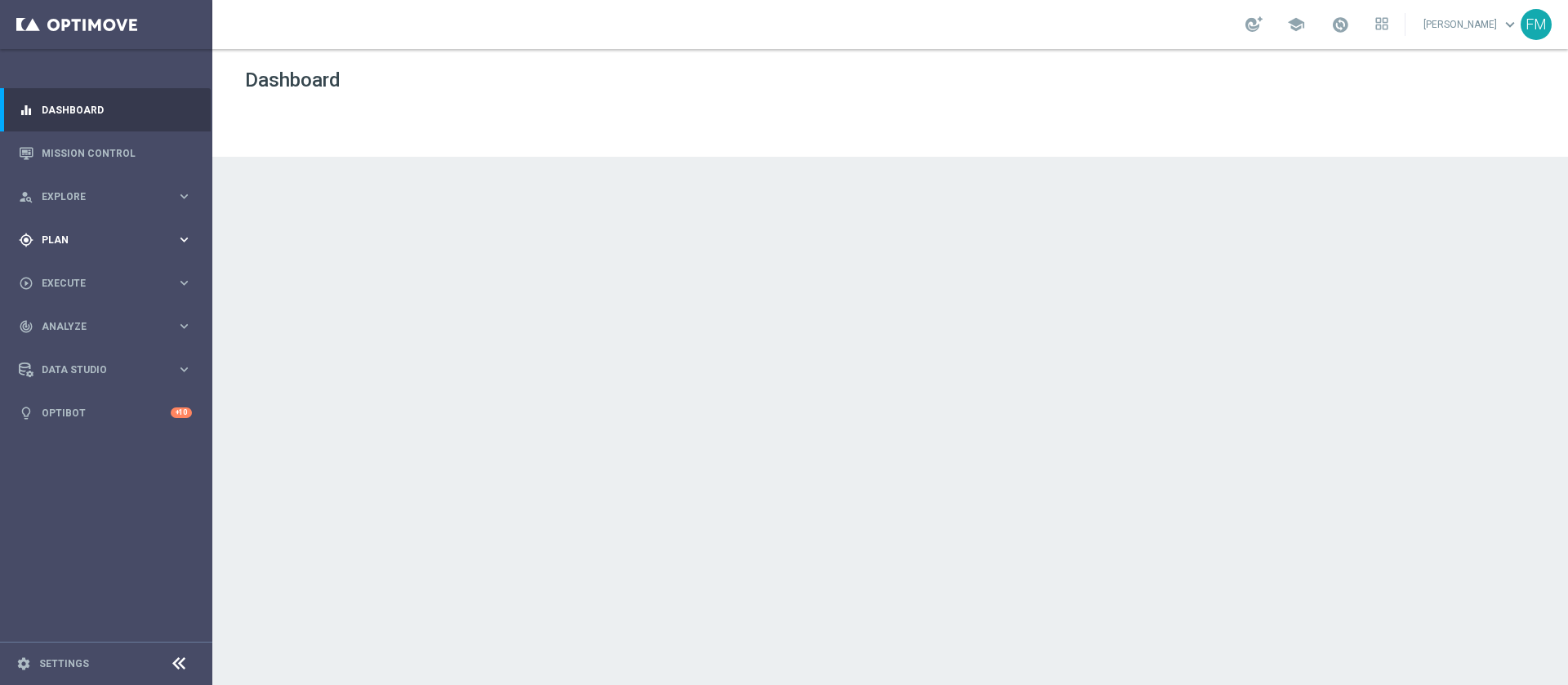
click at [80, 226] on div "gps_fixed Plan keyboard_arrow_right" at bounding box center [105, 240] width 211 height 43
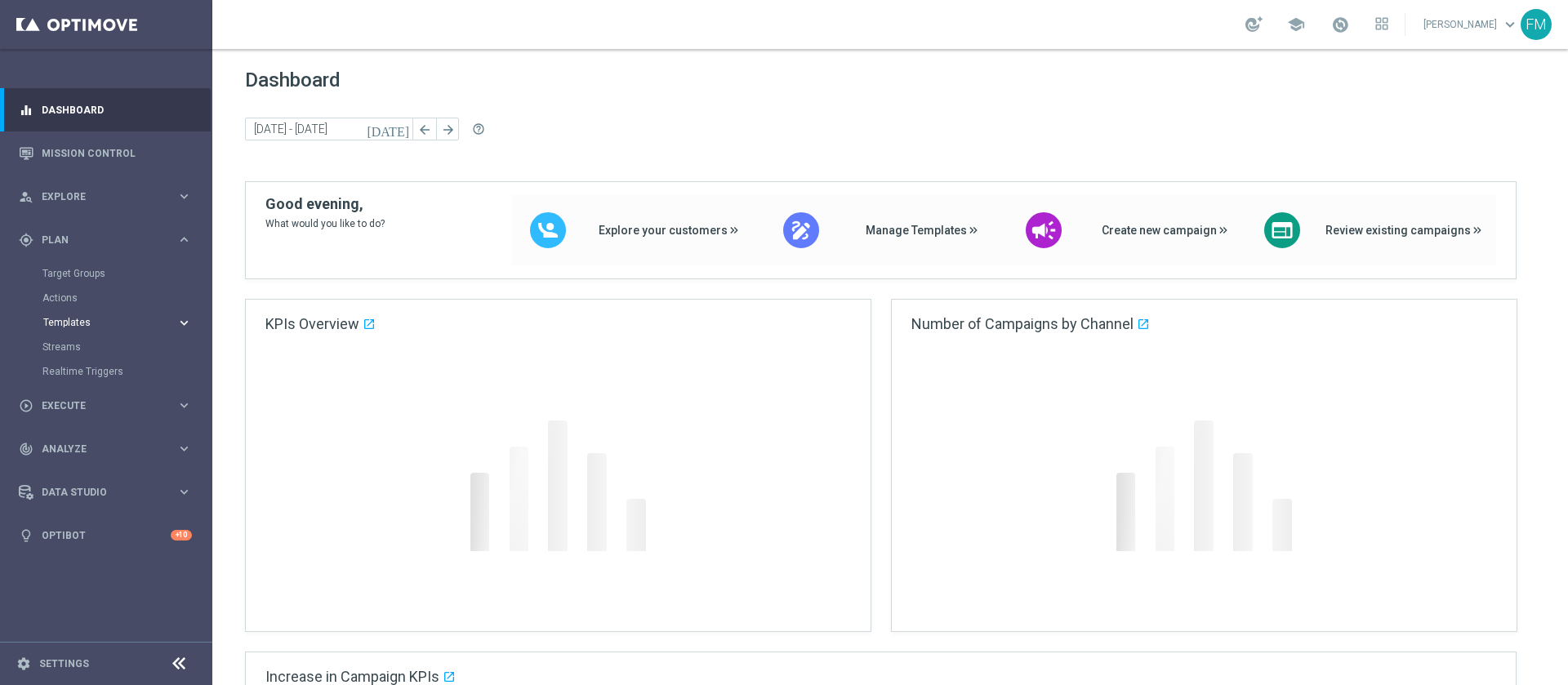
click at [67, 325] on span "Templates" at bounding box center [101, 323] width 117 height 10
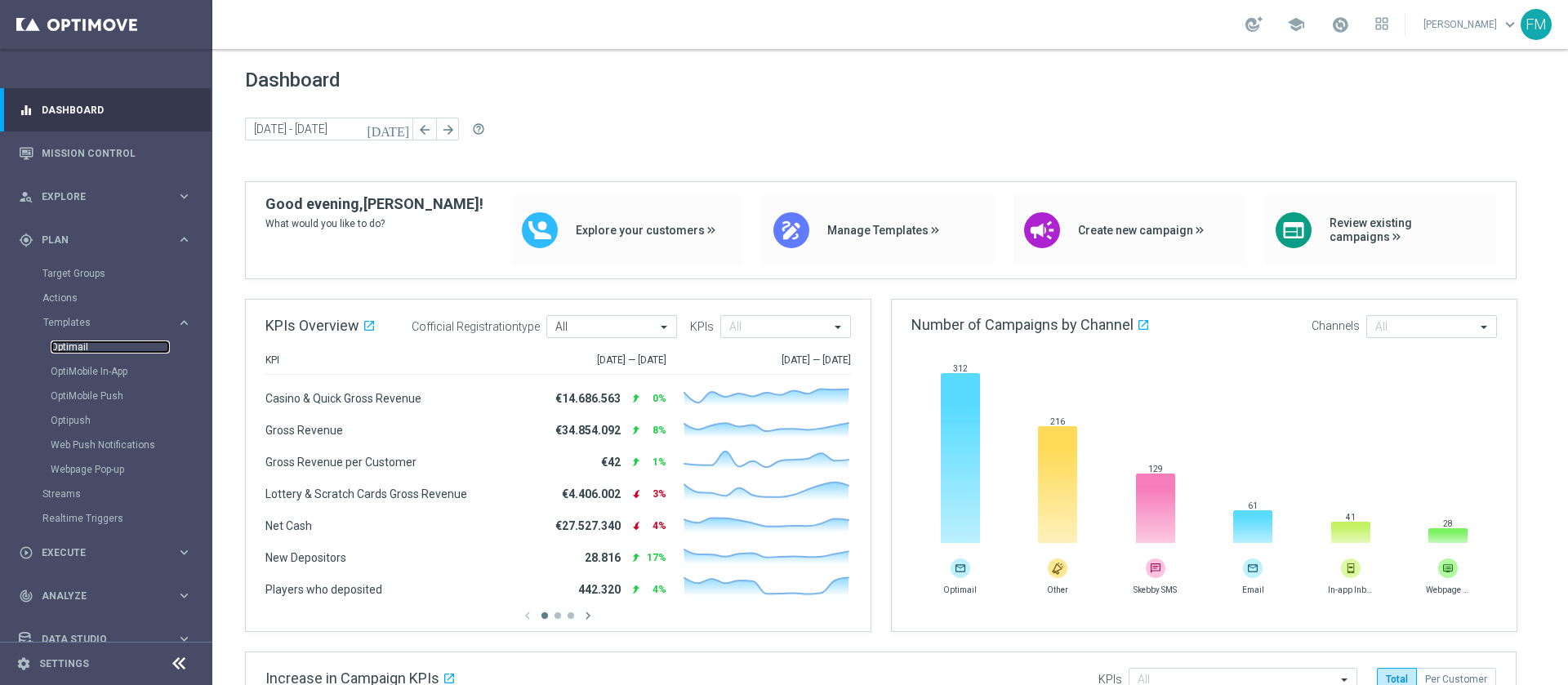
click at [71, 346] on link "Optimail" at bounding box center [110, 347] width 119 height 13
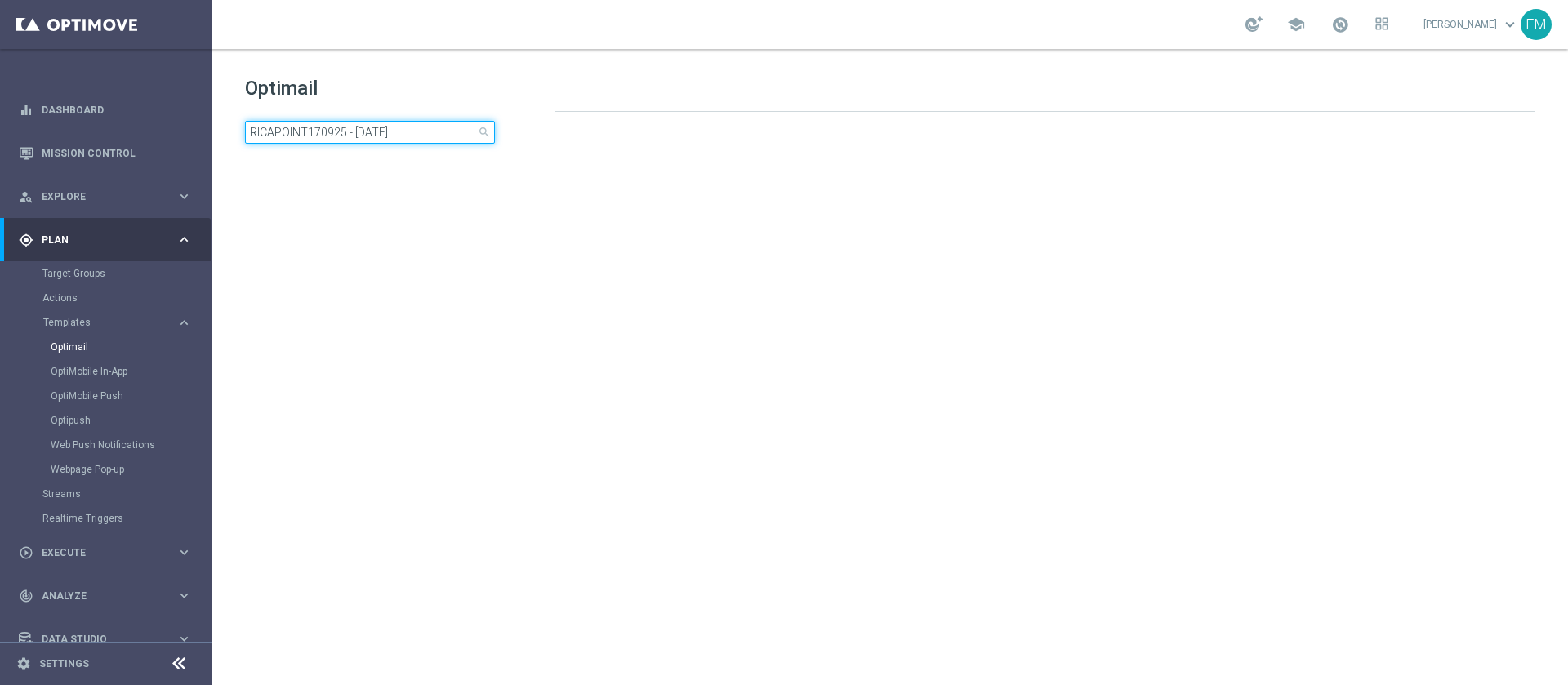
click at [352, 140] on input "RICAPOINT170925 - 2025-09-17" at bounding box center [369, 133] width 250 height 23
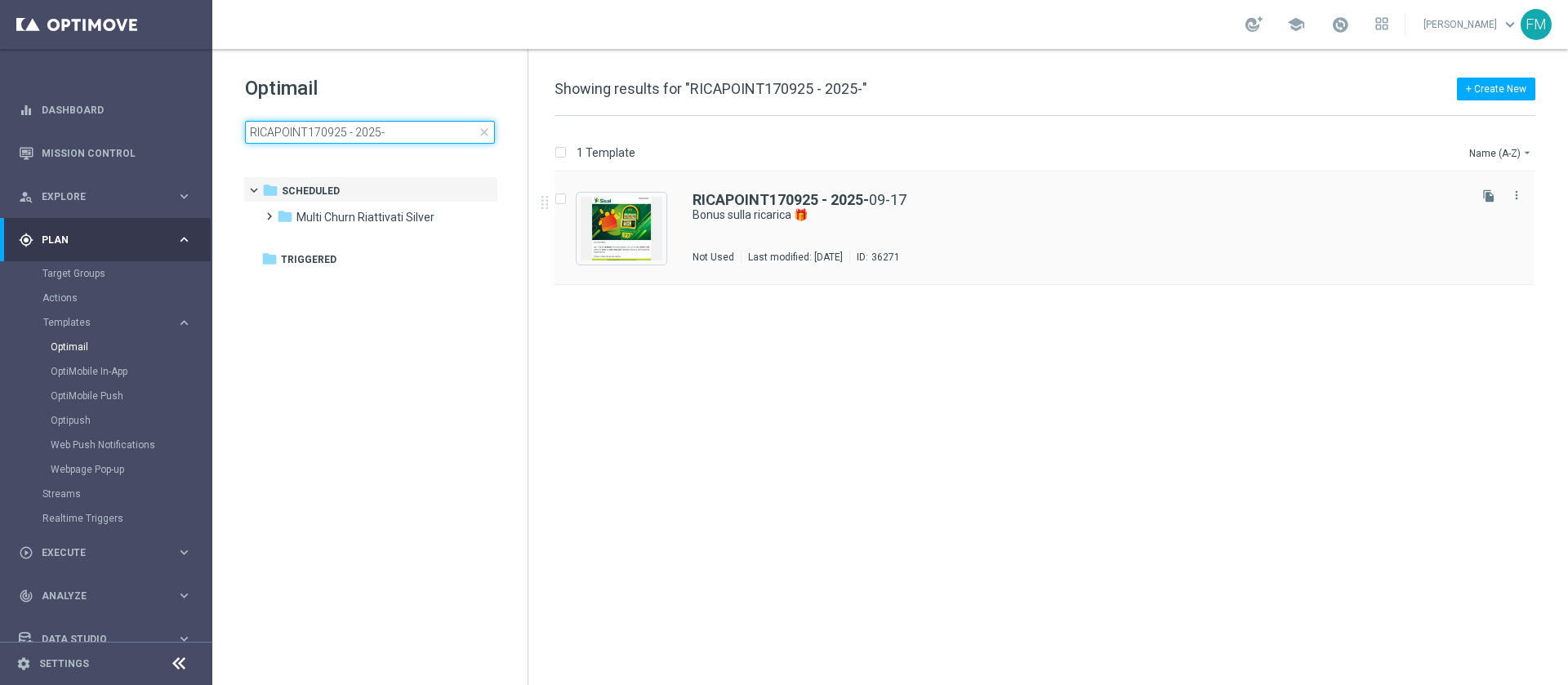
type input "RICAPOINT170925 - 2025-"
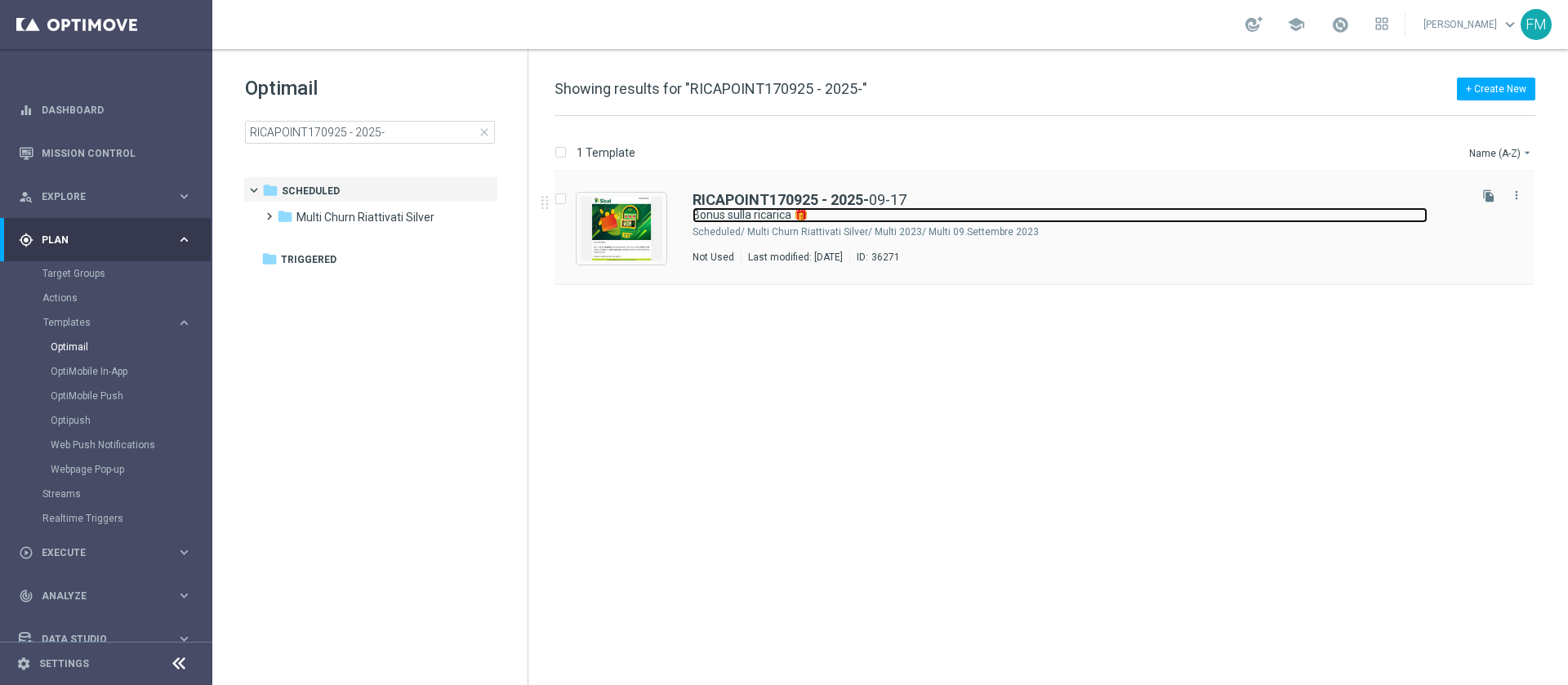
click at [1031, 214] on link "Bonus sulla ricarica 🎁" at bounding box center [1060, 215] width 735 height 16
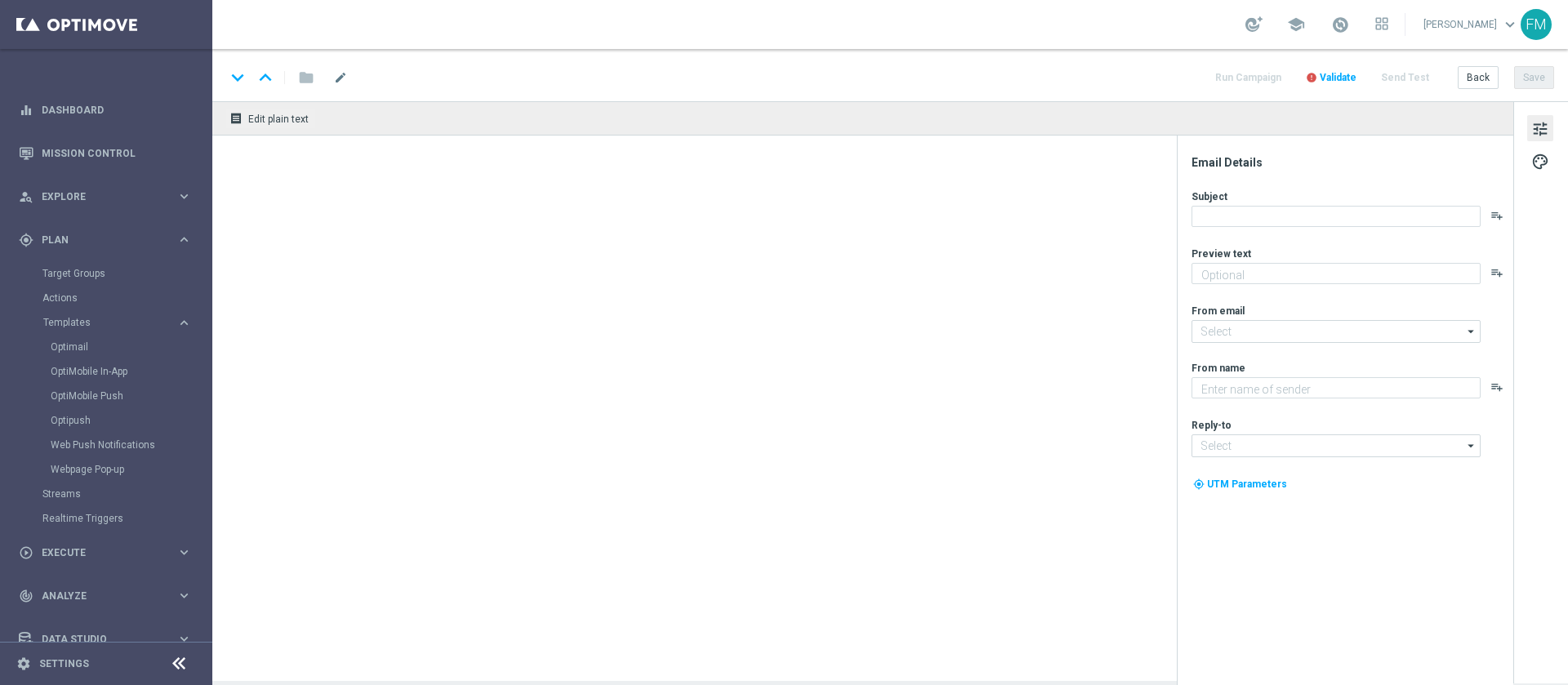
type textarea "Scopri la nuova promozione 🎯"
type input "newsletter@comunicazioni.sisal.it"
type textarea "Sisal"
type input "info@sisal.it"
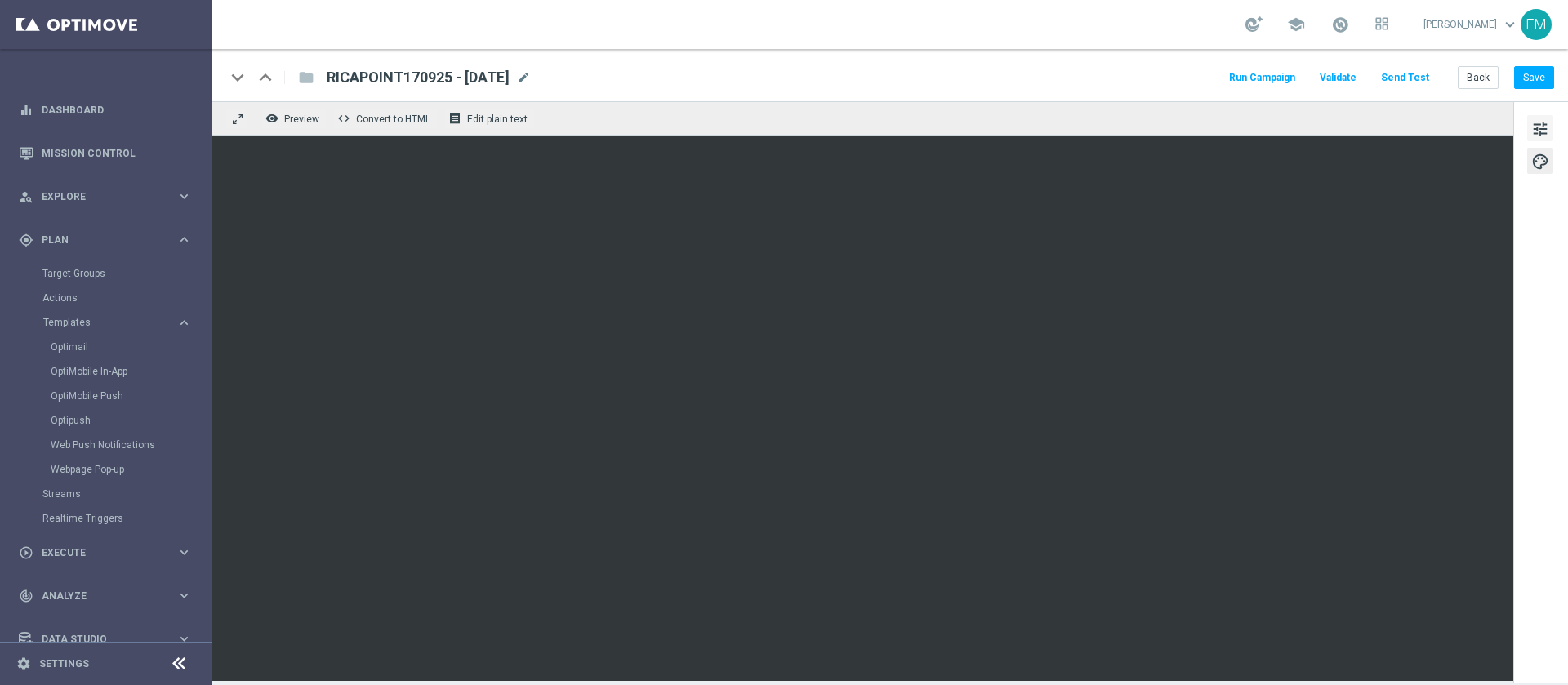
click at [1527, 135] on button "tune" at bounding box center [1541, 129] width 27 height 27
